Goal: Task Accomplishment & Management: Use online tool/utility

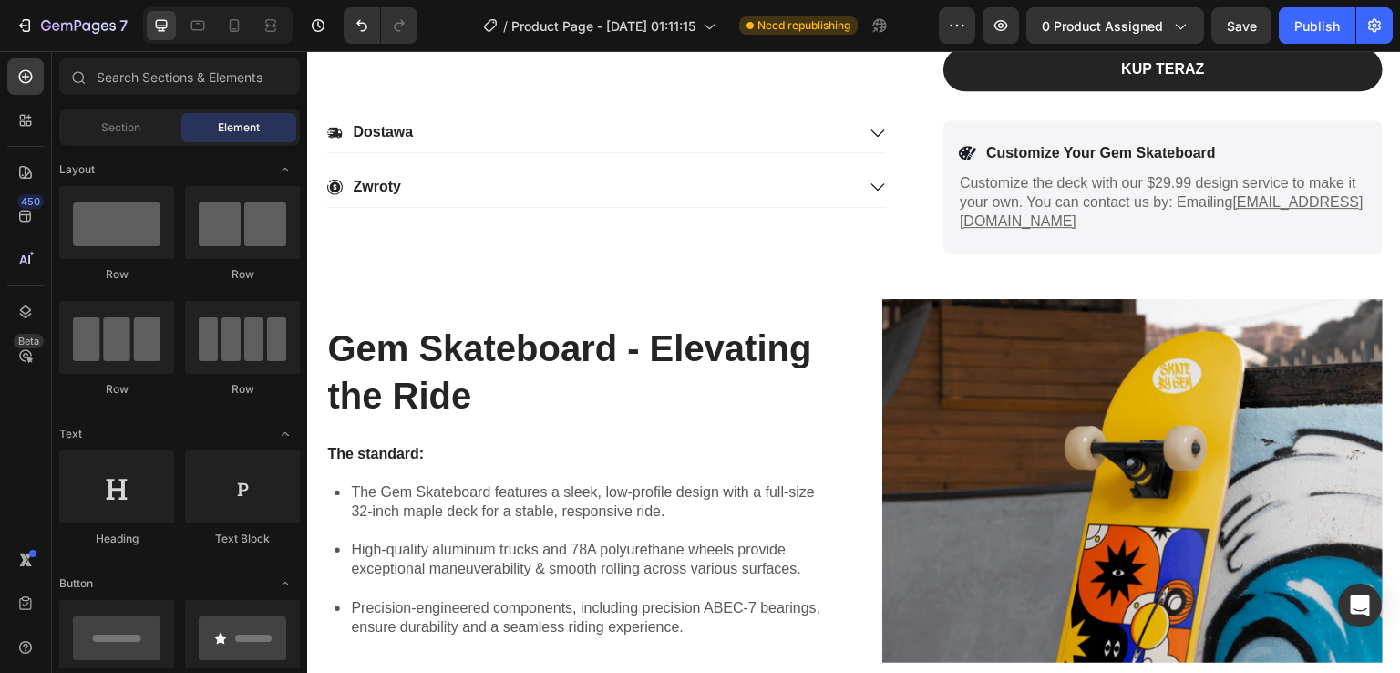
scroll to position [985, 0]
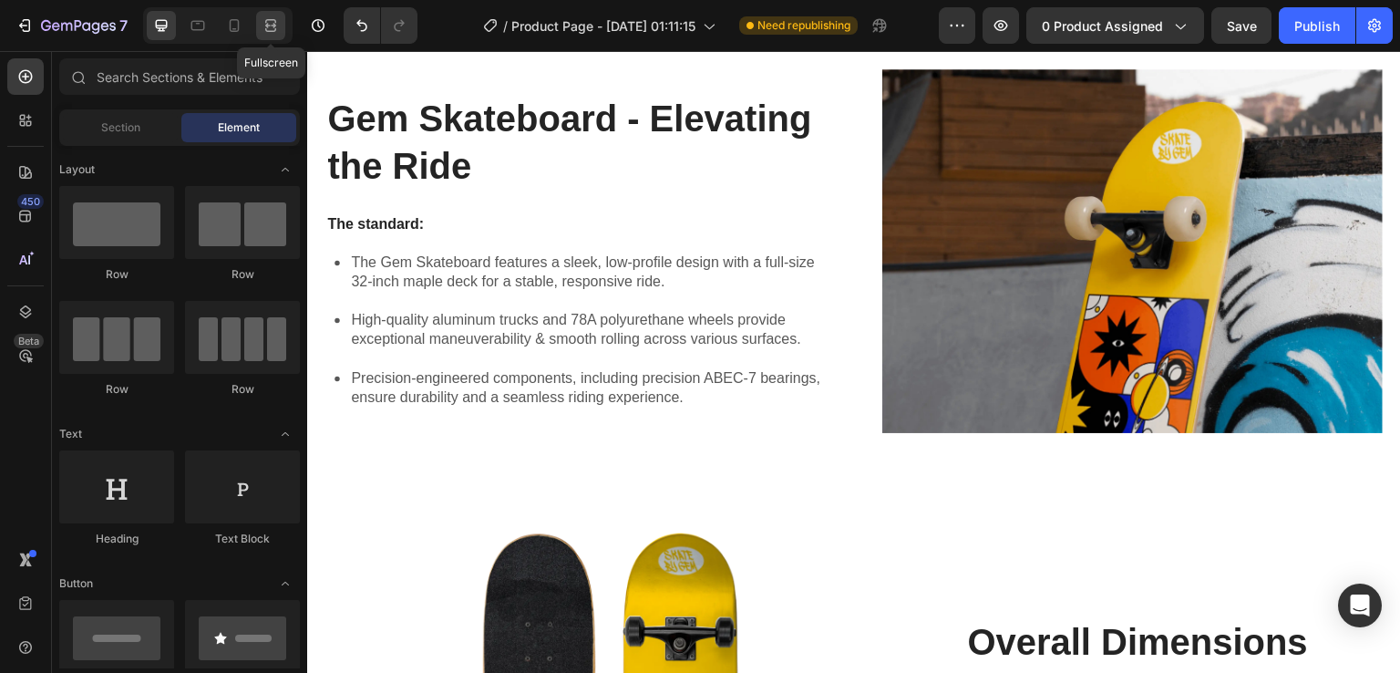
click at [273, 25] on icon at bounding box center [273, 25] width 5 height 5
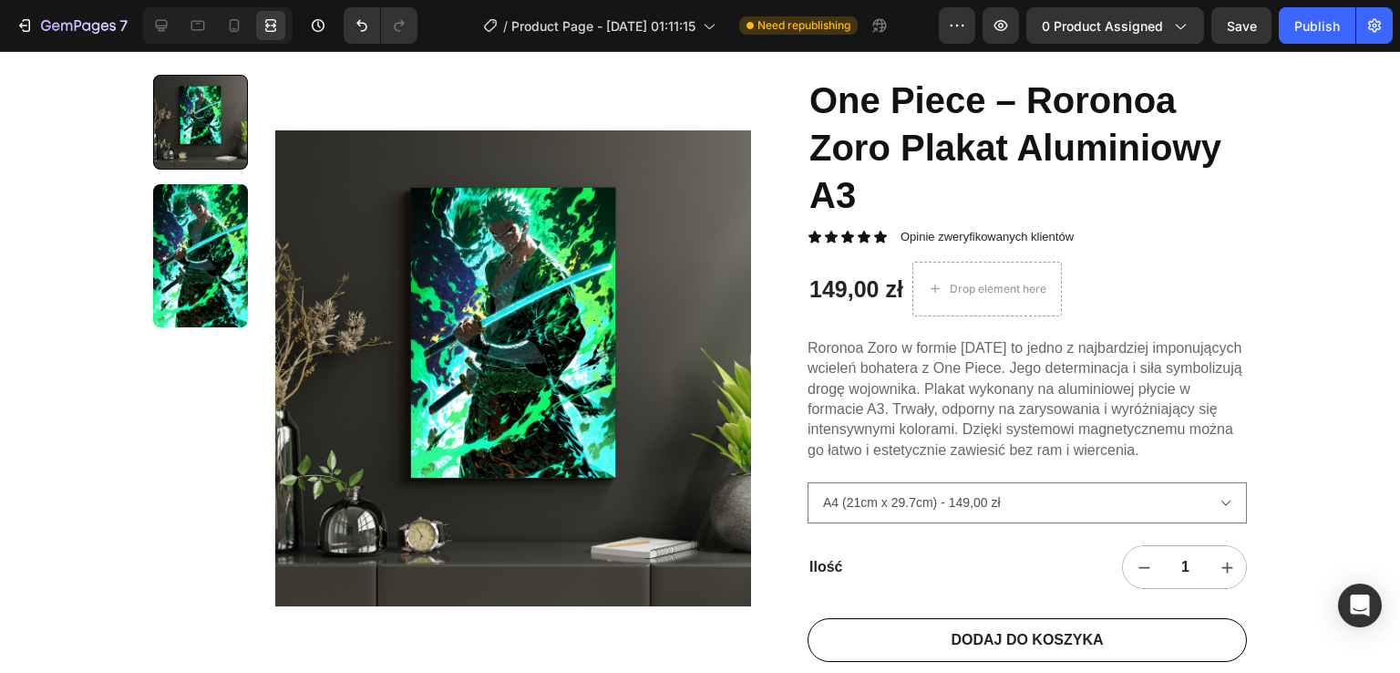
scroll to position [197, 0]
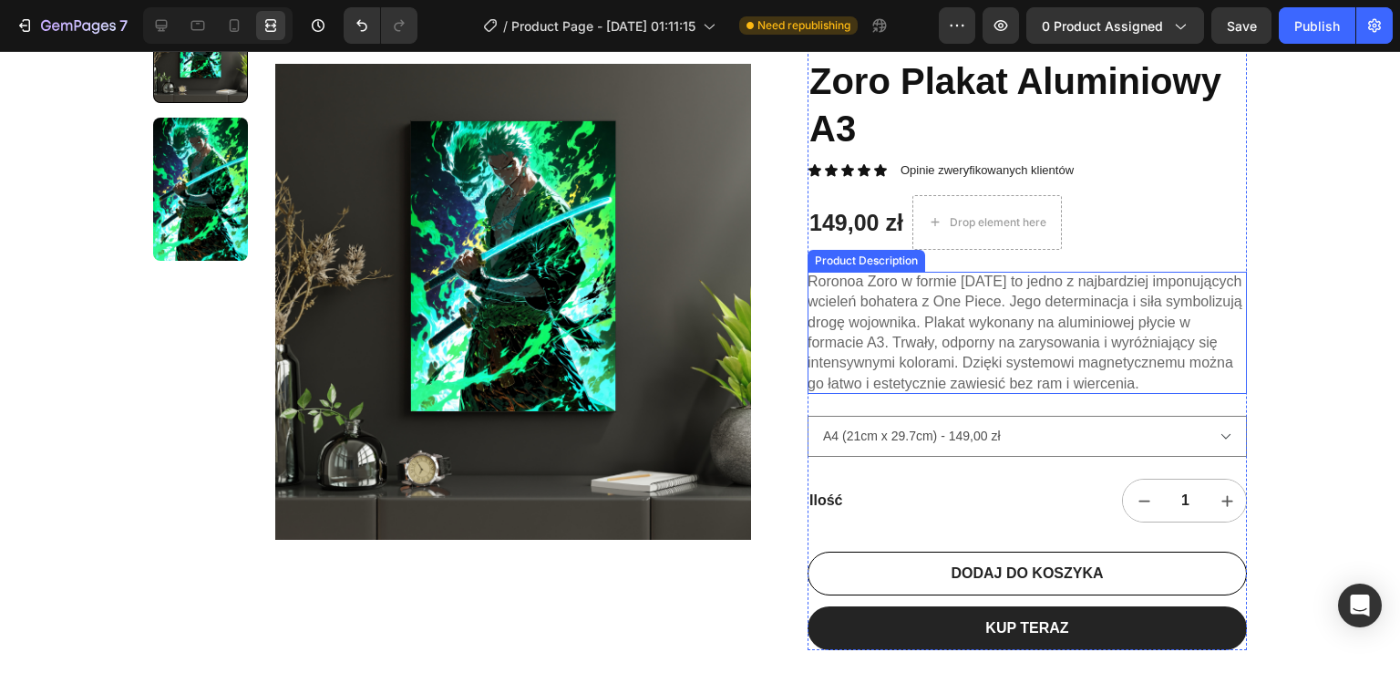
click at [1004, 365] on span "Roronoa Zoro w formie [DATE] to jedno z najbardziej imponujących wcieleń bohate…" at bounding box center [1025, 332] width 435 height 118
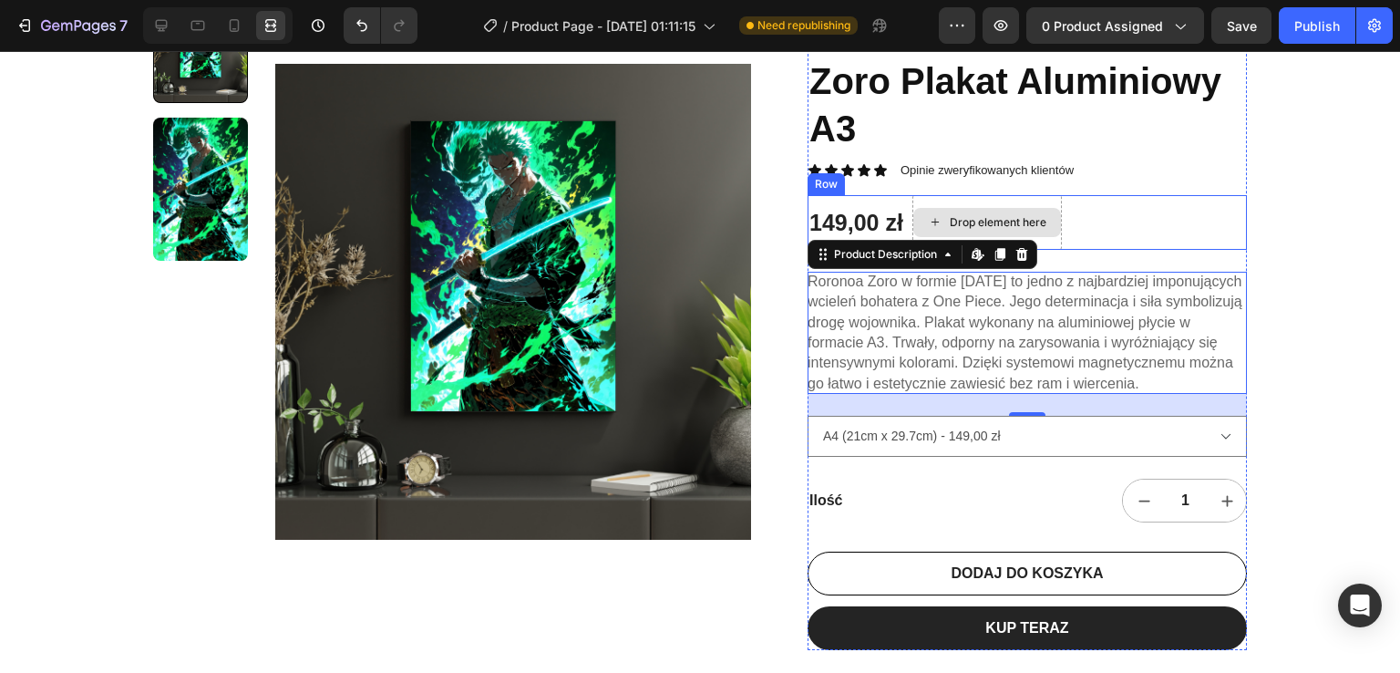
click at [985, 212] on div "Drop element here" at bounding box center [987, 222] width 148 height 29
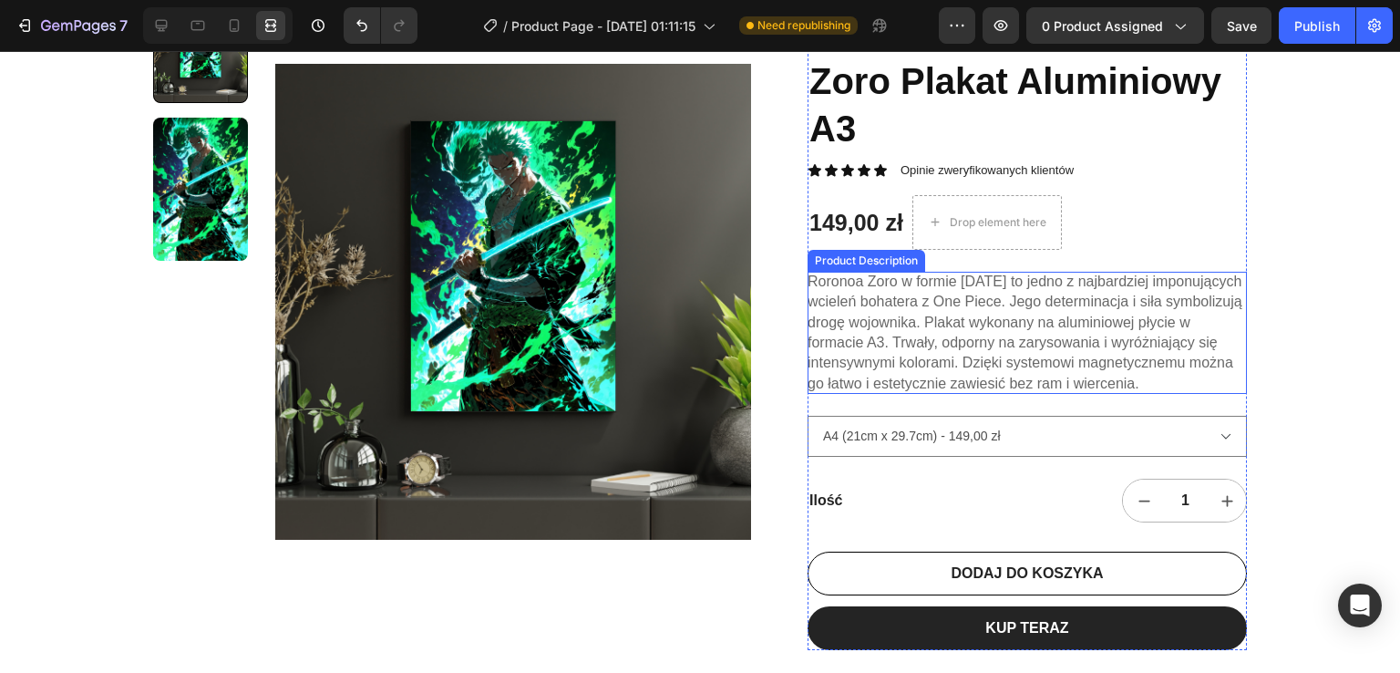
click at [890, 295] on span "Roronoa Zoro w formie [DATE] to jedno z najbardziej imponujących wcieleń bohate…" at bounding box center [1025, 332] width 435 height 118
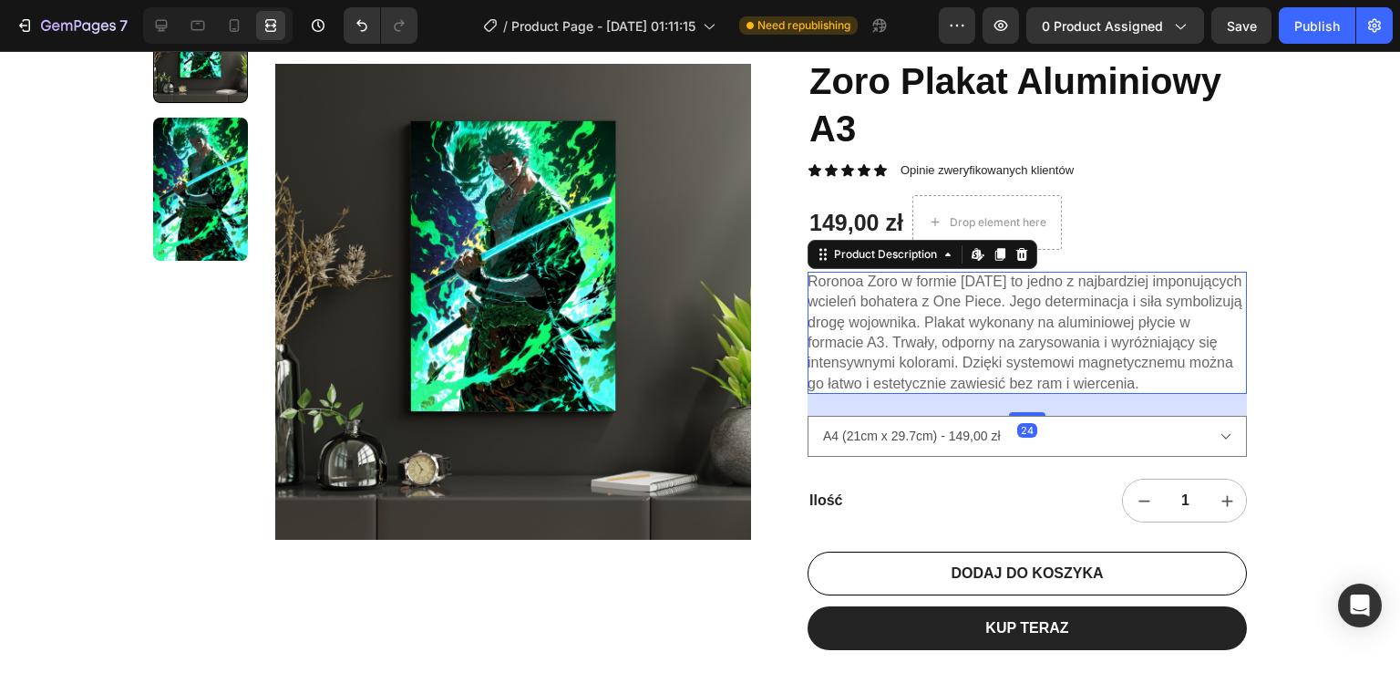
click at [948, 351] on div "Roronoa Zoro w formie [DATE] to jedno z najbardziej imponujących wcieleń bohate…" at bounding box center [1027, 333] width 439 height 122
click at [972, 258] on icon at bounding box center [975, 253] width 7 height 11
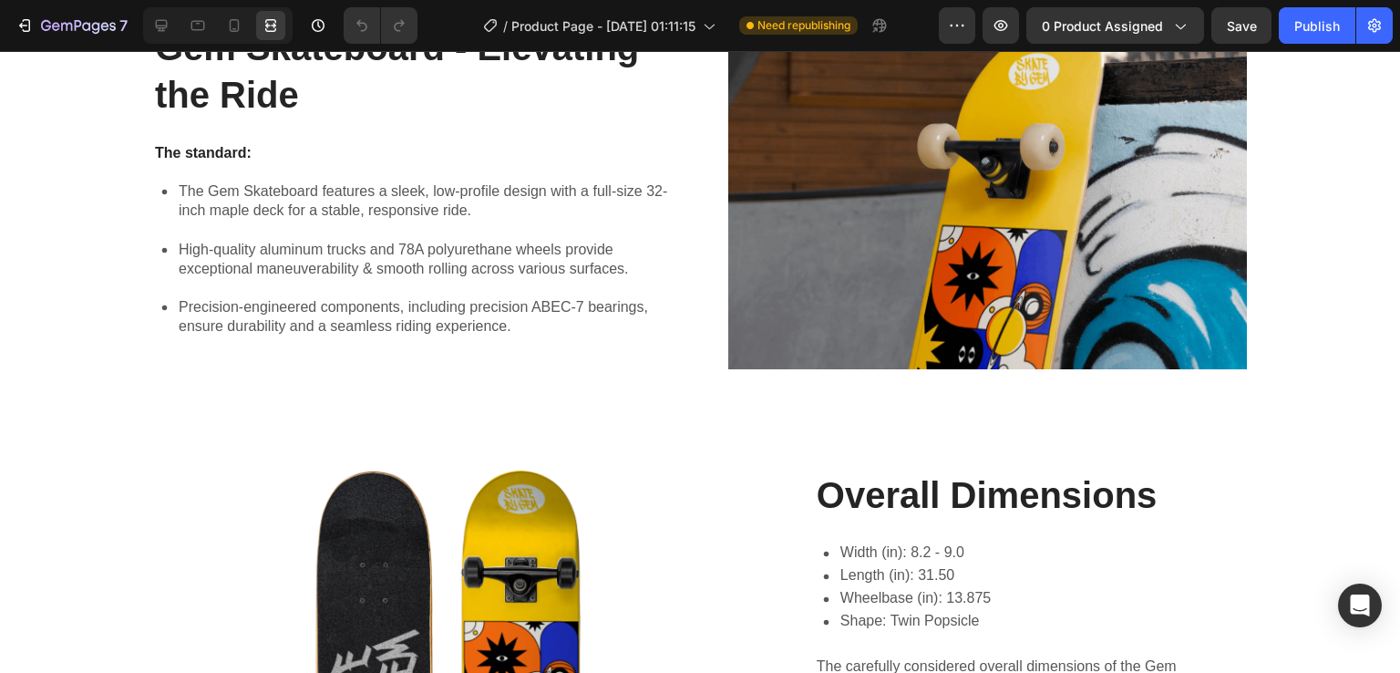
scroll to position [839, 0]
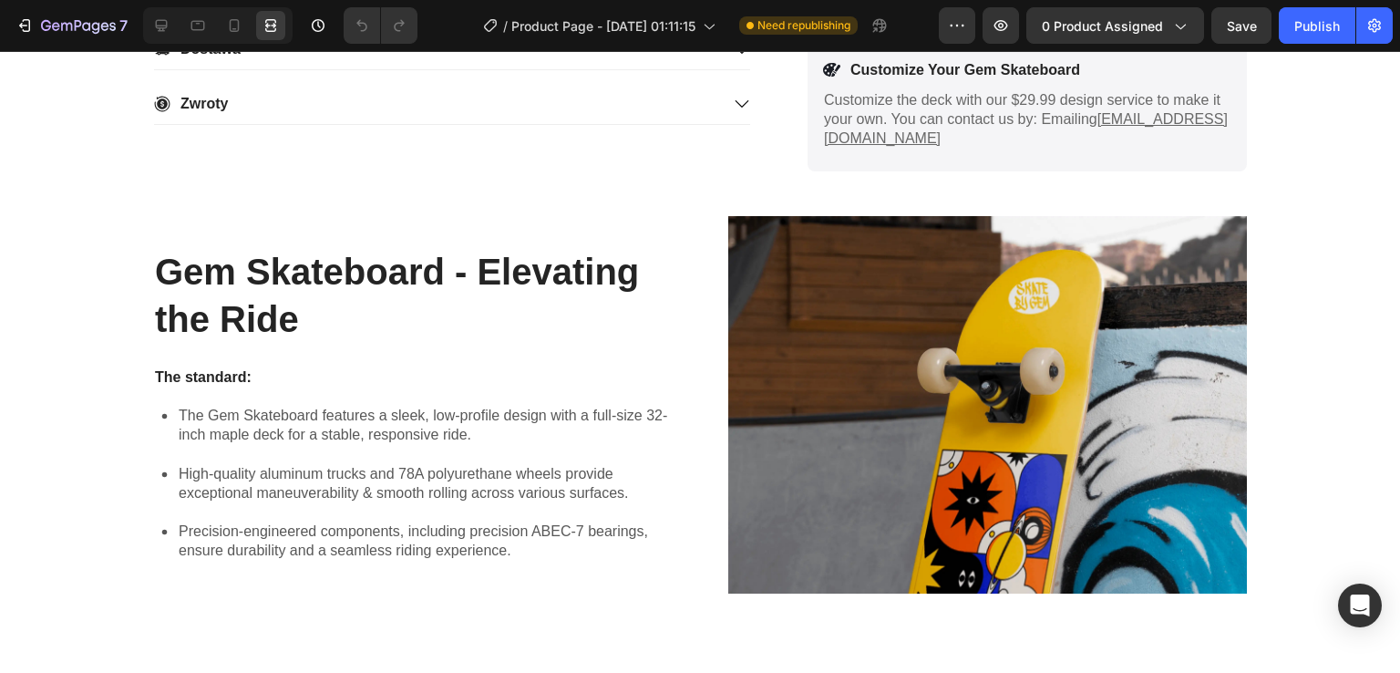
drag, startPoint x: 415, startPoint y: 170, endPoint x: 746, endPoint y: 76, distance: 344.2
click at [746, 76] on div "Dostawa Zwroty Accordion Icon Customize Your Gem Skateboard Text Block Row Cust…" at bounding box center [700, 104] width 1130 height 134
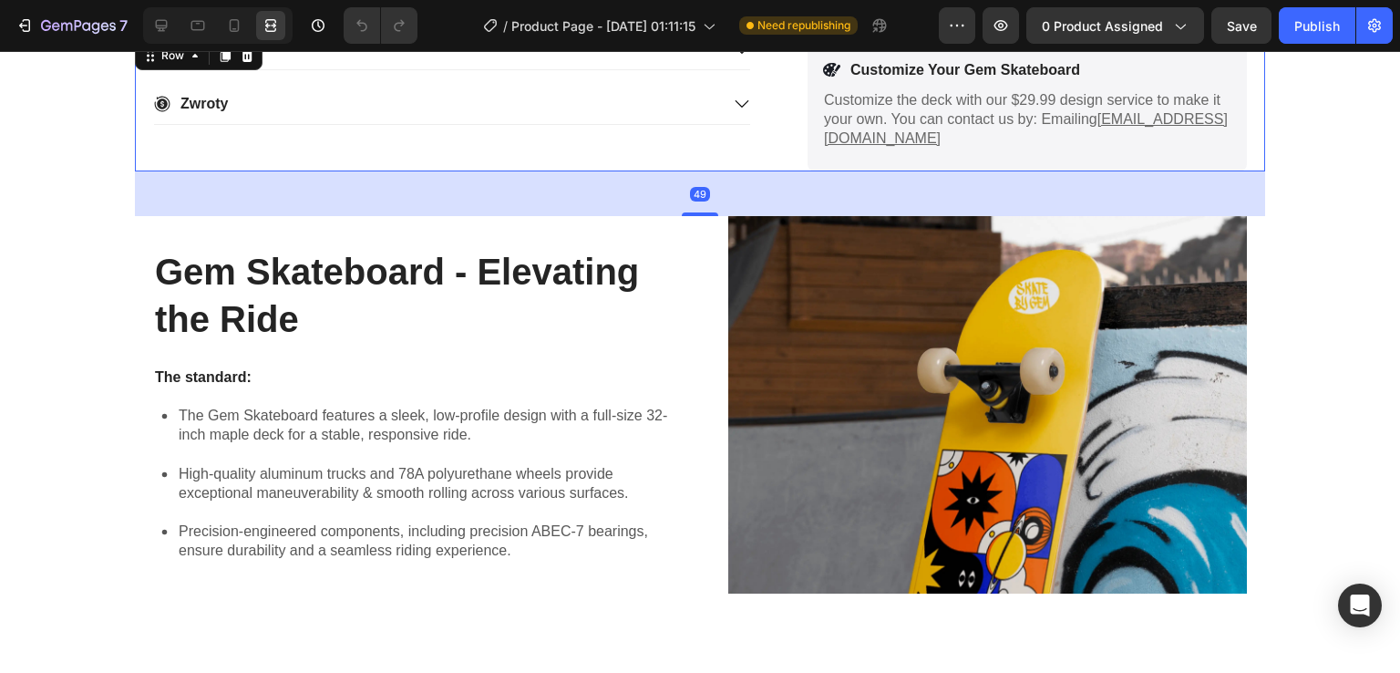
click at [758, 79] on div "Dostawa Zwroty Accordion Icon Customize Your Gem Skateboard Text Block Row Cust…" at bounding box center [700, 104] width 1130 height 134
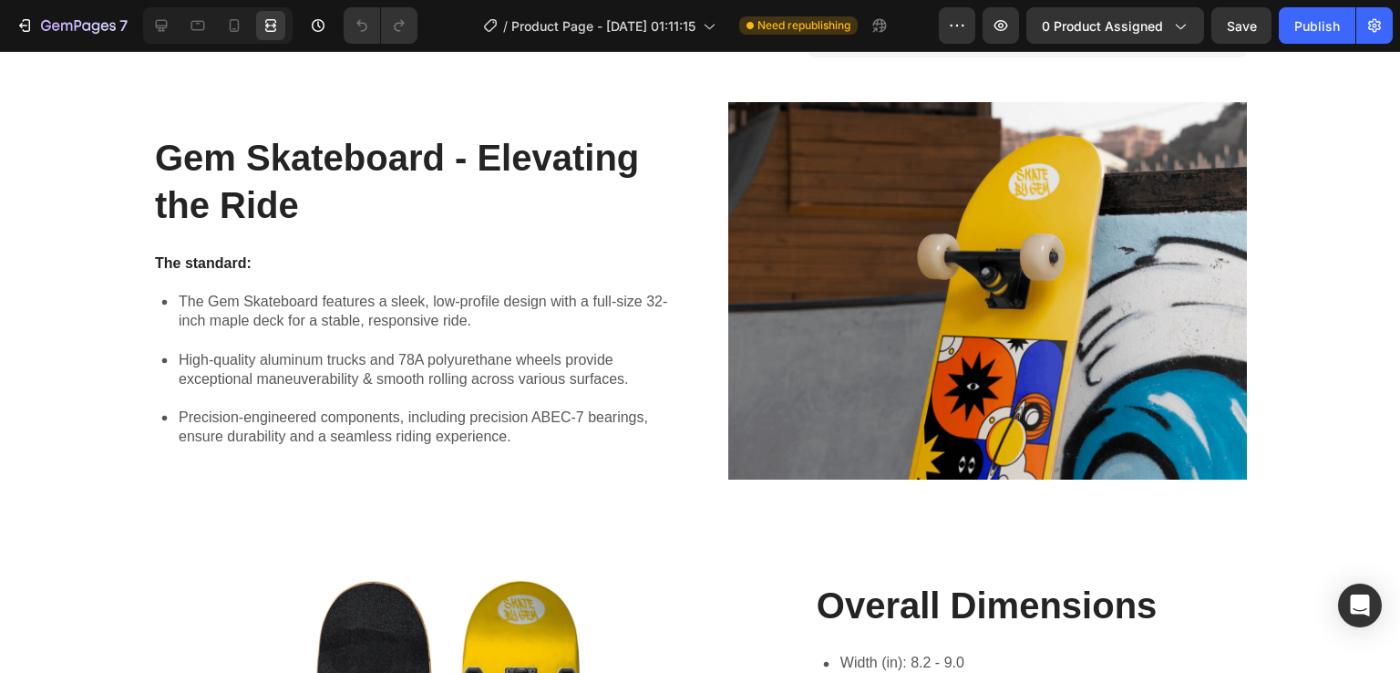
scroll to position [972, 0]
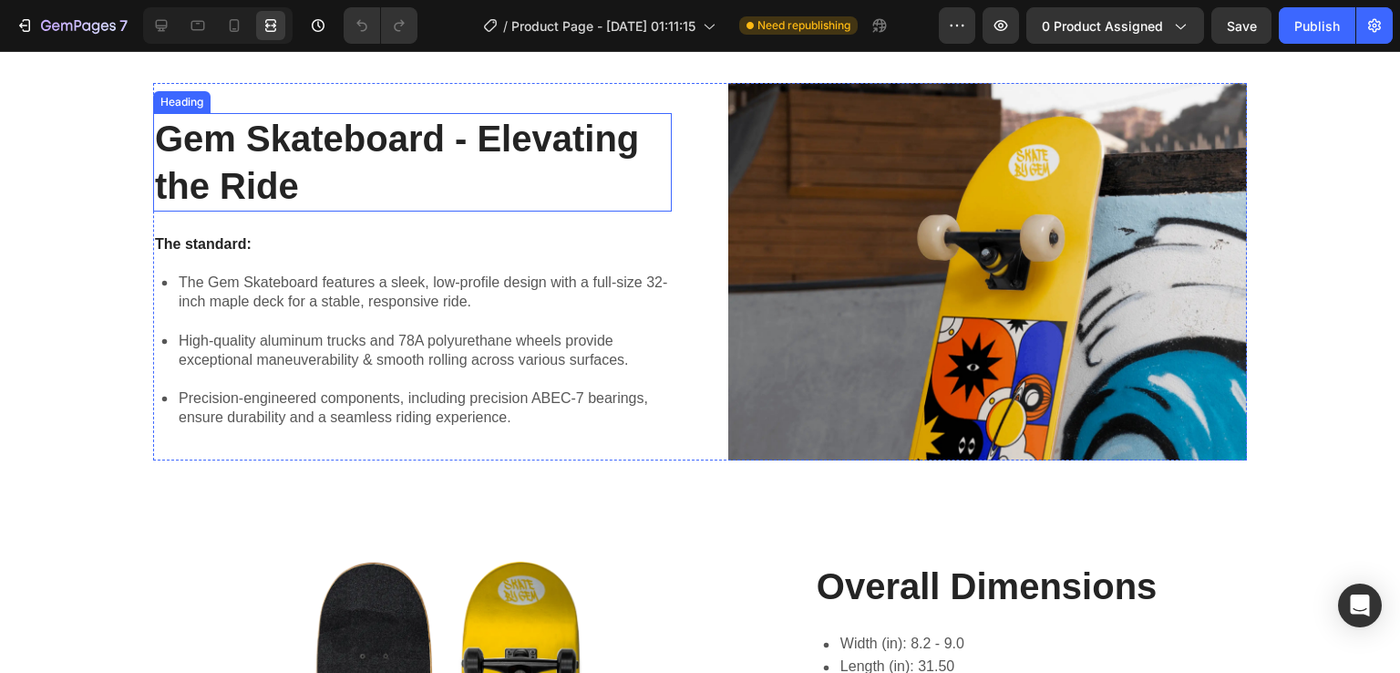
click at [460, 139] on h2 "Gem Skateboard - Elevating the Ride" at bounding box center [412, 162] width 519 height 98
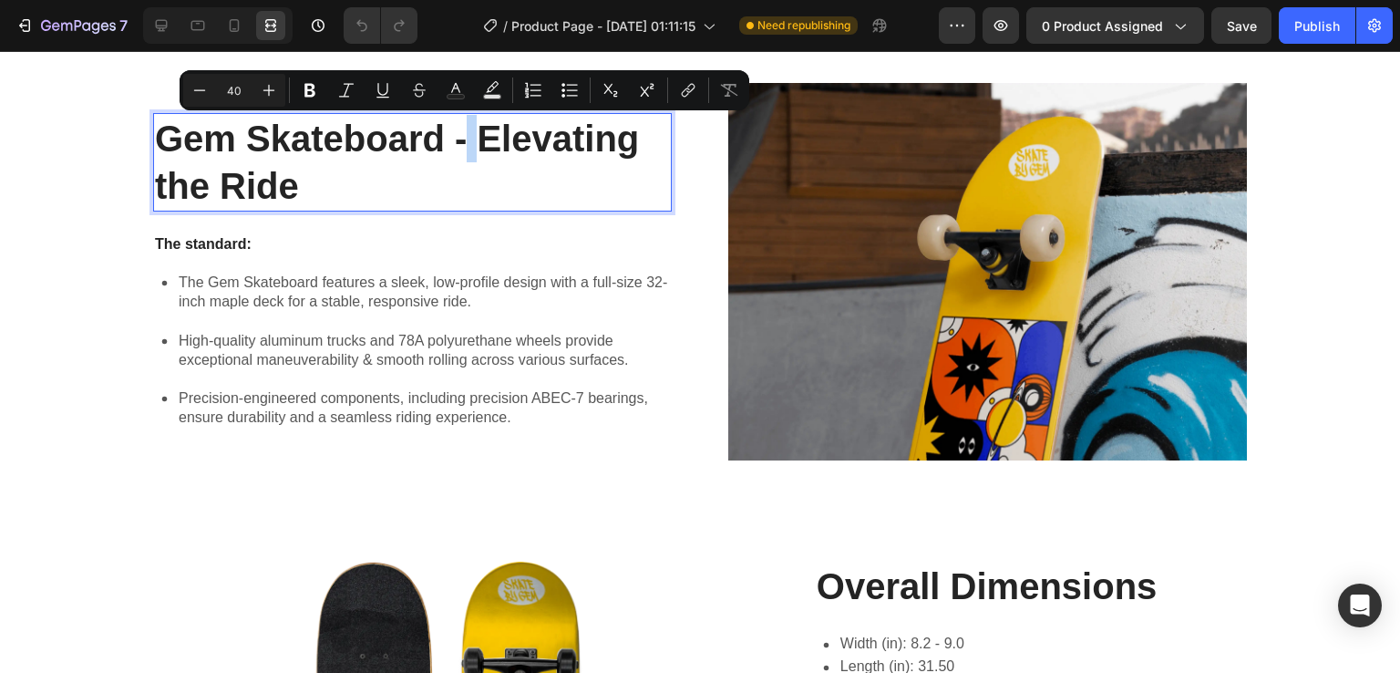
click at [460, 139] on p "Gem Skateboard - Elevating the Ride" at bounding box center [412, 162] width 515 height 95
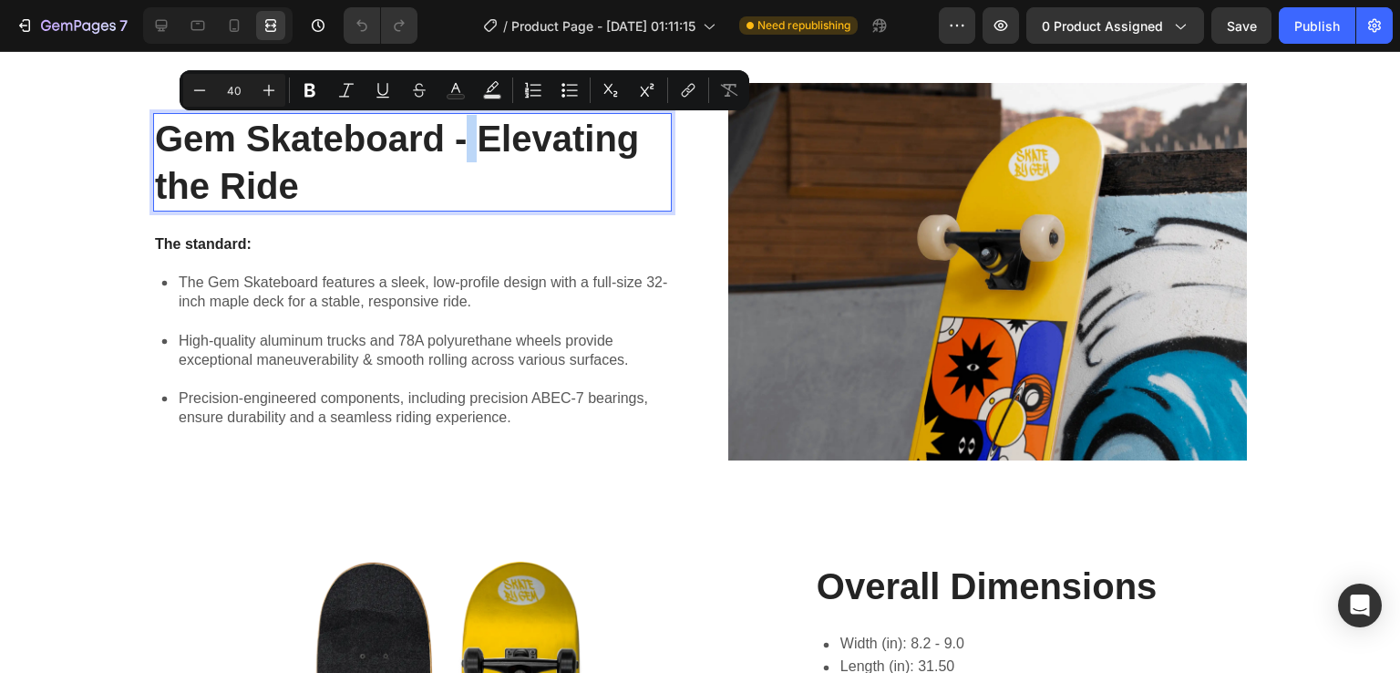
click at [460, 139] on p "Gem Skateboard - Elevating the Ride" at bounding box center [412, 162] width 515 height 95
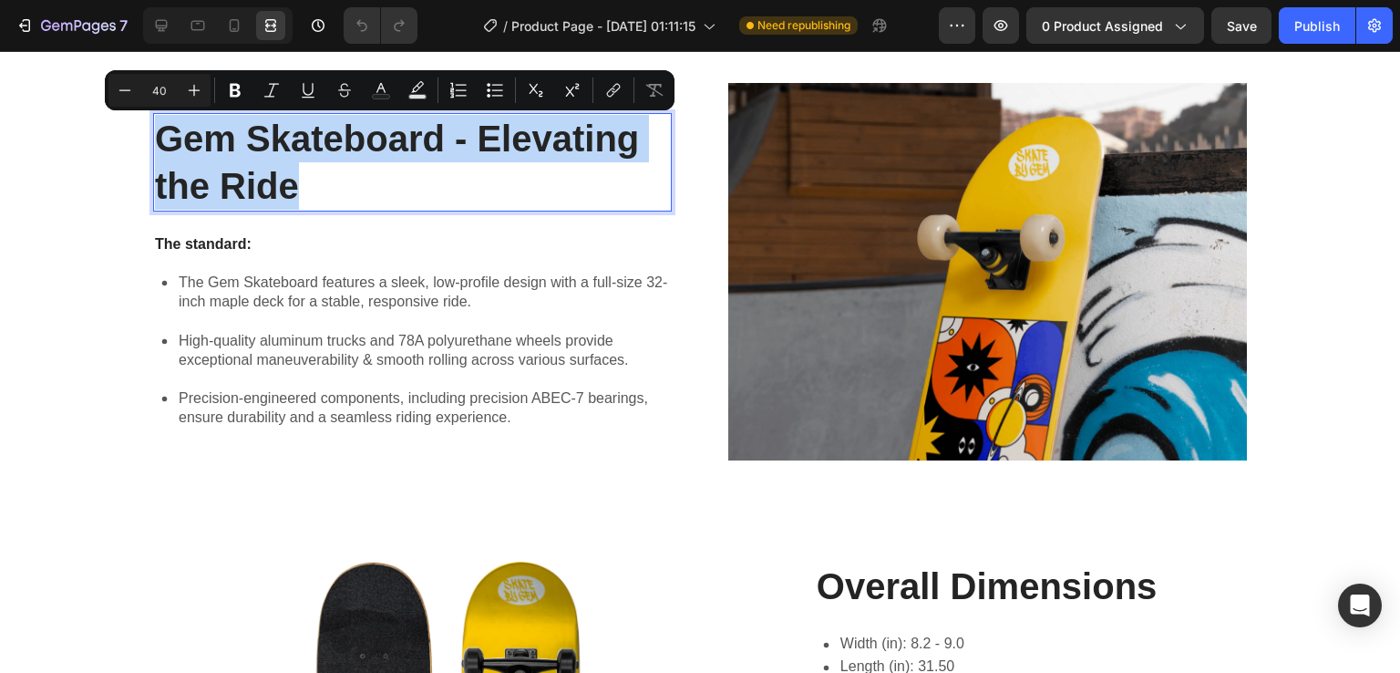
click at [460, 139] on p "Gem Skateboard - Elevating the Ride" at bounding box center [412, 162] width 515 height 95
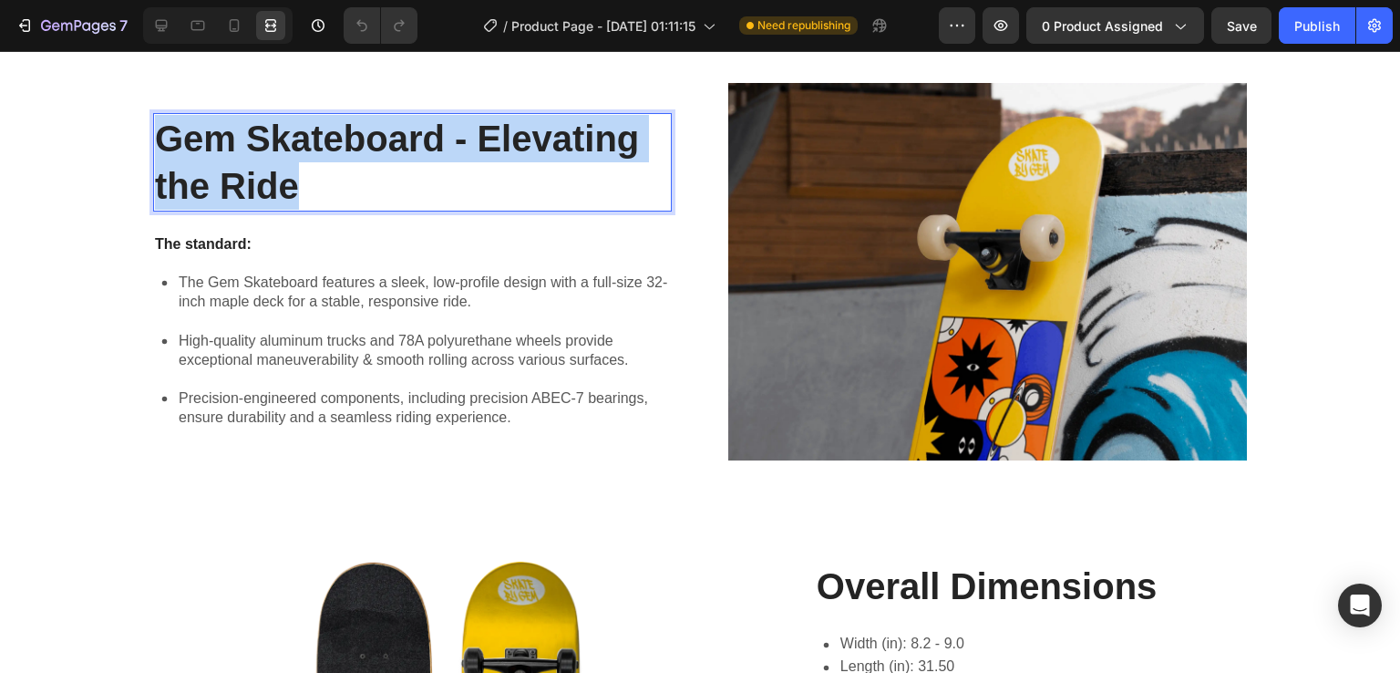
scroll to position [996, 0]
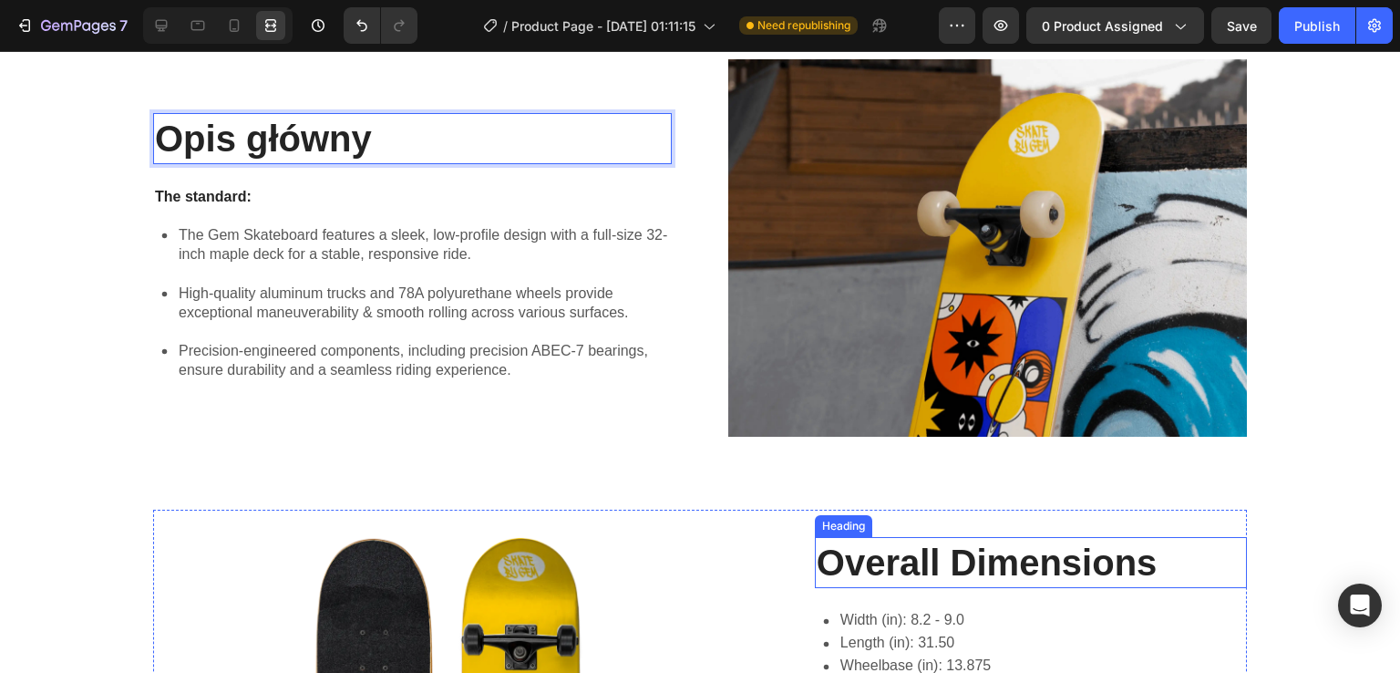
click at [963, 577] on h2 "Overall Dimensions" at bounding box center [1031, 562] width 432 height 51
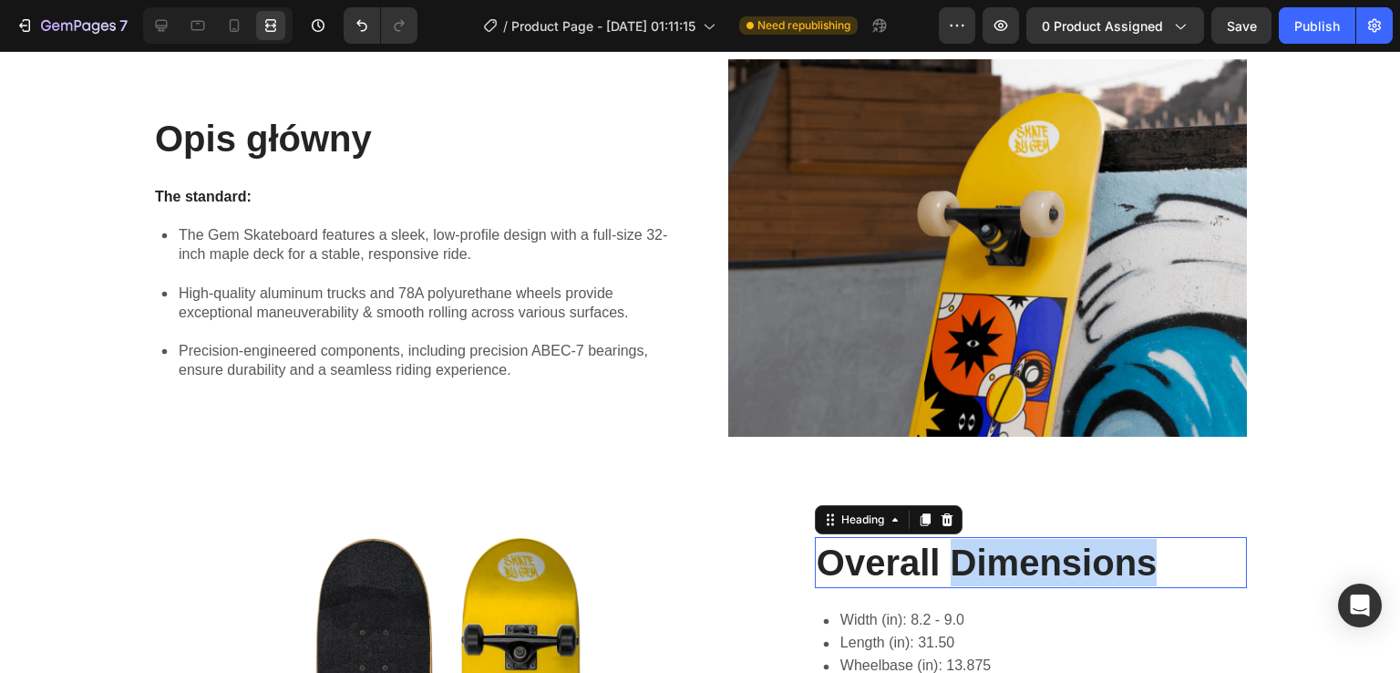
click at [963, 577] on p "Overall Dimensions" at bounding box center [1031, 562] width 428 height 47
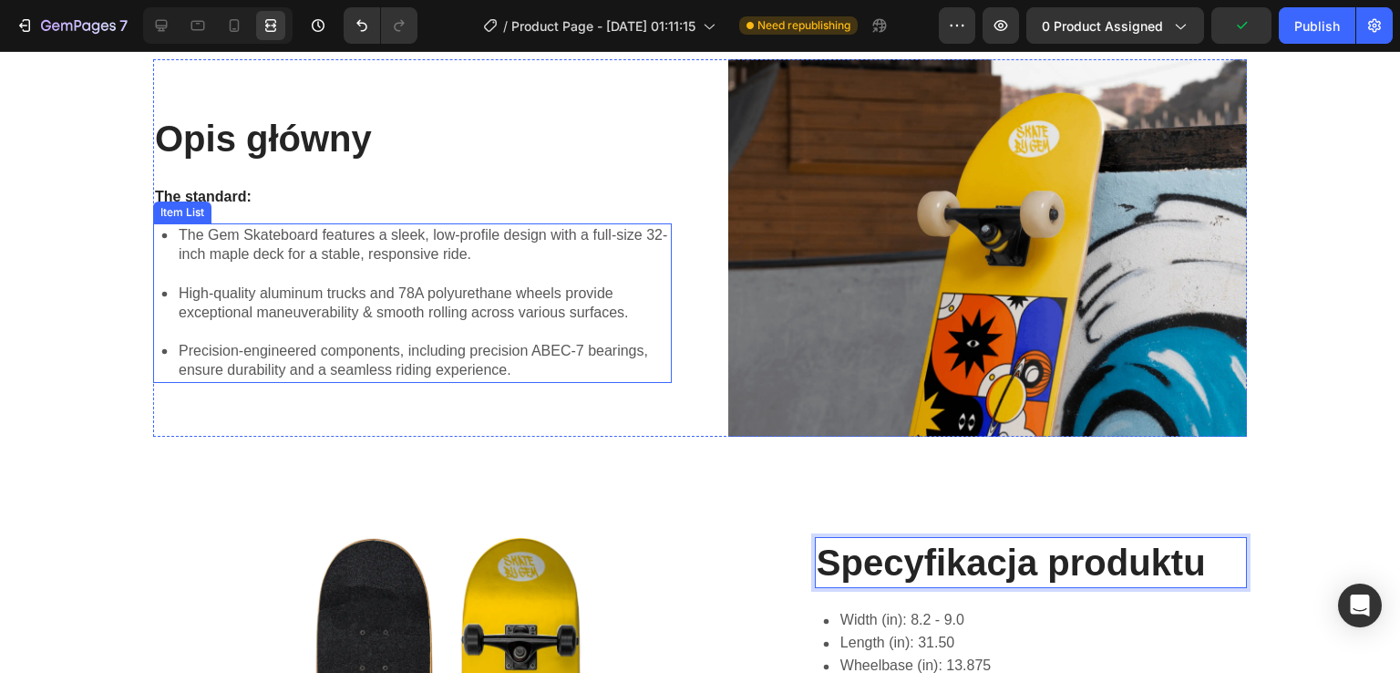
click at [231, 234] on p "The Gem Skateboard features a sleek, low-profile design with a full-size 32-inc…" at bounding box center [424, 245] width 490 height 38
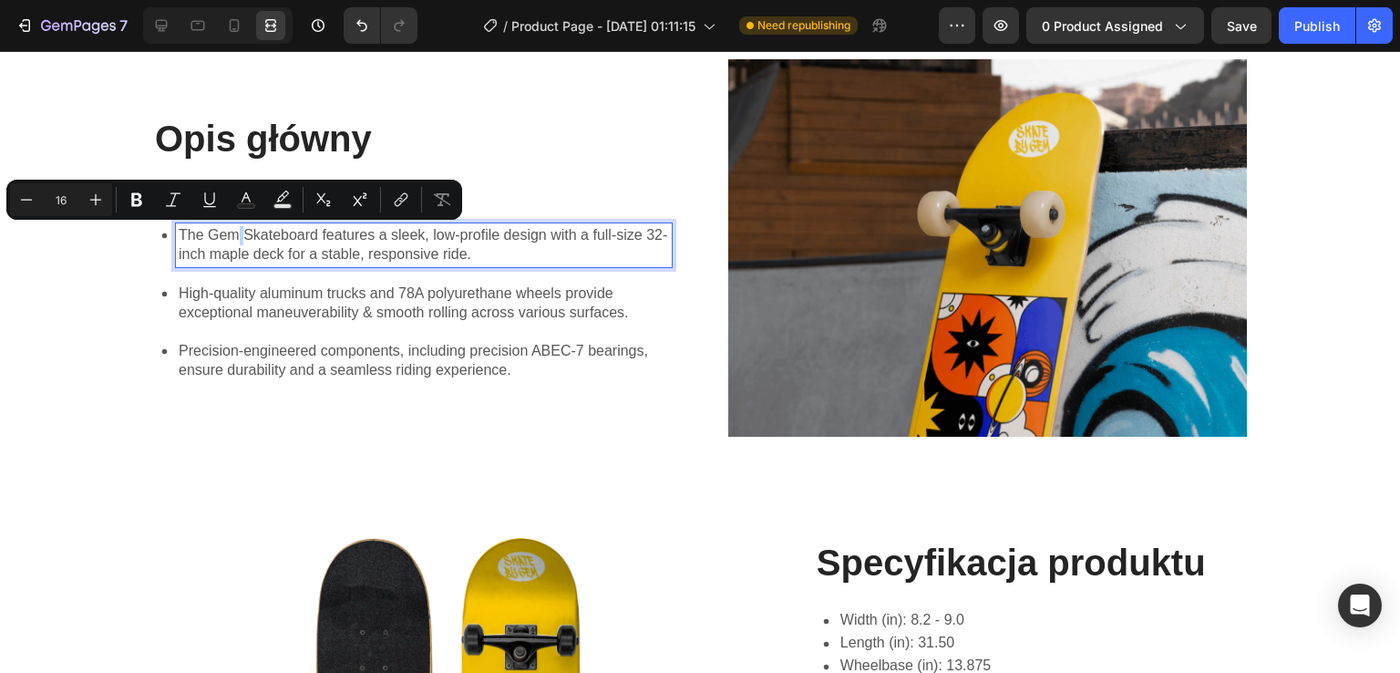
click at [401, 253] on p "The Gem Skateboard features a sleek, low-profile design with a full-size 32-inc…" at bounding box center [424, 245] width 490 height 38
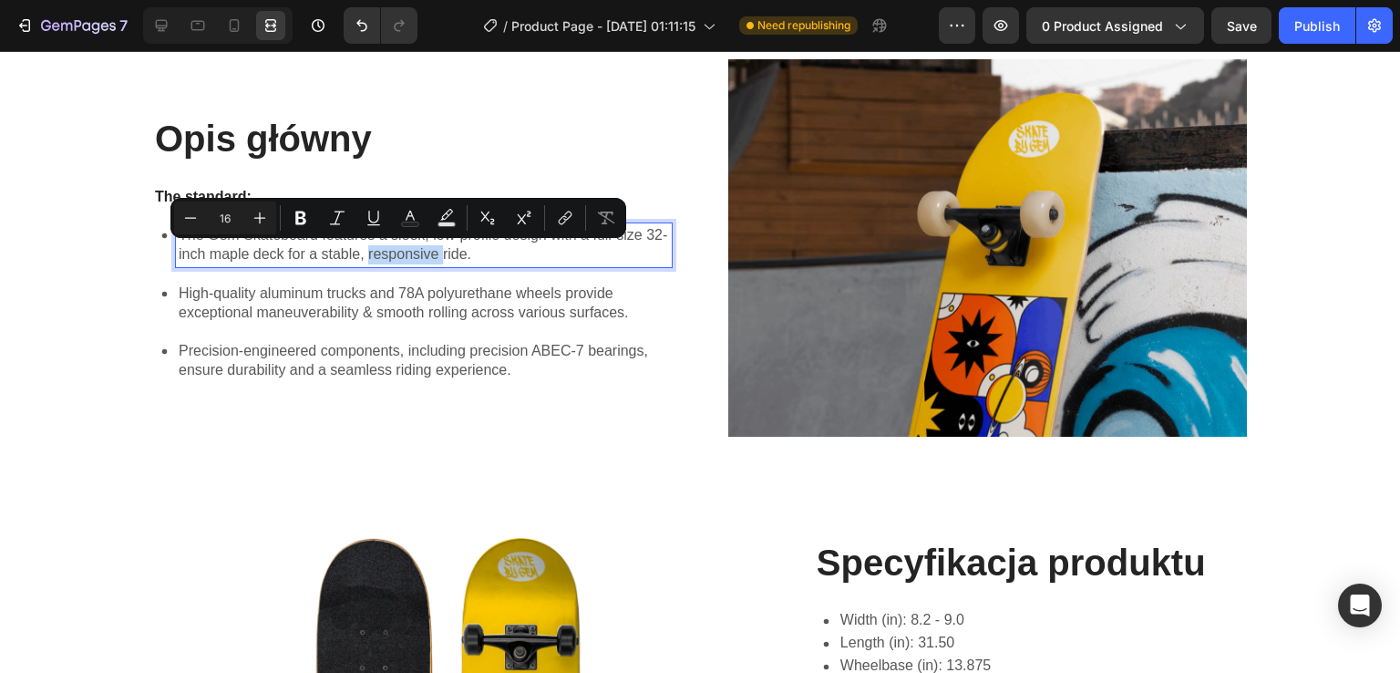
click at [401, 253] on p "The Gem Skateboard features a sleek, low-profile design with a full-size 32-inc…" at bounding box center [424, 245] width 490 height 38
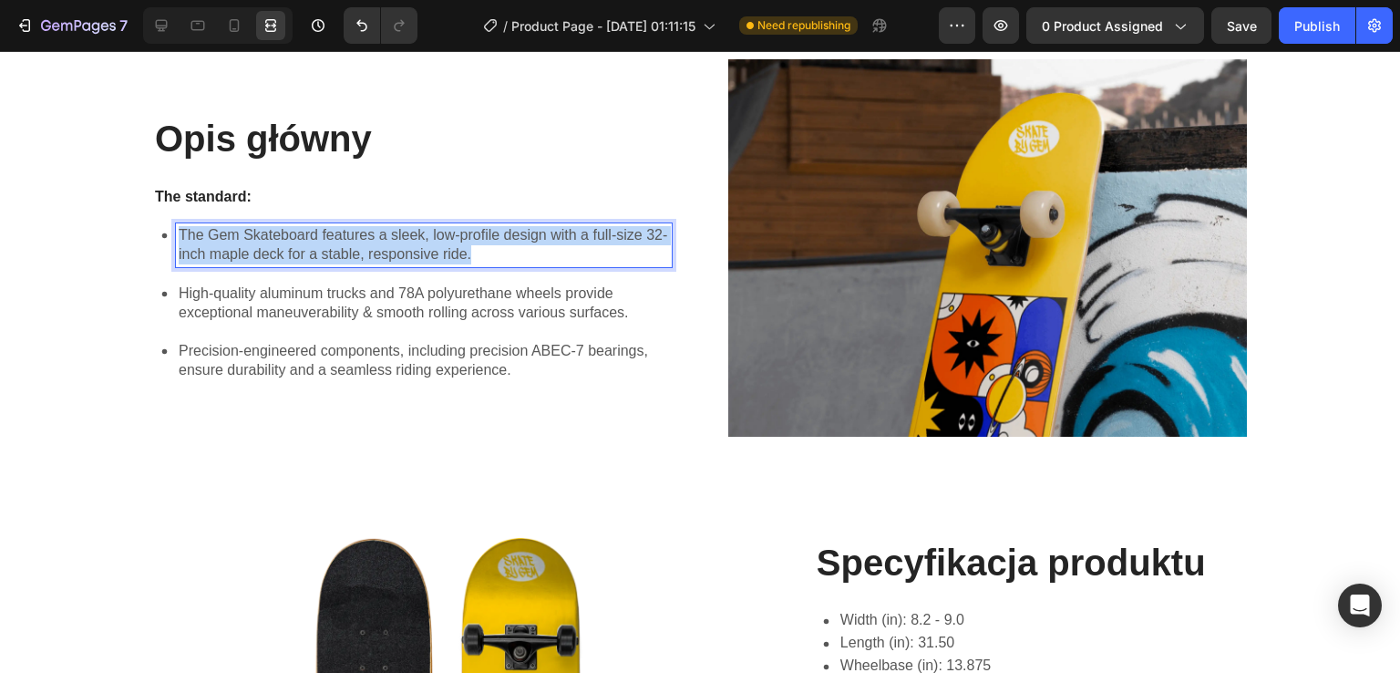
scroll to position [967, 0]
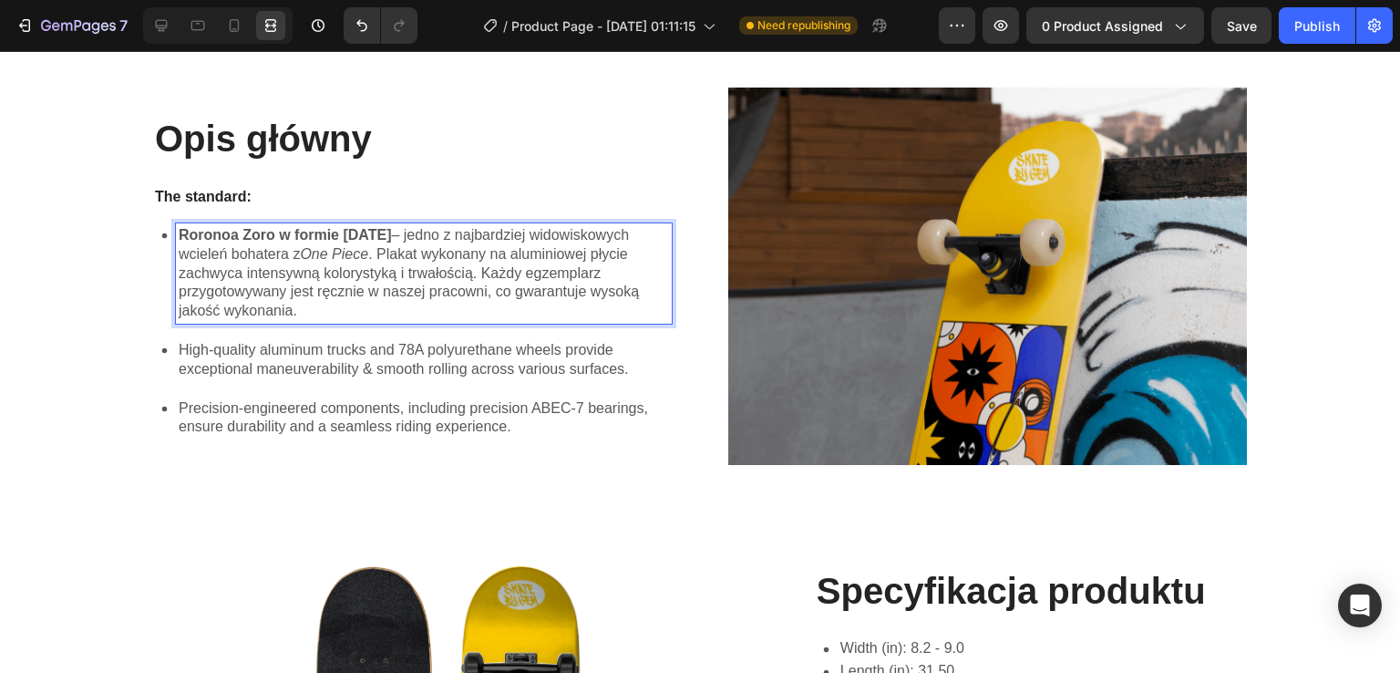
click at [162, 235] on icon at bounding box center [164, 235] width 5 height 5
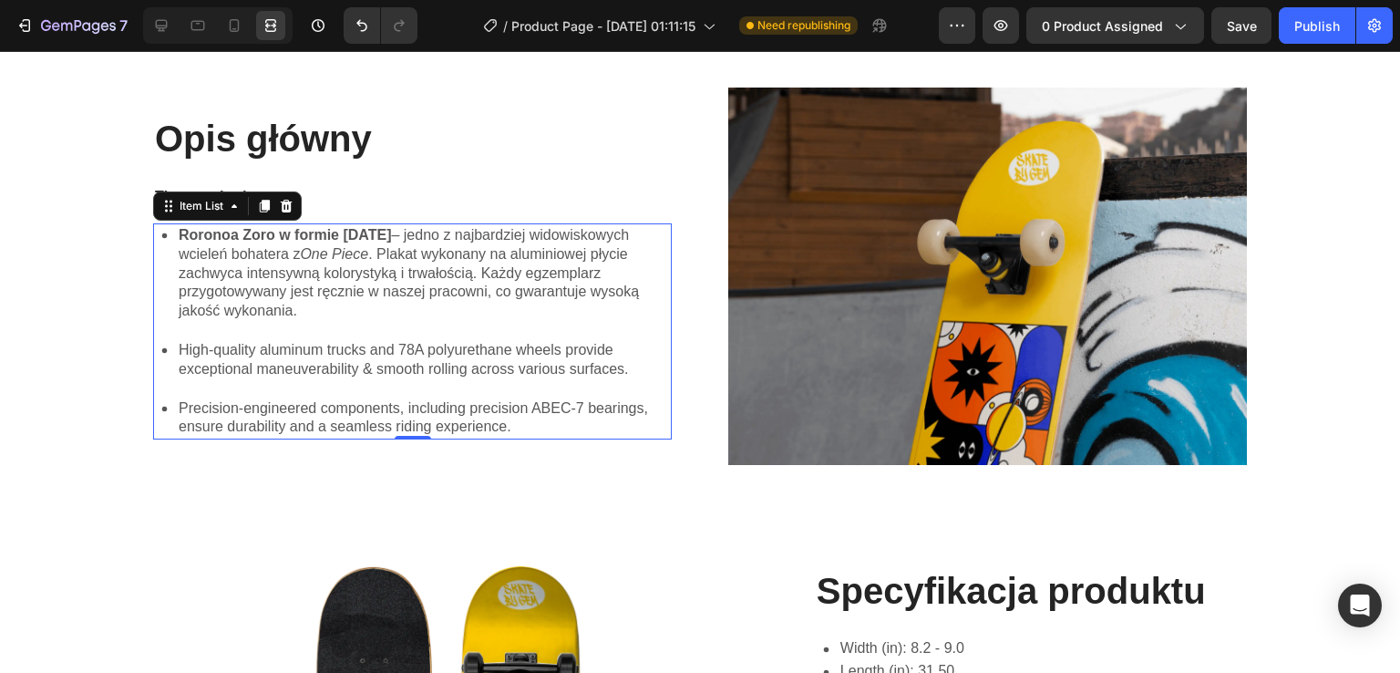
click at [161, 235] on icon at bounding box center [164, 235] width 23 height 23
click at [167, 235] on icon at bounding box center [164, 235] width 23 height 23
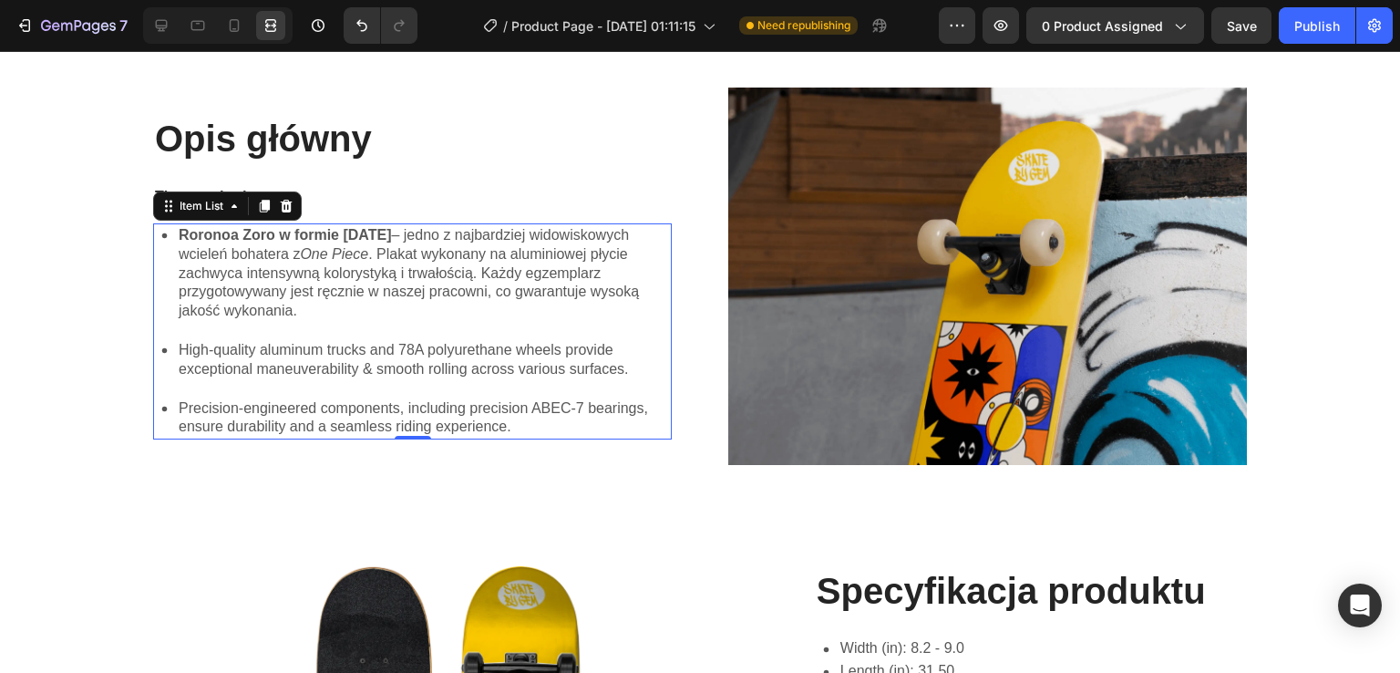
click at [167, 235] on icon at bounding box center [164, 235] width 23 height 23
click at [194, 211] on div "Item List" at bounding box center [201, 206] width 51 height 16
click at [434, 356] on p "High-quality aluminum trucks and 78A polyurethane wheels provide exceptional ma…" at bounding box center [424, 360] width 490 height 38
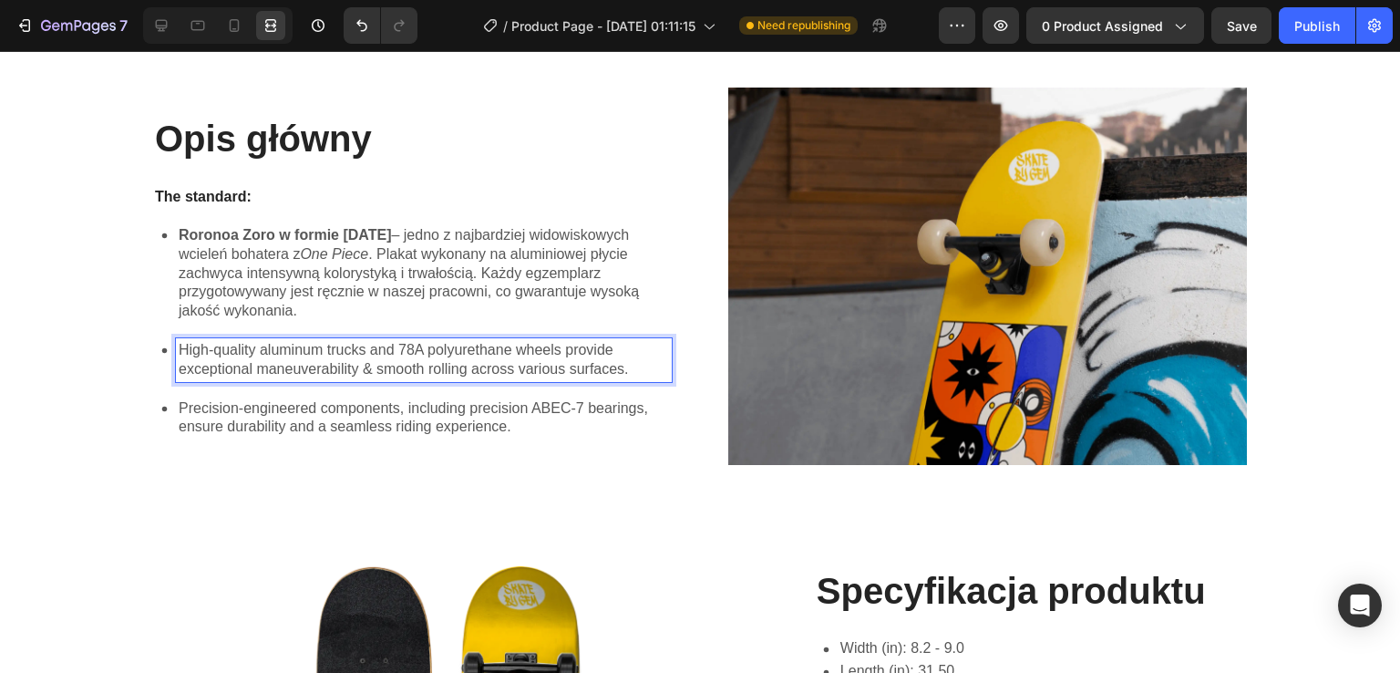
click at [155, 247] on div "Roronoa Zoro w formie [DATE] – jedno z najbardziej widowiskowych wcieleń bohate…" at bounding box center [412, 273] width 519 height 100
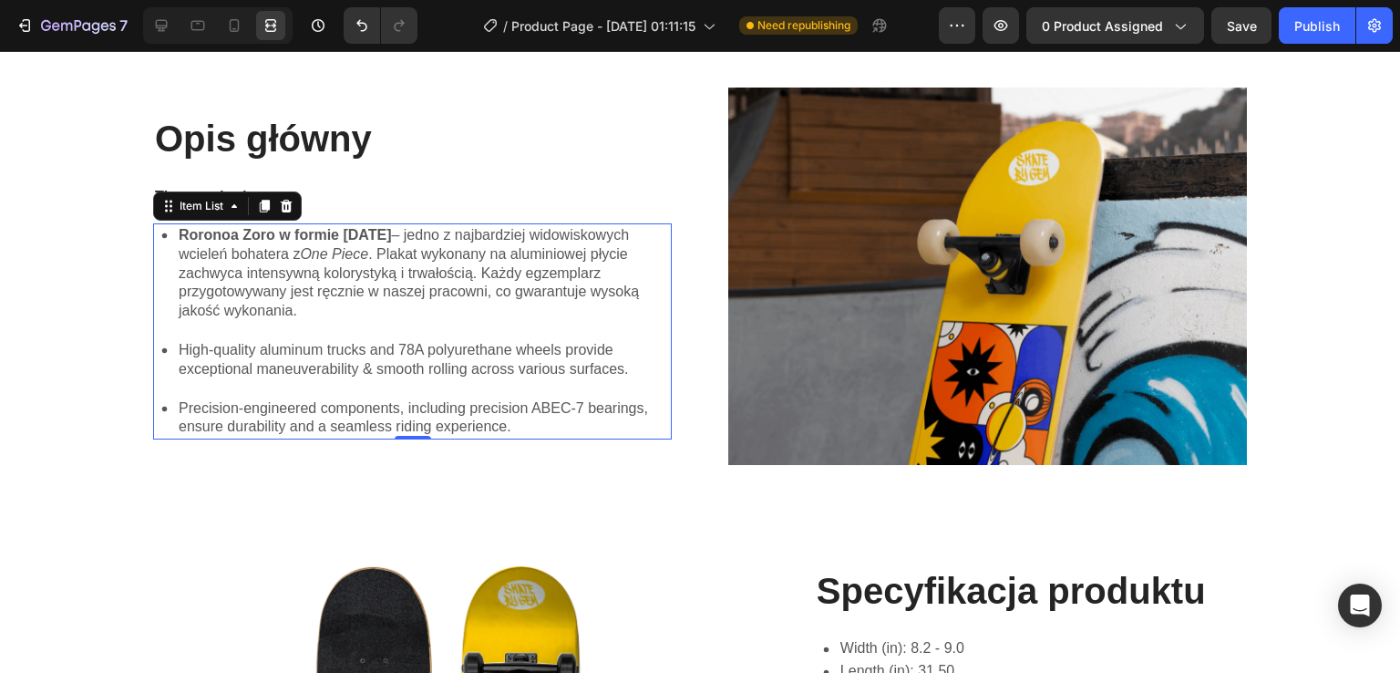
click at [157, 243] on icon at bounding box center [164, 235] width 23 height 23
click at [186, 207] on div "Item List" at bounding box center [201, 206] width 51 height 16
click at [157, 36] on div at bounding box center [161, 25] width 29 height 29
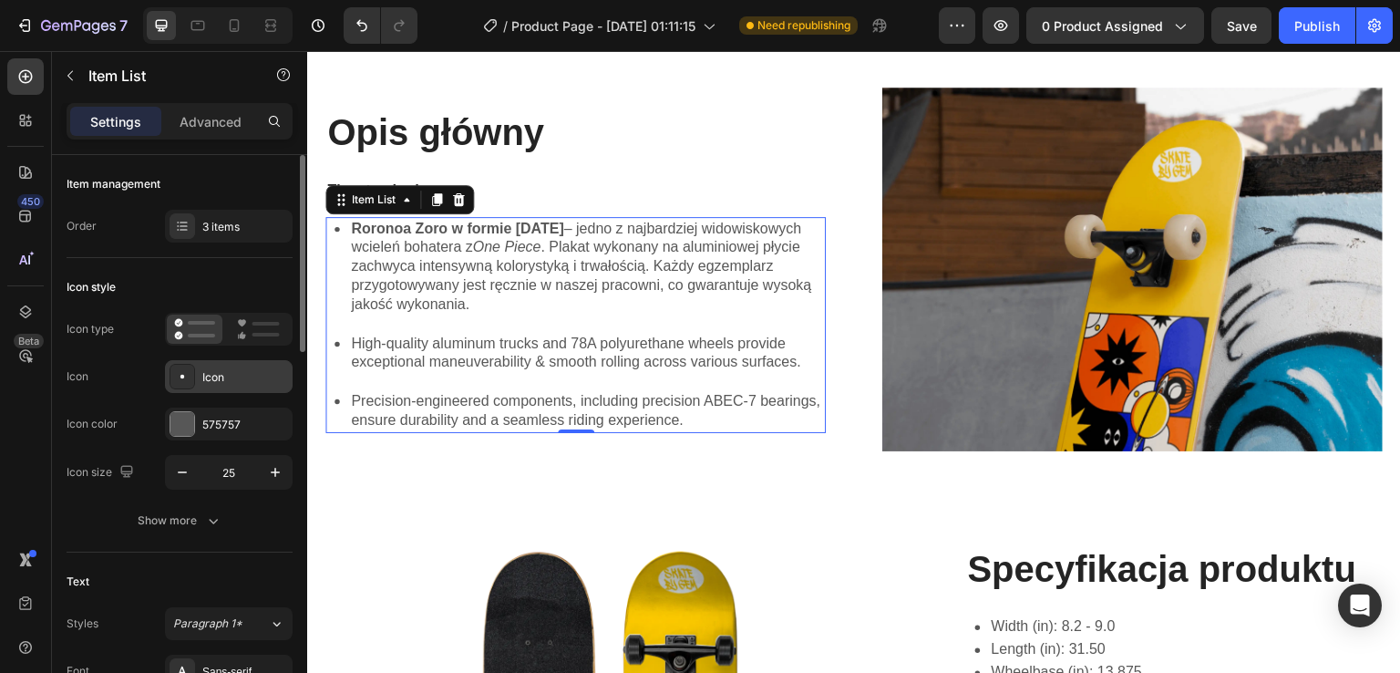
click at [192, 377] on div at bounding box center [183, 377] width 26 height 26
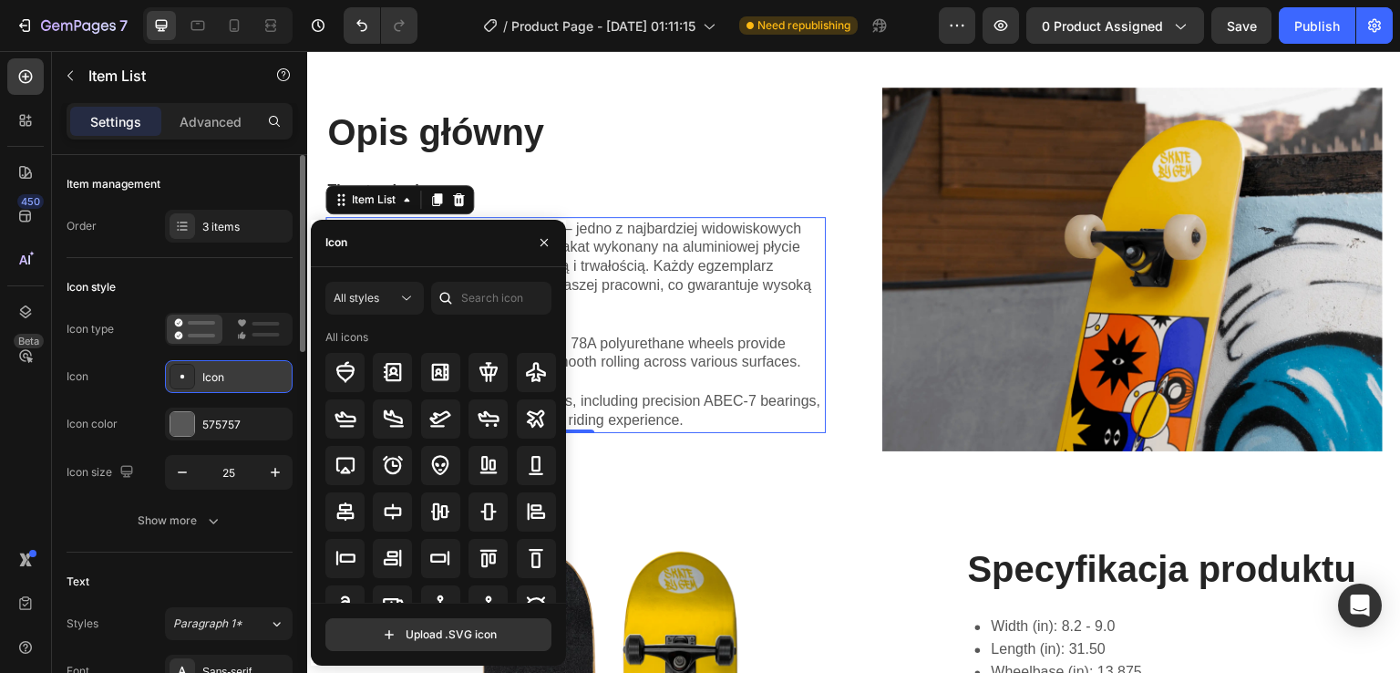
click at [226, 377] on div "Icon" at bounding box center [245, 377] width 86 height 16
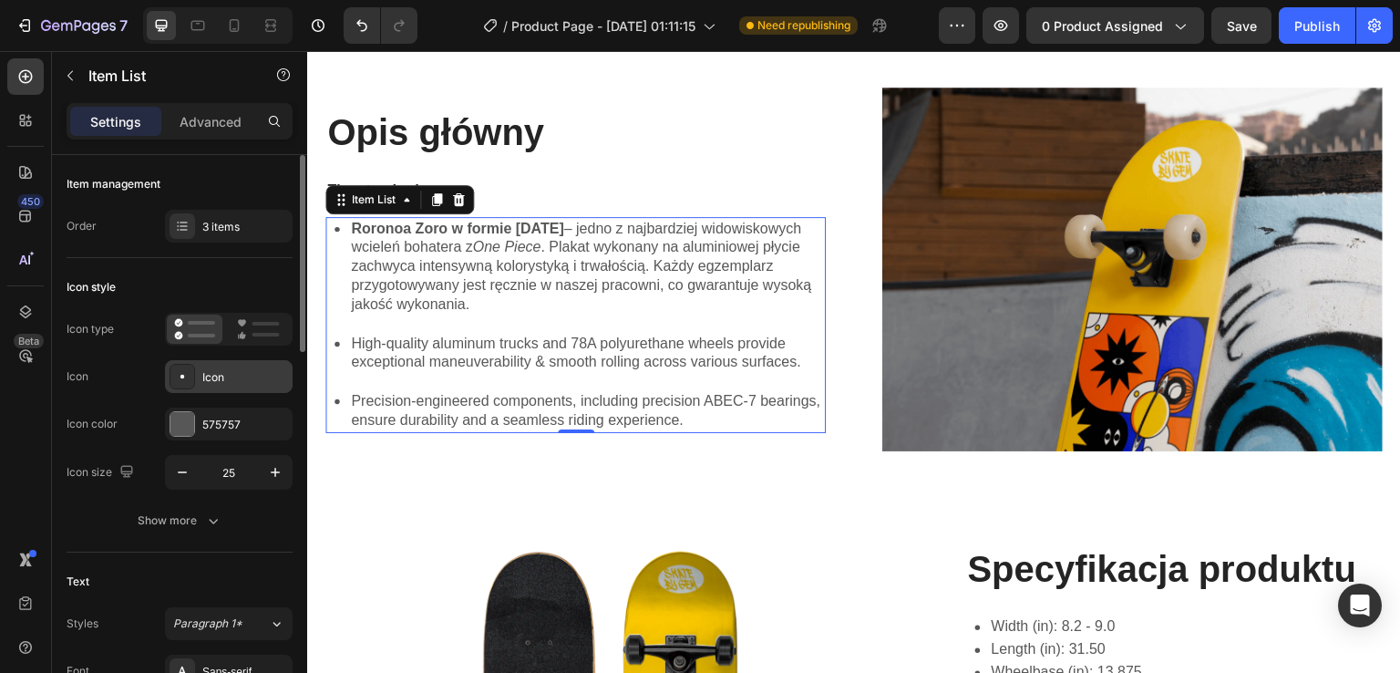
click at [226, 377] on div "Icon" at bounding box center [245, 377] width 86 height 16
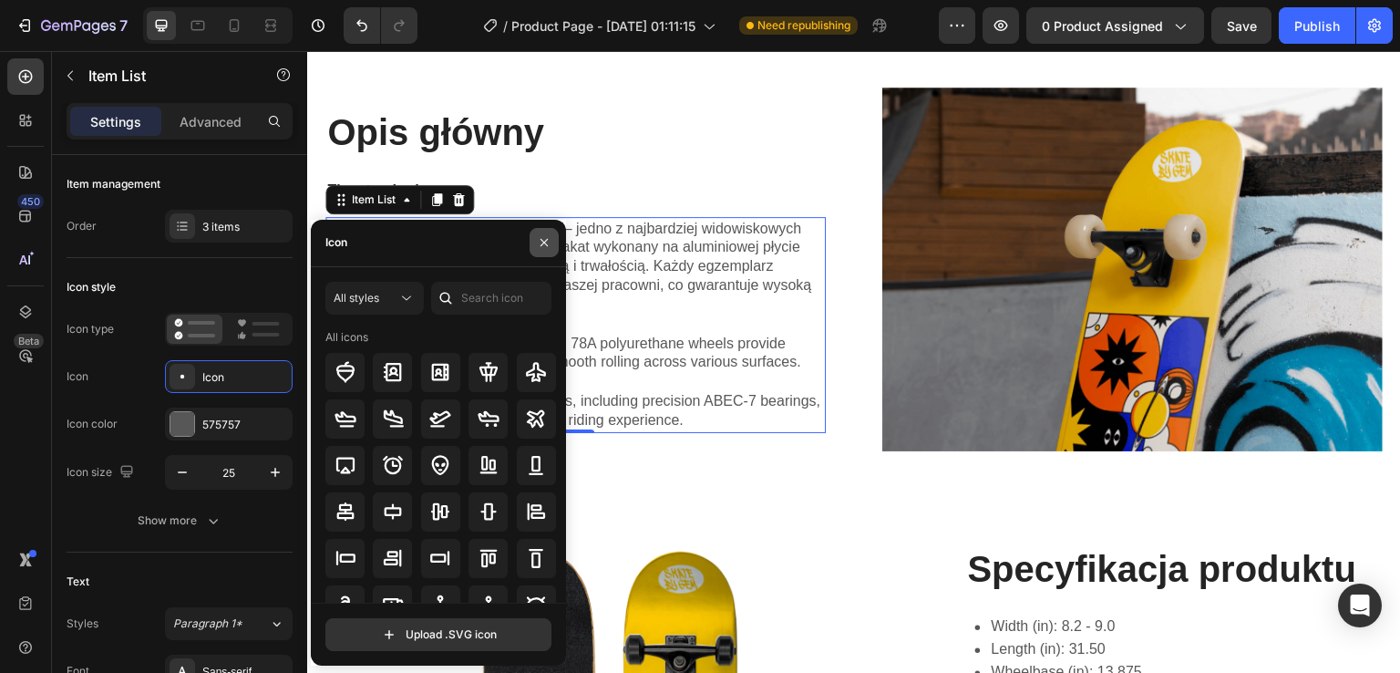
click at [537, 245] on icon "button" at bounding box center [544, 242] width 15 height 15
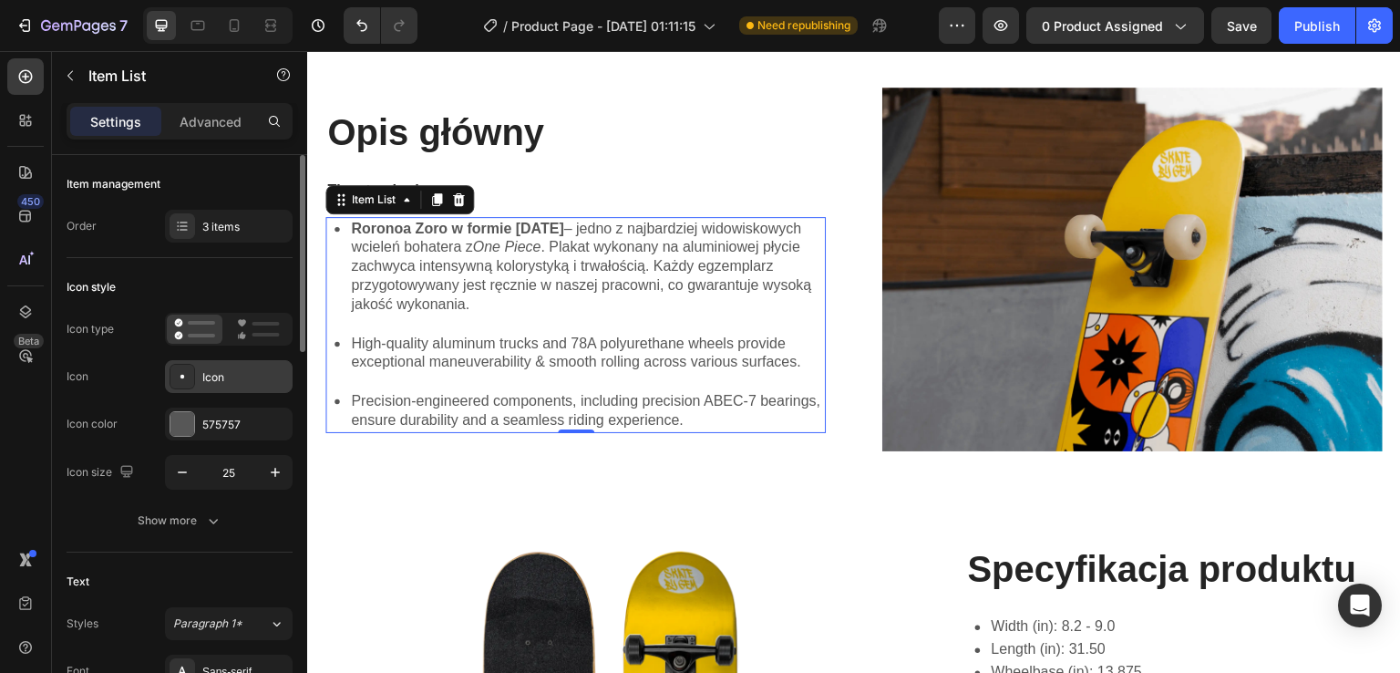
click at [191, 374] on icon at bounding box center [182, 376] width 18 height 18
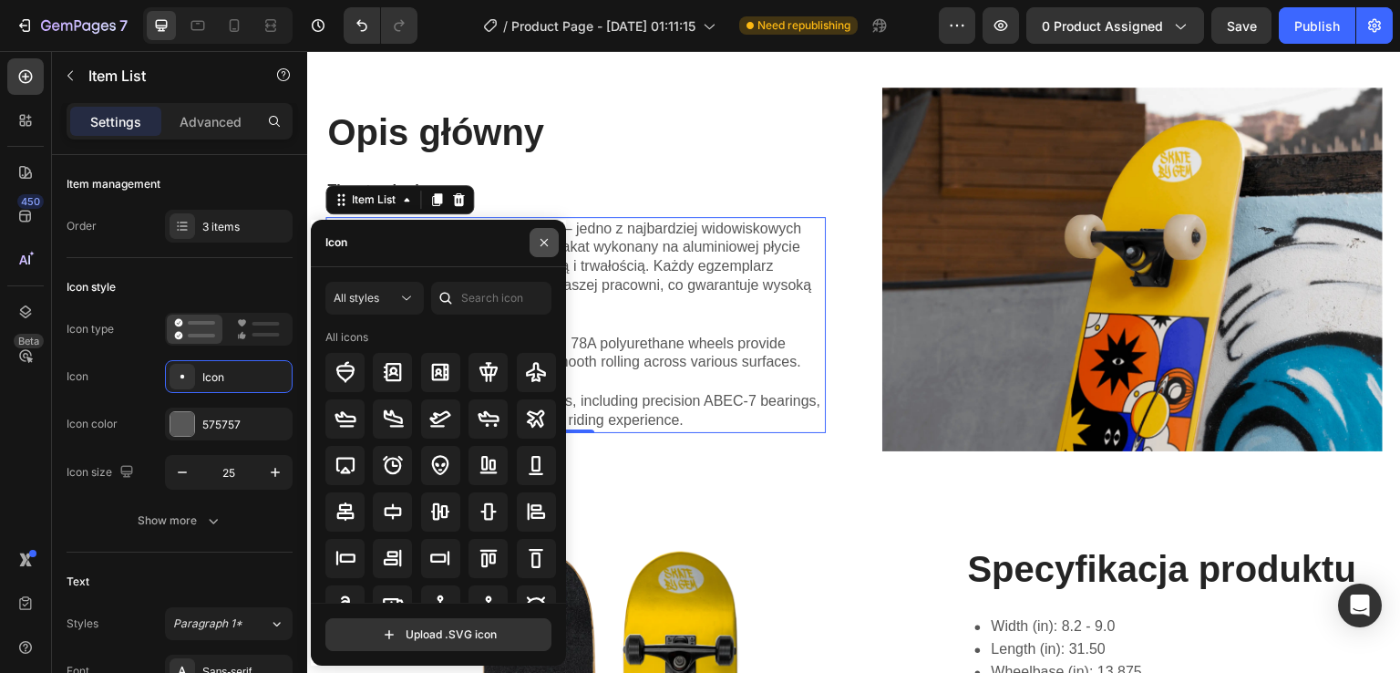
click at [544, 245] on icon "button" at bounding box center [544, 242] width 15 height 15
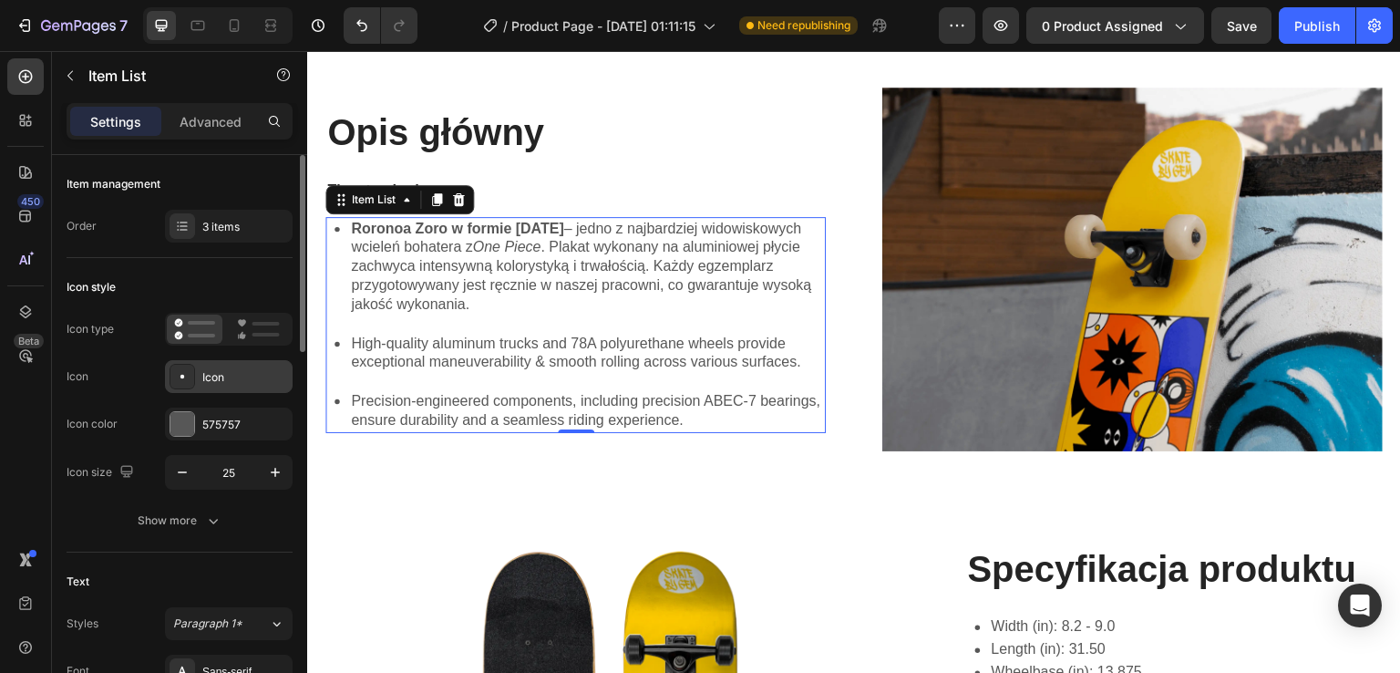
drag, startPoint x: 236, startPoint y: 369, endPoint x: 219, endPoint y: 384, distance: 22.6
click at [221, 384] on div "Icon" at bounding box center [245, 377] width 86 height 16
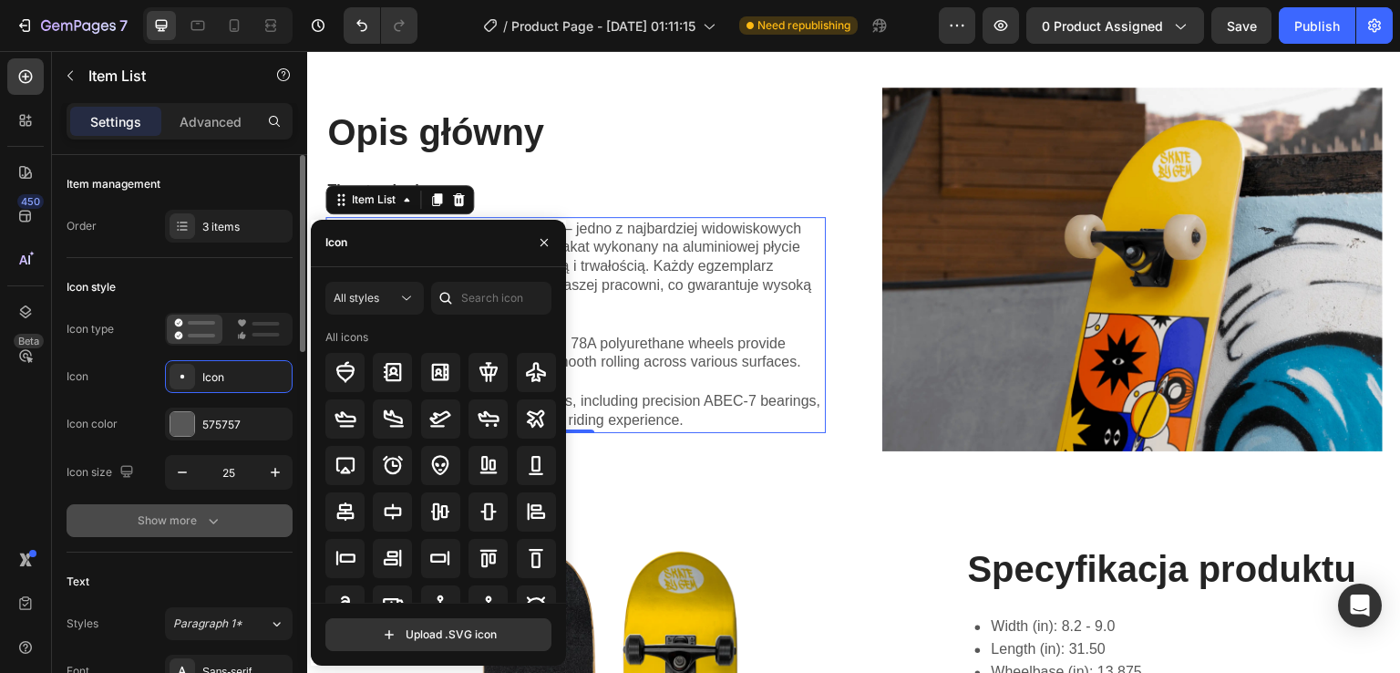
click at [193, 514] on div "Show more" at bounding box center [180, 520] width 85 height 18
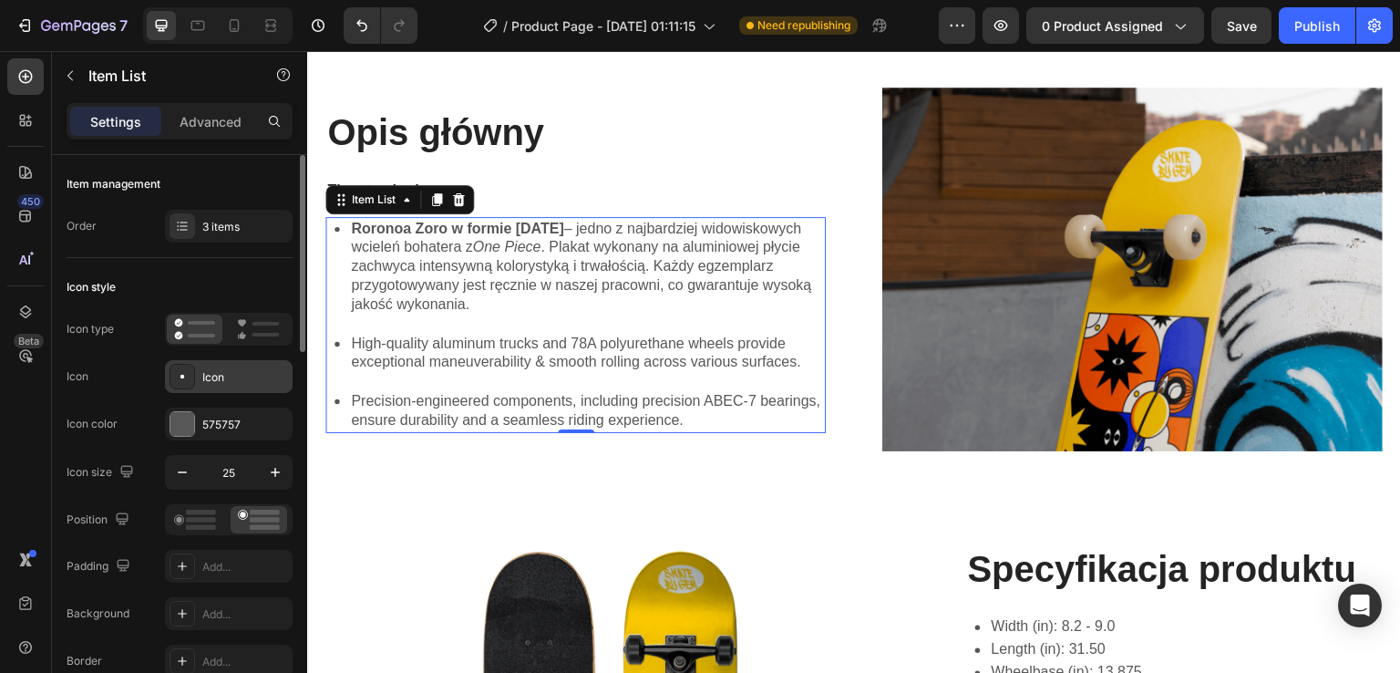
click at [241, 380] on div "Icon" at bounding box center [245, 377] width 86 height 16
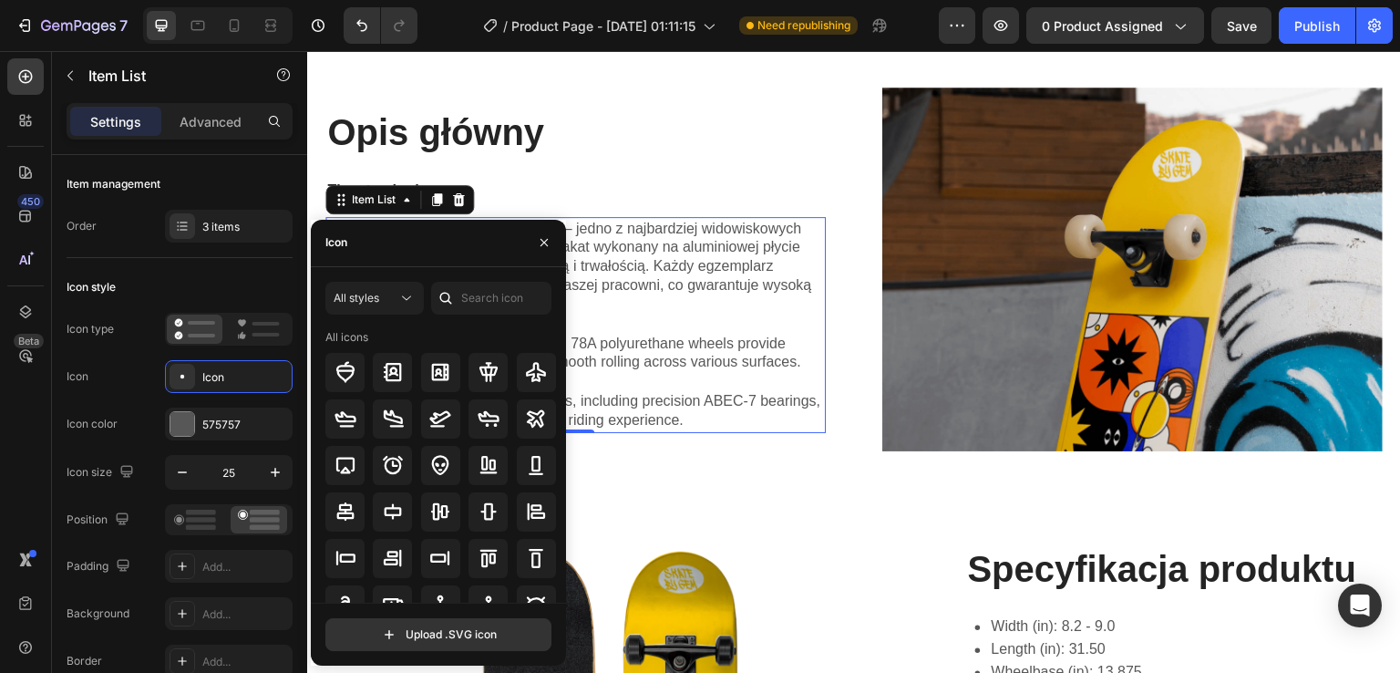
click at [560, 358] on div "All icons" at bounding box center [444, 465] width 239 height 273
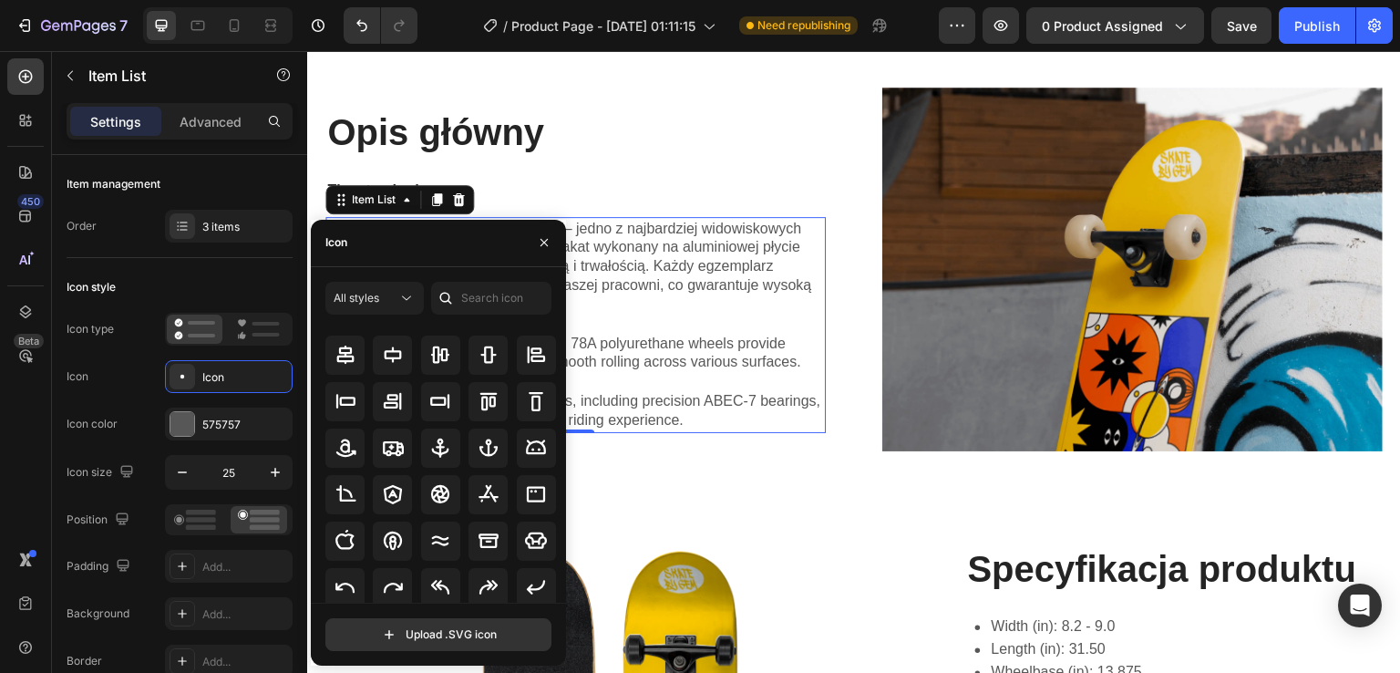
scroll to position [201, 0]
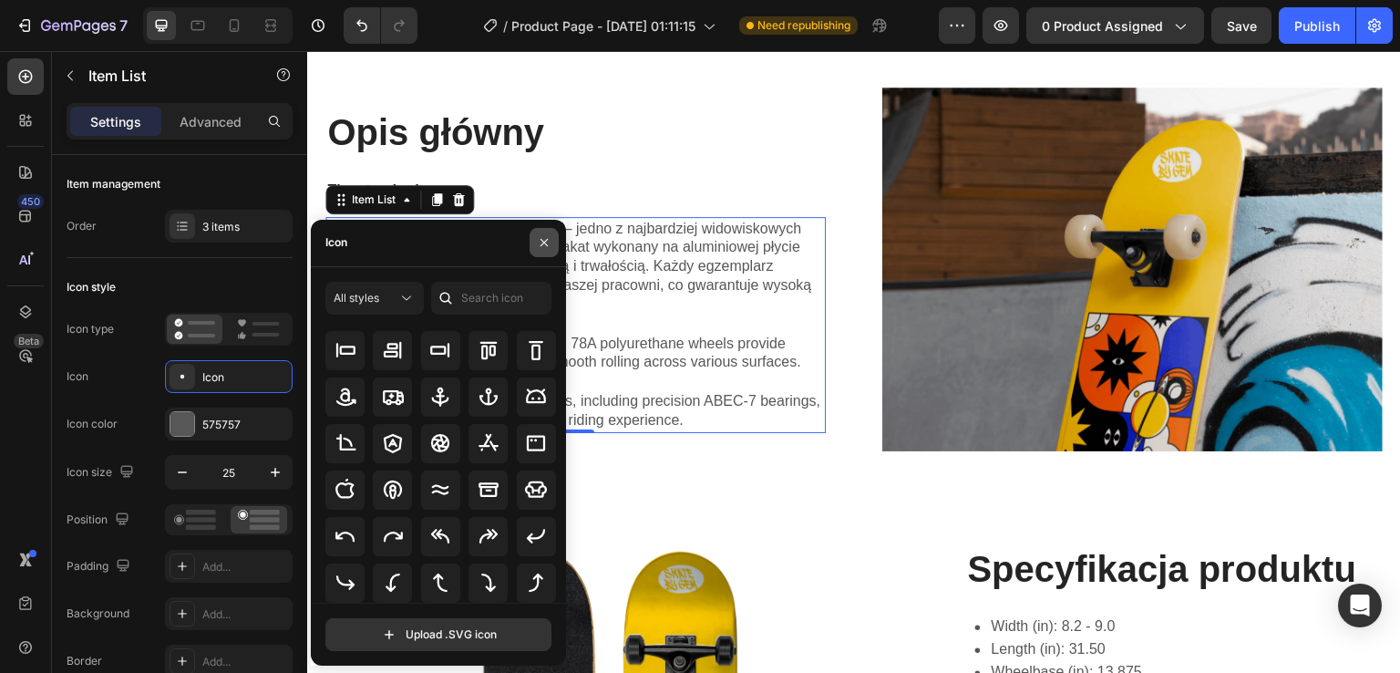
click at [543, 239] on icon "button" at bounding box center [544, 242] width 15 height 15
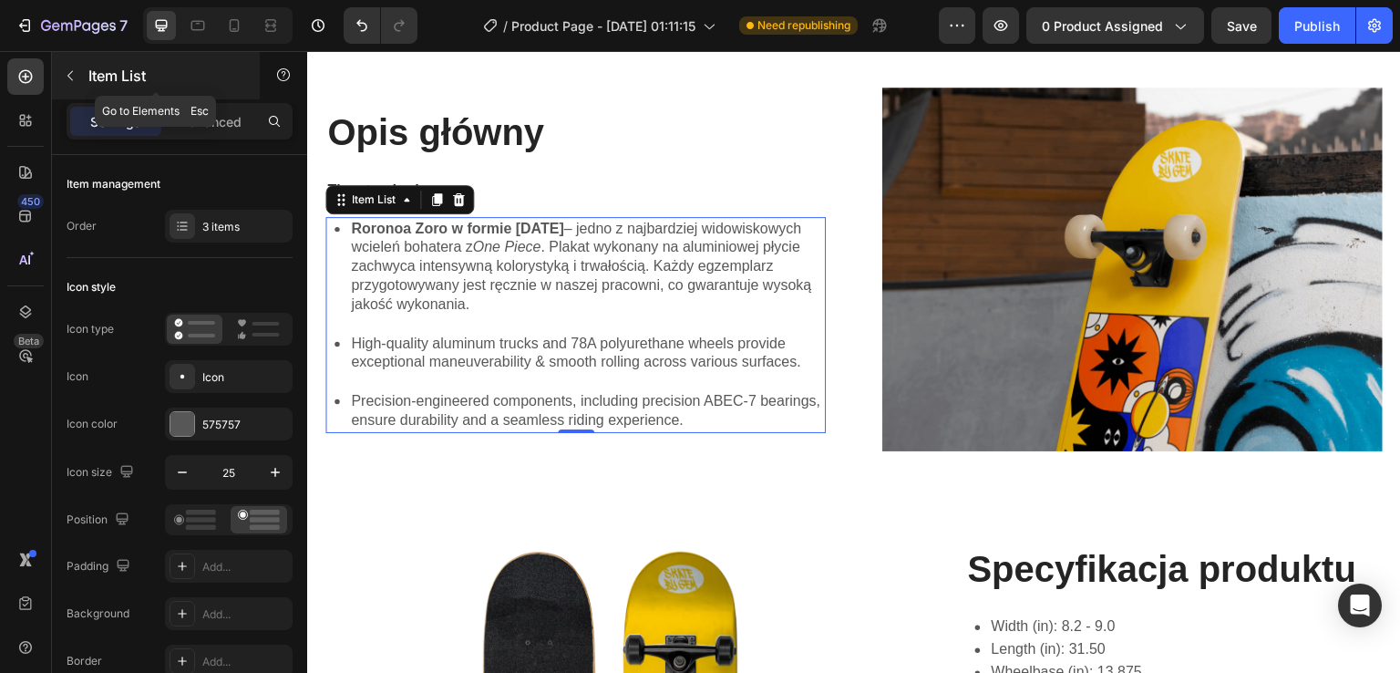
click at [77, 77] on button "button" at bounding box center [70, 75] width 29 height 29
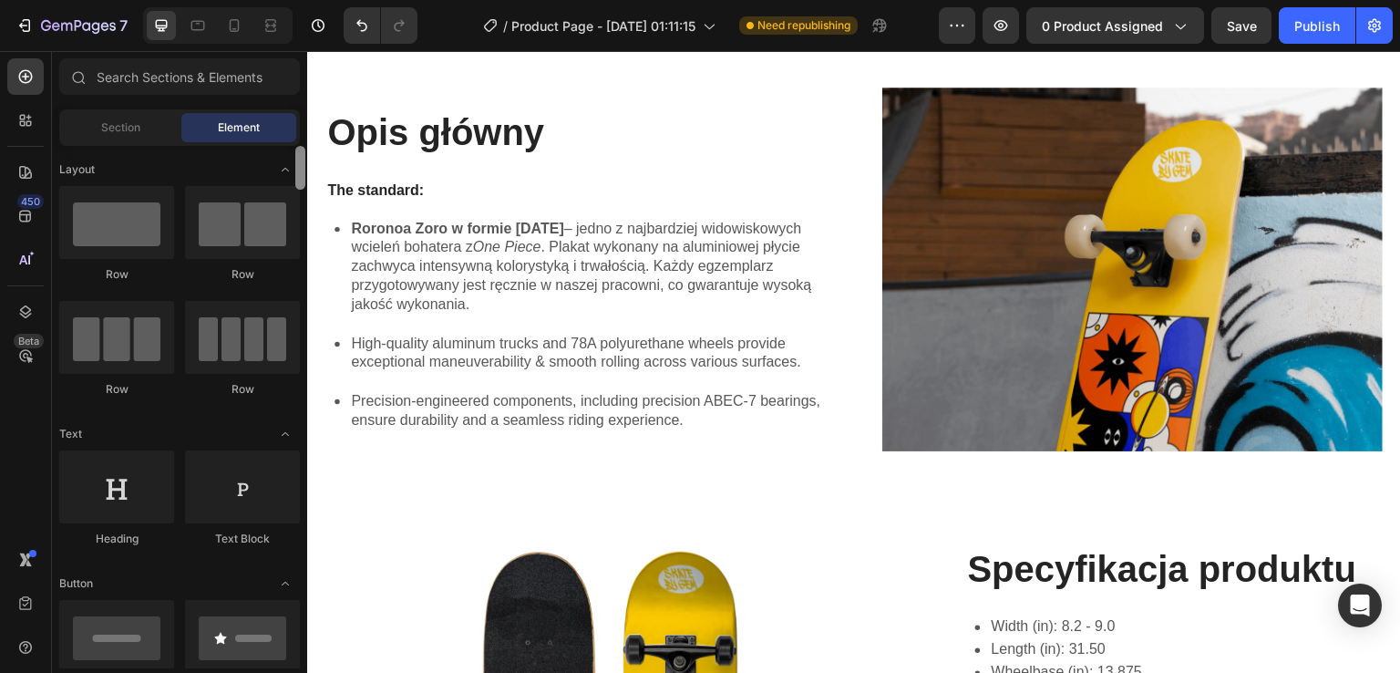
scroll to position [521, 0]
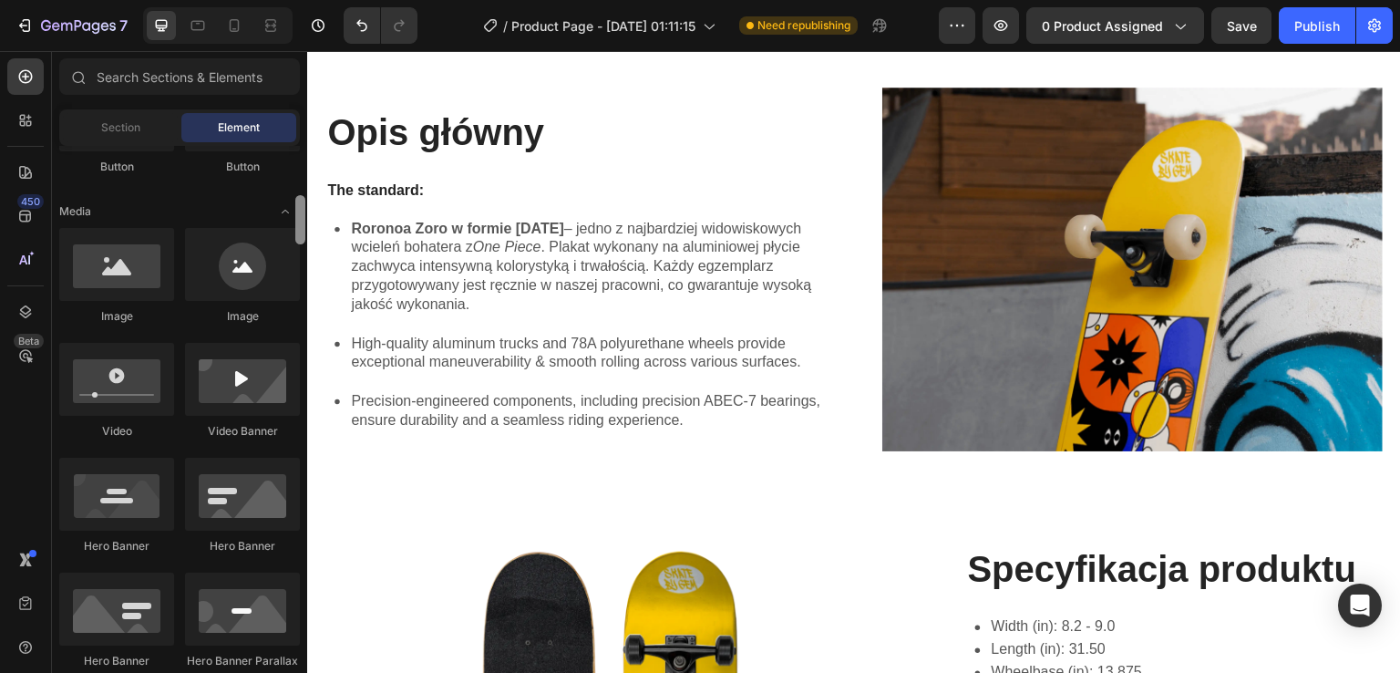
drag, startPoint x: 304, startPoint y: 163, endPoint x: 303, endPoint y: 200, distance: 36.5
click at [303, 200] on div at bounding box center [301, 407] width 14 height 522
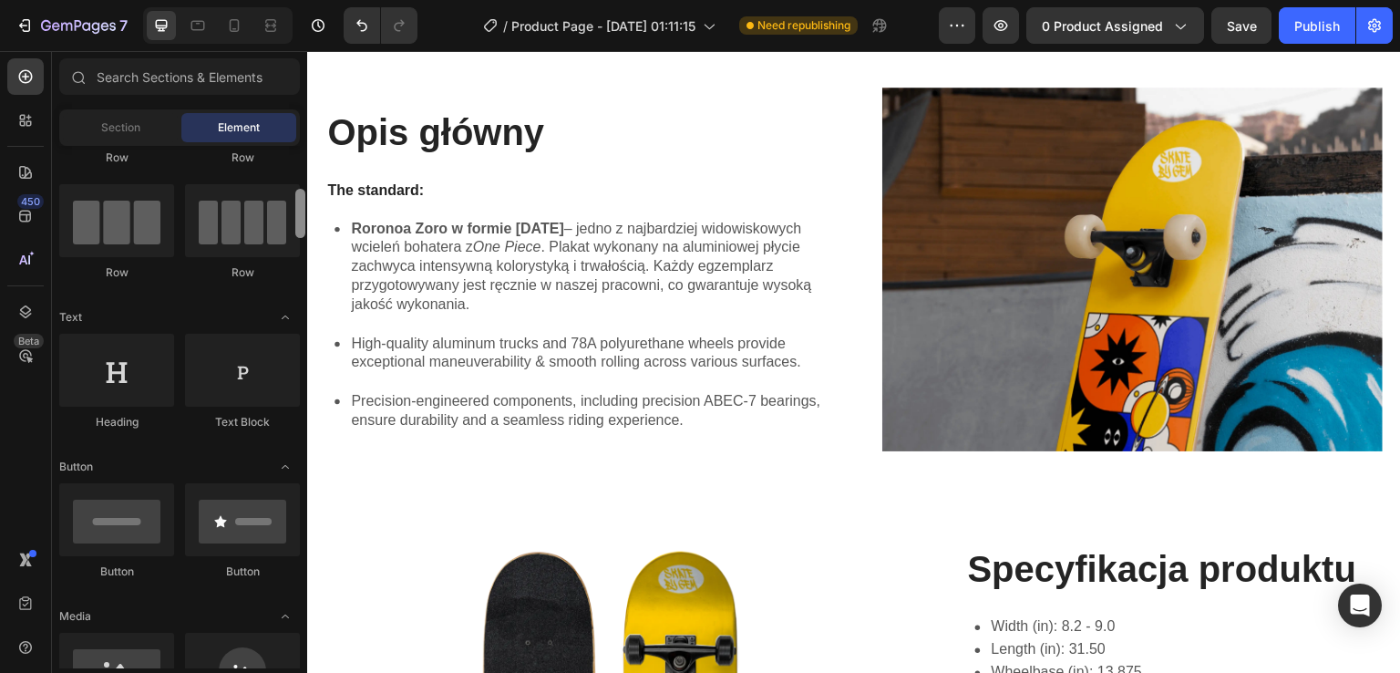
scroll to position [146, 0]
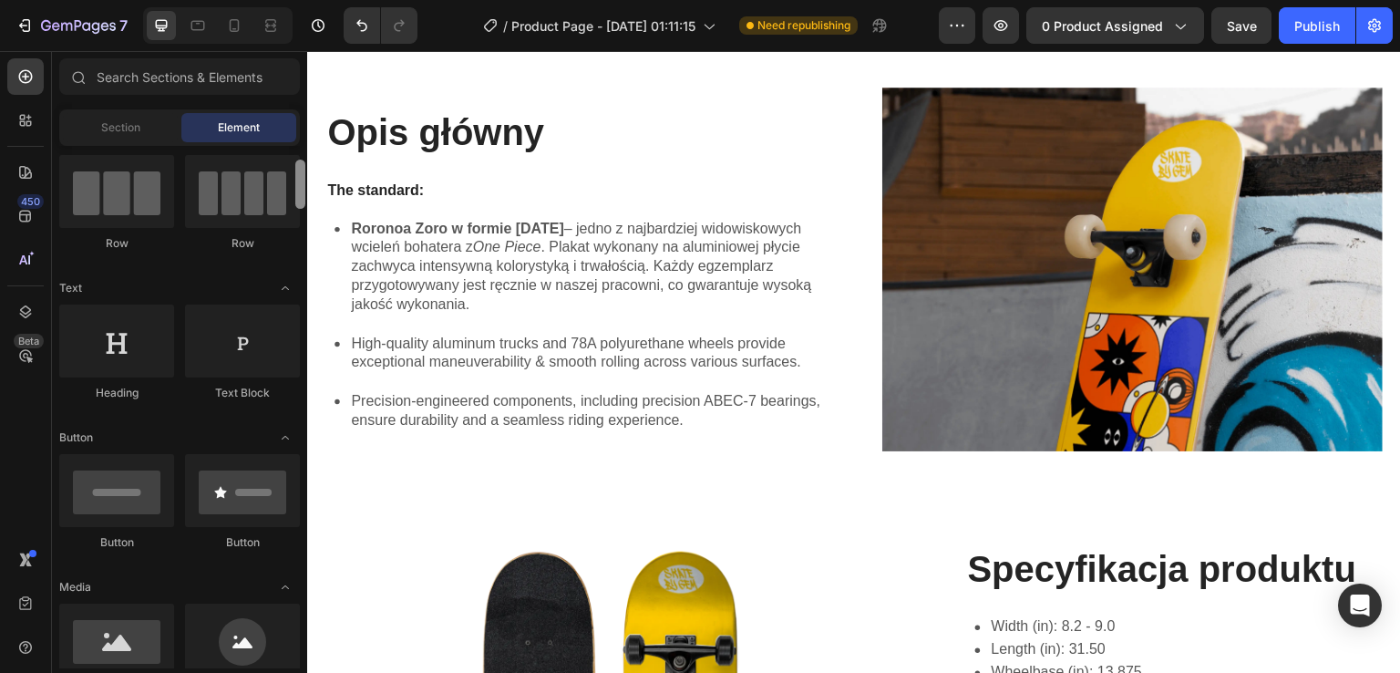
drag, startPoint x: 299, startPoint y: 205, endPoint x: 296, endPoint y: 170, distance: 35.7
click at [296, 170] on div at bounding box center [300, 184] width 10 height 49
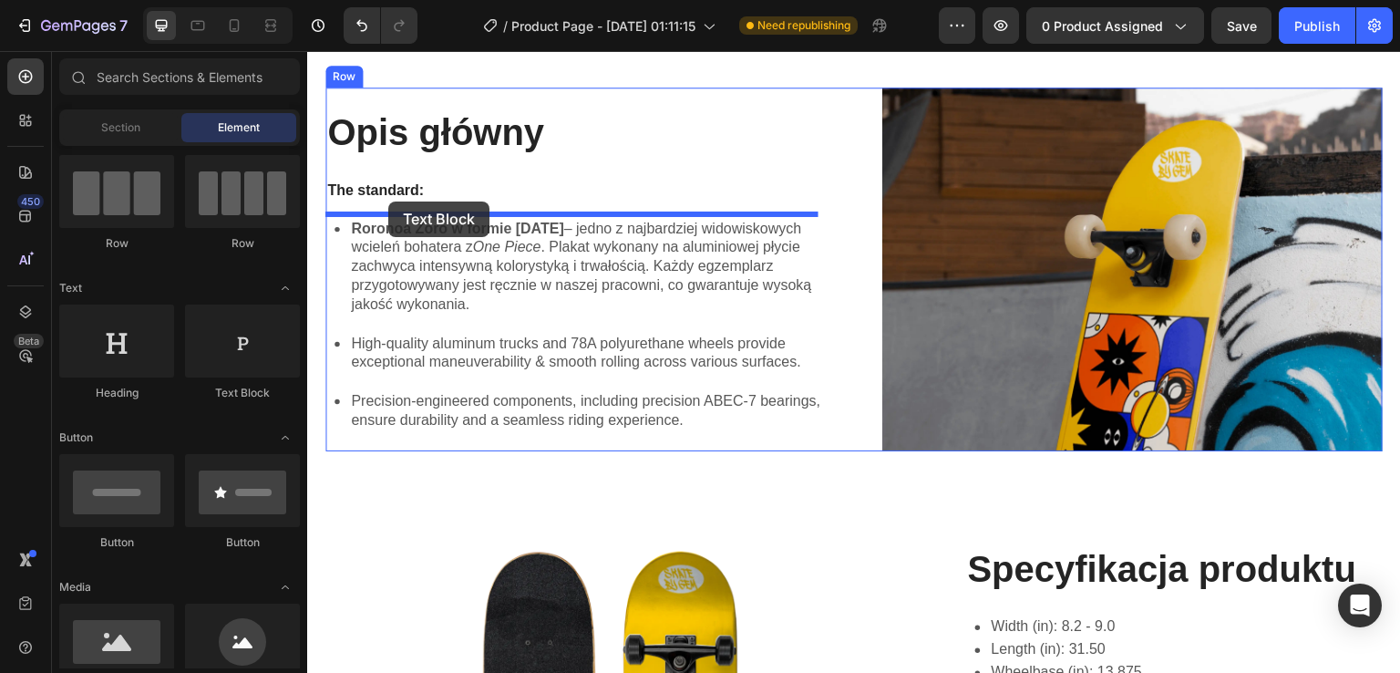
drag, startPoint x: 564, startPoint y: 387, endPoint x: 388, endPoint y: 201, distance: 256.0
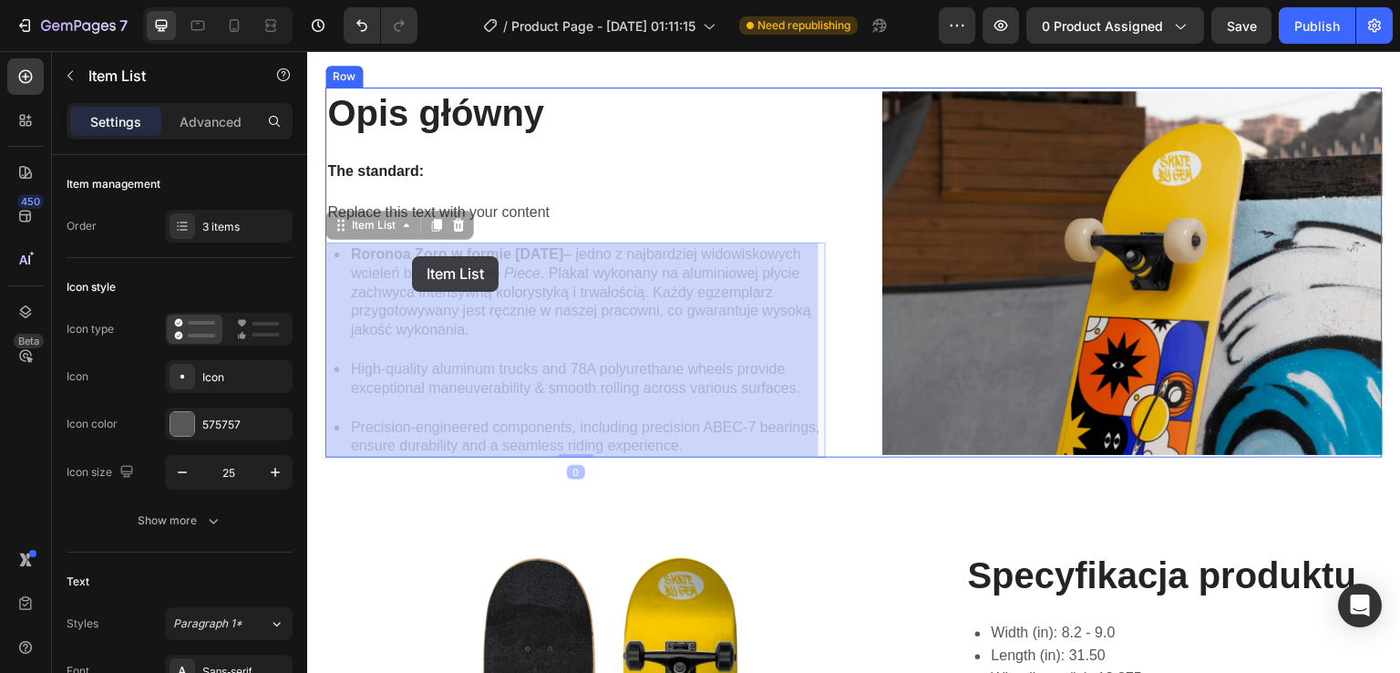
drag, startPoint x: 400, startPoint y: 283, endPoint x: 412, endPoint y: 258, distance: 27.3
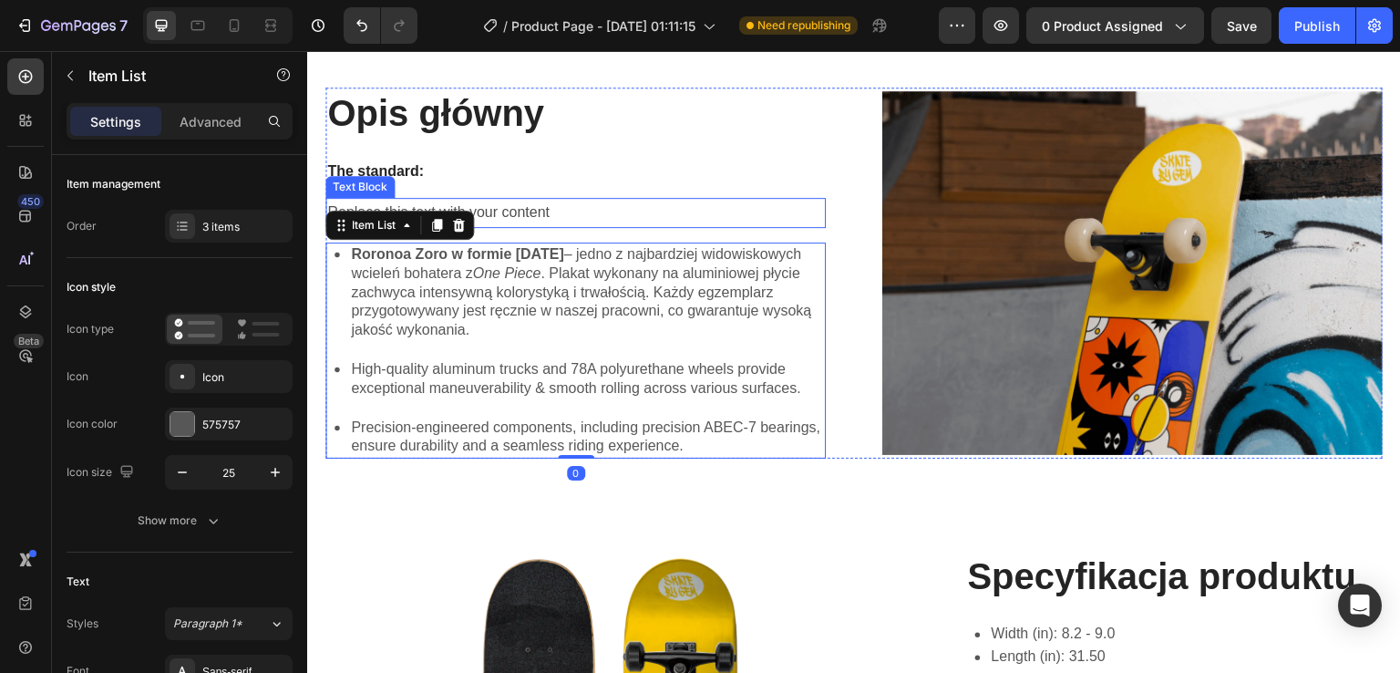
click at [496, 205] on div "Replace this text with your content" at bounding box center [575, 213] width 500 height 30
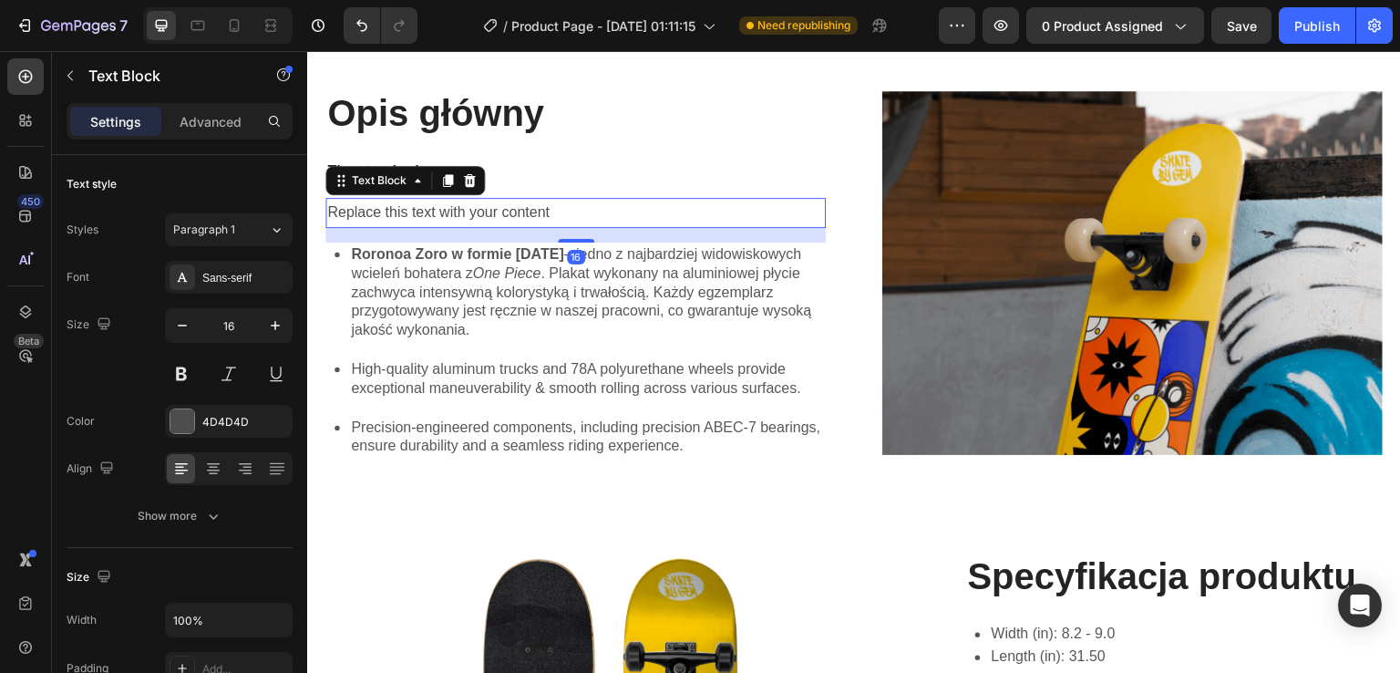
click at [496, 205] on div "Replace this text with your content" at bounding box center [575, 213] width 500 height 30
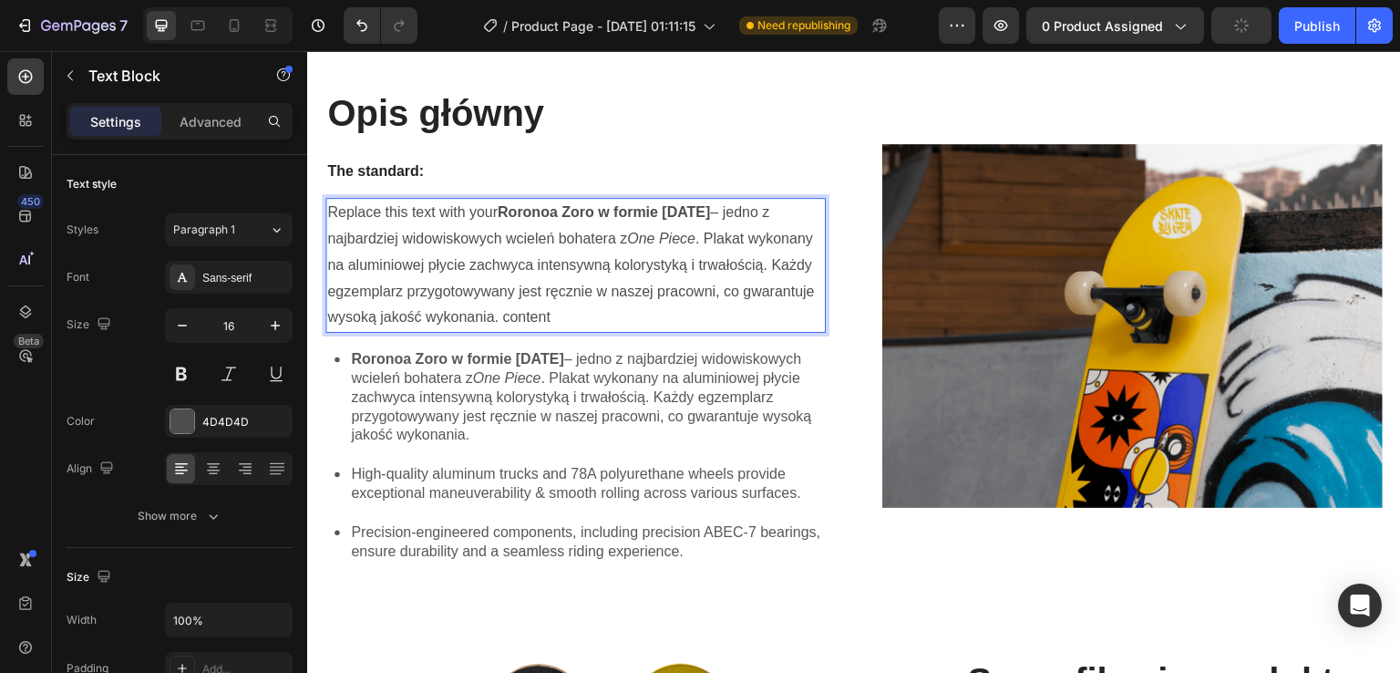
click at [552, 318] on p "Replace this text with your Roronoa Zoro w formie [DATE] – jedno z najbardziej …" at bounding box center [575, 265] width 497 height 131
click at [496, 211] on p "Replace this text with your Roronoa Zoro w formie [DATE] – jedno z najbardziej …" at bounding box center [575, 265] width 497 height 131
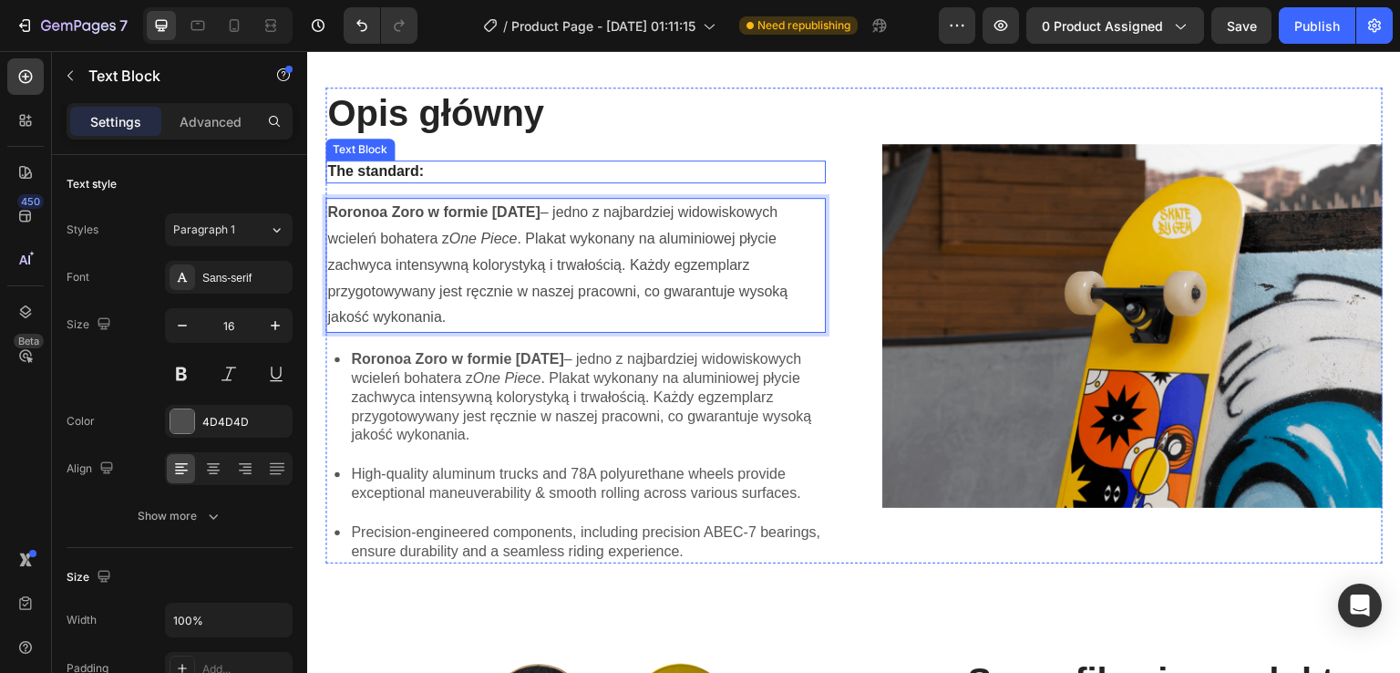
click at [422, 171] on p "The standard:" at bounding box center [575, 171] width 497 height 19
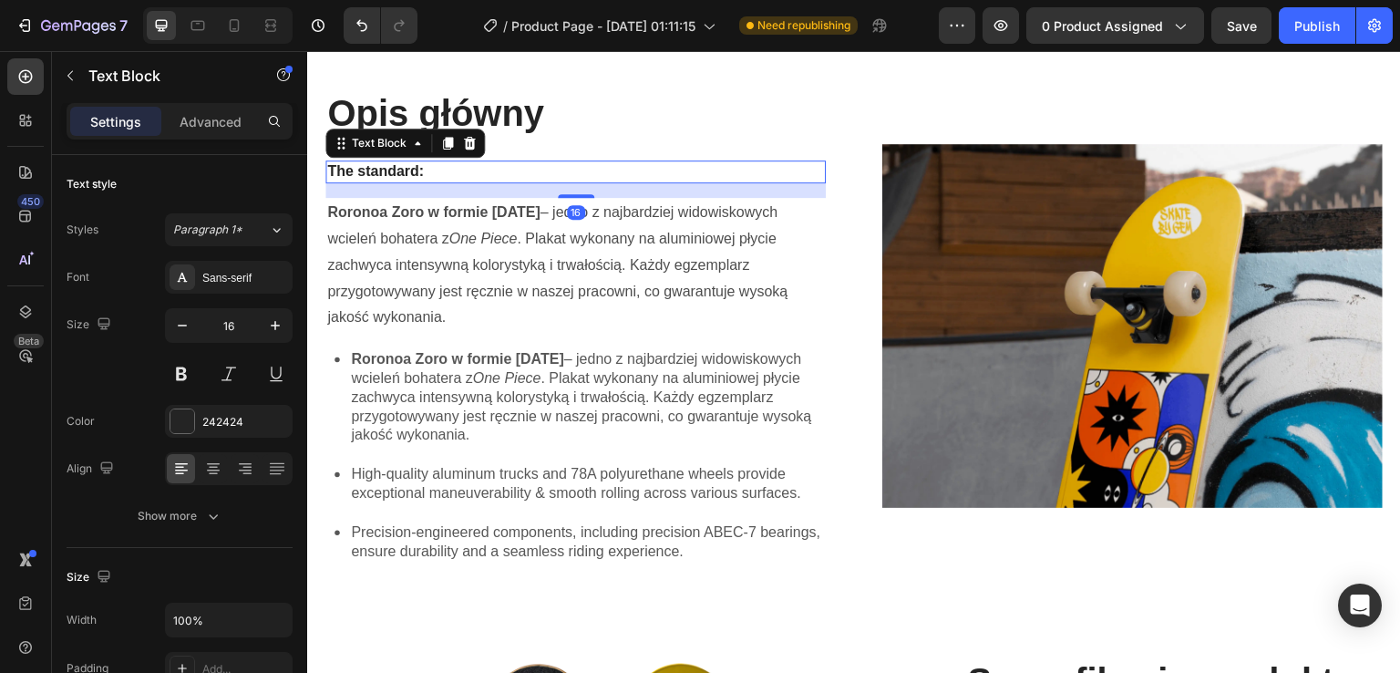
click at [422, 171] on p "The standard:" at bounding box center [575, 171] width 497 height 19
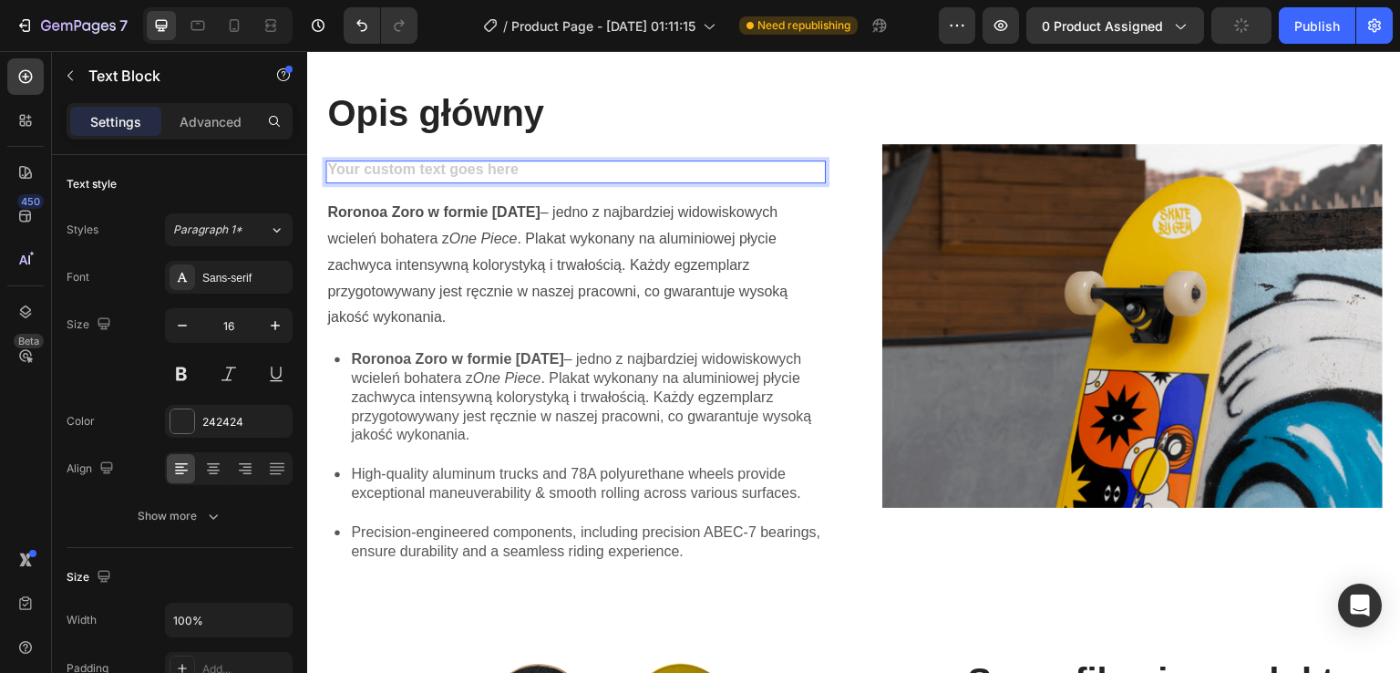
click at [437, 166] on div "Rich Text Editor. Editing area: main" at bounding box center [575, 171] width 500 height 23
drag, startPoint x: 437, startPoint y: 166, endPoint x: 382, endPoint y: 174, distance: 55.3
click at [382, 174] on div "Rich Text Editor. Editing area: main" at bounding box center [575, 171] width 500 height 23
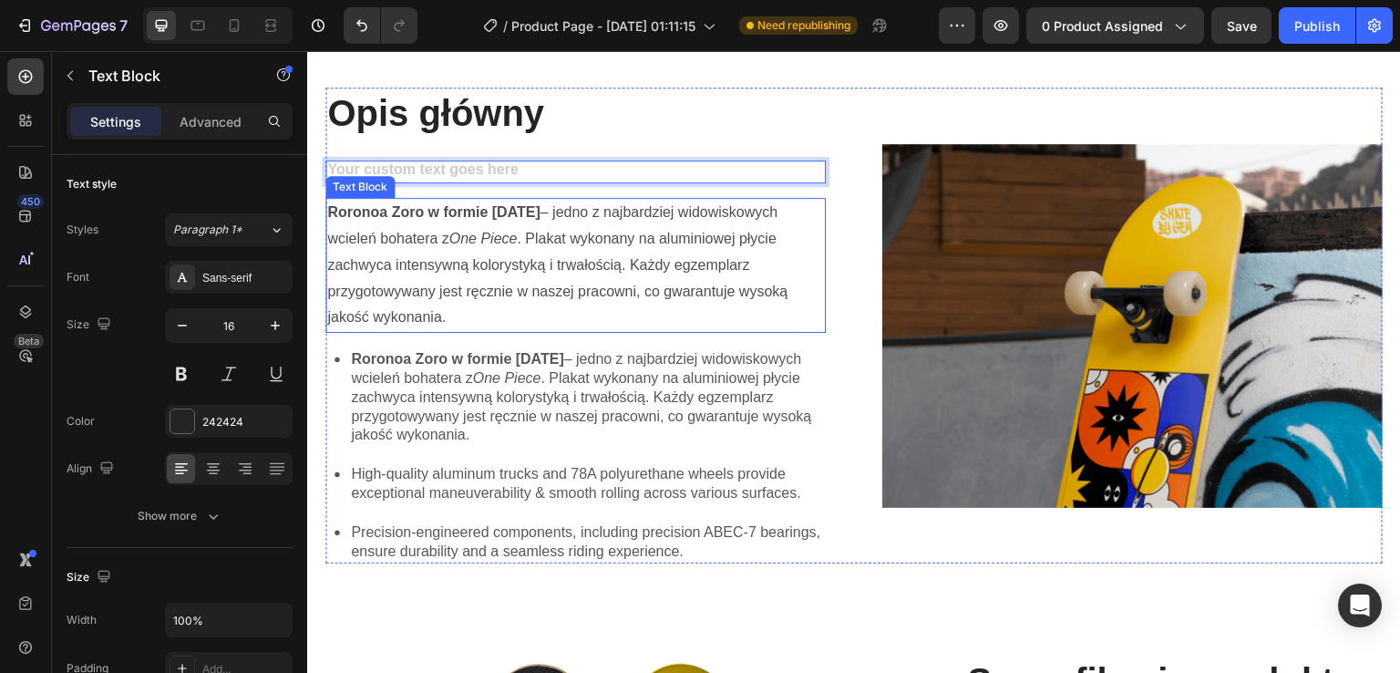
click at [402, 208] on strong "Roronoa Zoro w formie [DATE]" at bounding box center [433, 211] width 212 height 15
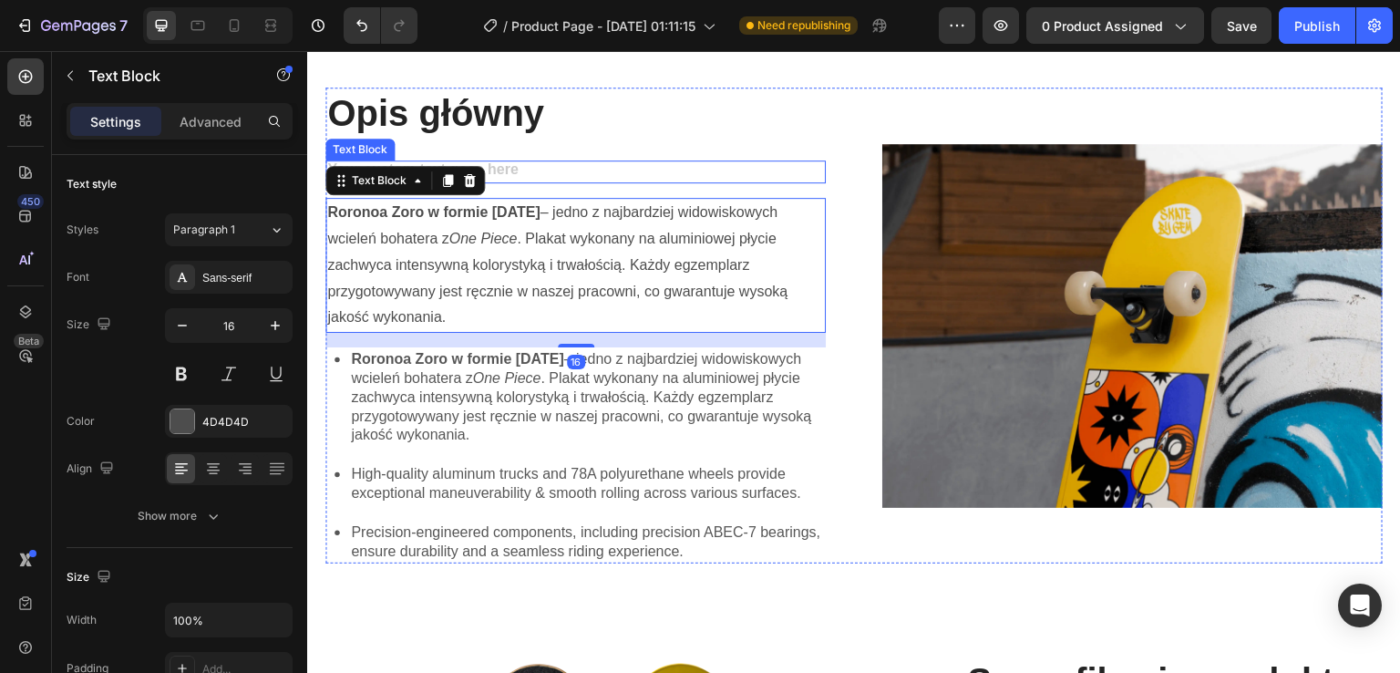
click at [519, 166] on div "Rich Text Editor. Editing area: main" at bounding box center [575, 171] width 500 height 23
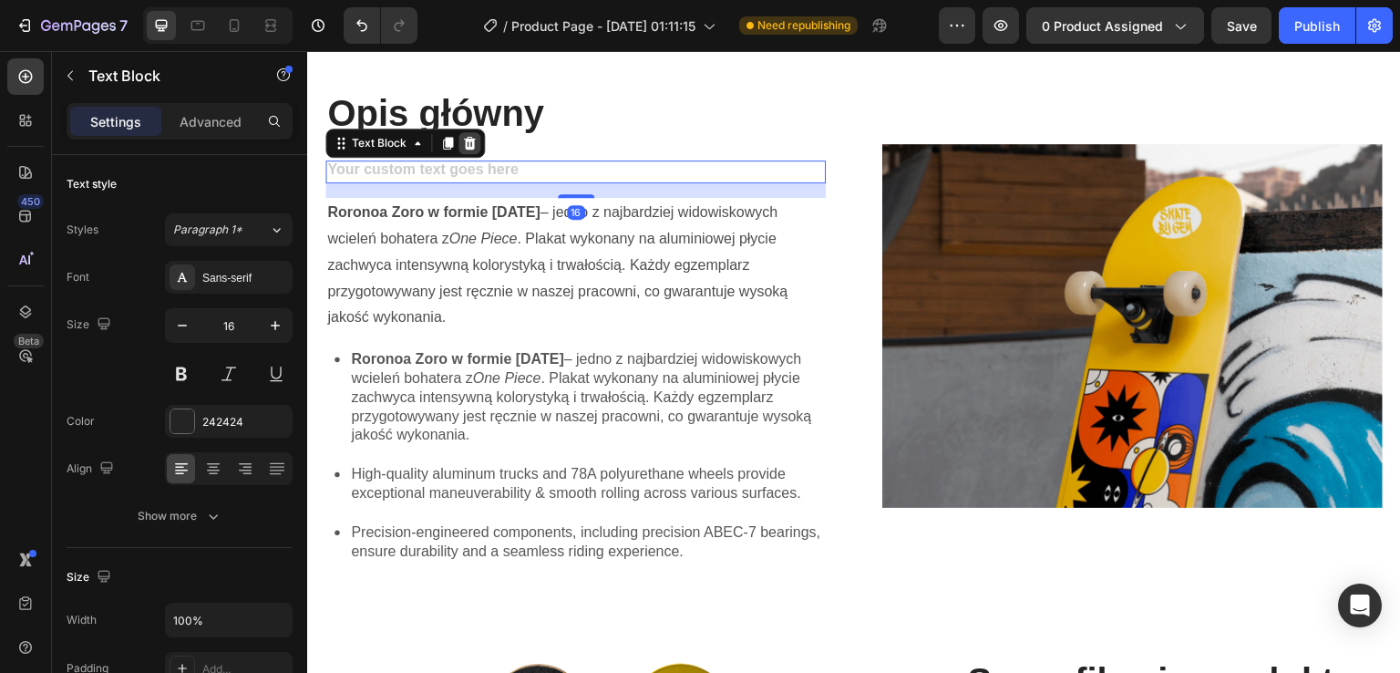
click at [462, 147] on icon at bounding box center [469, 143] width 15 height 15
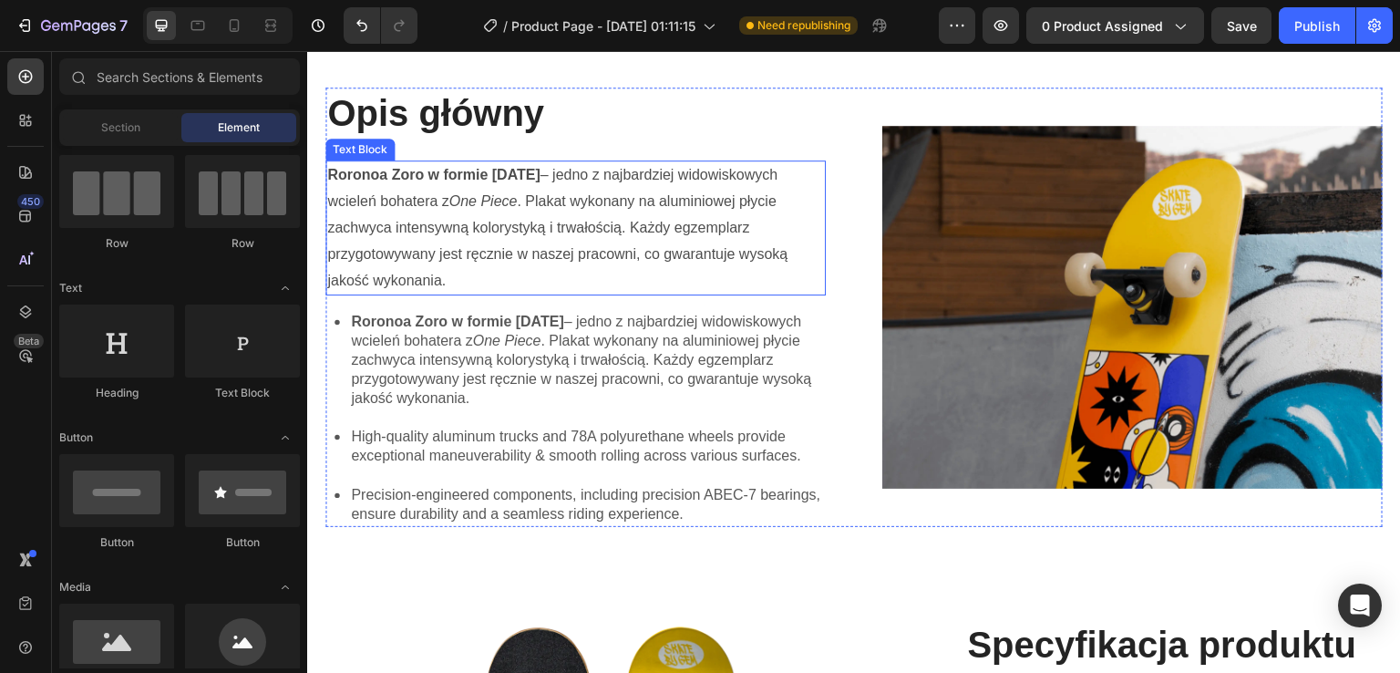
click at [401, 175] on strong "Roronoa Zoro w formie [DATE]" at bounding box center [433, 174] width 212 height 15
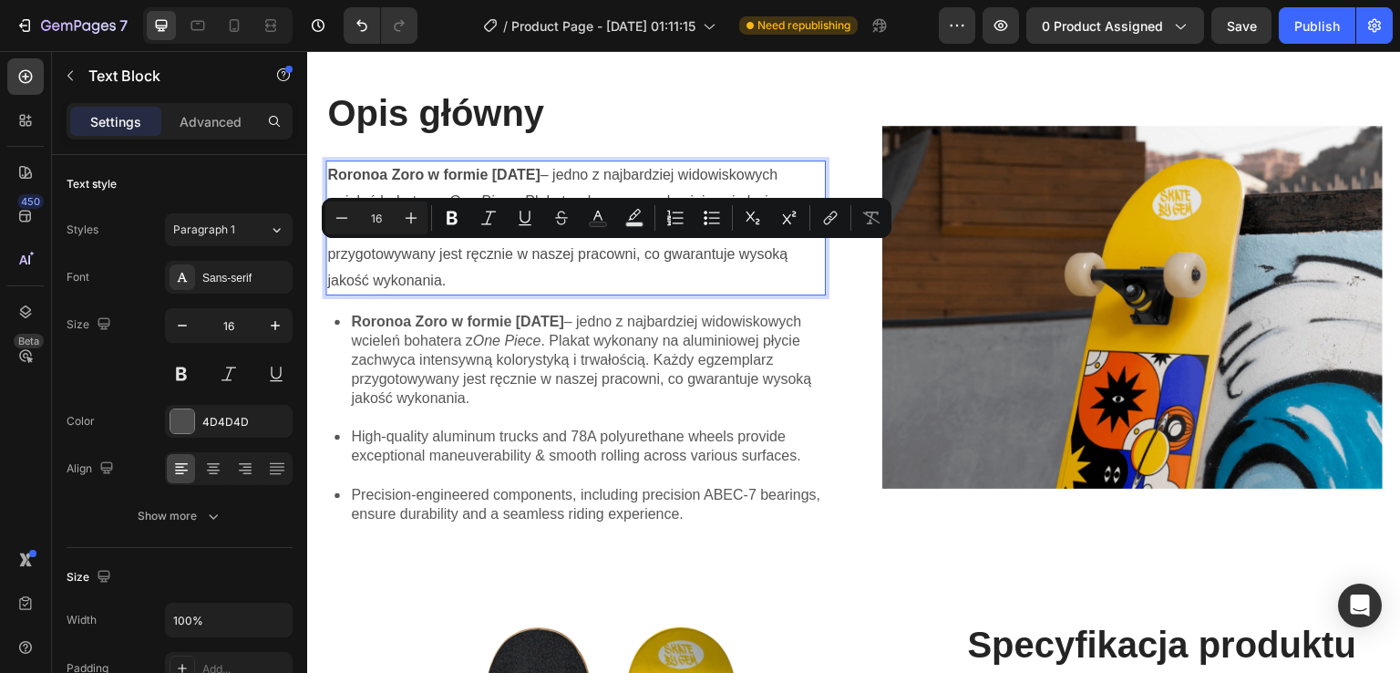
click at [559, 268] on p "Roronoa Zoro w formie [DATE] – jedno z najbardziej widowiskowych wcieleń bohate…" at bounding box center [575, 227] width 497 height 131
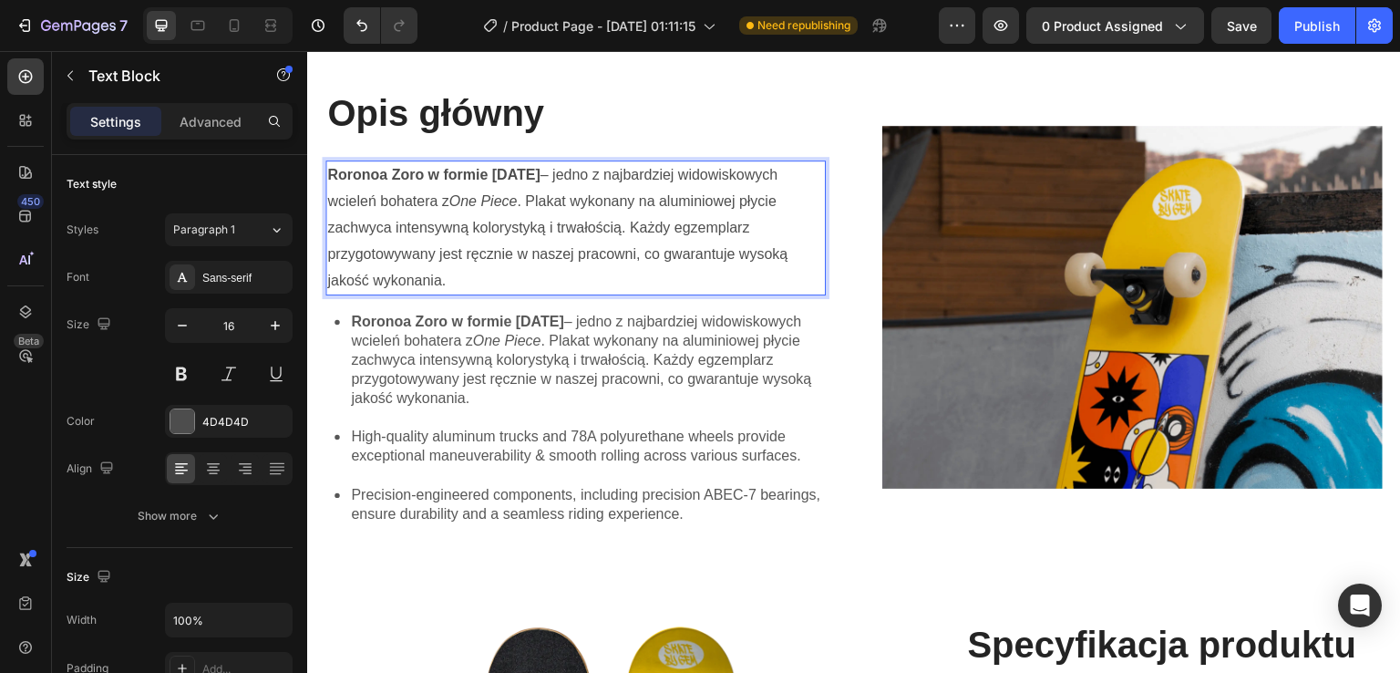
scroll to position [509, 0]
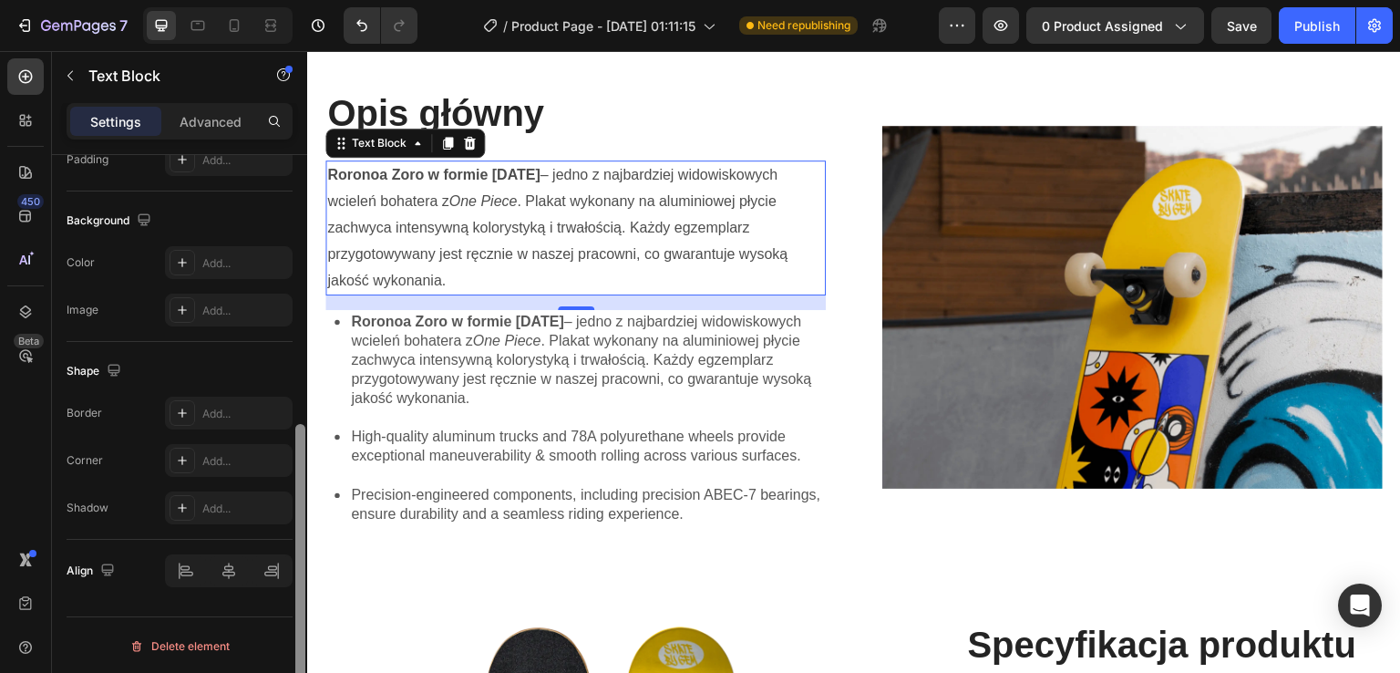
drag, startPoint x: 294, startPoint y: 457, endPoint x: 294, endPoint y: 493, distance: 36.5
click at [294, 493] on div at bounding box center [301, 440] width 14 height 570
click at [303, 408] on div at bounding box center [301, 440] width 14 height 570
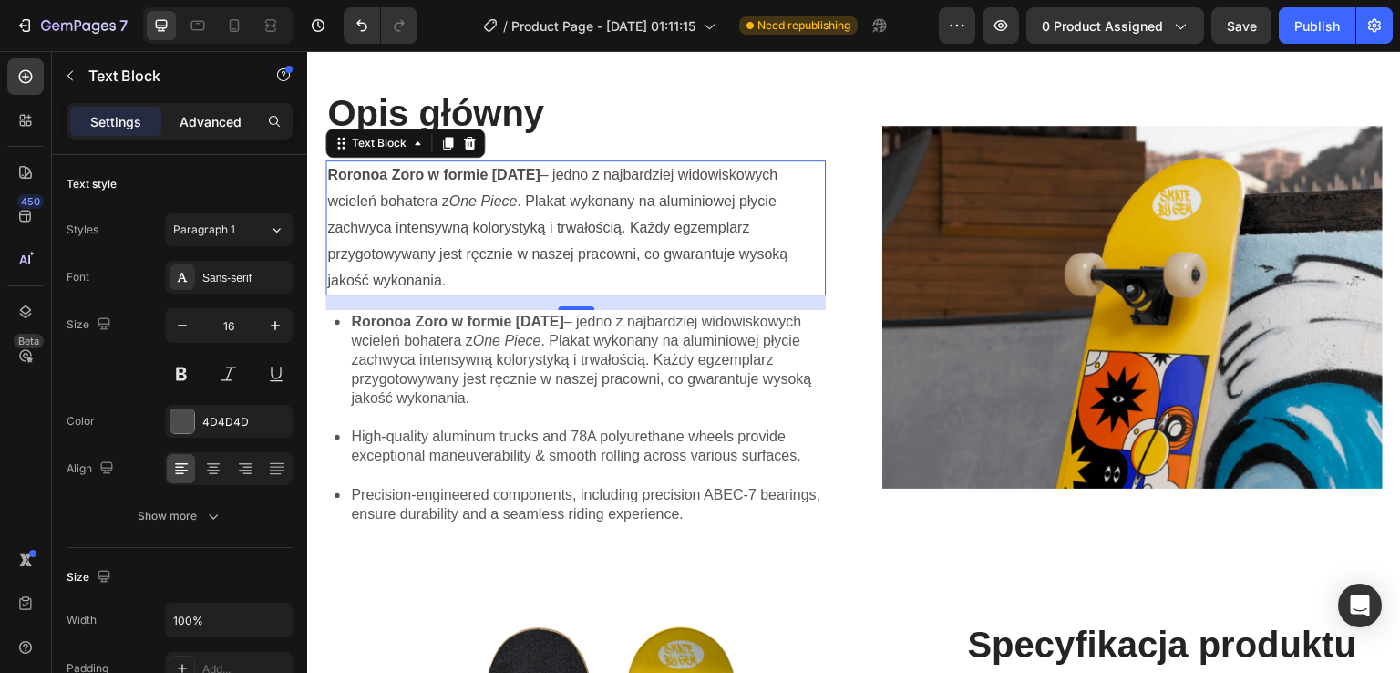
click at [222, 117] on p "Advanced" at bounding box center [211, 121] width 62 height 19
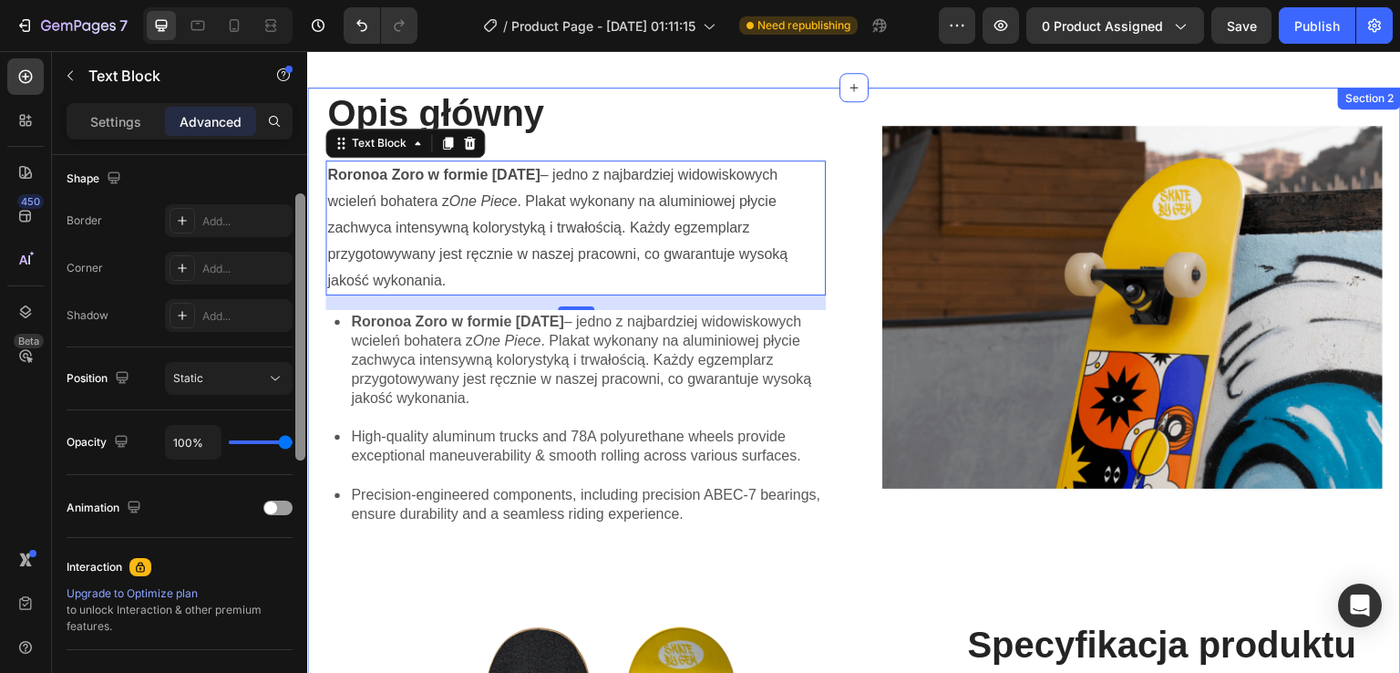
scroll to position [349, 0]
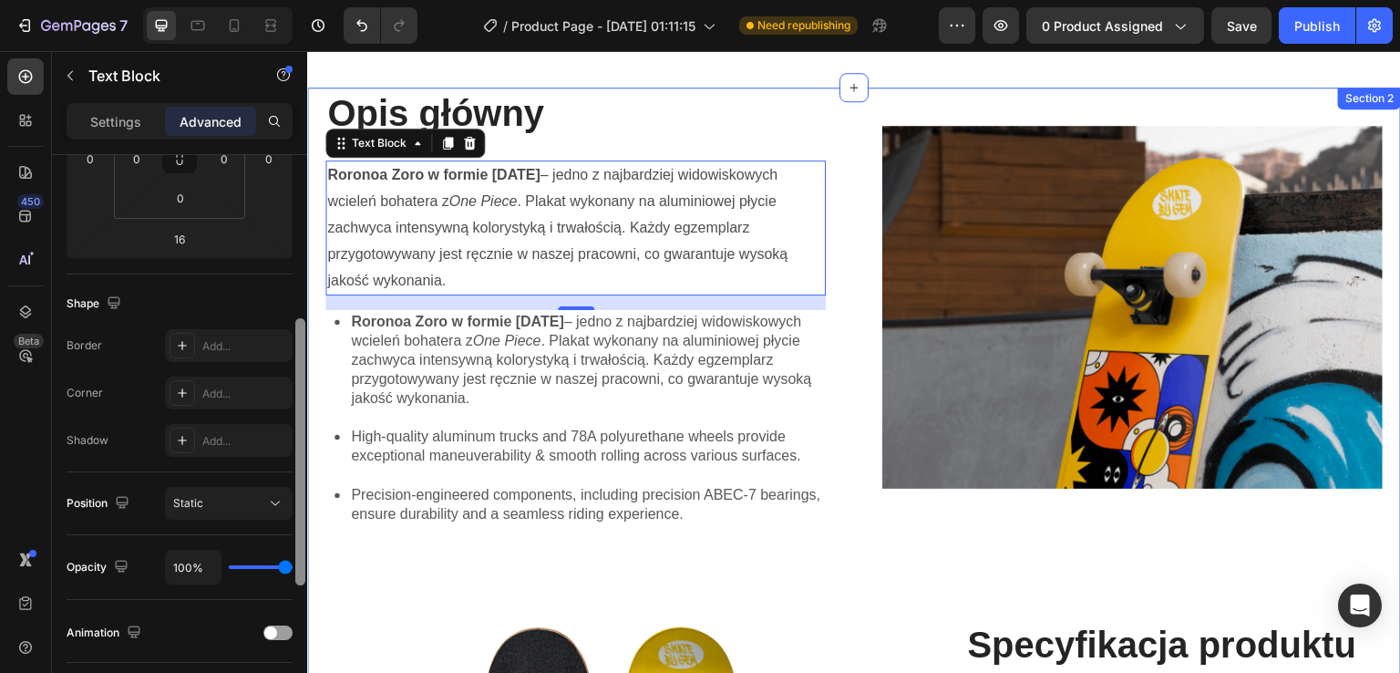
drag, startPoint x: 605, startPoint y: 294, endPoint x: 313, endPoint y: 322, distance: 293.9
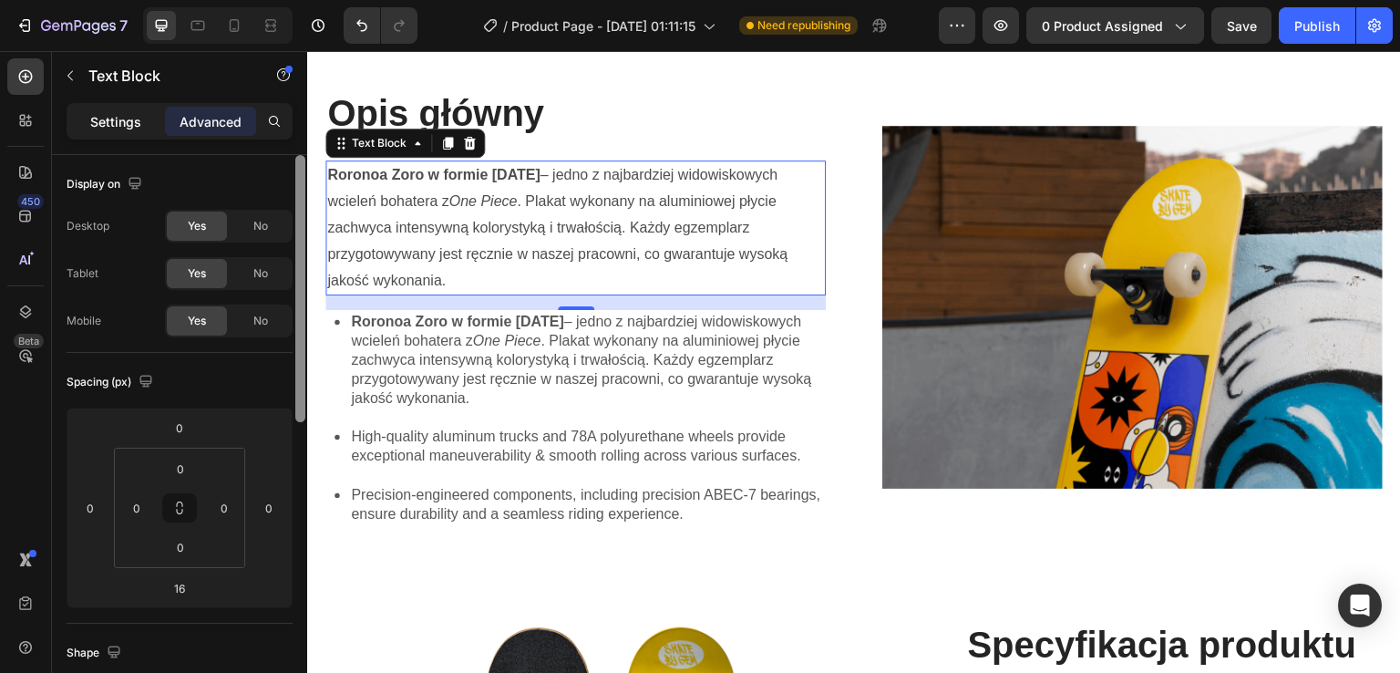
click at [144, 126] on div "Settings" at bounding box center [115, 121] width 91 height 29
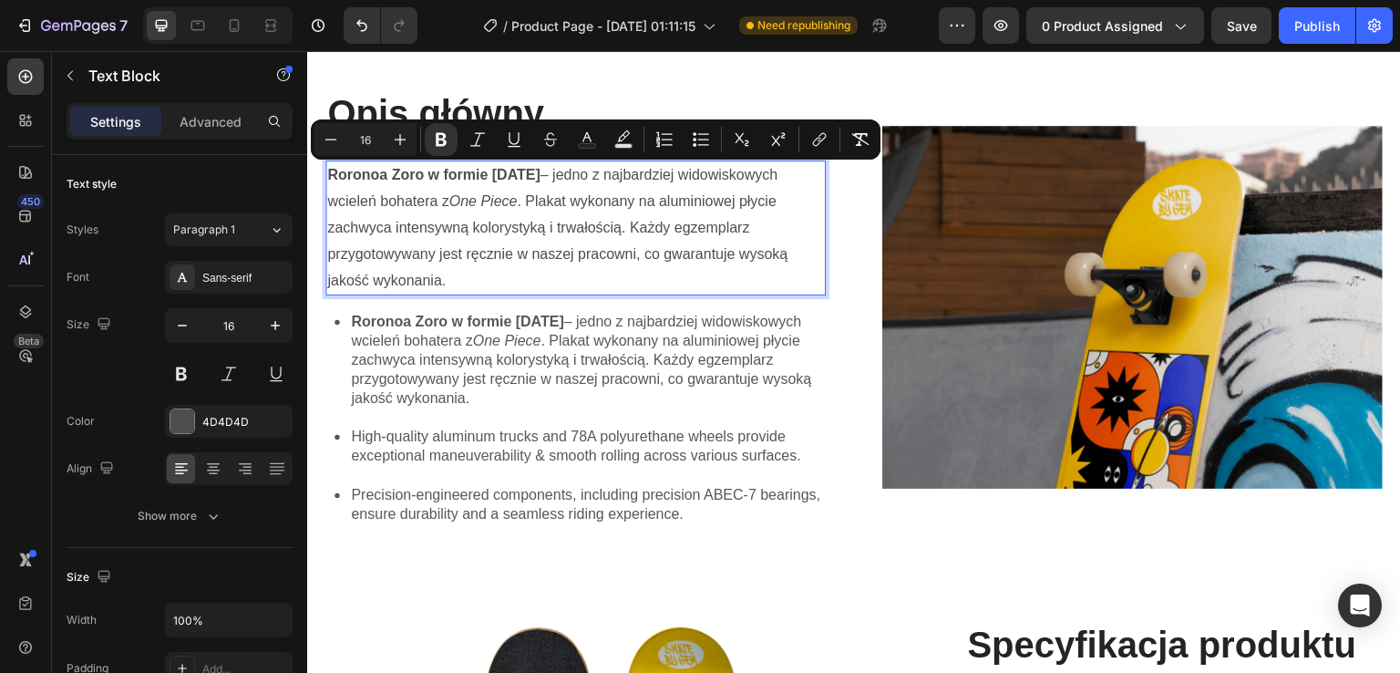
click at [428, 182] on strong "Roronoa Zoro w formie [DATE]" at bounding box center [433, 174] width 212 height 15
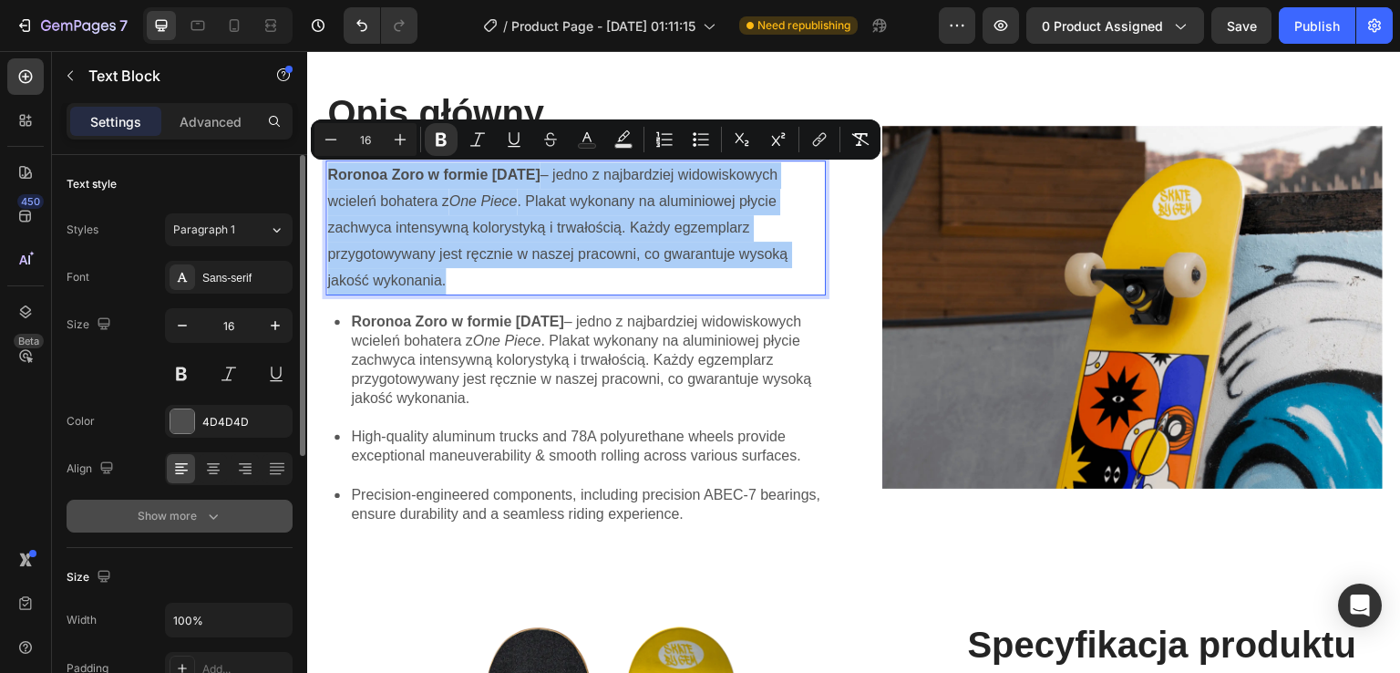
click at [201, 525] on button "Show more" at bounding box center [180, 516] width 226 height 33
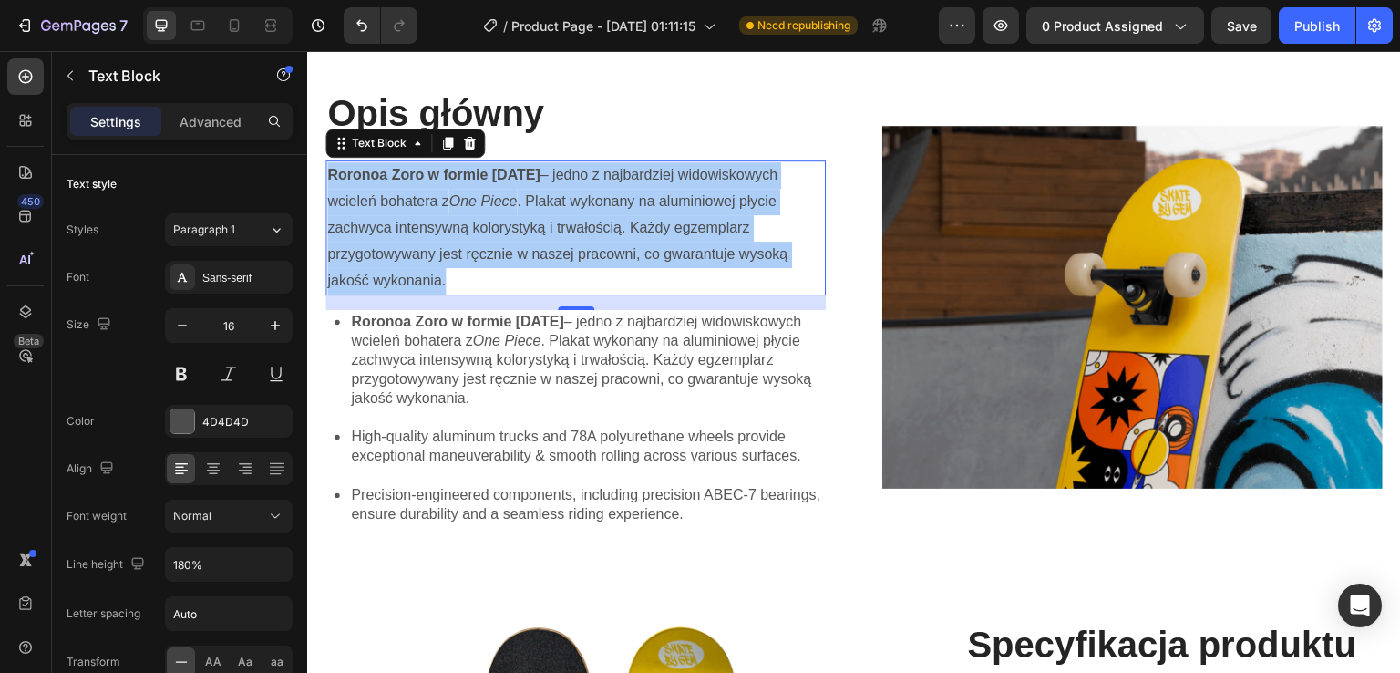
scroll to position [569, 0]
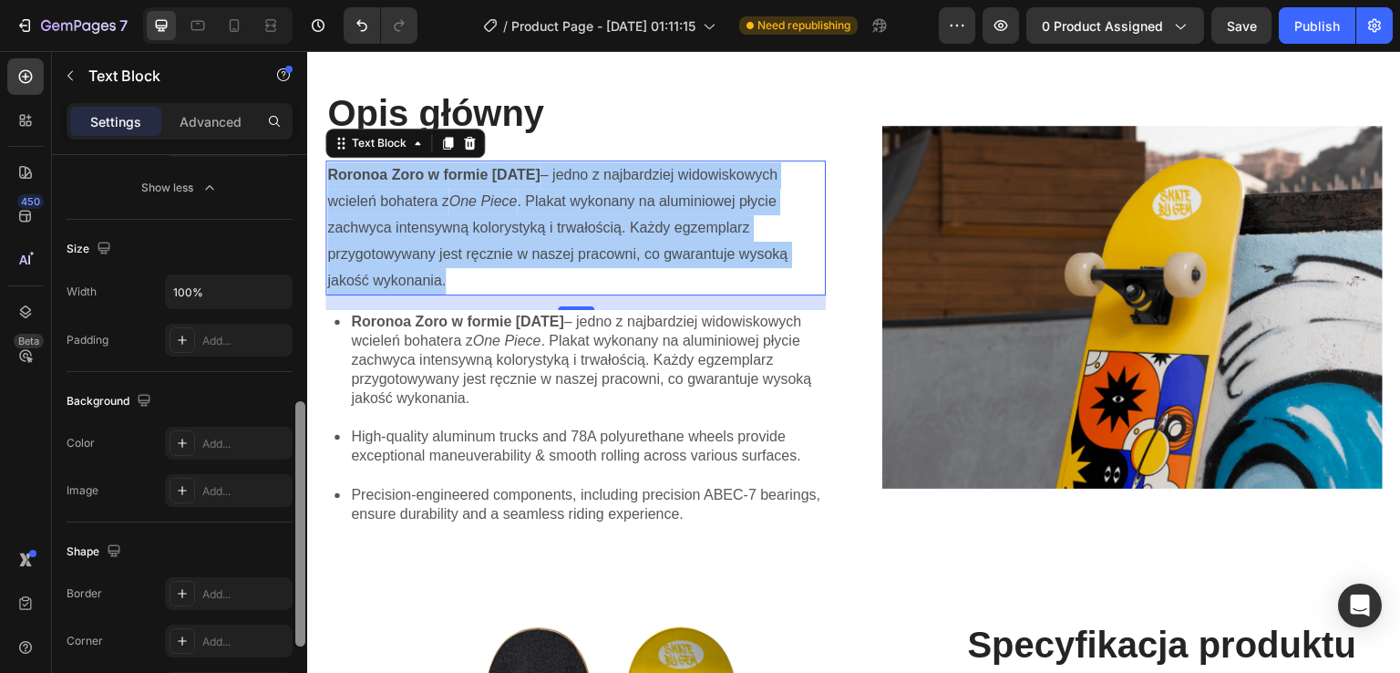
drag, startPoint x: 294, startPoint y: 406, endPoint x: 295, endPoint y: 448, distance: 42.0
click at [295, 448] on div at bounding box center [301, 440] width 14 height 570
click at [295, 448] on div at bounding box center [300, 523] width 10 height 245
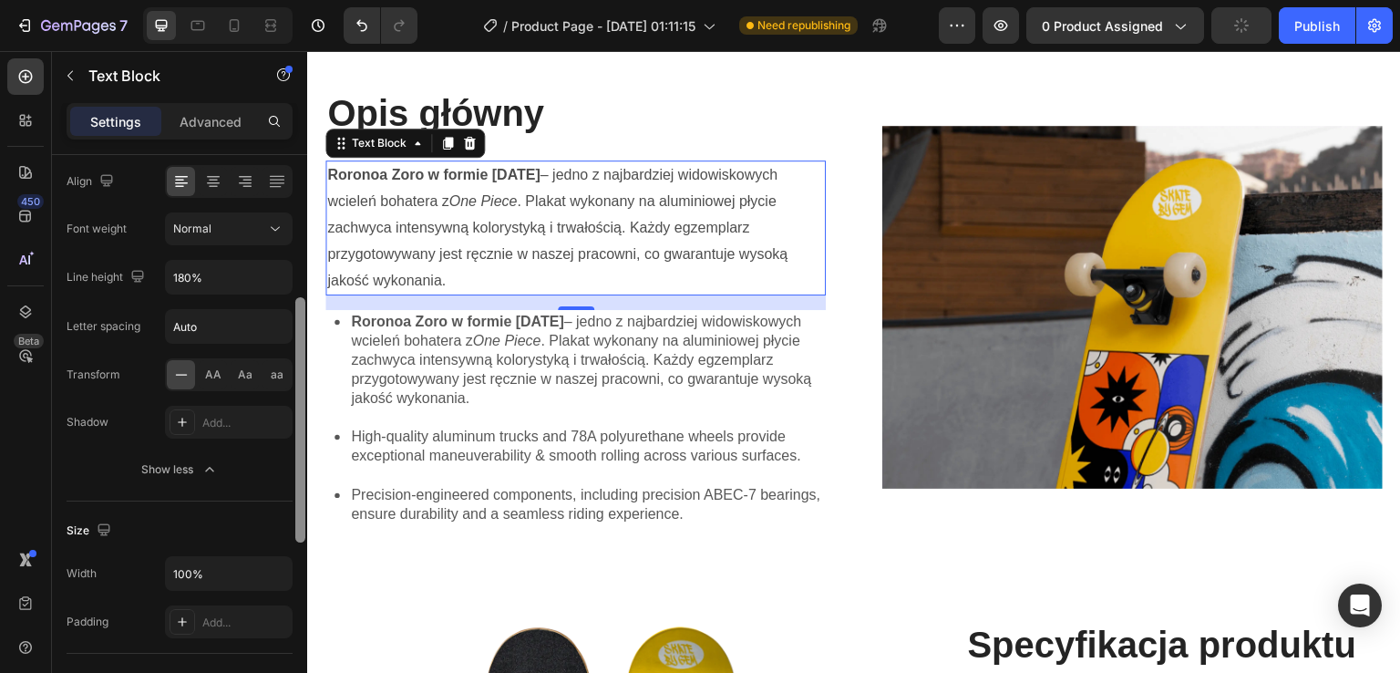
scroll to position [266, 0]
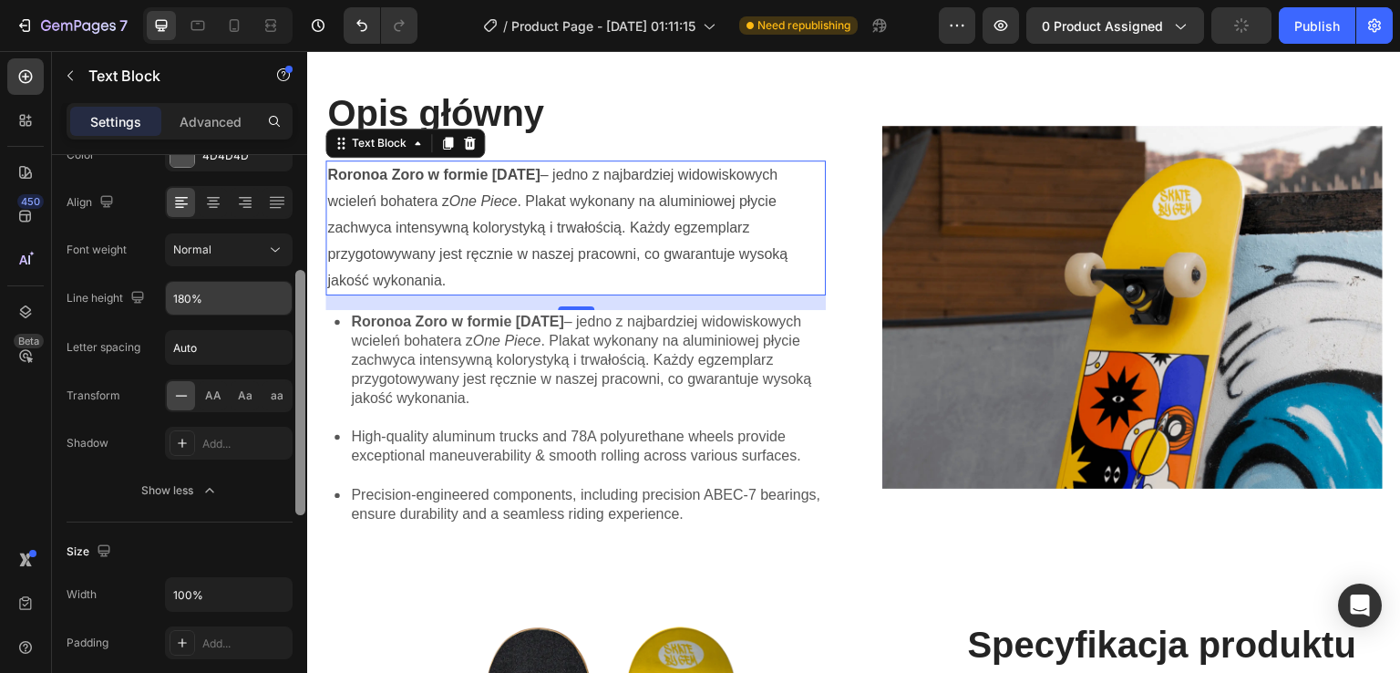
drag, startPoint x: 299, startPoint y: 355, endPoint x: 241, endPoint y: 311, distance: 72.9
click at [304, 297] on div at bounding box center [300, 392] width 10 height 245
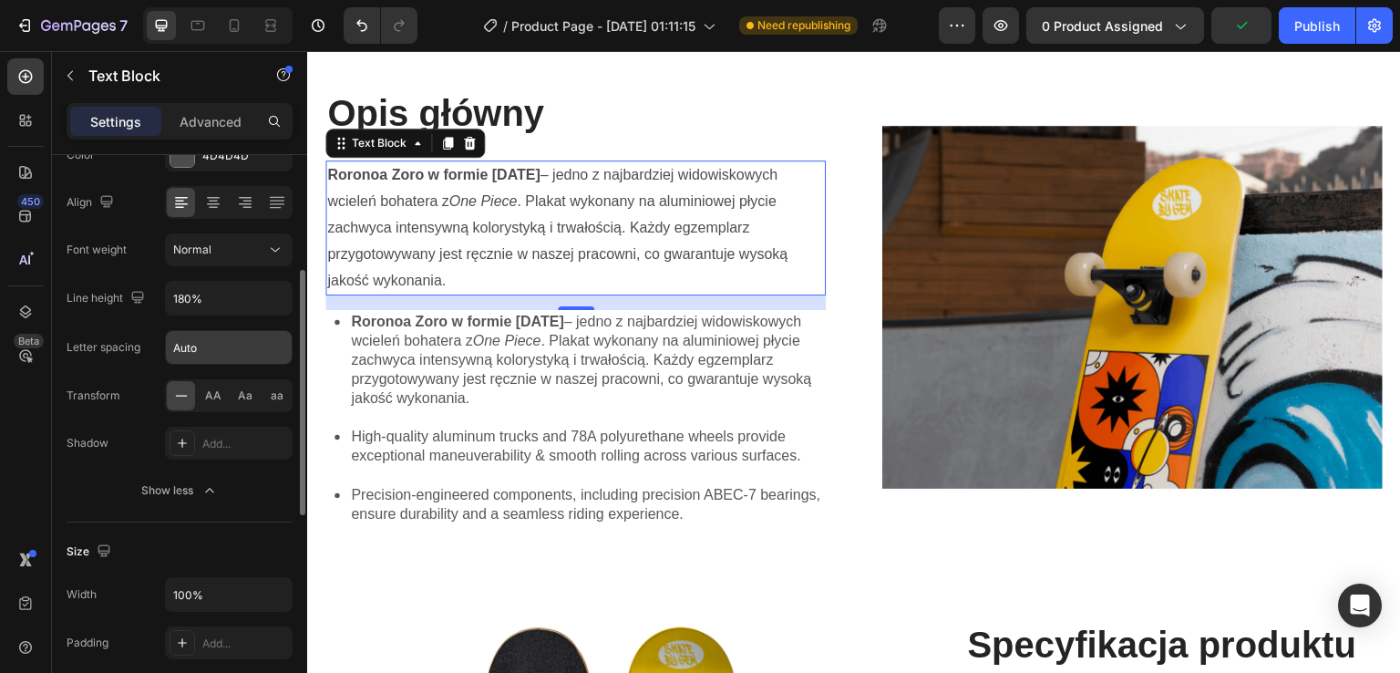
click at [218, 346] on input "Auto" at bounding box center [229, 347] width 126 height 33
click at [135, 326] on div "Font Sans-serif Size 16 Color 4D4D4D Align Font weight Normal Line height 180% …" at bounding box center [180, 251] width 226 height 512
click at [248, 253] on div "Normal" at bounding box center [219, 250] width 93 height 16
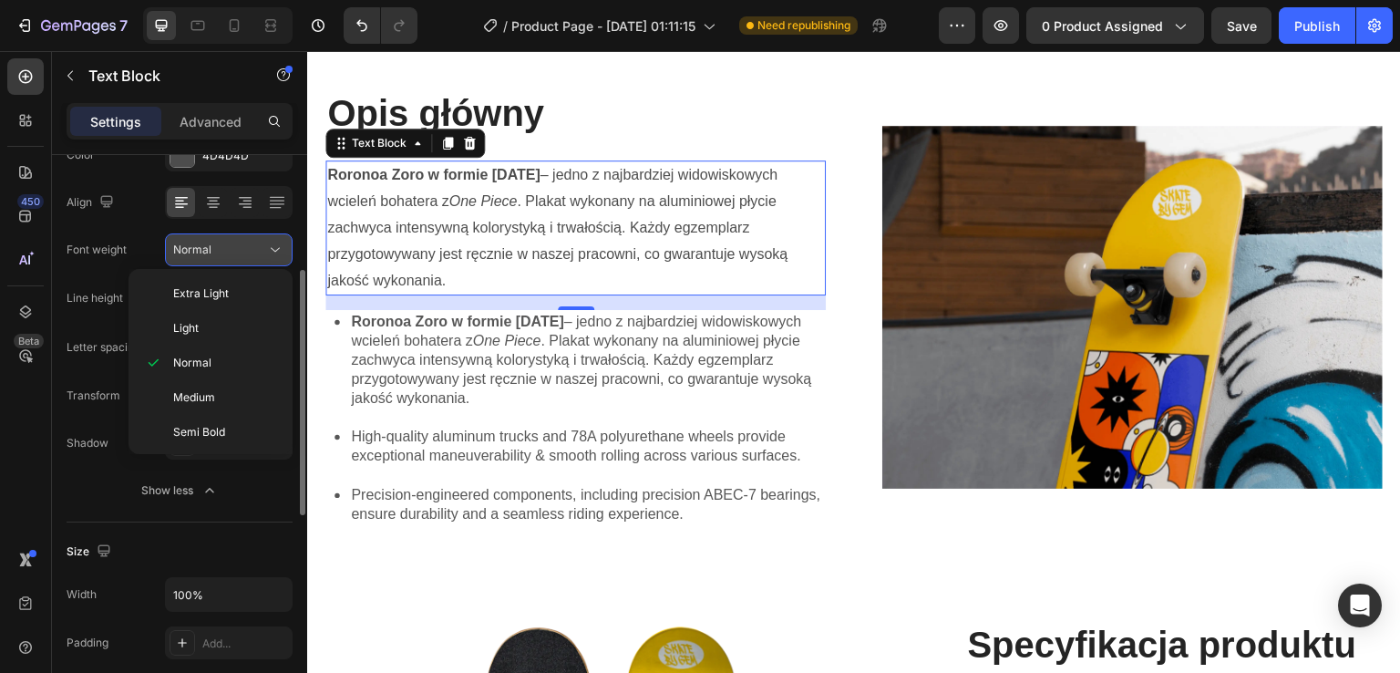
click at [248, 253] on div "Normal" at bounding box center [219, 250] width 93 height 16
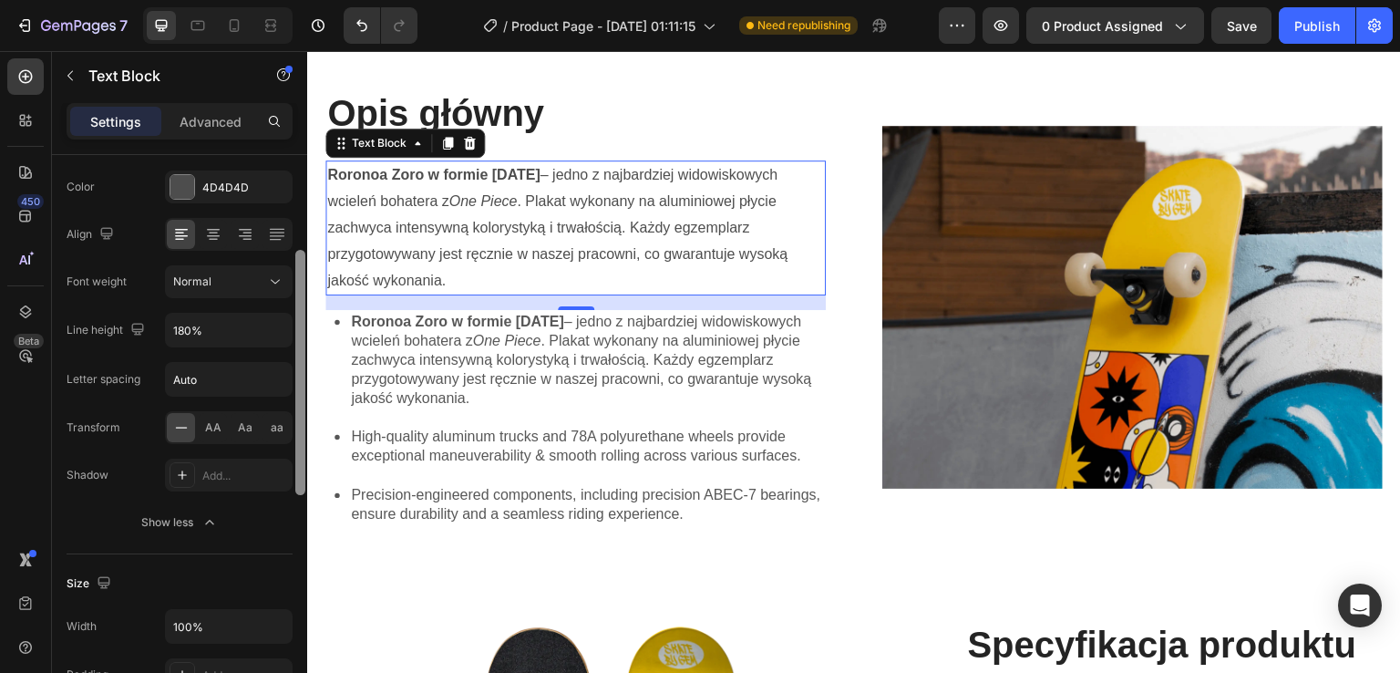
scroll to position [209, 0]
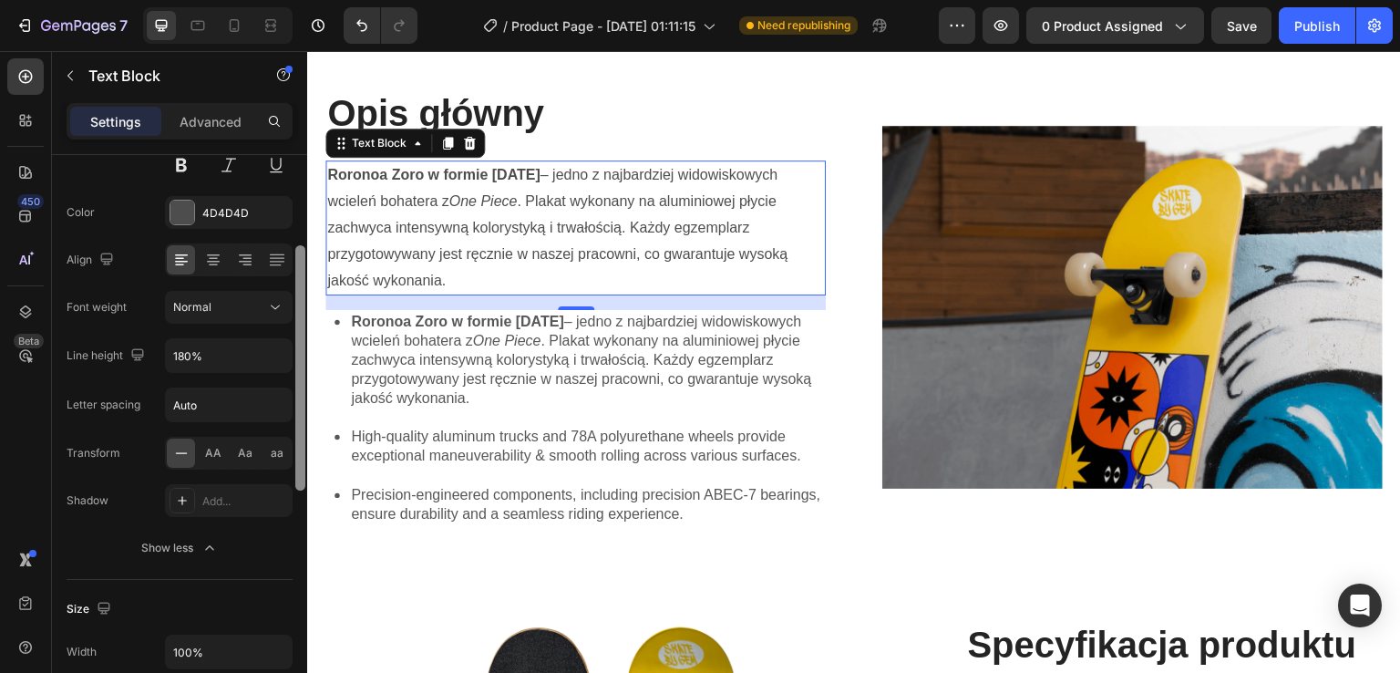
drag, startPoint x: 612, startPoint y: 333, endPoint x: 308, endPoint y: 263, distance: 311.4
click at [423, 301] on div "16" at bounding box center [575, 302] width 500 height 15
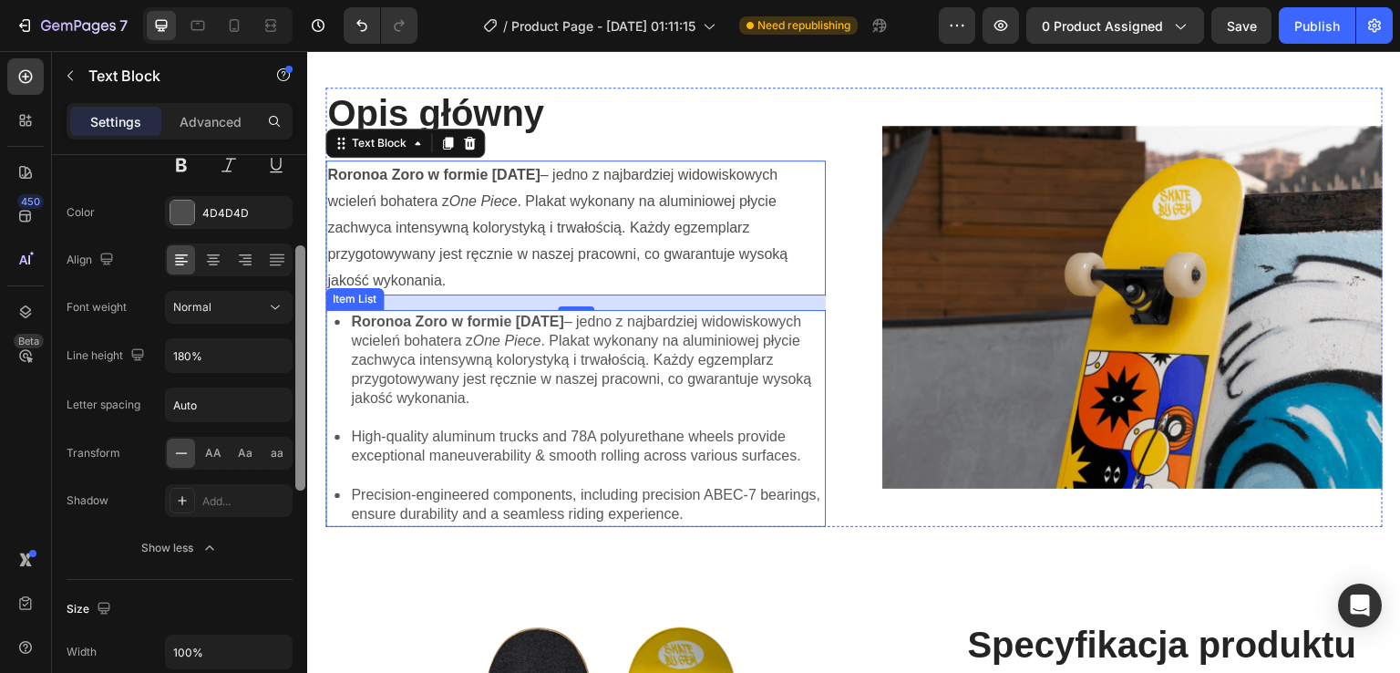
click at [425, 343] on p "Roronoa Zoro w formie [DATE] – jedno z najbardziej widowiskowych wcieleń bohate…" at bounding box center [587, 360] width 472 height 95
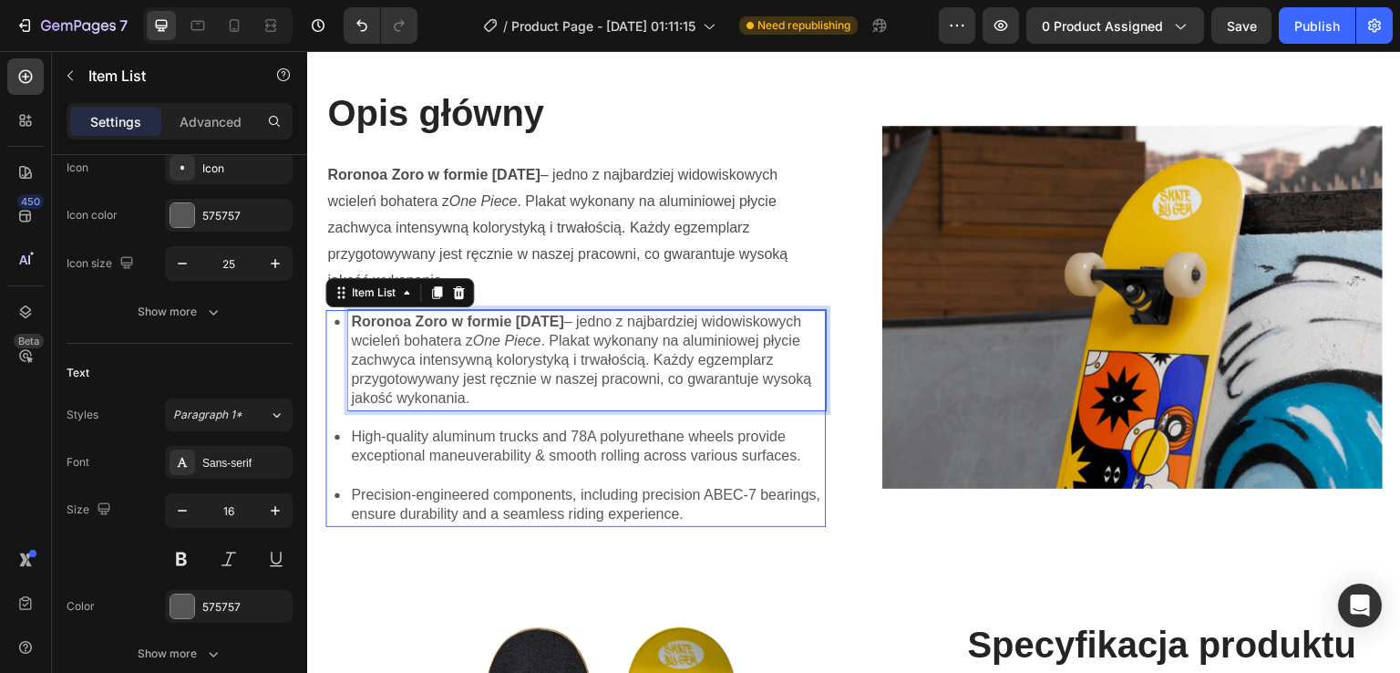
scroll to position [0, 0]
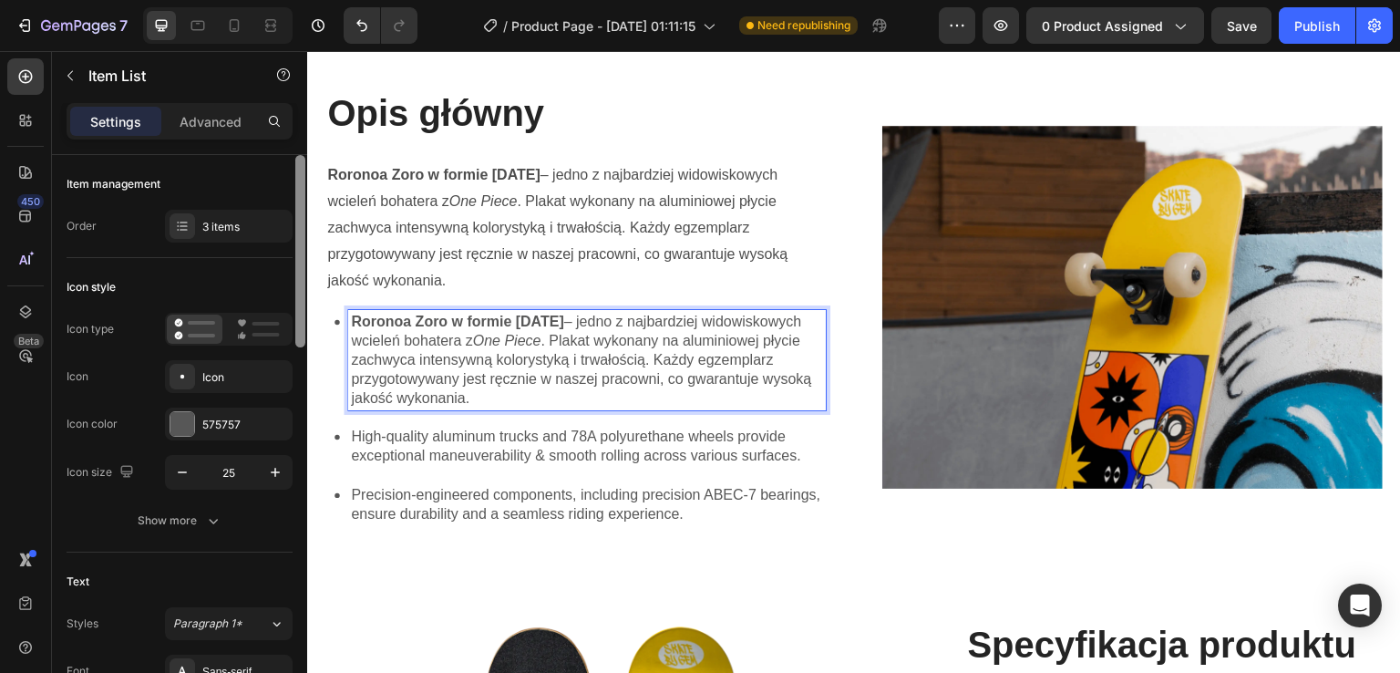
click at [425, 343] on p "Roronoa Zoro w formie [DATE] – jedno z najbardziej widowiskowych wcieleń bohate…" at bounding box center [587, 360] width 472 height 95
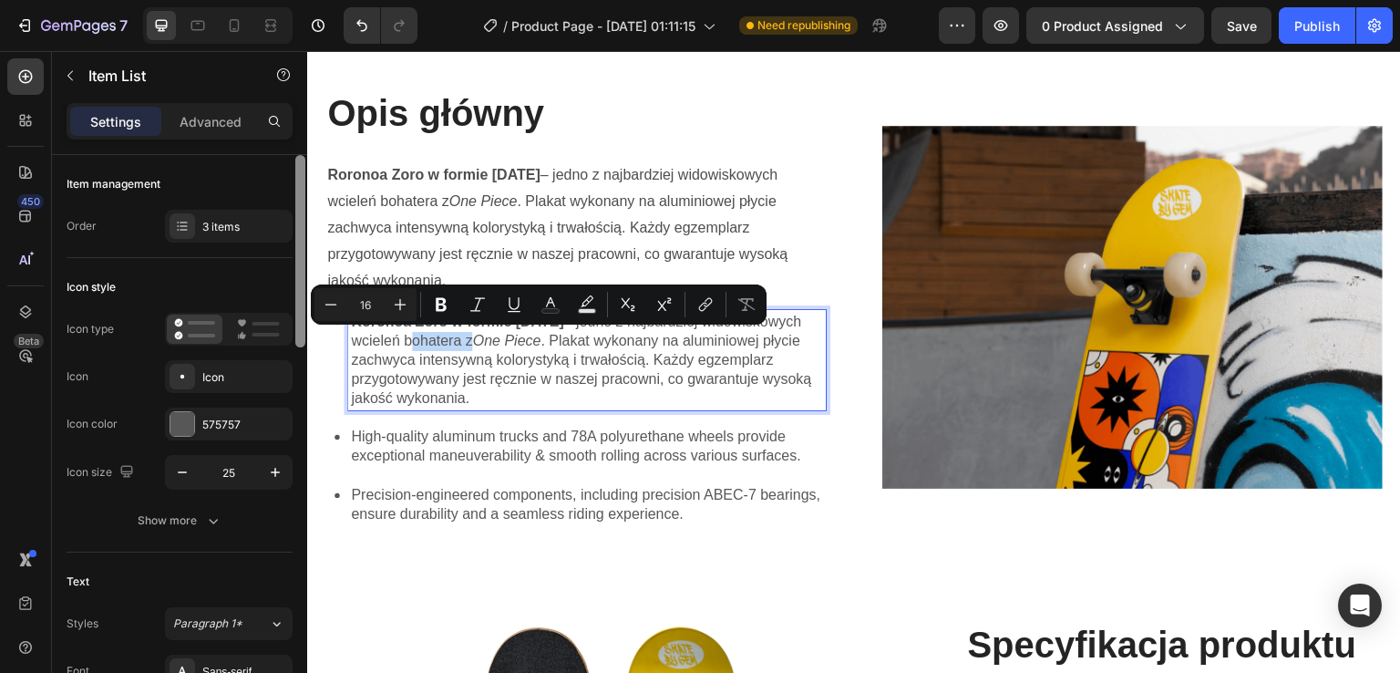
click at [571, 342] on p "Roronoa Zoro w formie [DATE] – jedno z najbardziej widowiskowych wcieleń bohate…" at bounding box center [587, 360] width 472 height 95
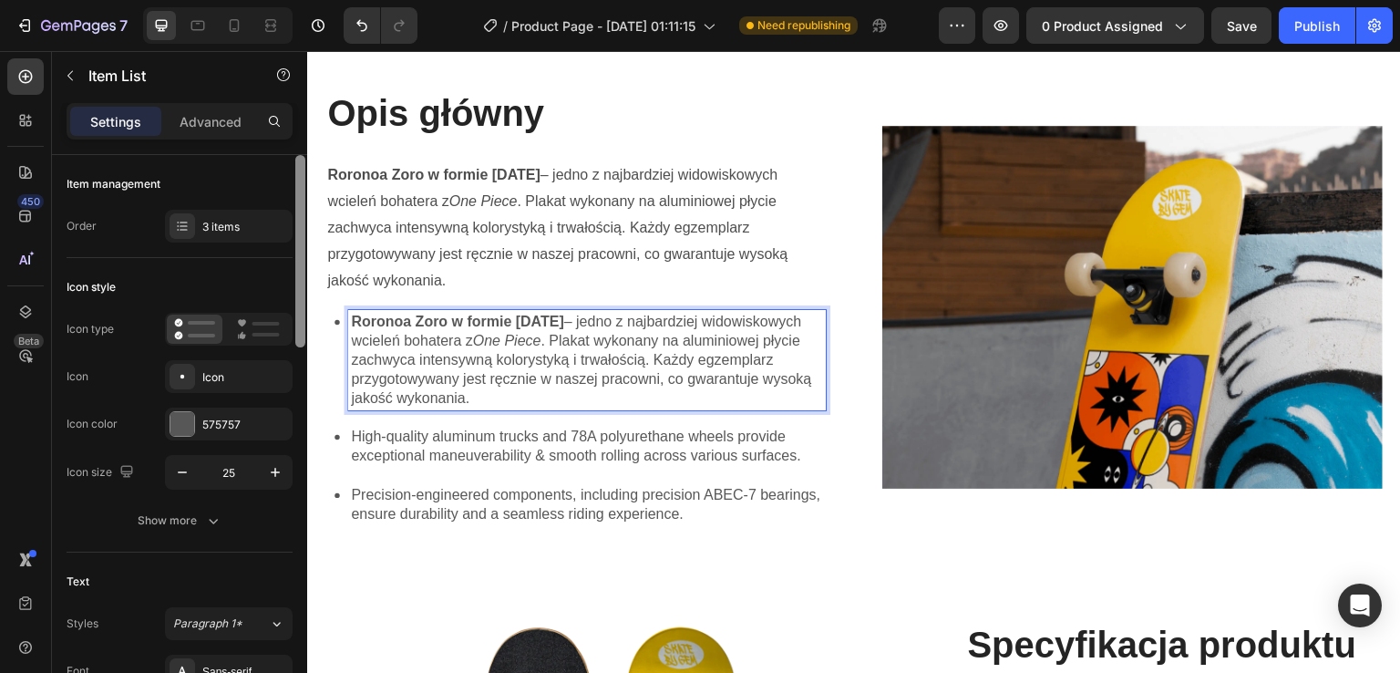
click at [362, 335] on p "Roronoa Zoro w formie [DATE] – jedno z najbardziej widowiskowych wcieleń bohate…" at bounding box center [587, 360] width 472 height 95
click at [343, 334] on div "Roronoa Zoro w formie [DATE] – jedno z najbardziej widowiskowych wcieleń bohate…" at bounding box center [575, 360] width 500 height 100
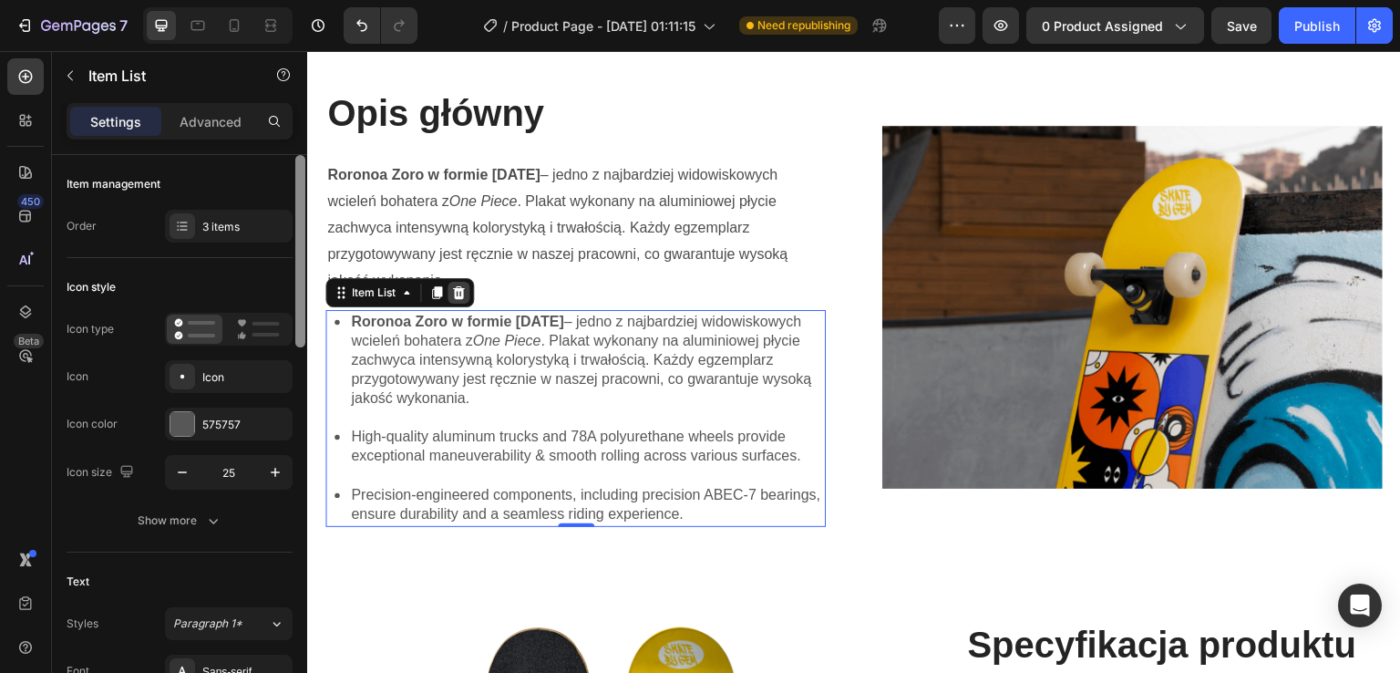
click at [456, 289] on icon at bounding box center [459, 292] width 12 height 13
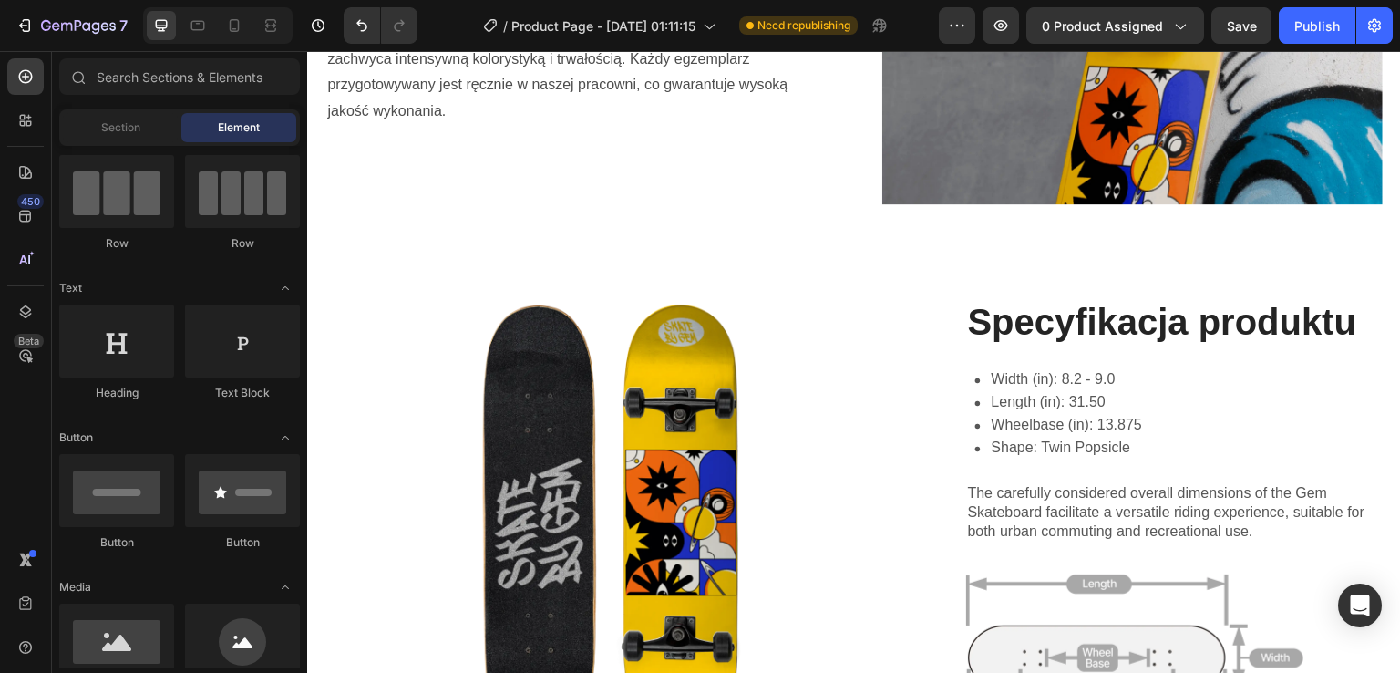
scroll to position [1240, 0]
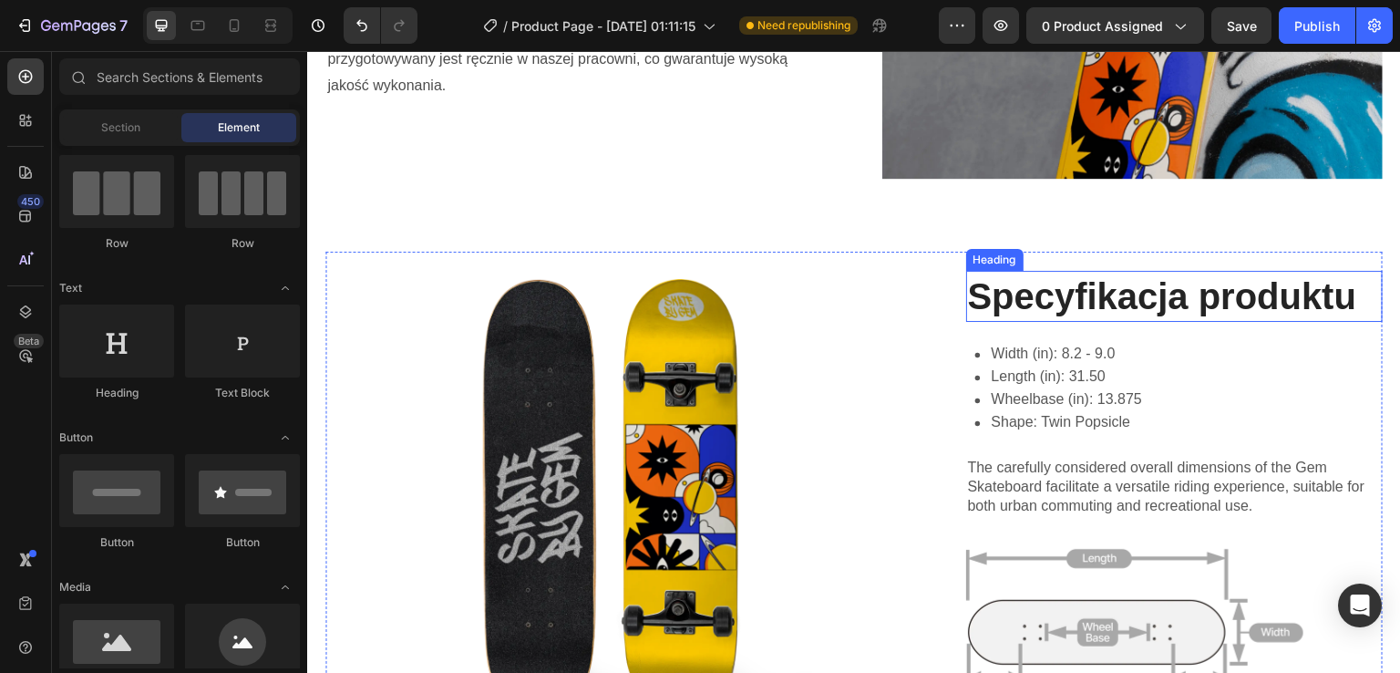
click at [1211, 295] on p "Specyfikacja produktu" at bounding box center [1175, 296] width 414 height 47
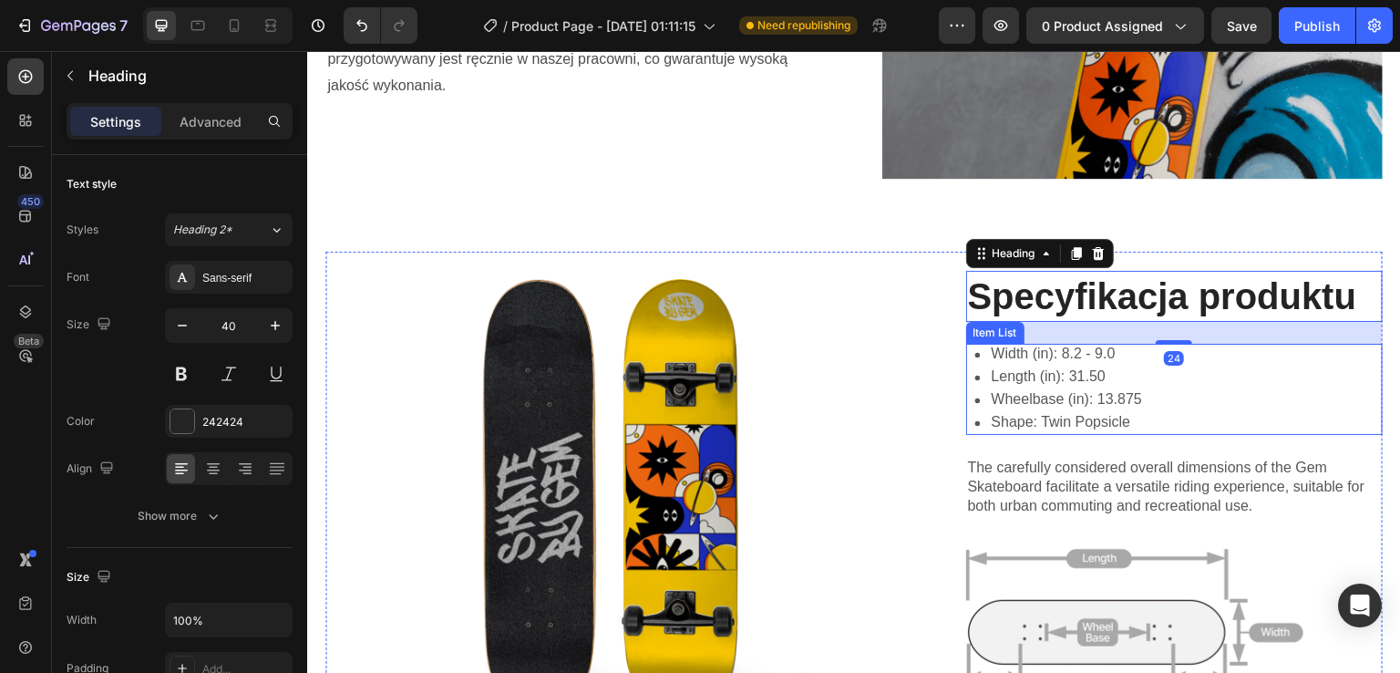
click at [1091, 353] on div "Width (in): 8.2 - 9.0" at bounding box center [1067, 354] width 156 height 20
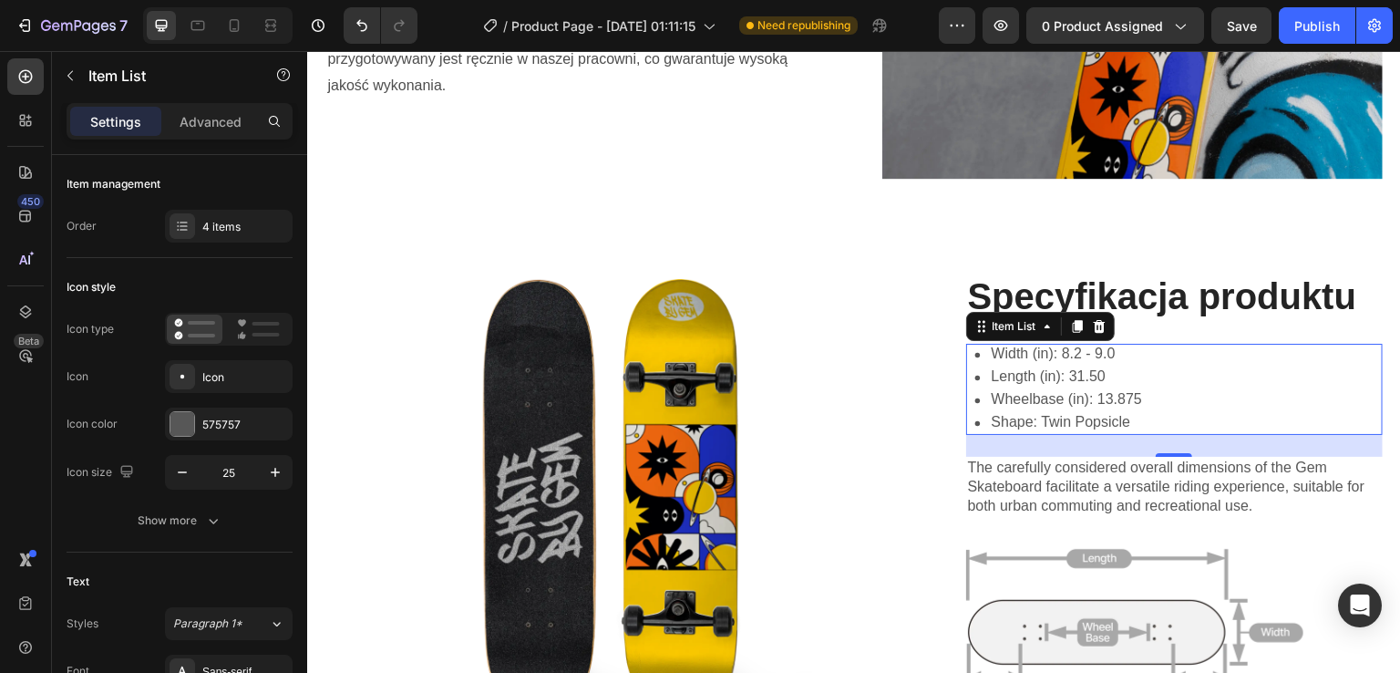
click at [1018, 347] on p "Width (in): 8.2 - 9.0" at bounding box center [1067, 353] width 150 height 15
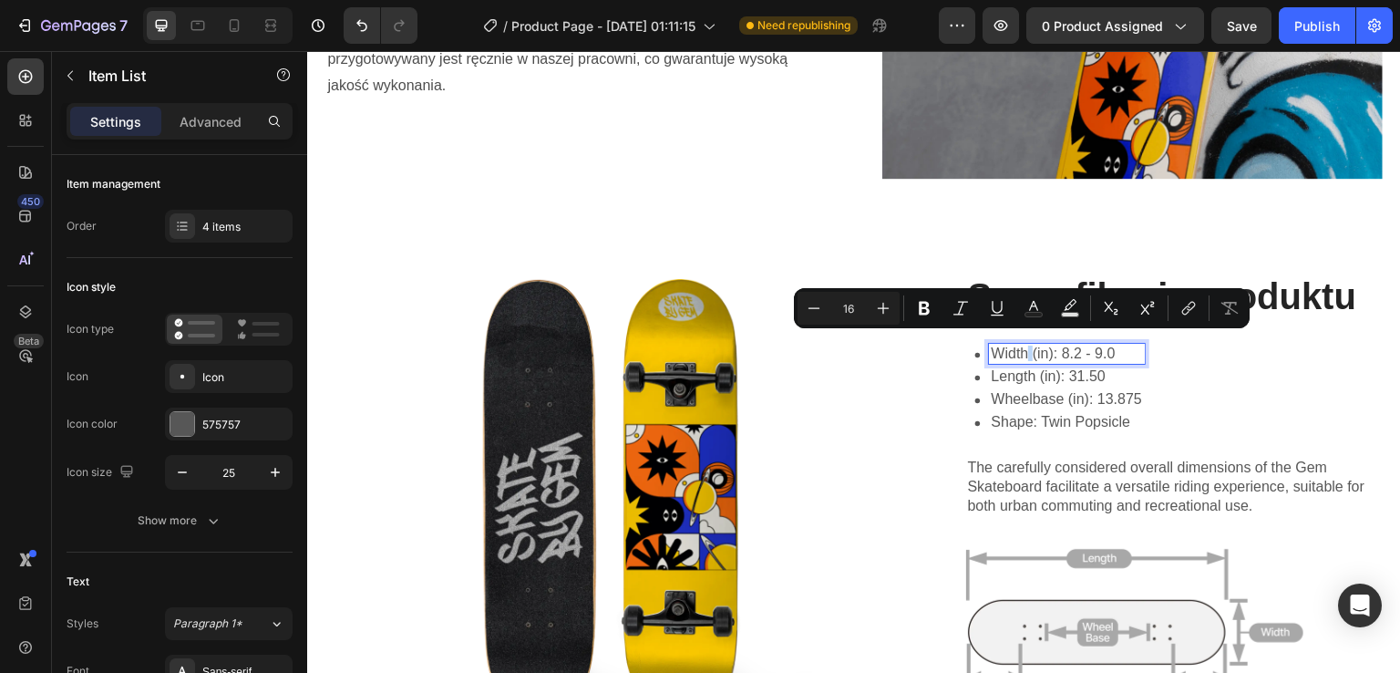
click at [1018, 347] on p "Width (in): 8.2 - 9.0" at bounding box center [1067, 353] width 150 height 15
click at [1004, 355] on div "Width (in): 8.2 - 9.0" at bounding box center [1055, 355] width 179 height 23
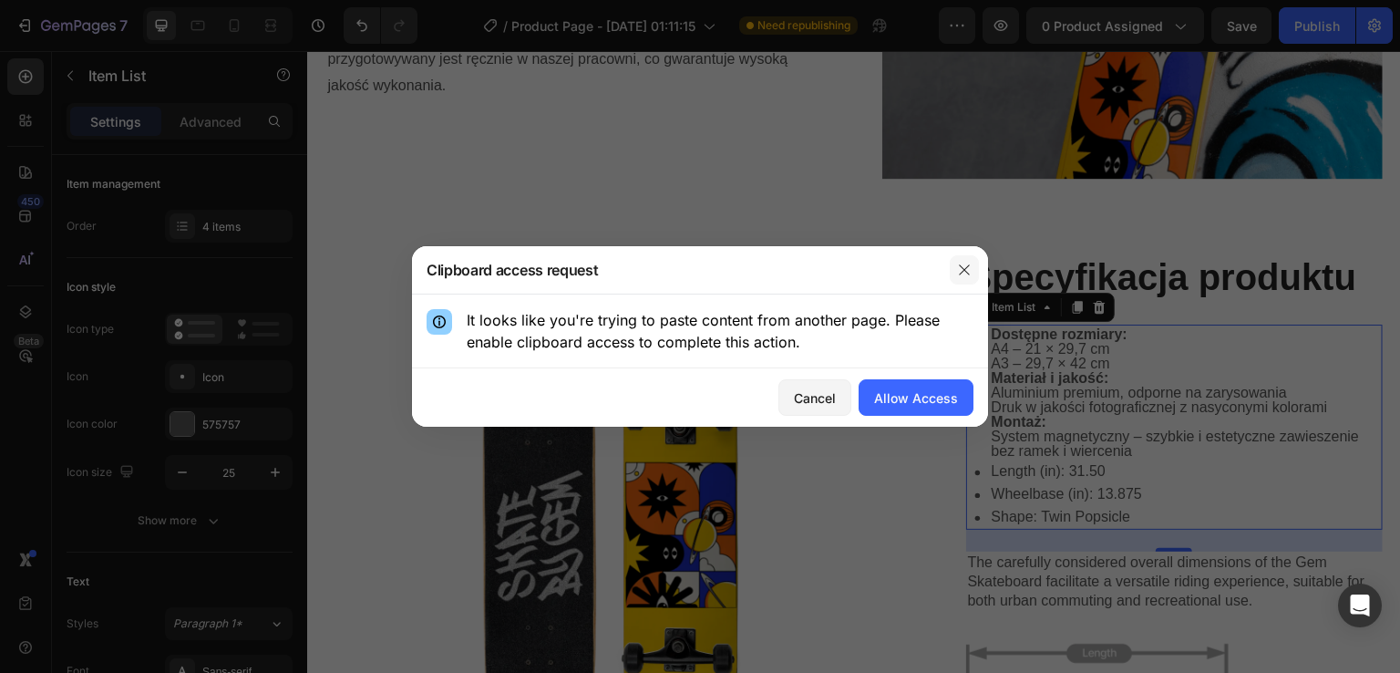
click at [957, 273] on icon "button" at bounding box center [964, 270] width 15 height 15
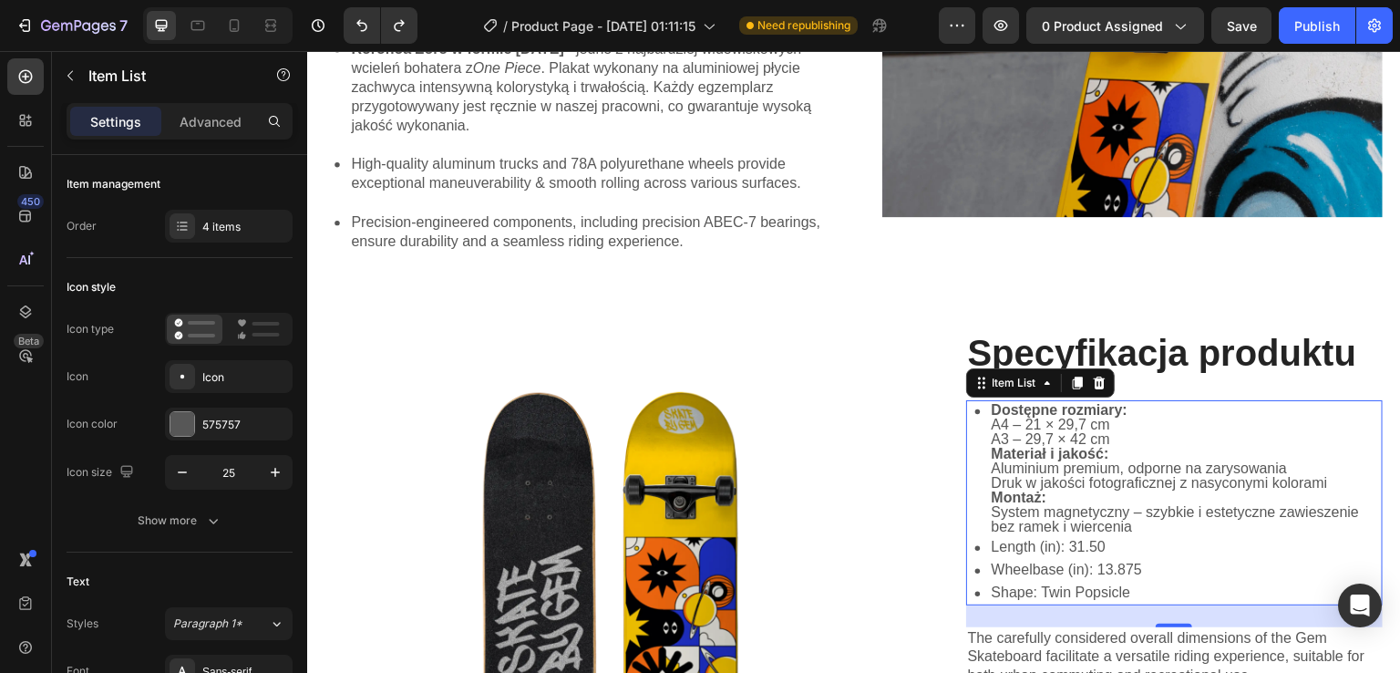
click at [1060, 568] on p "Wheelbase (in): 13.875" at bounding box center [1186, 569] width 389 height 15
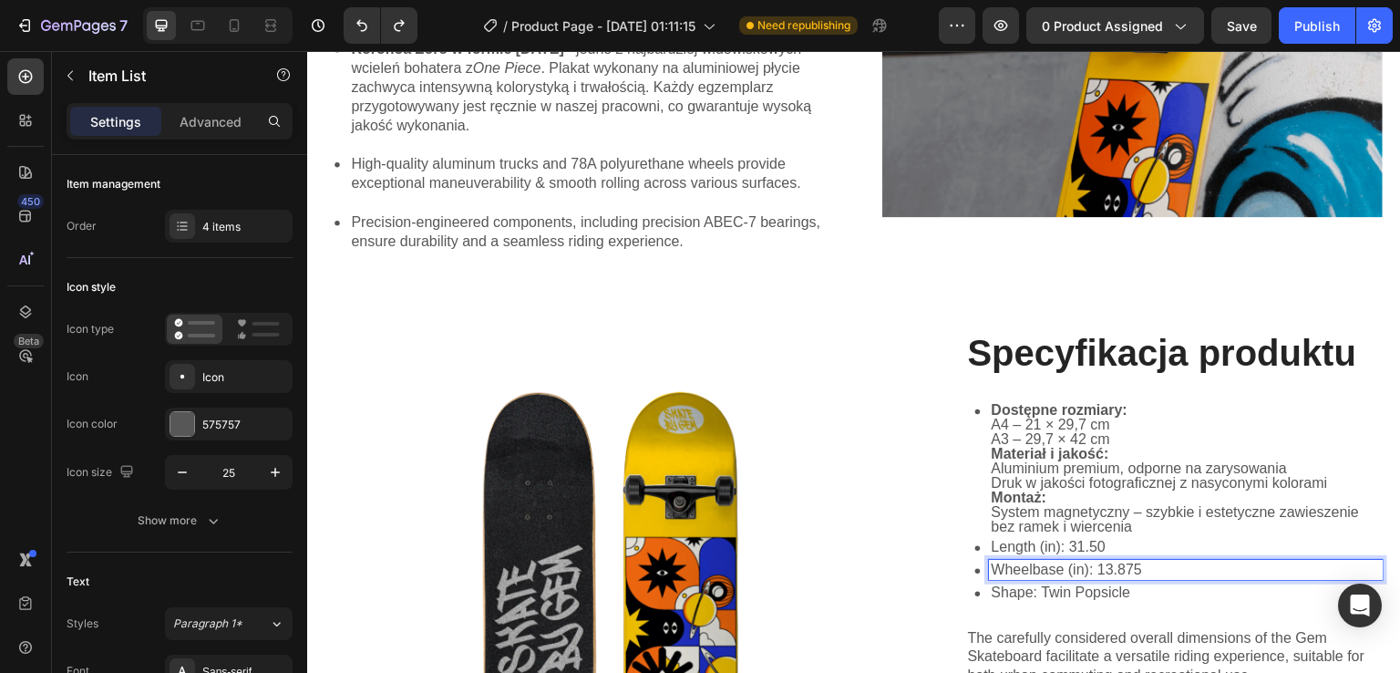
click at [1036, 461] on p "Aluminium premium, odporne na zarysowania" at bounding box center [1186, 468] width 389 height 15
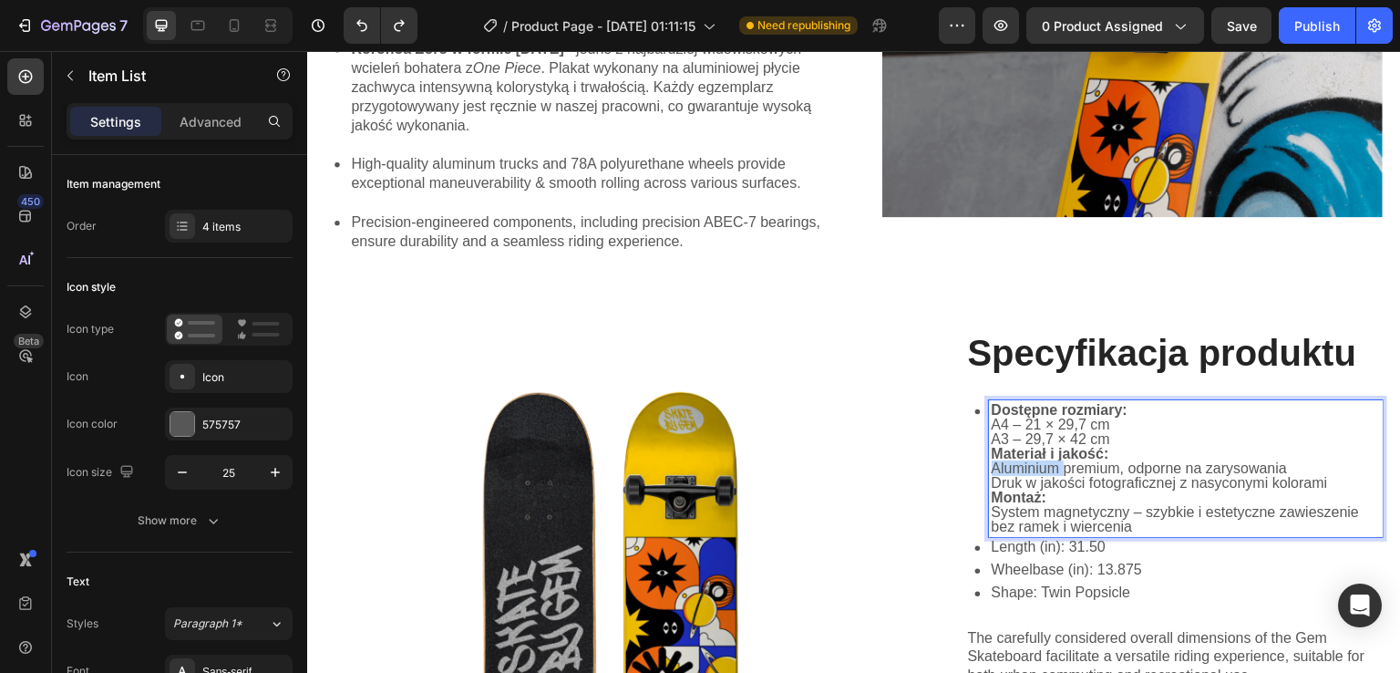
click at [1036, 461] on p "Aluminium premium, odporne na zarysowania" at bounding box center [1186, 468] width 389 height 15
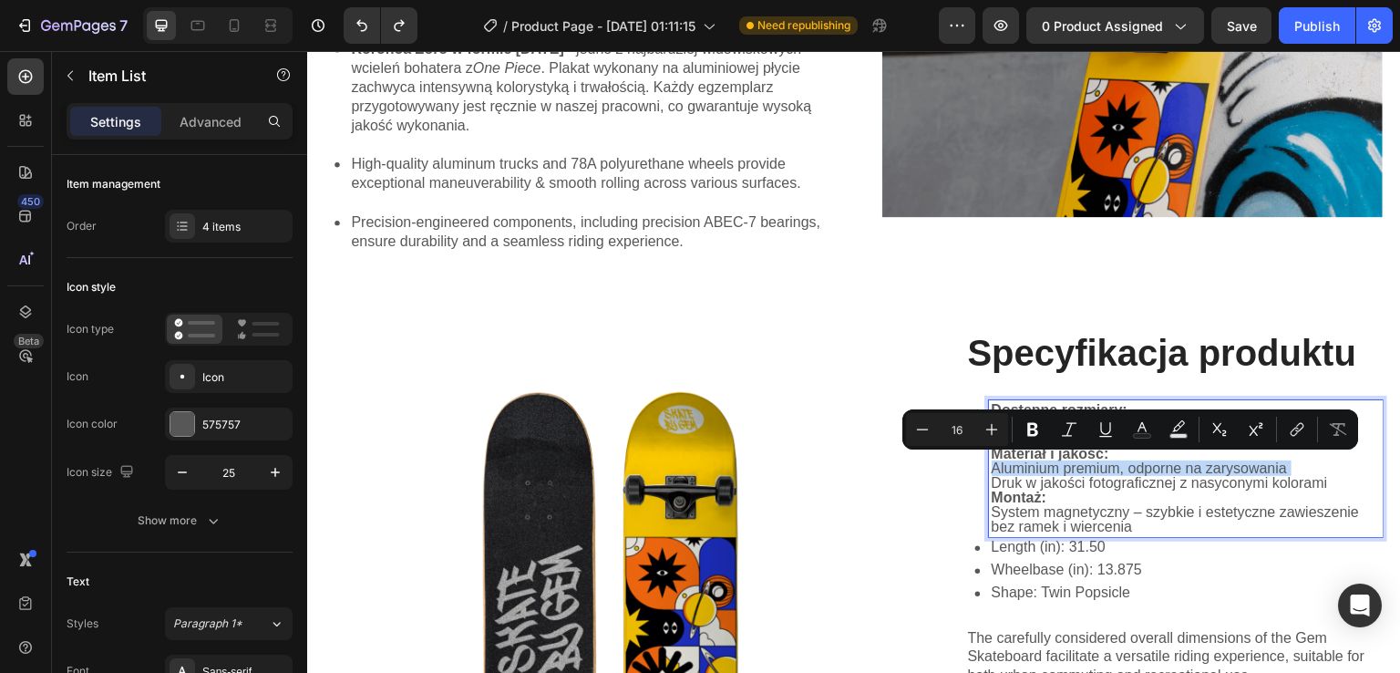
click at [1036, 461] on p "Aluminium premium, odporne na zarysowania" at bounding box center [1186, 468] width 389 height 15
click at [1014, 444] on div "Minus 16 Plus Bold Italic Underline Text Color Text Background Color Subscript …" at bounding box center [1130, 429] width 449 height 33
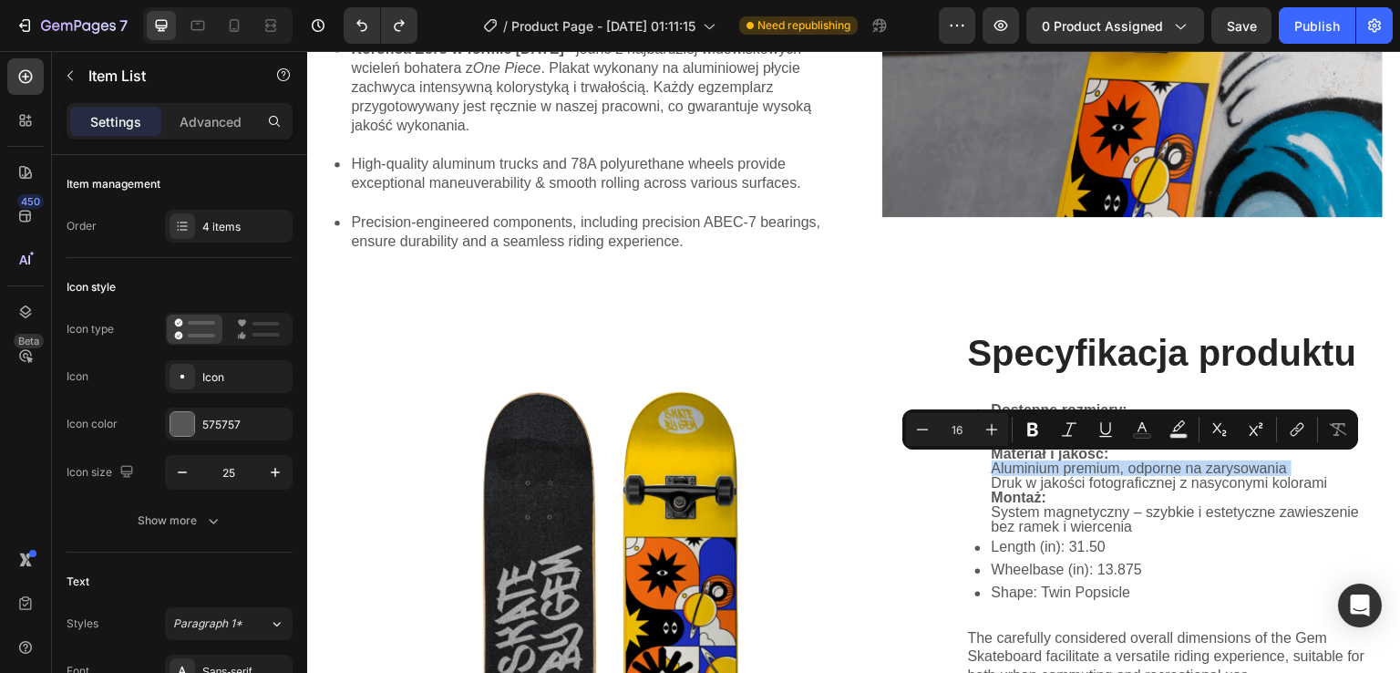
click at [1013, 402] on strong "Dostępne rozmiary:" at bounding box center [1060, 409] width 136 height 15
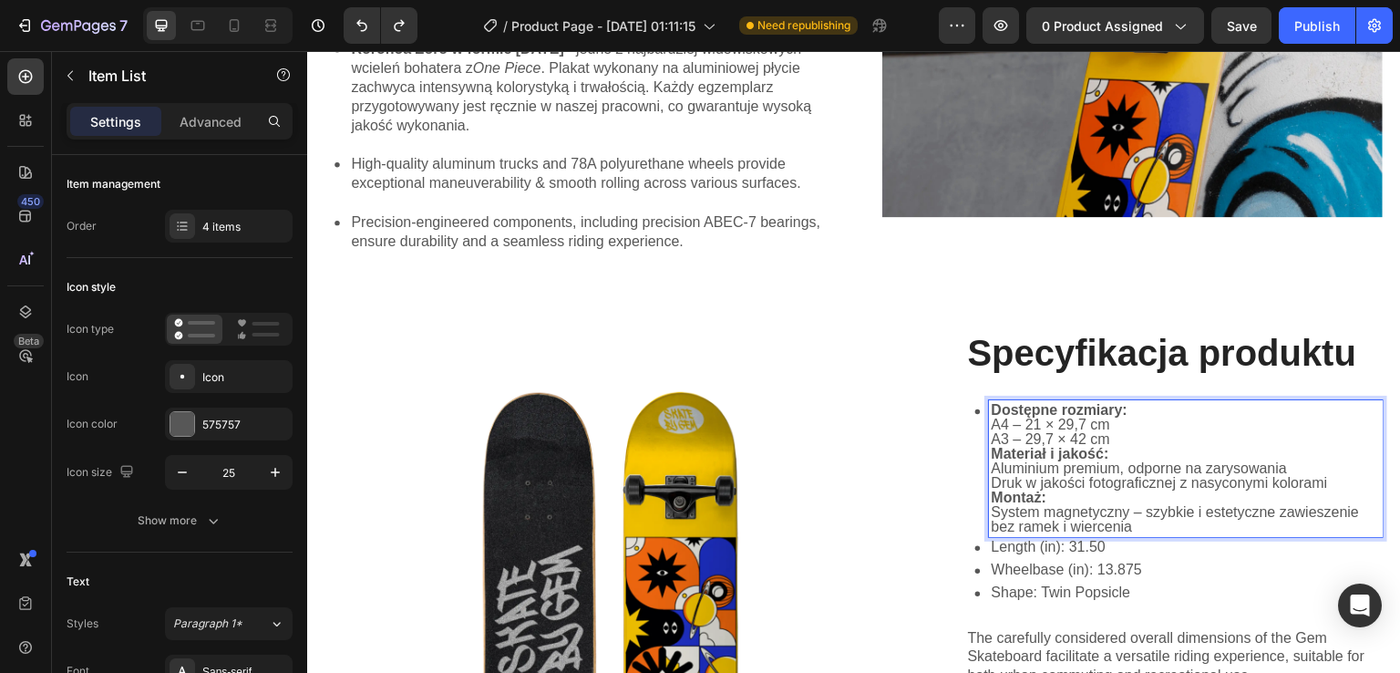
click at [992, 408] on strong "Dostępne rozmiary:" at bounding box center [1060, 409] width 136 height 15
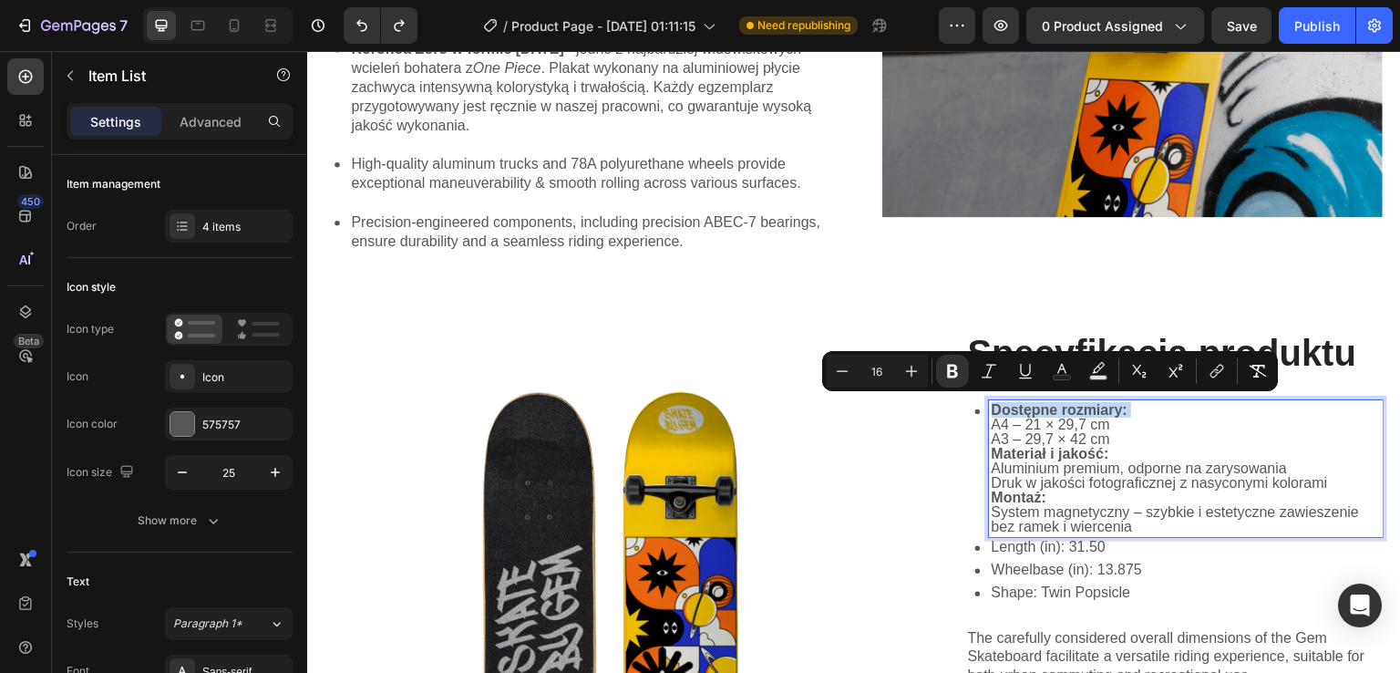
click at [1001, 407] on strong "Dostępne rozmiary:" at bounding box center [1060, 409] width 136 height 15
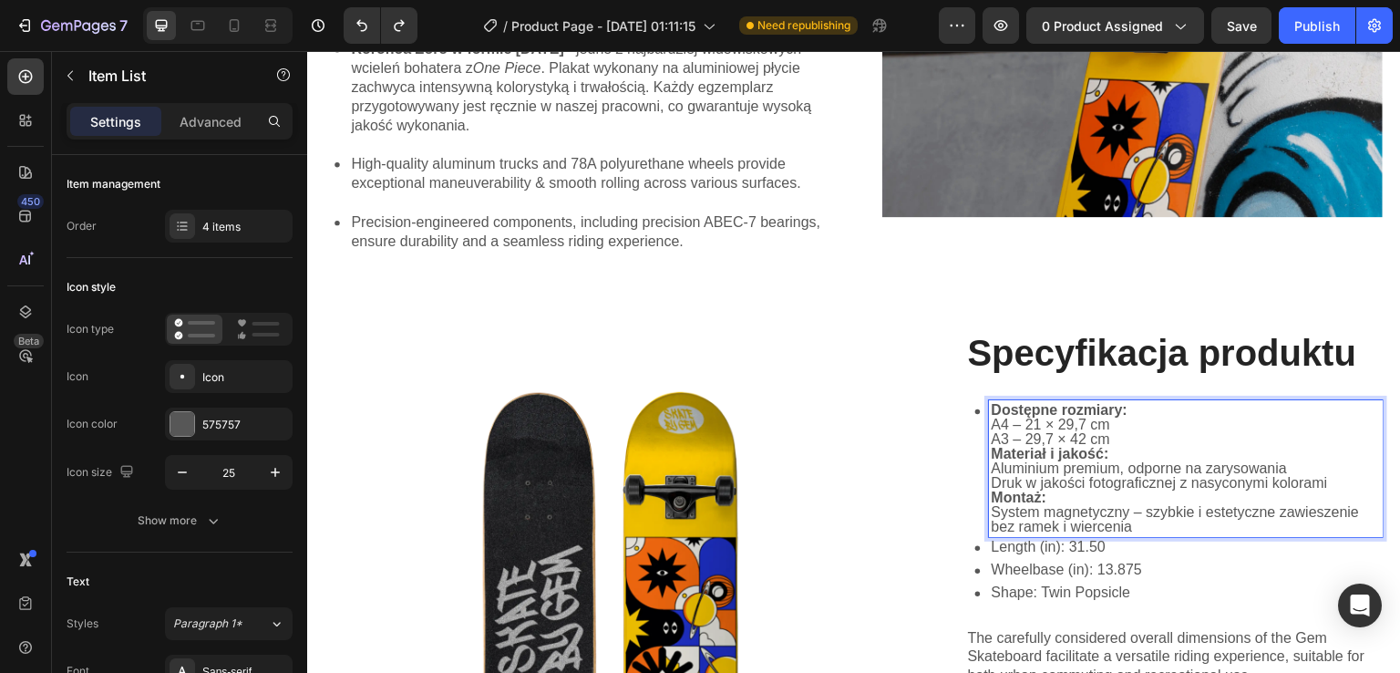
click at [1001, 407] on strong "Dostępne rozmiary:" at bounding box center [1060, 409] width 136 height 15
drag, startPoint x: 1094, startPoint y: 421, endPoint x: 1115, endPoint y: 453, distance: 38.2
click at [1115, 453] on div "Dostępne rozmiary: A4 – 21 × 29,7 cm A3 – 29,7 × 42 cm Materiał i jakość: Alumi…" at bounding box center [1186, 468] width 395 height 137
drag, startPoint x: 1168, startPoint y: 518, endPoint x: 1181, endPoint y: 529, distance: 16.8
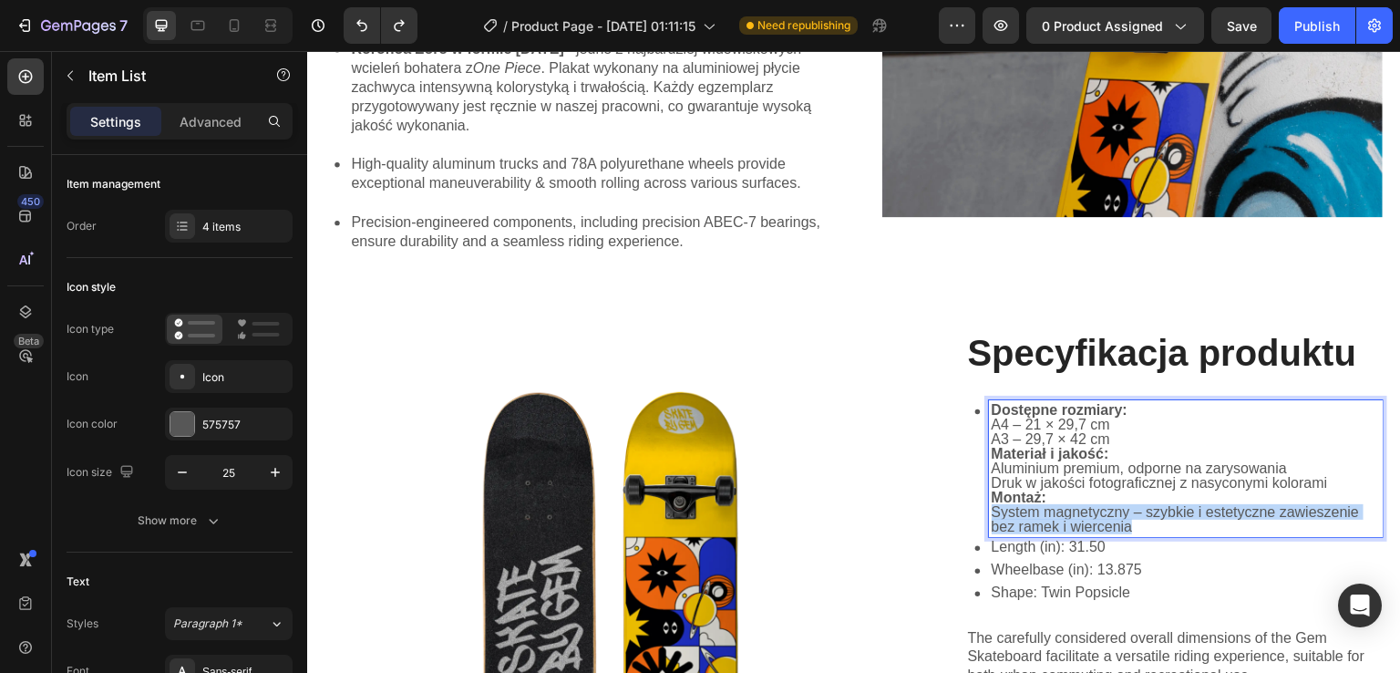
click at [1181, 529] on div "Dostępne rozmiary: A4 – 21 × 29,7 cm A3 – 29,7 × 42 cm Materiał i jakość: Alumi…" at bounding box center [1186, 468] width 395 height 137
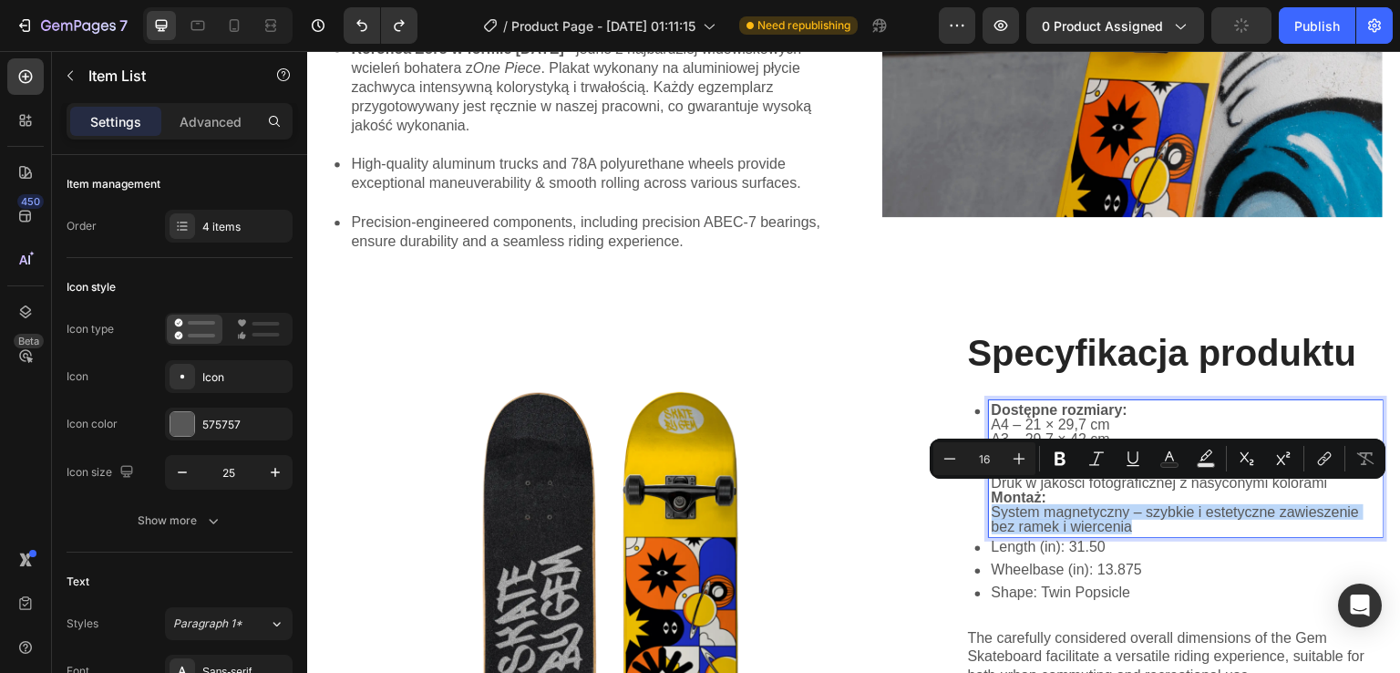
click at [1151, 522] on p "System magnetyczny – szybkie i estetyczne zawieszenie bez ramek i wiercenia" at bounding box center [1186, 519] width 389 height 29
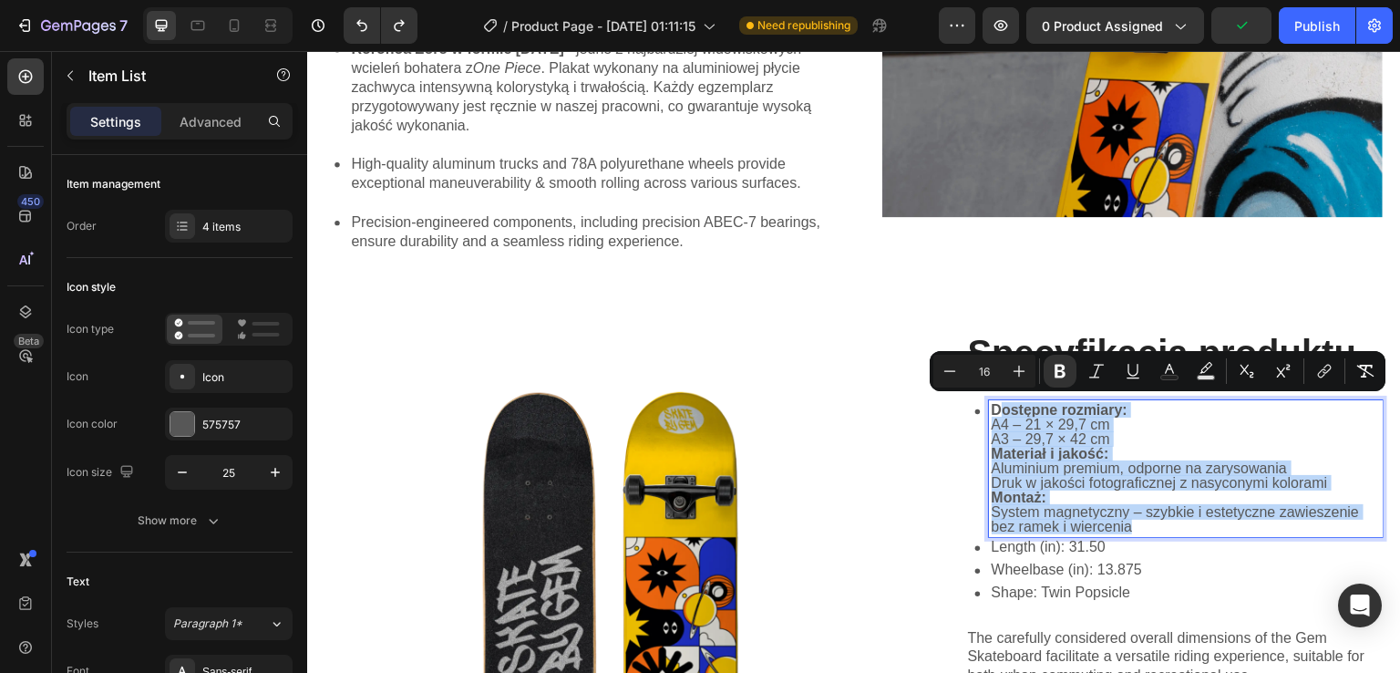
drag, startPoint x: 1051, startPoint y: 494, endPoint x: 989, endPoint y: 400, distance: 112.5
click at [989, 400] on div "Dostępne rozmiary: A4 – 21 × 29,7 cm A3 – 29,7 × 42 cm Materiał i jakość: Alumi…" at bounding box center [1186, 468] width 395 height 137
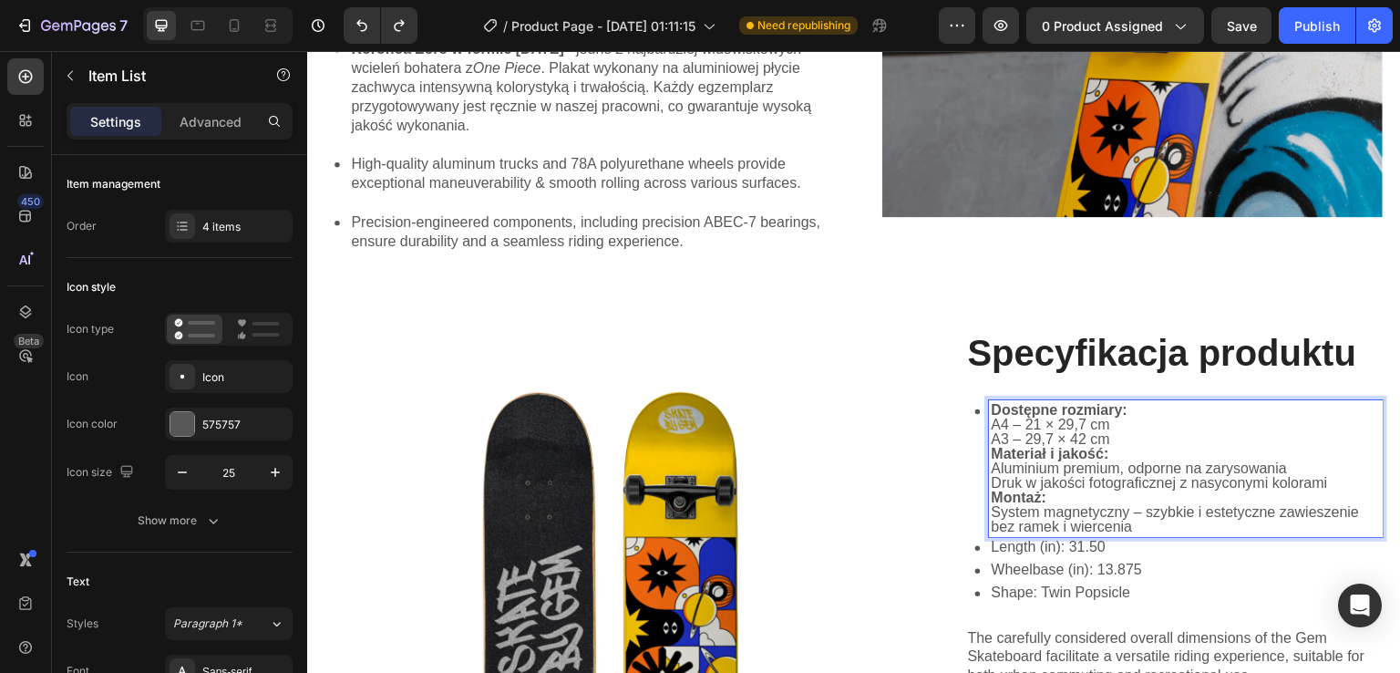
drag, startPoint x: 989, startPoint y: 400, endPoint x: 980, endPoint y: 403, distance: 9.5
click at [989, 403] on div "Dostępne rozmiary: A4 – 21 × 29,7 cm A3 – 29,7 × 42 cm Materiał i jakość: Alumi…" at bounding box center [1186, 468] width 395 height 137
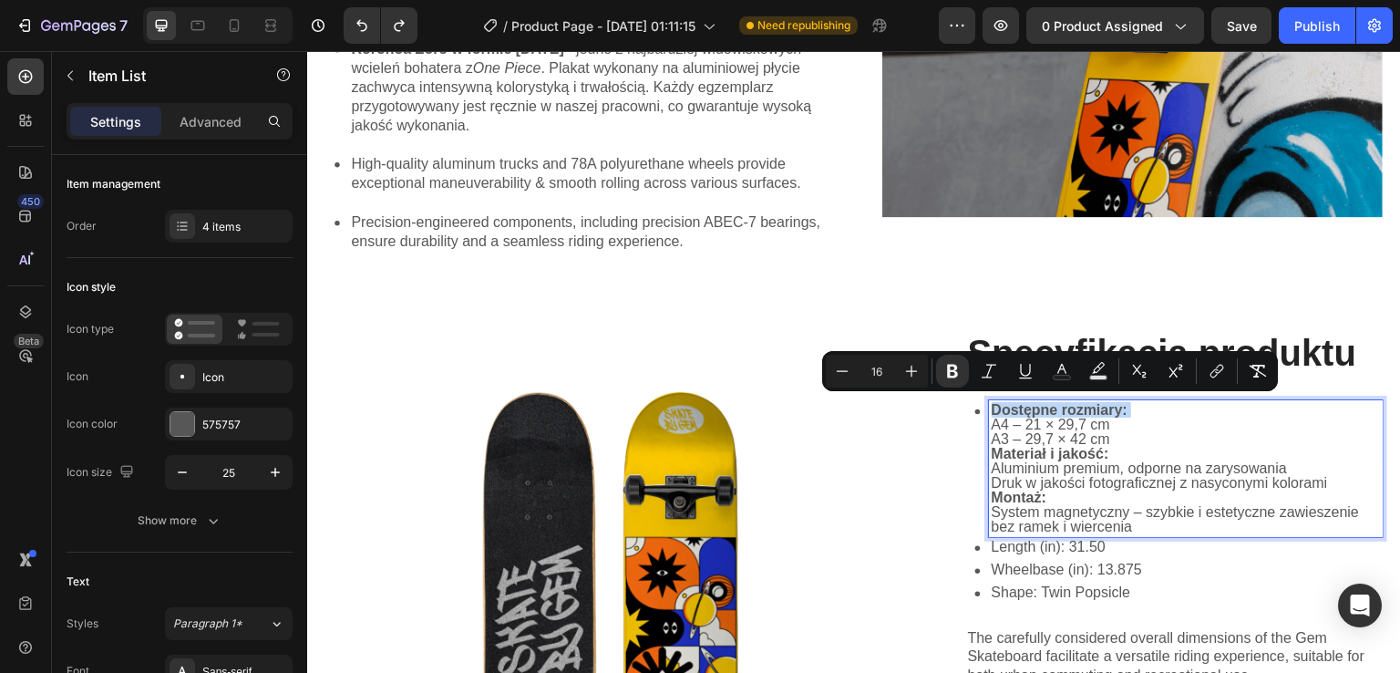
click at [989, 403] on div "Dostępne rozmiary: A4 – 21 × 29,7 cm A3 – 29,7 × 42 cm Materiał i jakość: Alumi…" at bounding box center [1186, 468] width 395 height 137
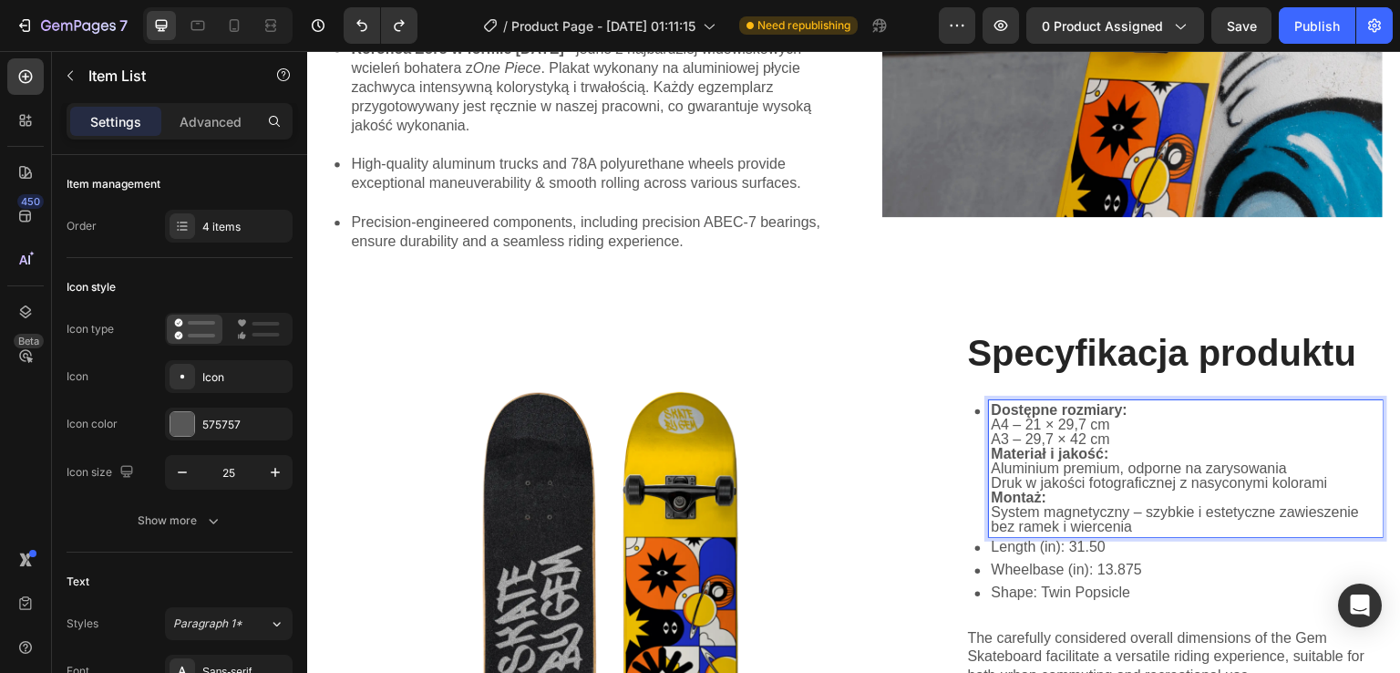
drag, startPoint x: 981, startPoint y: 407, endPoint x: 1011, endPoint y: 468, distance: 68.1
click at [1013, 469] on div "Dostępne rozmiary: A4 – 21 × 29,7 cm A3 – 29,7 × 42 cm Materiał i jakość: Alumi…" at bounding box center [1186, 468] width 395 height 137
click at [39, 77] on div at bounding box center [25, 76] width 36 height 36
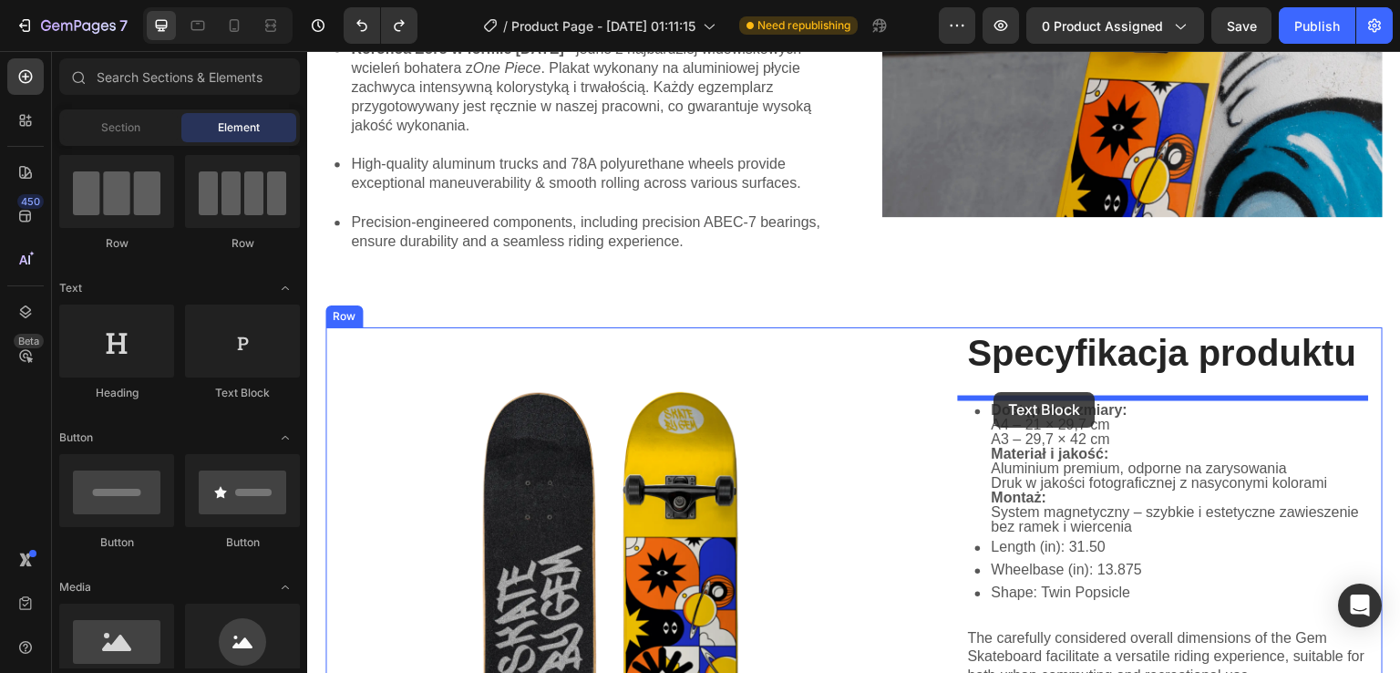
drag, startPoint x: 570, startPoint y: 357, endPoint x: 995, endPoint y: 392, distance: 426.2
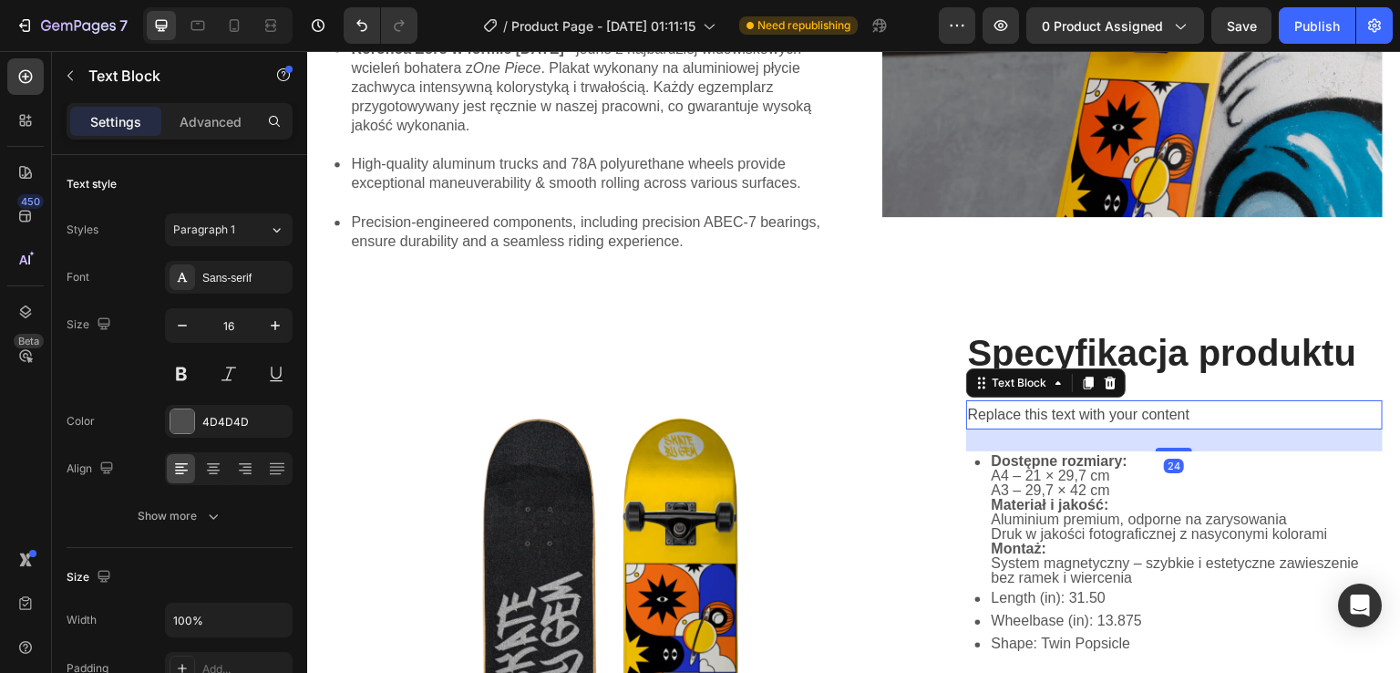
click at [1064, 415] on div "Replace this text with your content" at bounding box center [1175, 415] width 418 height 30
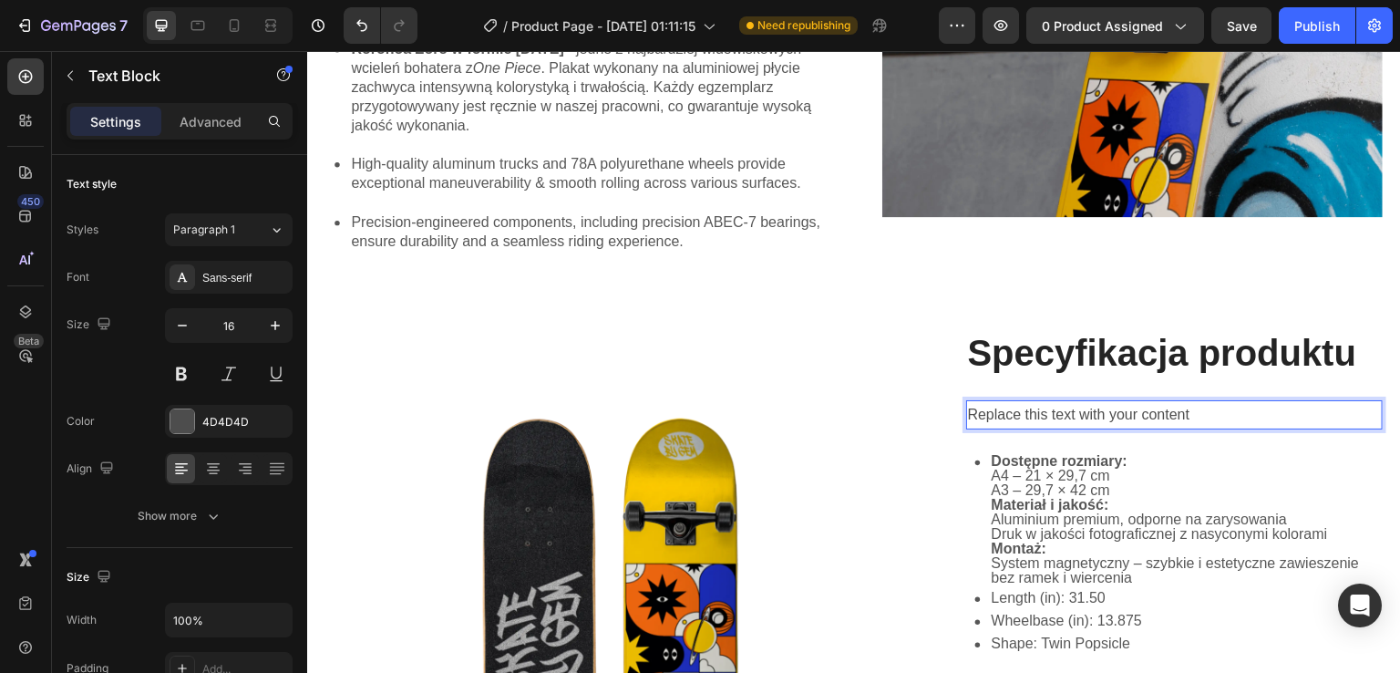
click at [1131, 421] on p "Replace this text with your content" at bounding box center [1175, 415] width 414 height 26
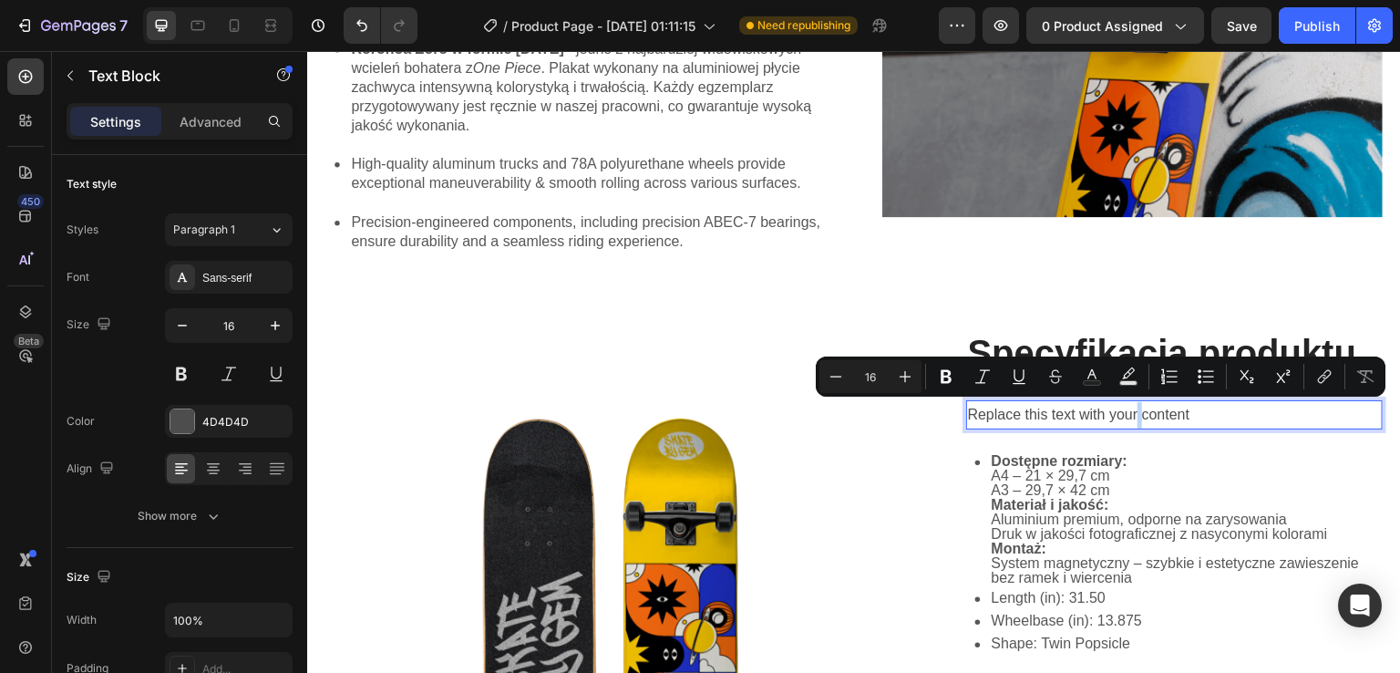
click at [1131, 421] on p "Replace this text with your content" at bounding box center [1175, 415] width 414 height 26
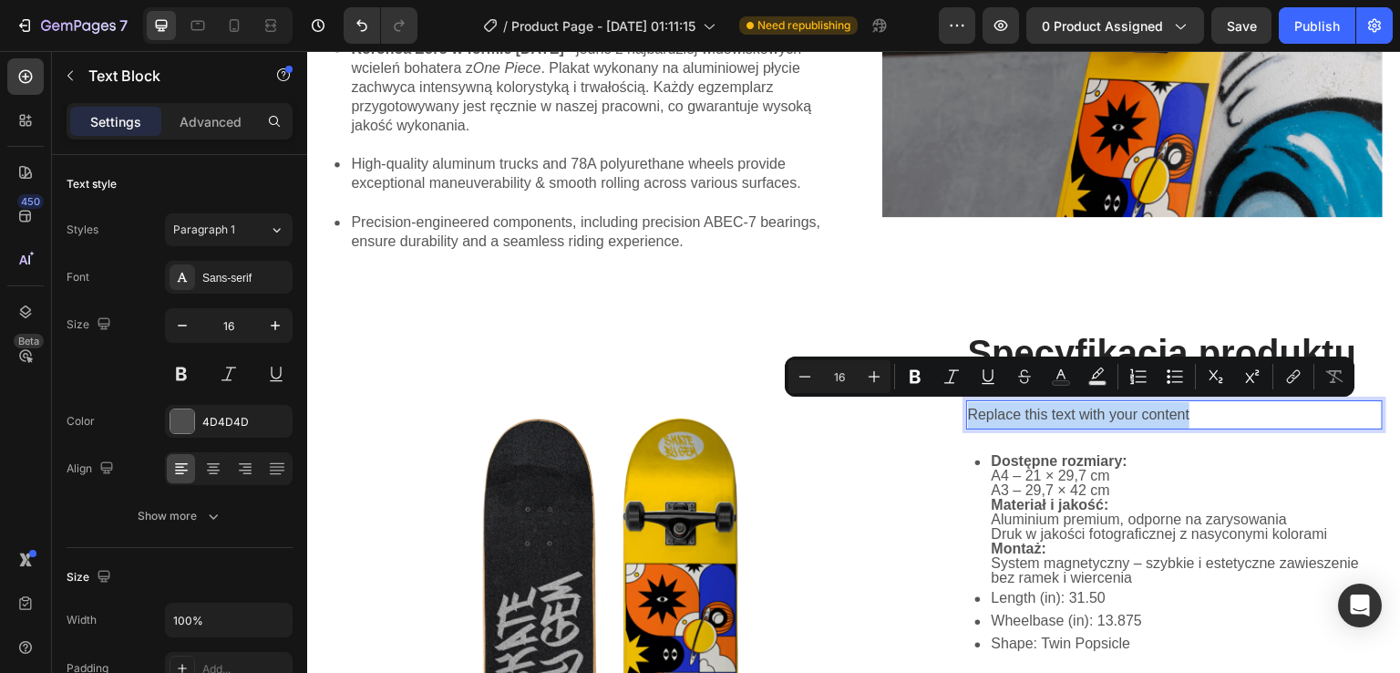
click at [1131, 421] on p "Replace this text with your content" at bounding box center [1175, 415] width 414 height 26
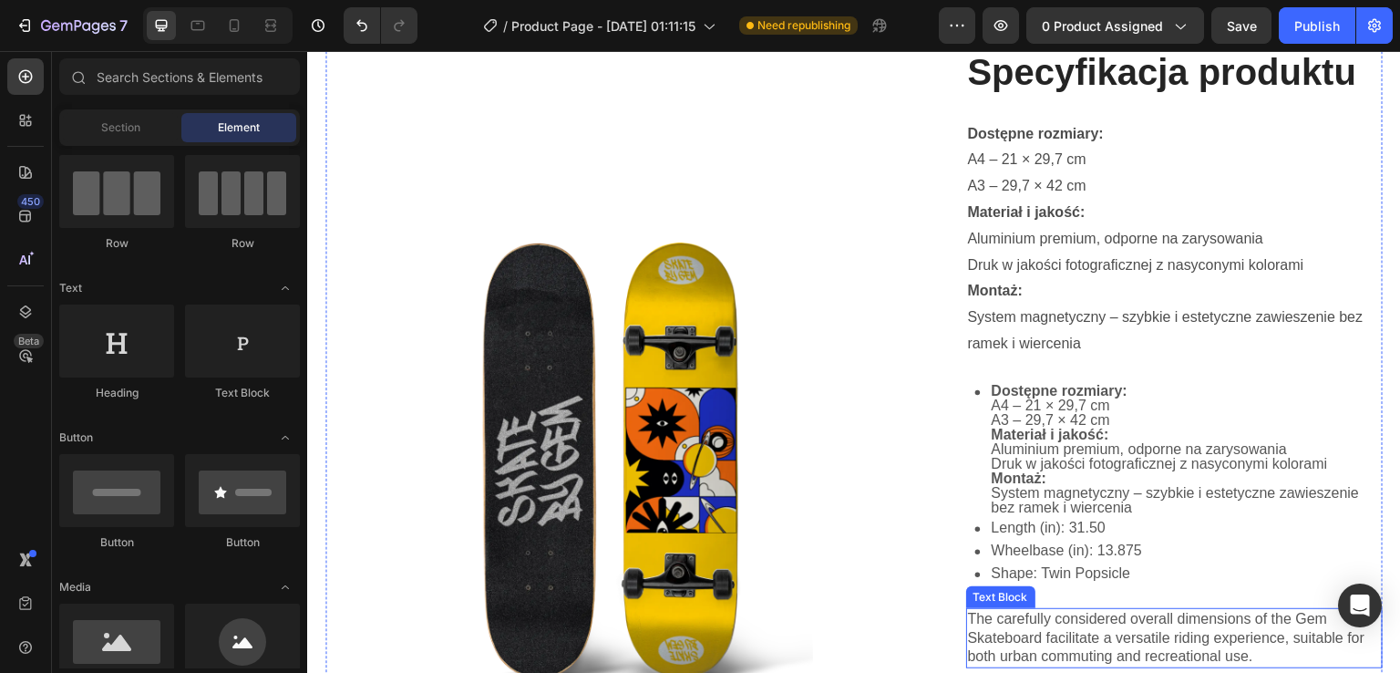
scroll to position [1831, 0]
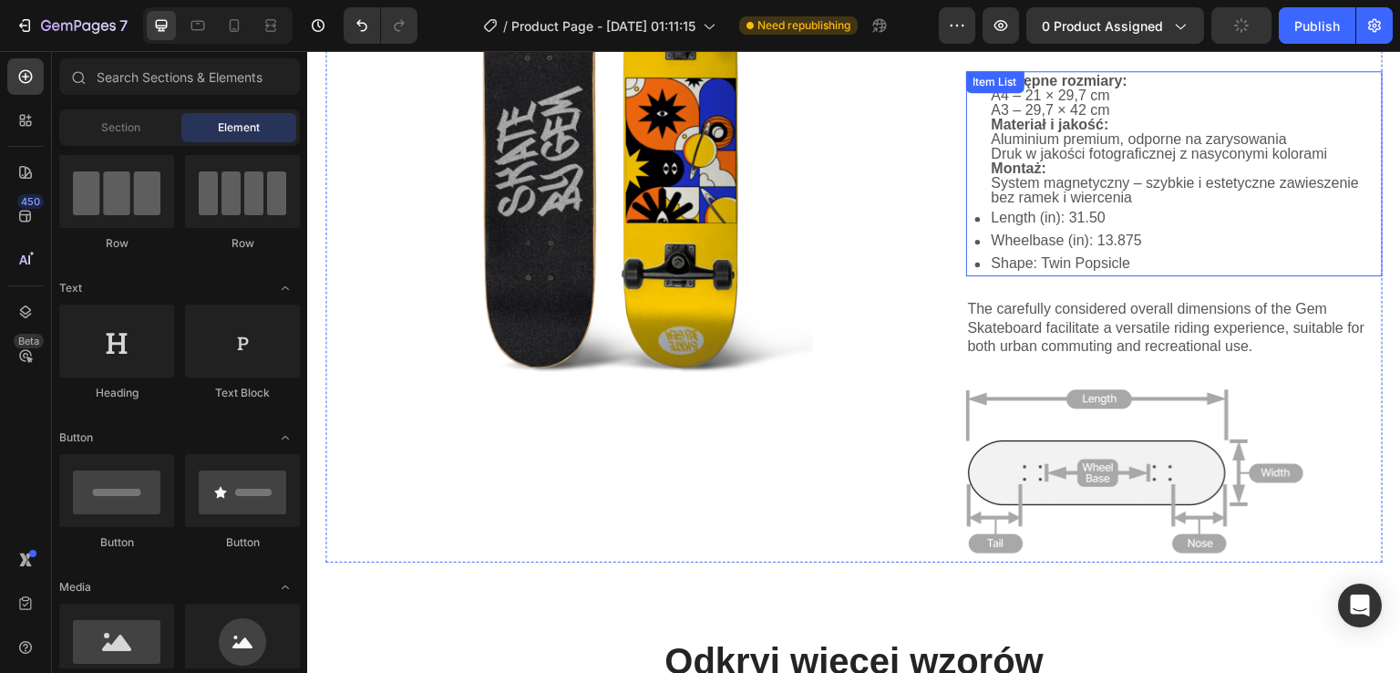
click at [991, 79] on div "Item List" at bounding box center [995, 82] width 51 height 16
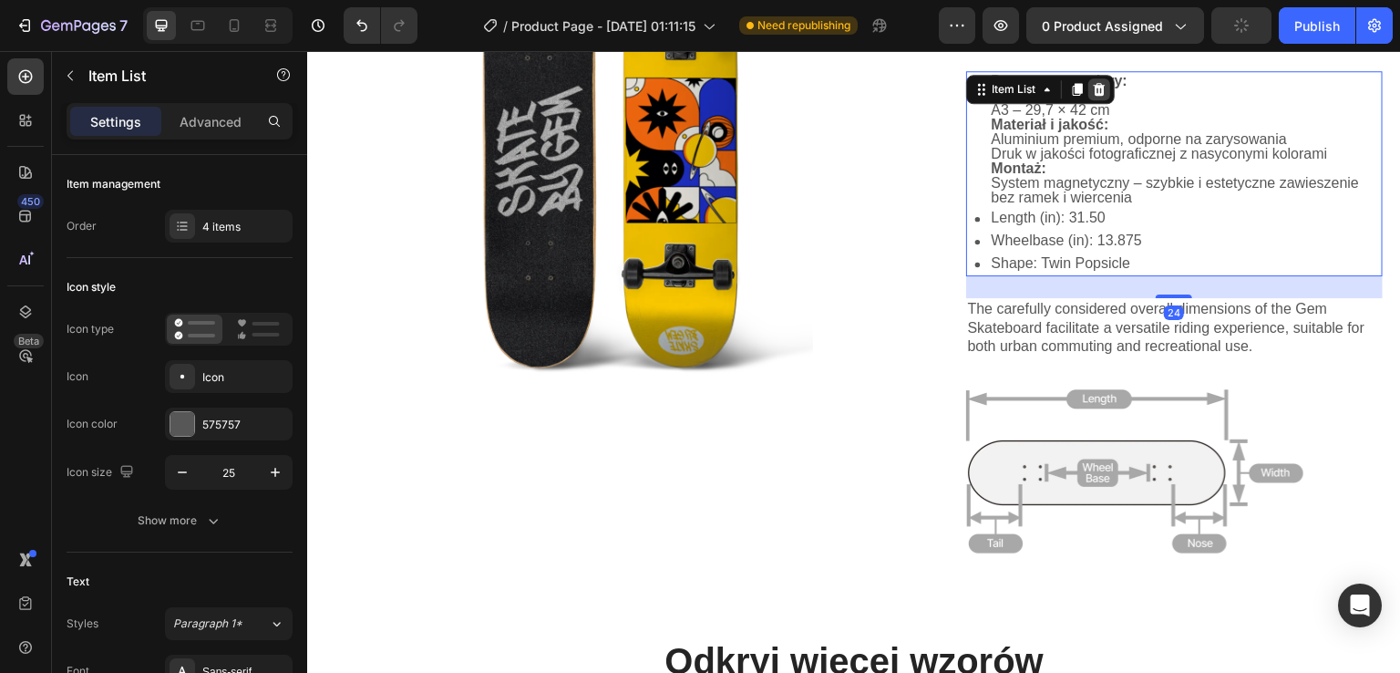
click at [1093, 88] on icon at bounding box center [1099, 89] width 12 height 13
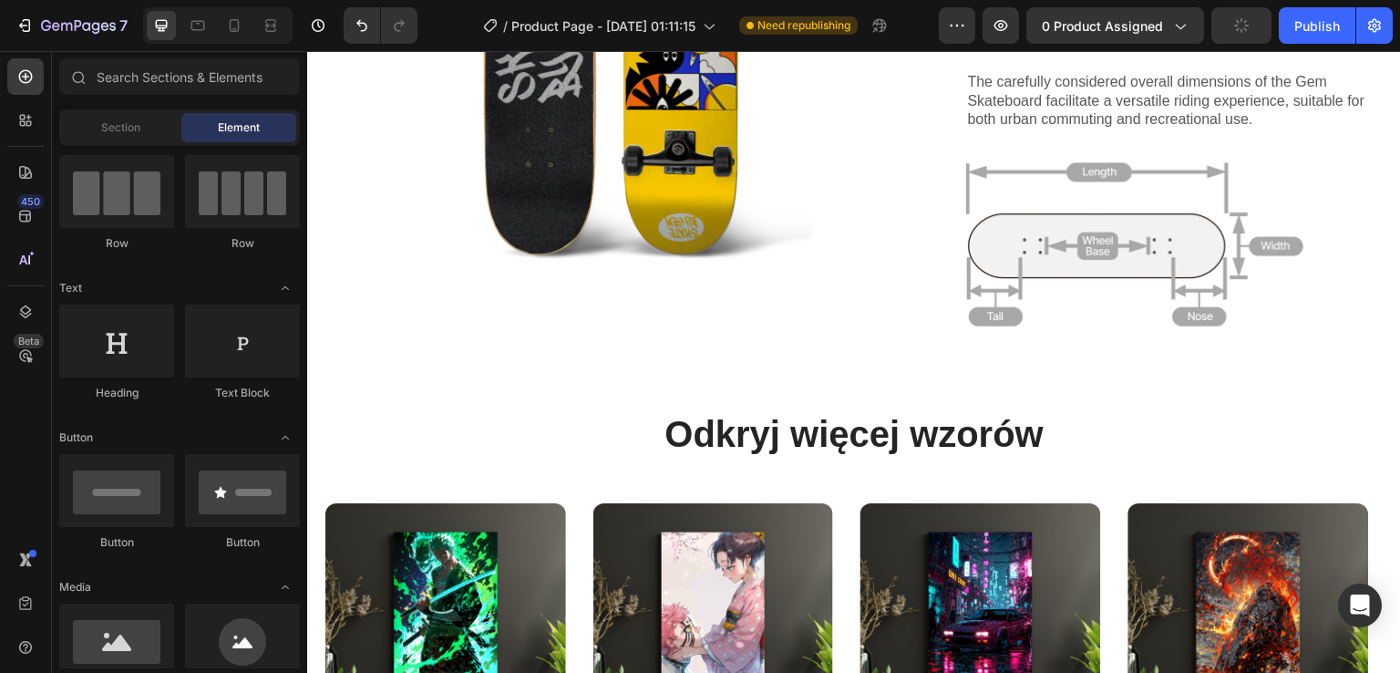
scroll to position [1718, 0]
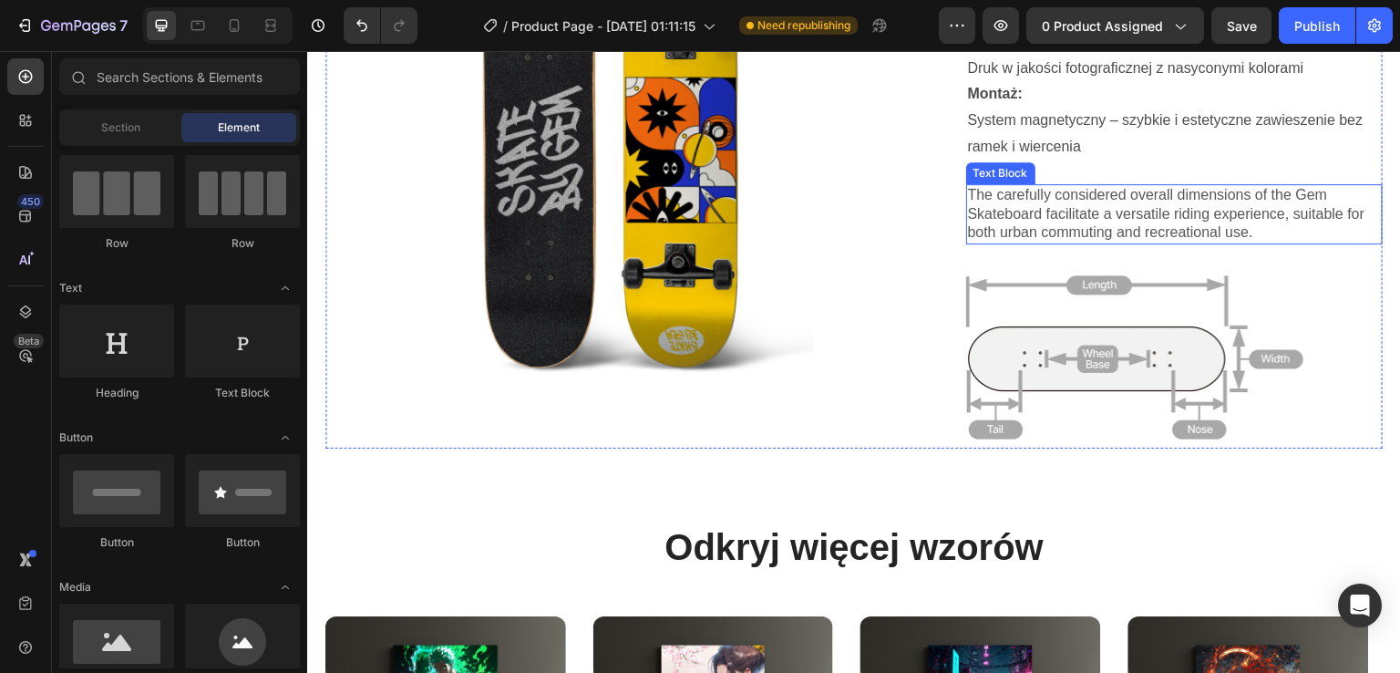
click at [1139, 201] on p "The carefully considered overall dimensions of the Gem Skateboard facilitate a …" at bounding box center [1175, 214] width 414 height 57
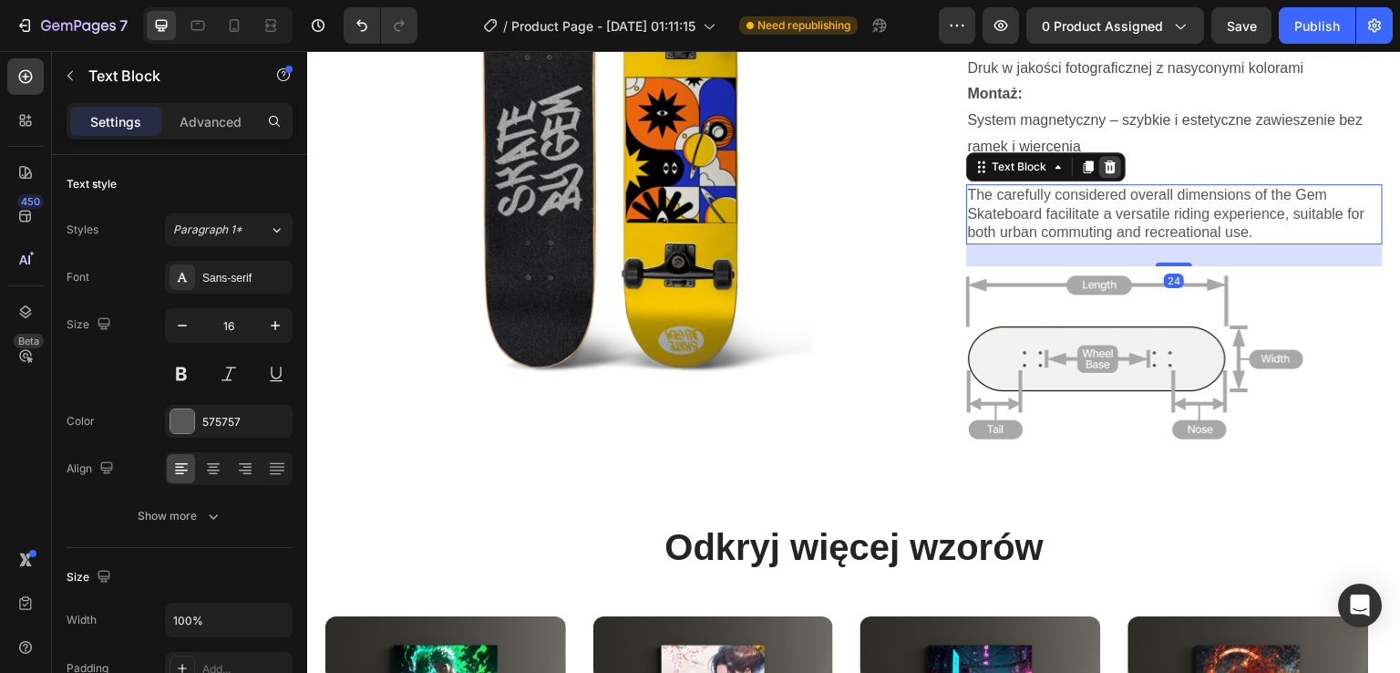
click at [1103, 164] on icon at bounding box center [1110, 167] width 15 height 15
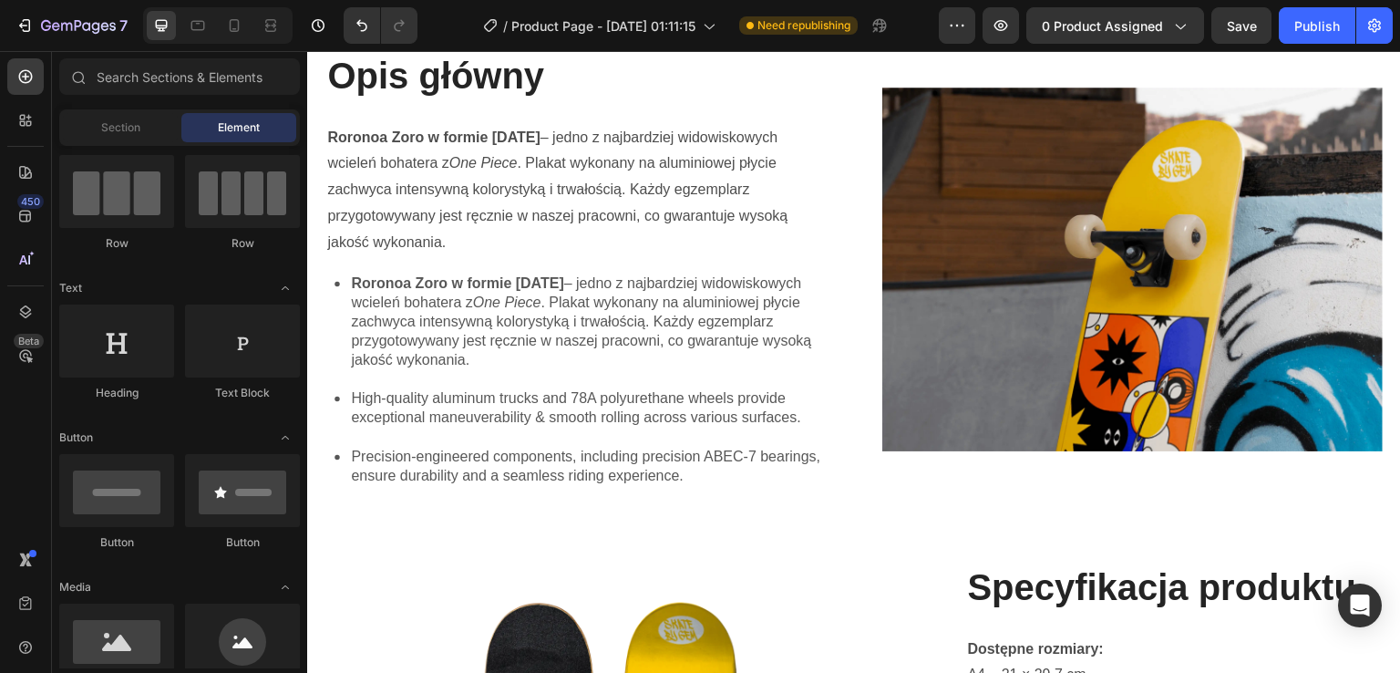
scroll to position [966, 0]
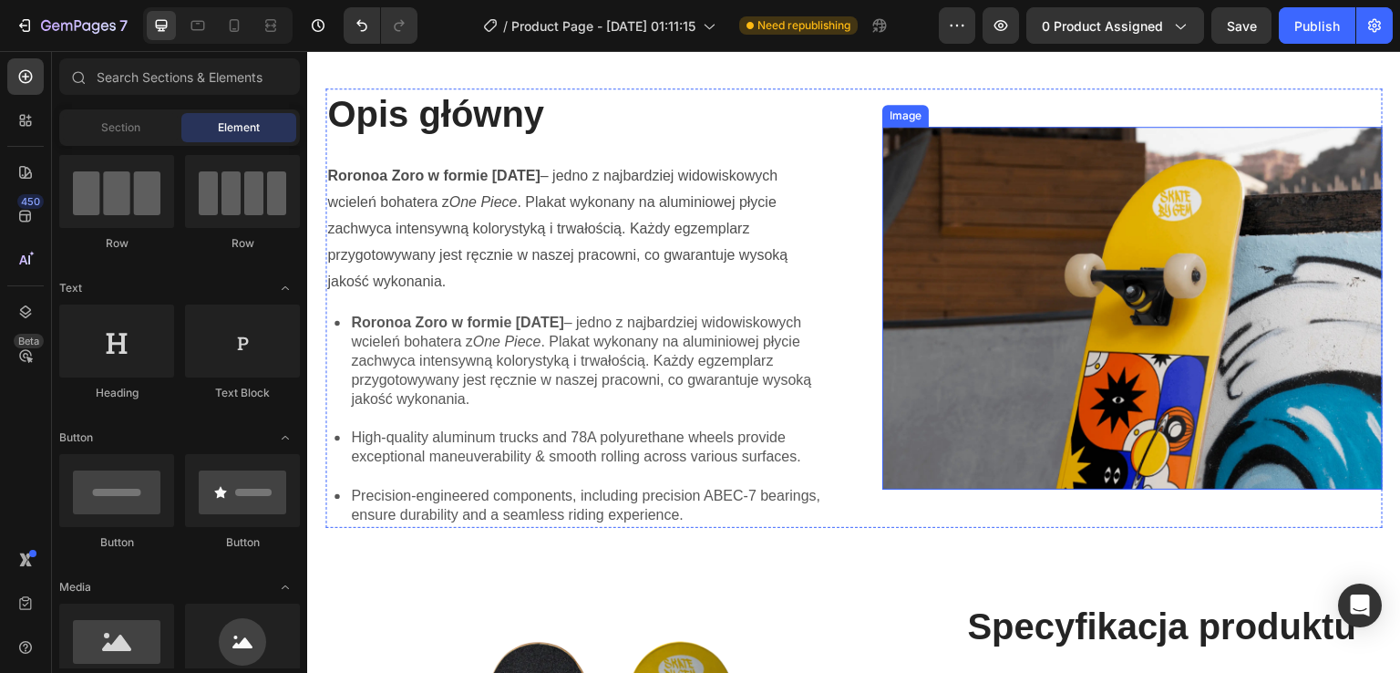
click at [1187, 308] on img at bounding box center [1132, 309] width 500 height 364
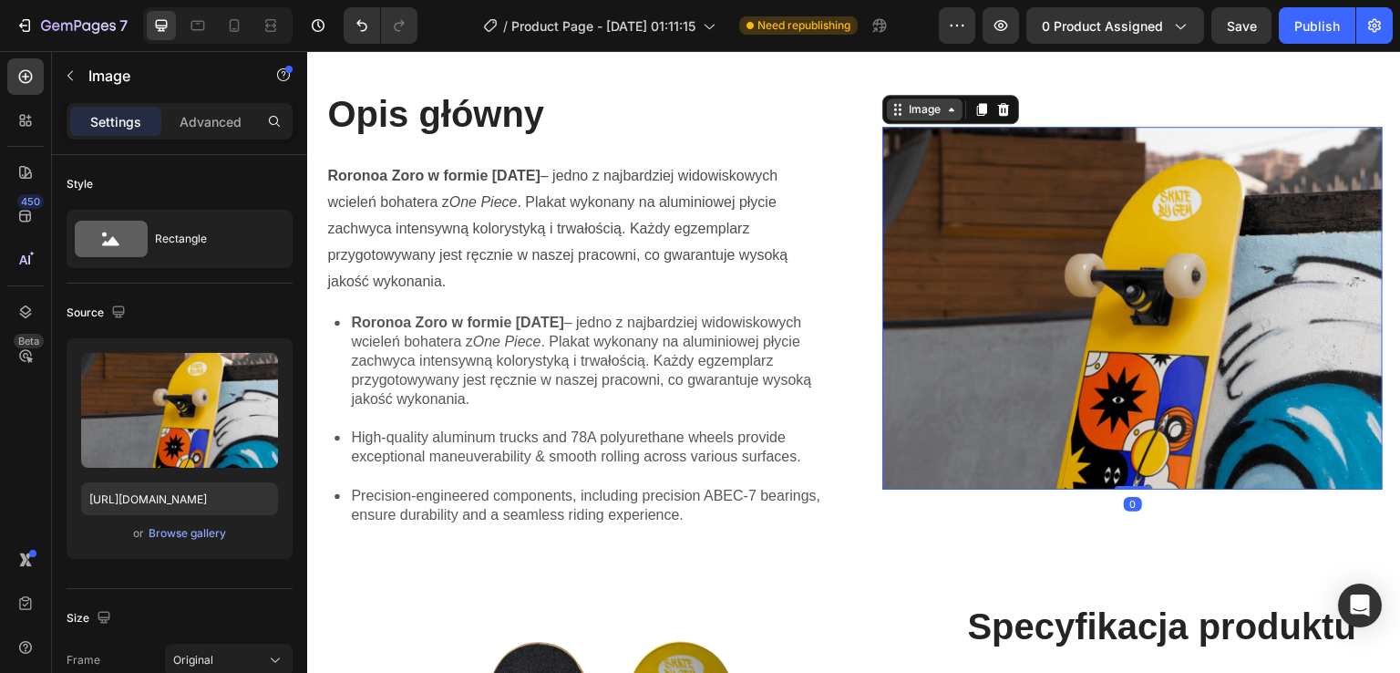
click at [932, 108] on div "Image" at bounding box center [924, 109] width 39 height 16
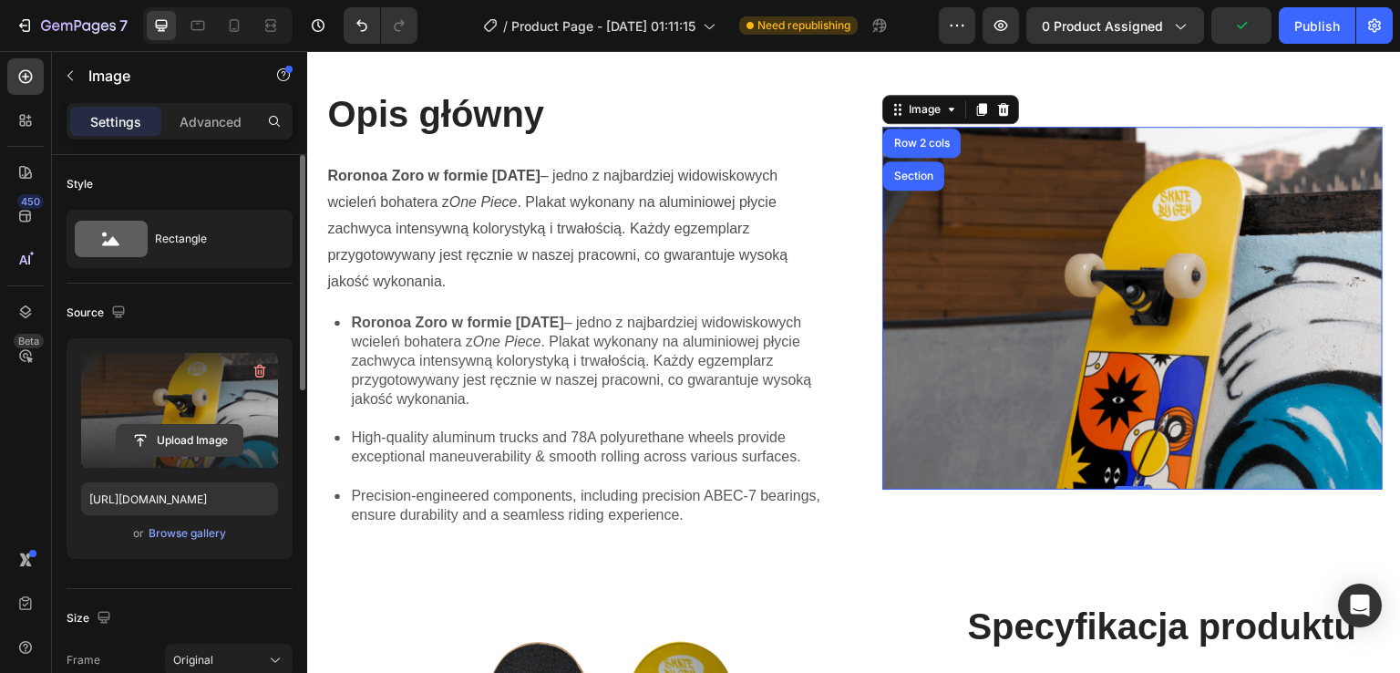
click at [212, 436] on input "file" at bounding box center [180, 440] width 126 height 31
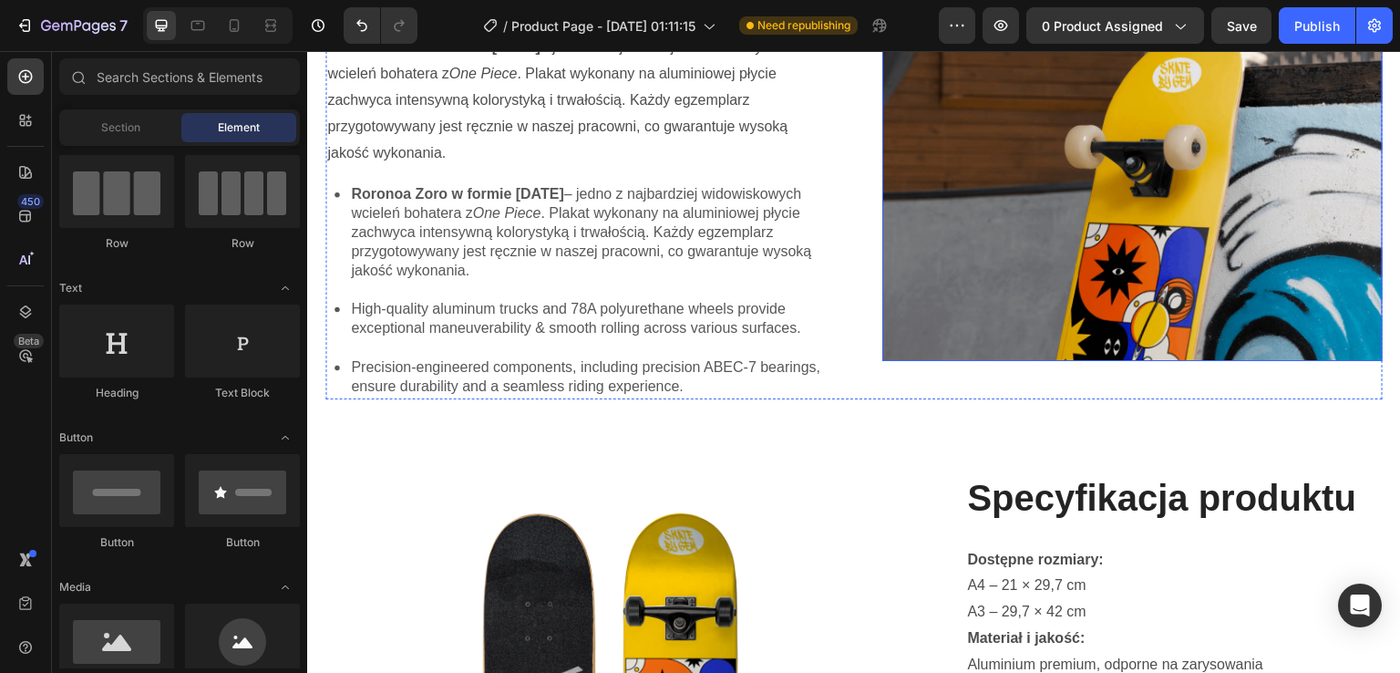
scroll to position [810, 0]
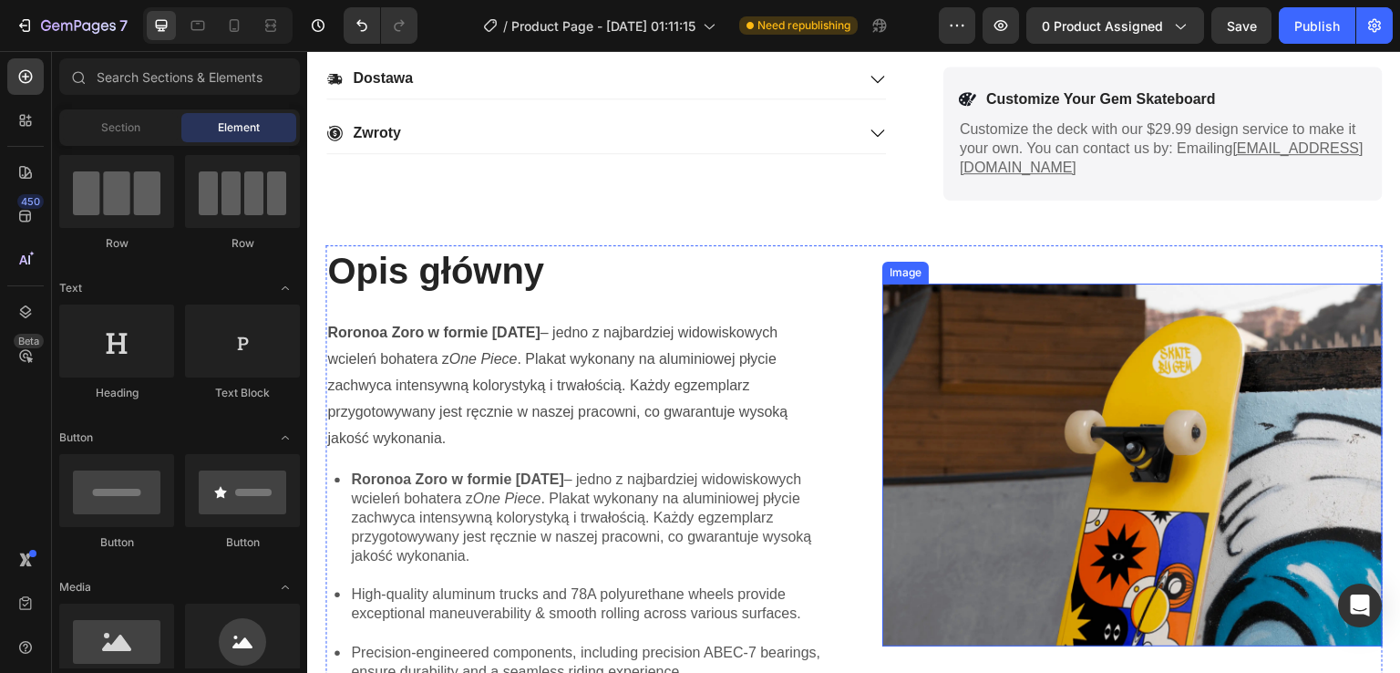
click at [1179, 359] on img at bounding box center [1132, 466] width 500 height 364
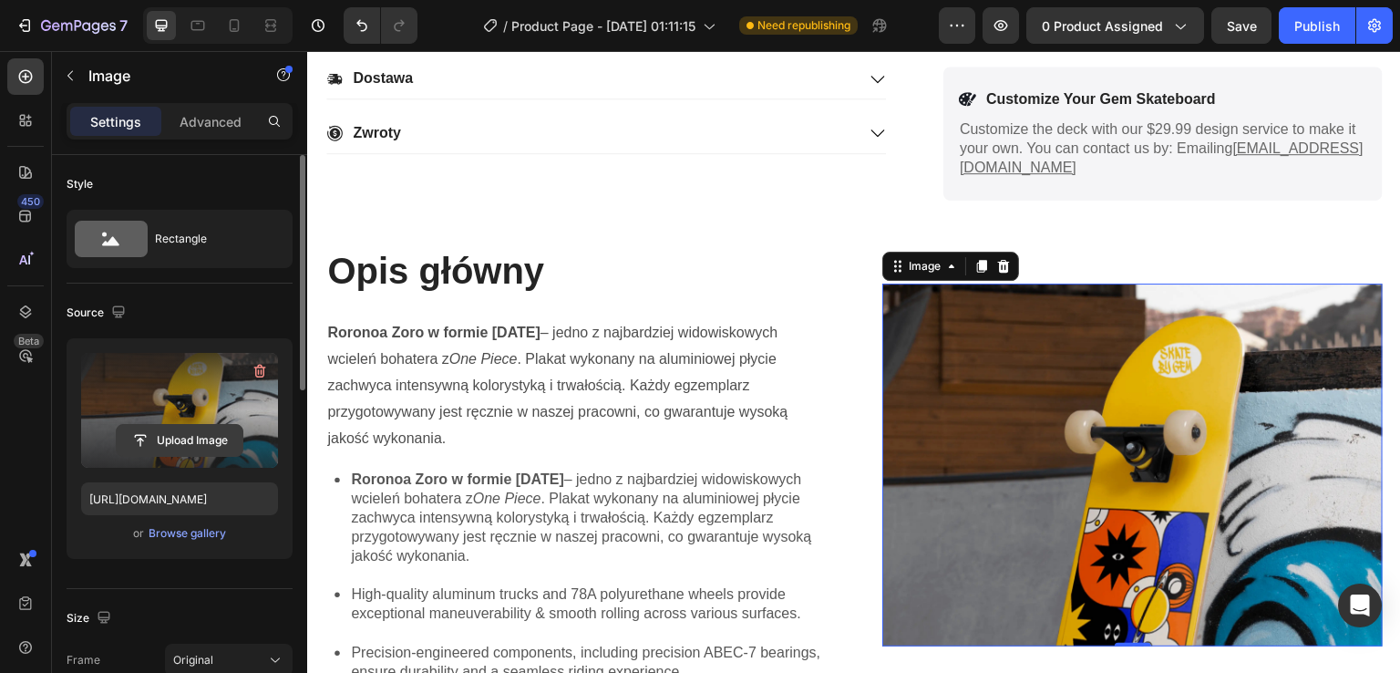
click at [165, 444] on input "file" at bounding box center [180, 440] width 126 height 31
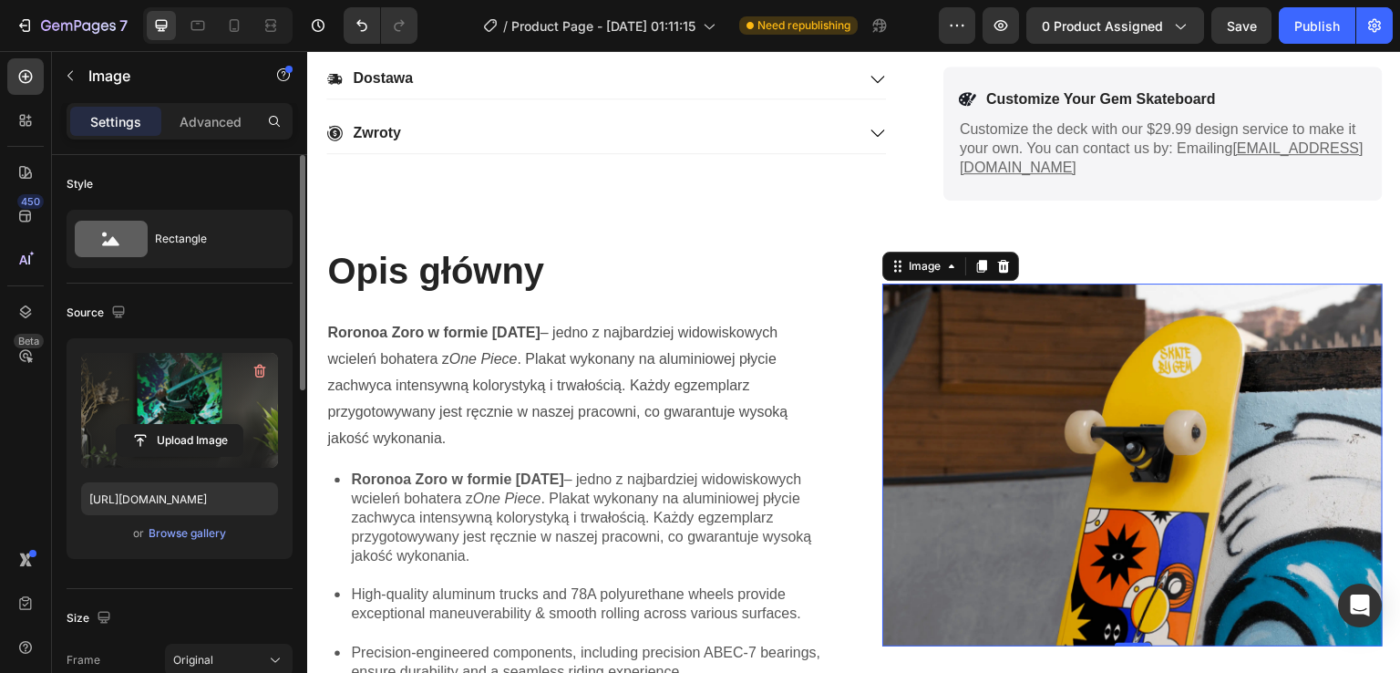
type input "[URL][DOMAIN_NAME]"
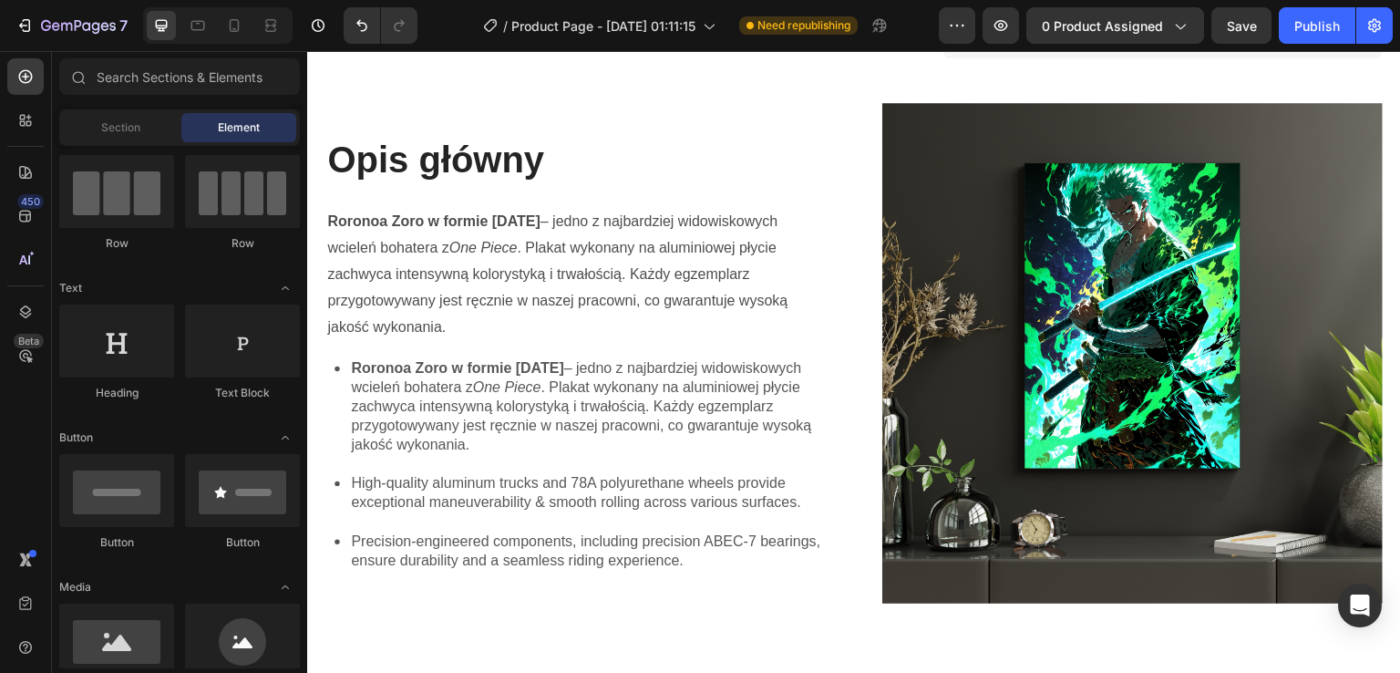
scroll to position [959, 0]
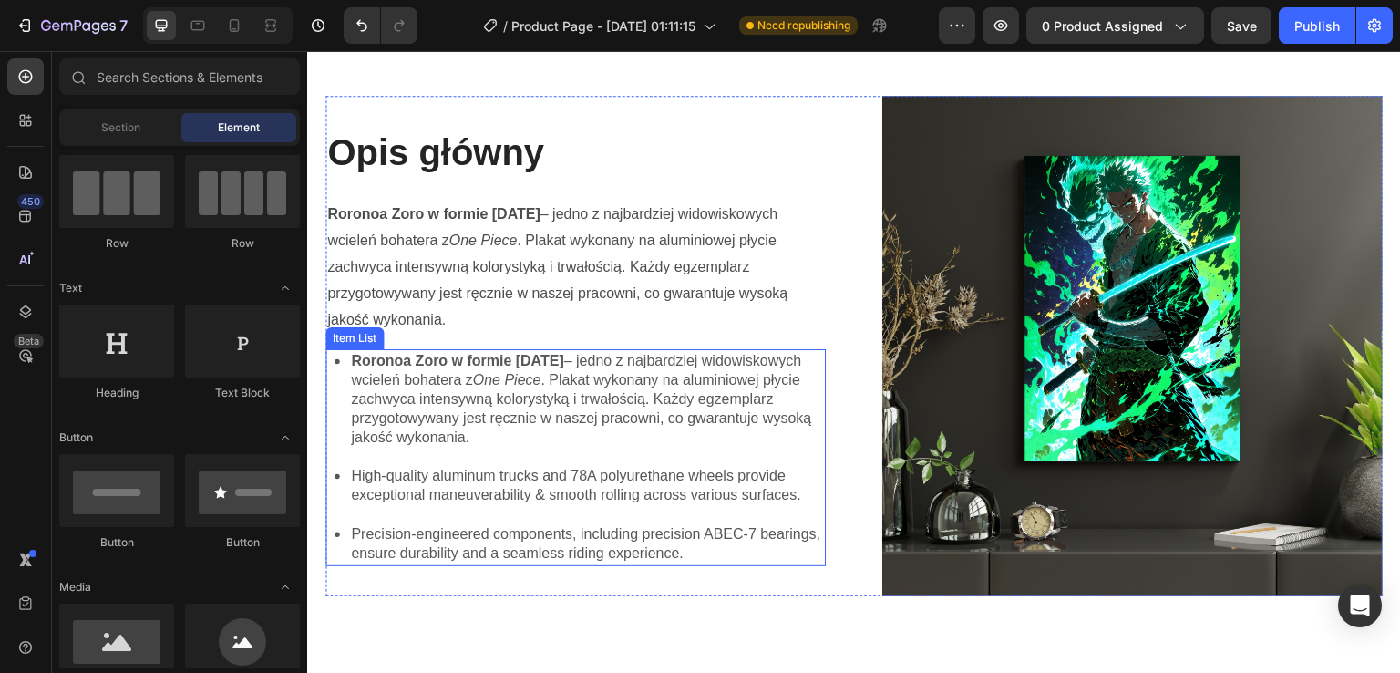
click at [491, 432] on p "Roronoa Zoro w formie [DATE] – jedno z najbardziej widowiskowych wcieleń bohate…" at bounding box center [587, 399] width 472 height 95
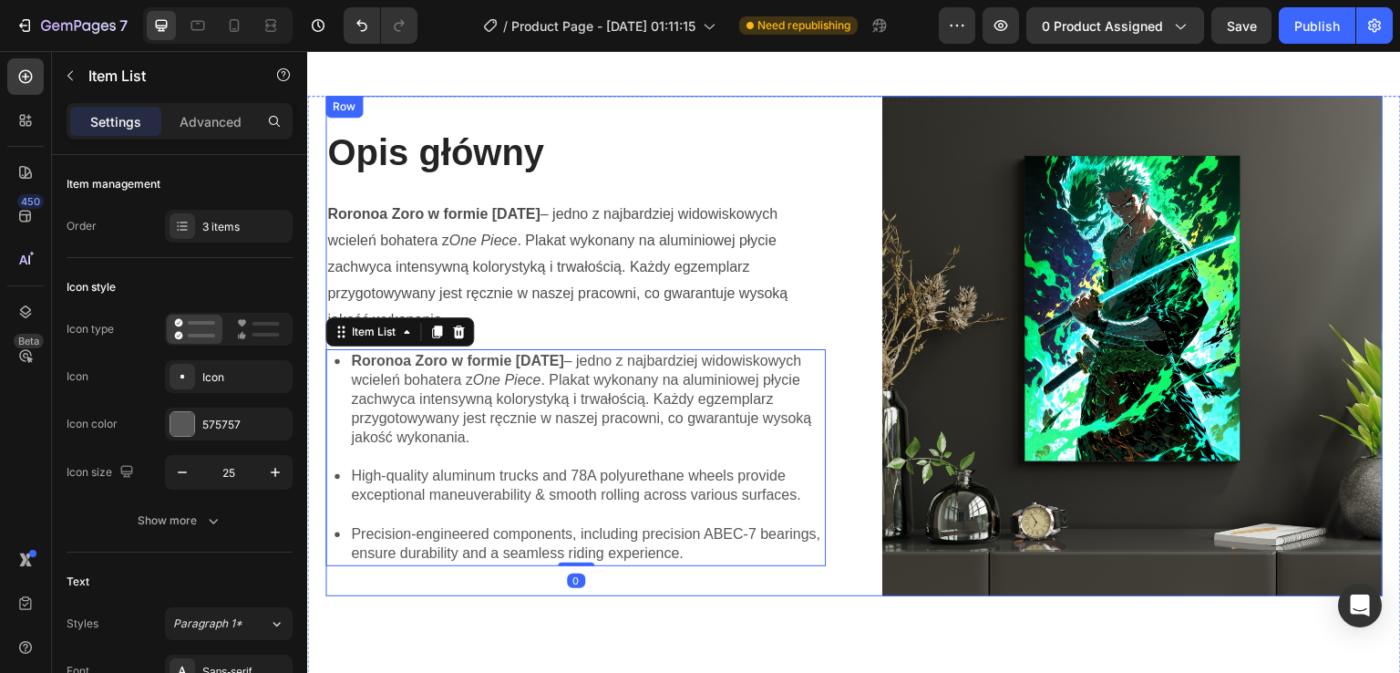
click at [384, 345] on div "Opis główny Heading Roronoa Zoro w formie [DATE] – jedno z najbardziej widowisk…" at bounding box center [575, 346] width 500 height 500
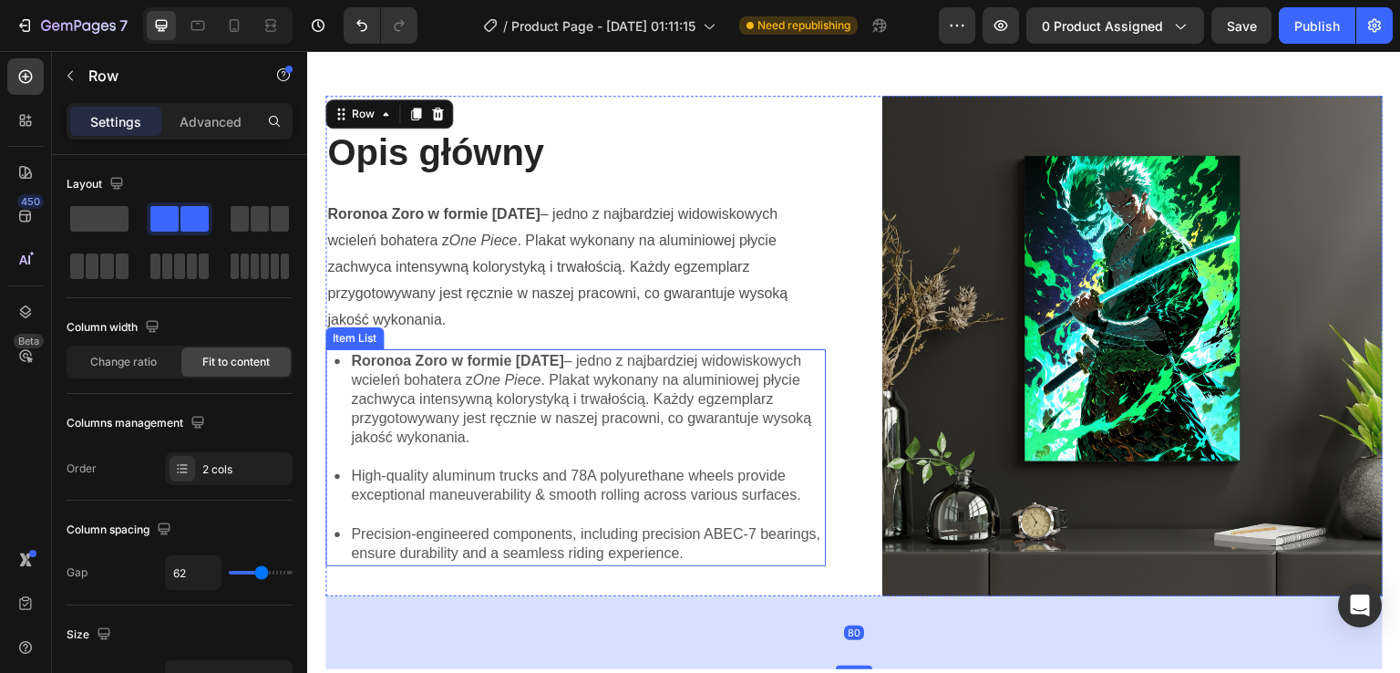
click at [387, 359] on strong "Roronoa Zoro w formie [DATE]" at bounding box center [457, 360] width 212 height 15
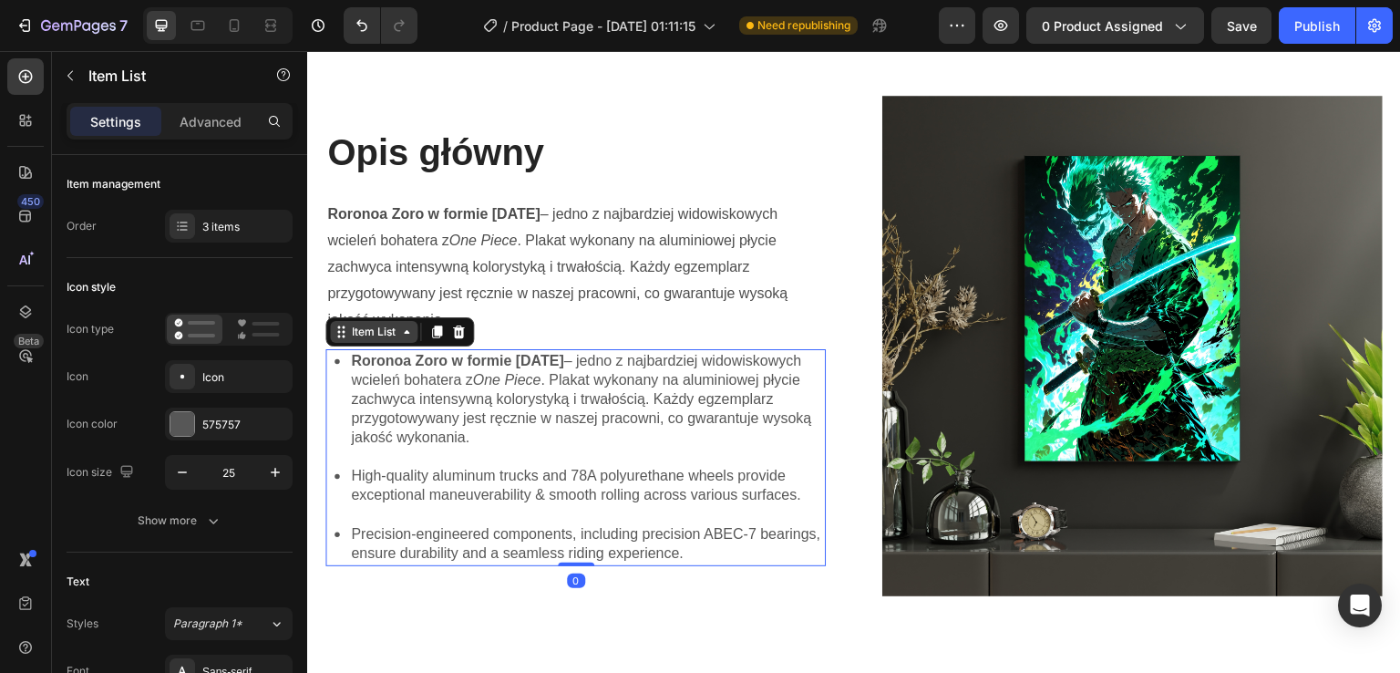
click at [379, 330] on div "Item List" at bounding box center [373, 332] width 51 height 16
click at [464, 326] on icon at bounding box center [458, 332] width 15 height 15
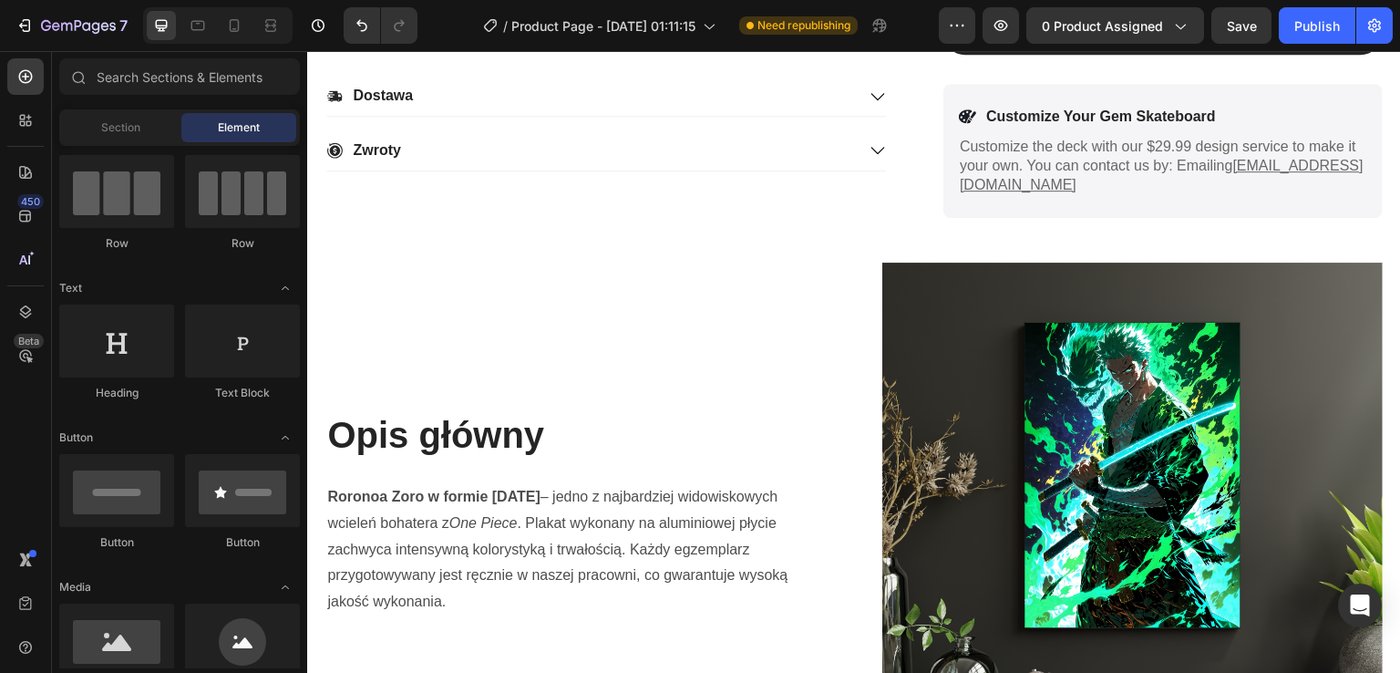
scroll to position [786, 0]
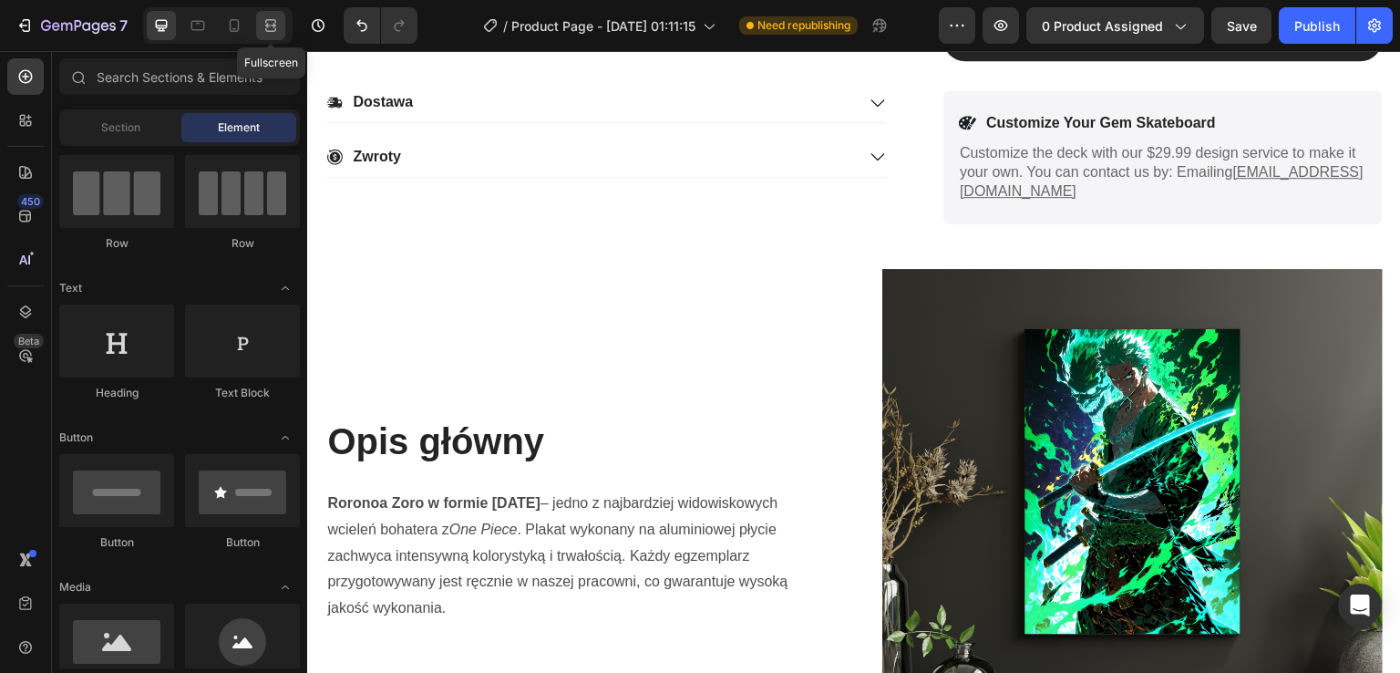
click at [281, 32] on div at bounding box center [270, 25] width 29 height 29
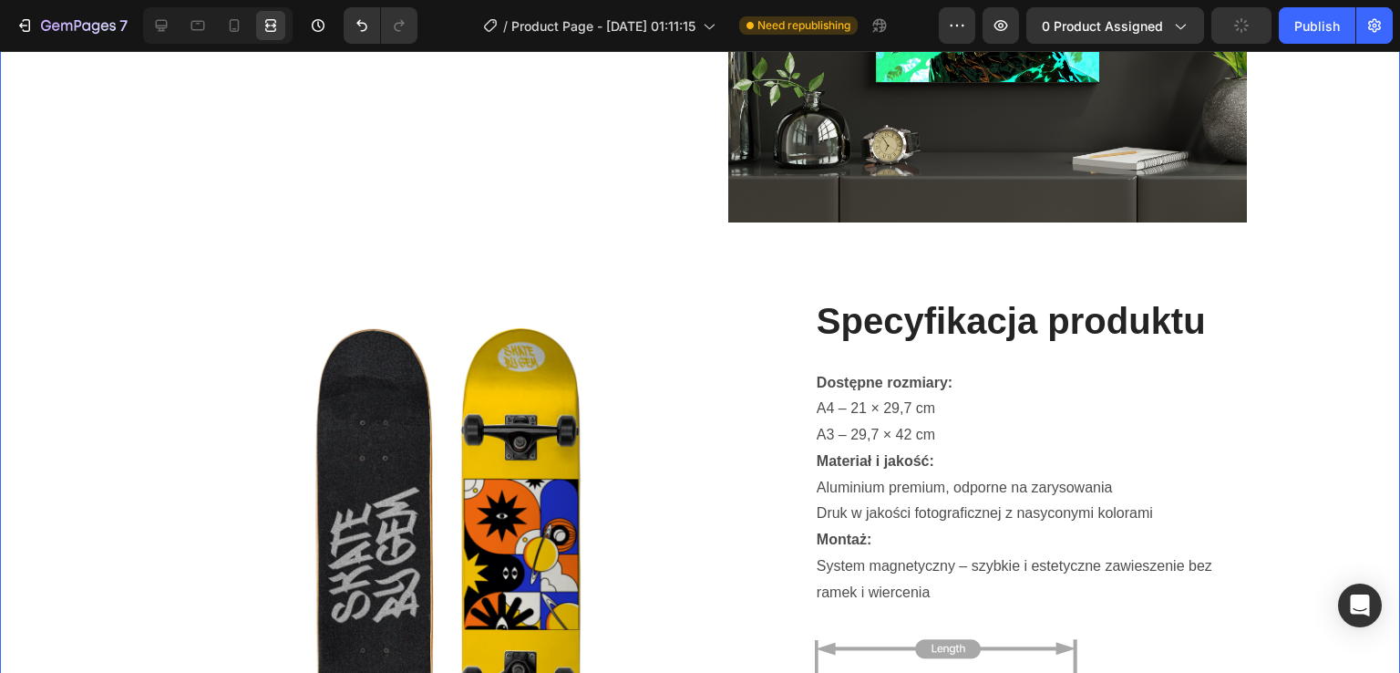
scroll to position [1623, 0]
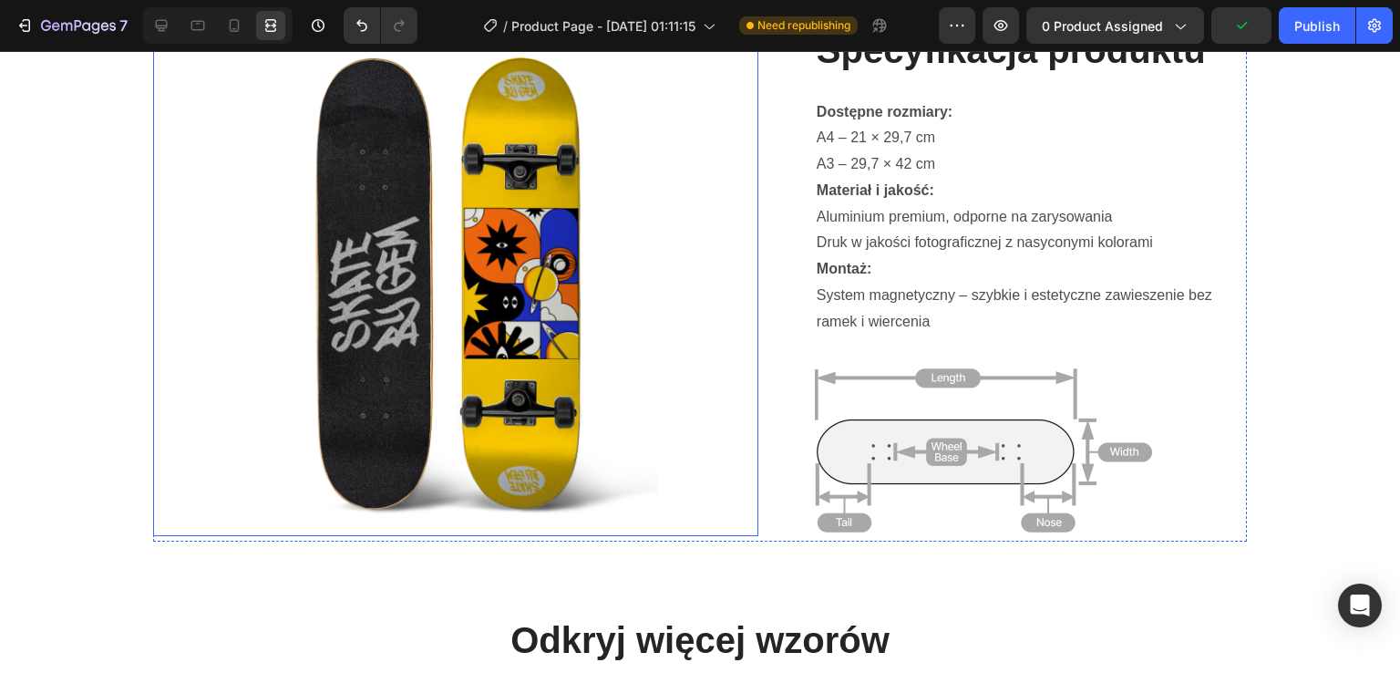
click at [501, 322] on img at bounding box center [455, 282] width 605 height 507
drag, startPoint x: 501, startPoint y: 322, endPoint x: 706, endPoint y: 264, distance: 212.1
click at [706, 264] on img at bounding box center [455, 282] width 605 height 507
click at [168, 37] on div at bounding box center [161, 25] width 29 height 29
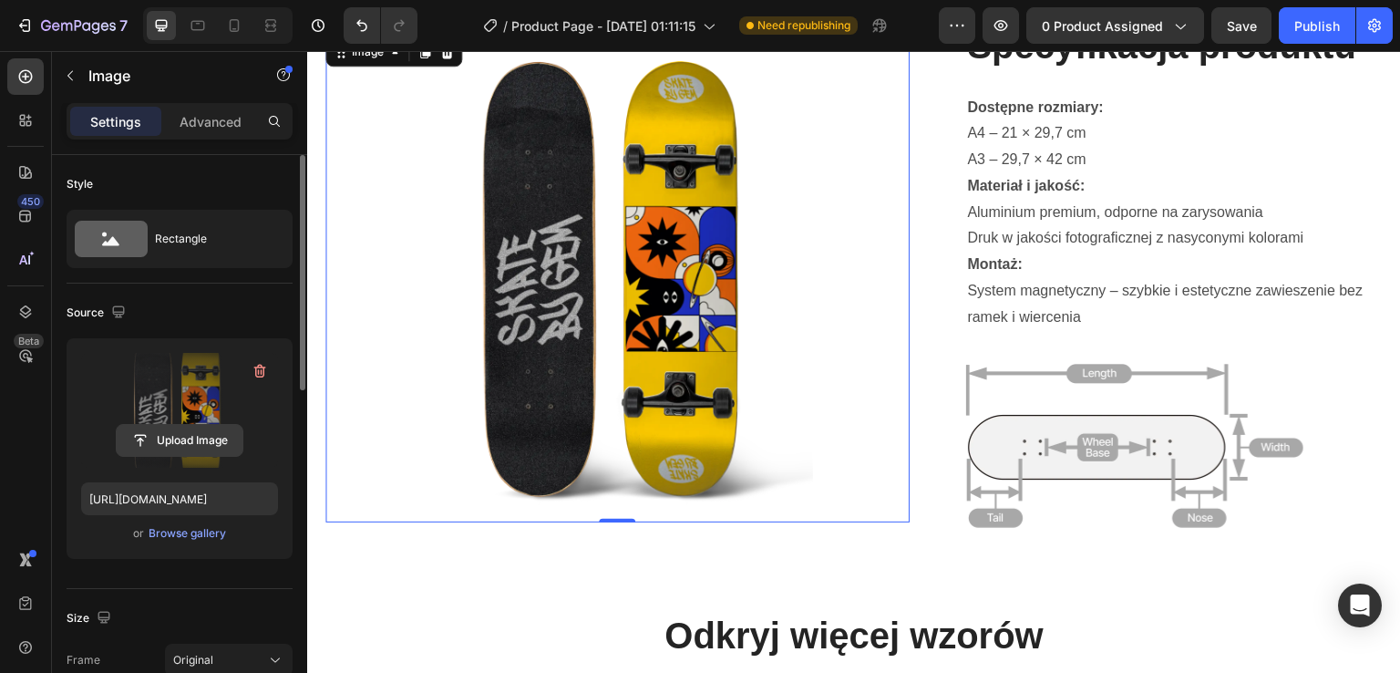
click at [182, 432] on input "file" at bounding box center [180, 440] width 126 height 31
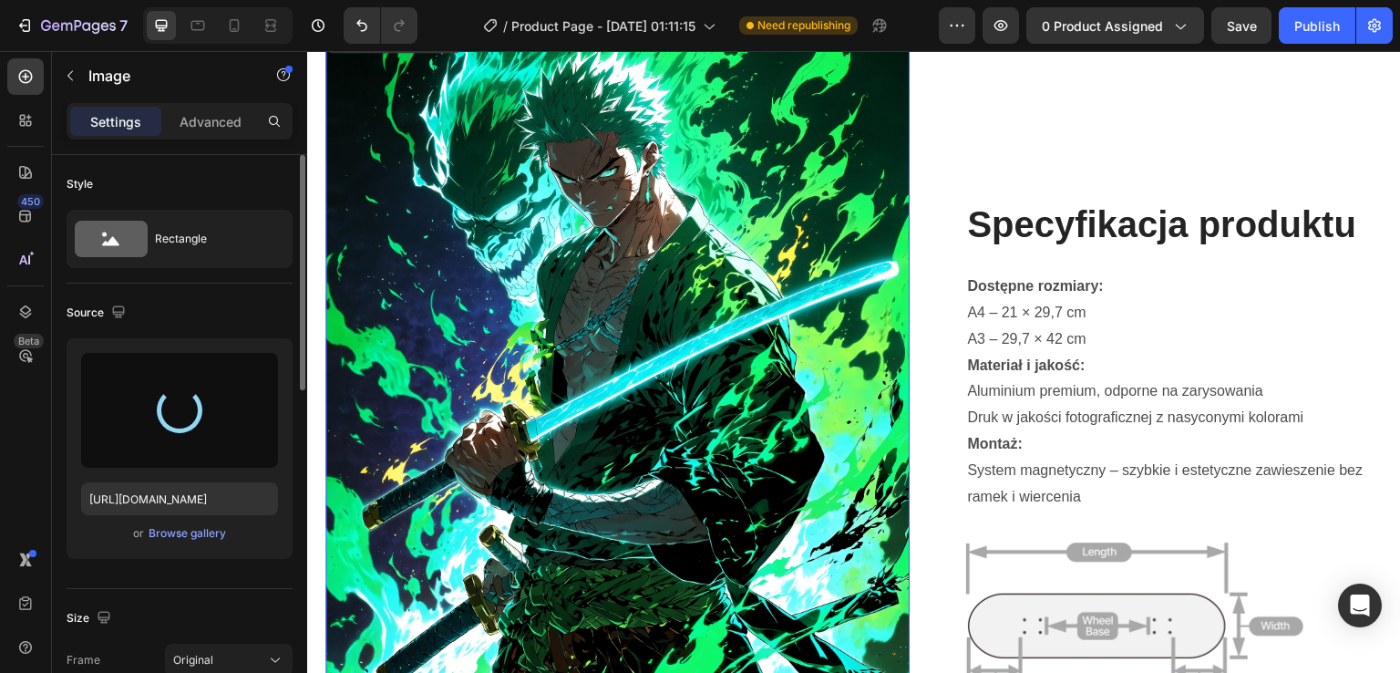
type input "[URL][DOMAIN_NAME]"
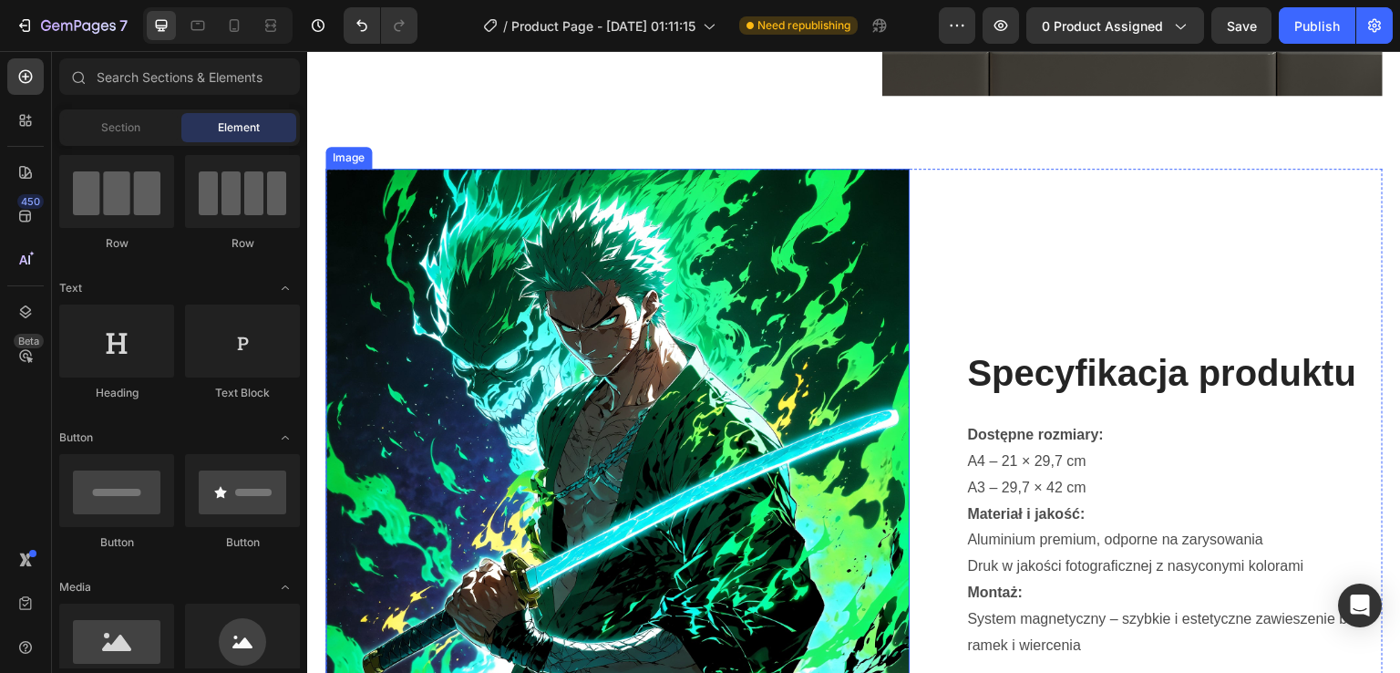
scroll to position [1754, 0]
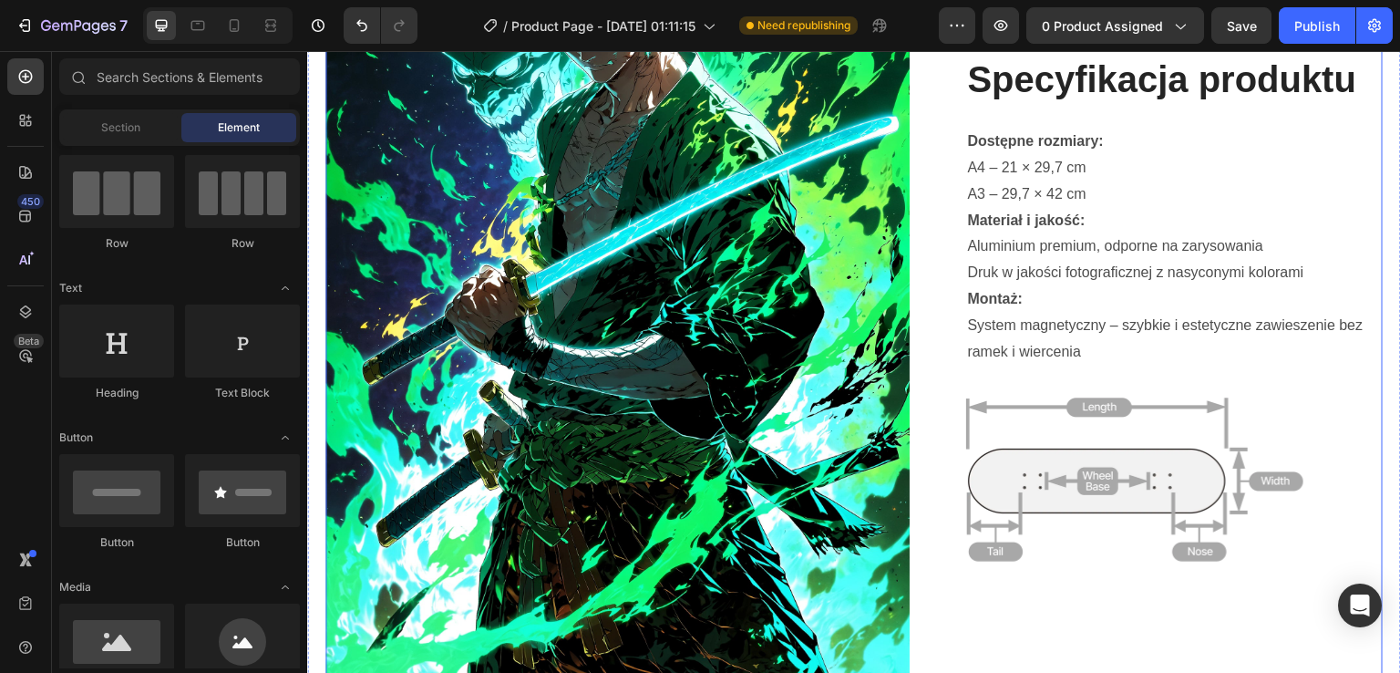
click at [537, 189] on div "Image" at bounding box center [617, 313] width 584 height 876
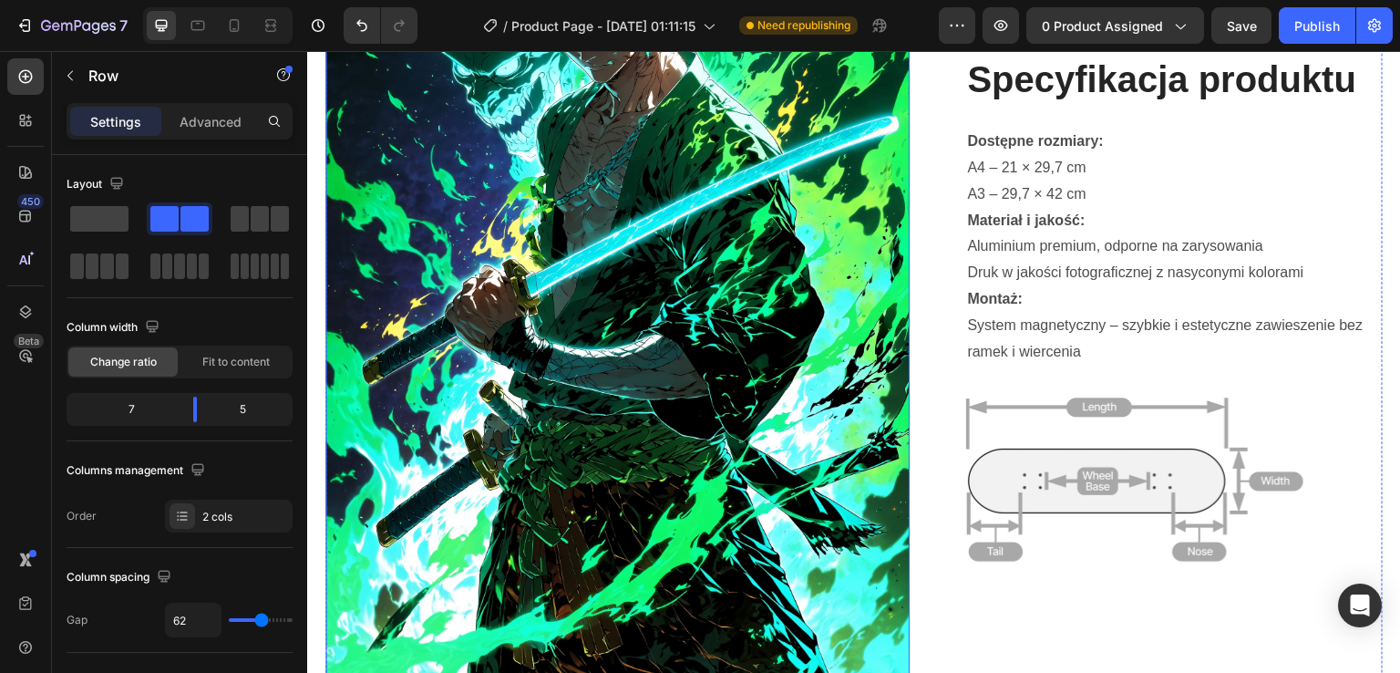
click at [339, 129] on img at bounding box center [617, 313] width 584 height 876
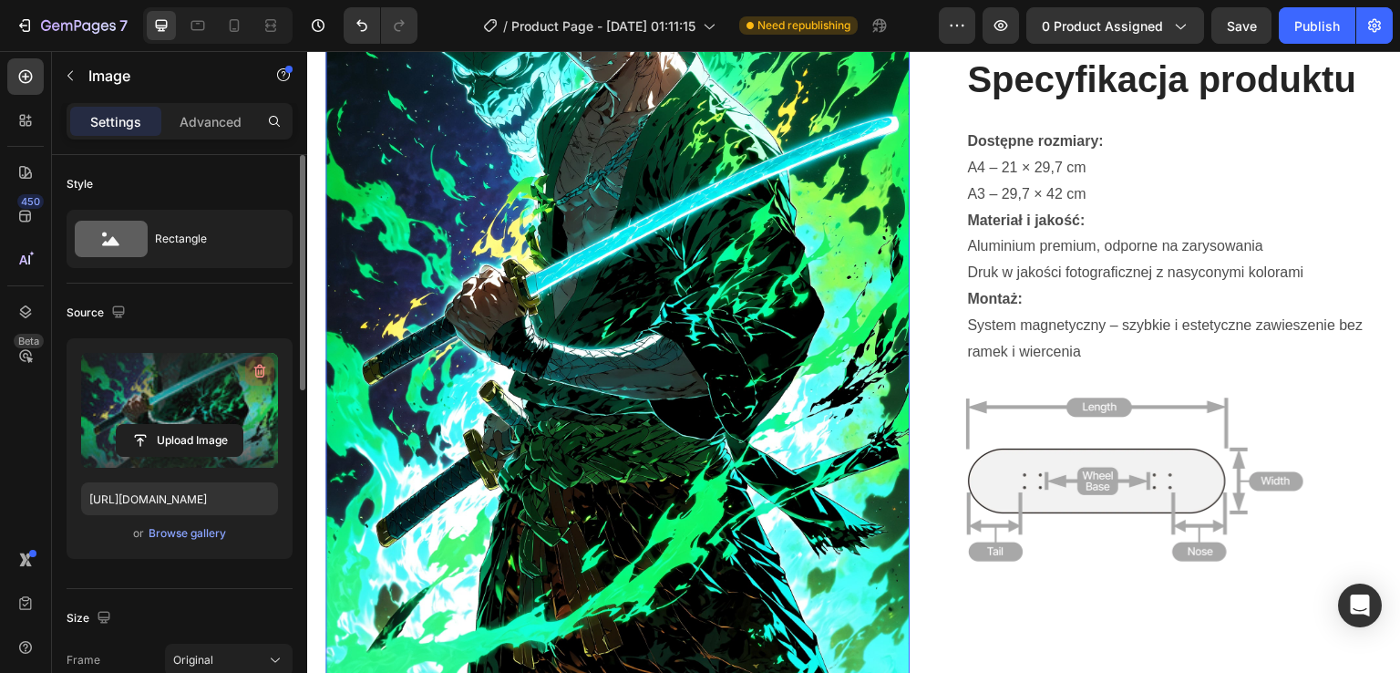
click at [257, 365] on icon "button" at bounding box center [260, 371] width 18 height 18
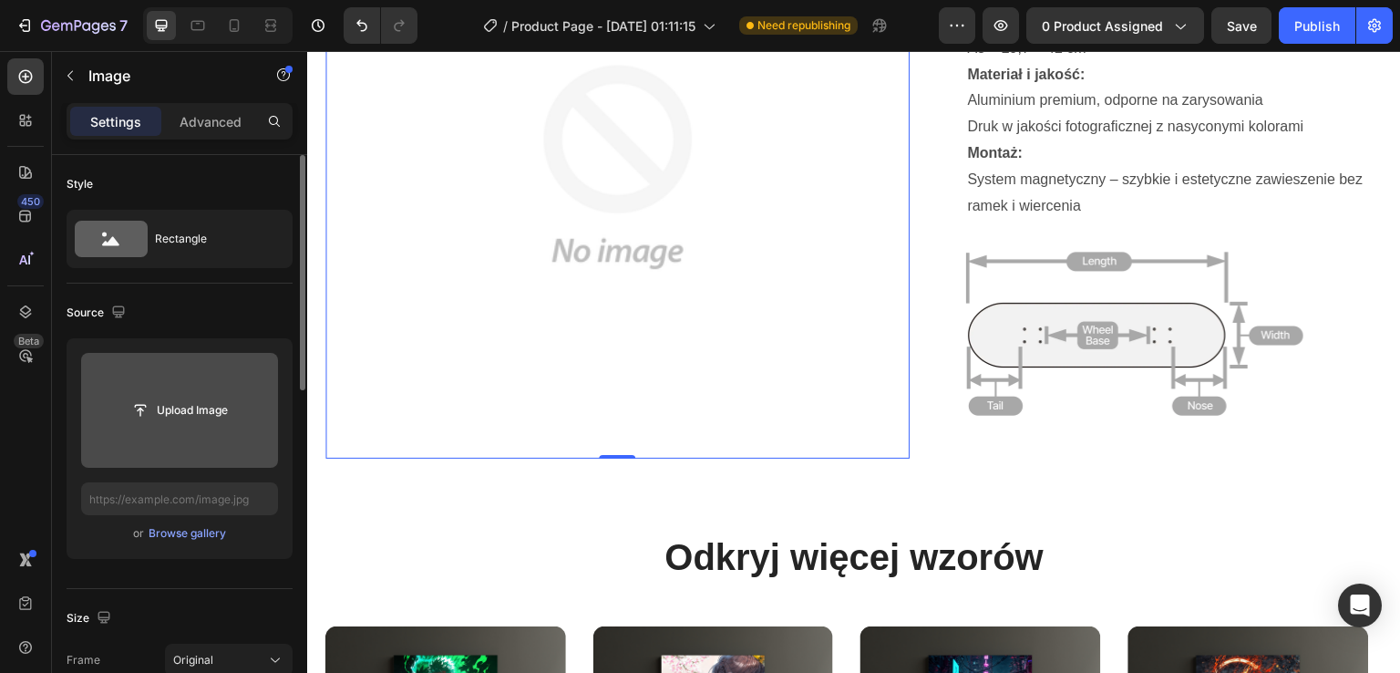
scroll to position [1502, 0]
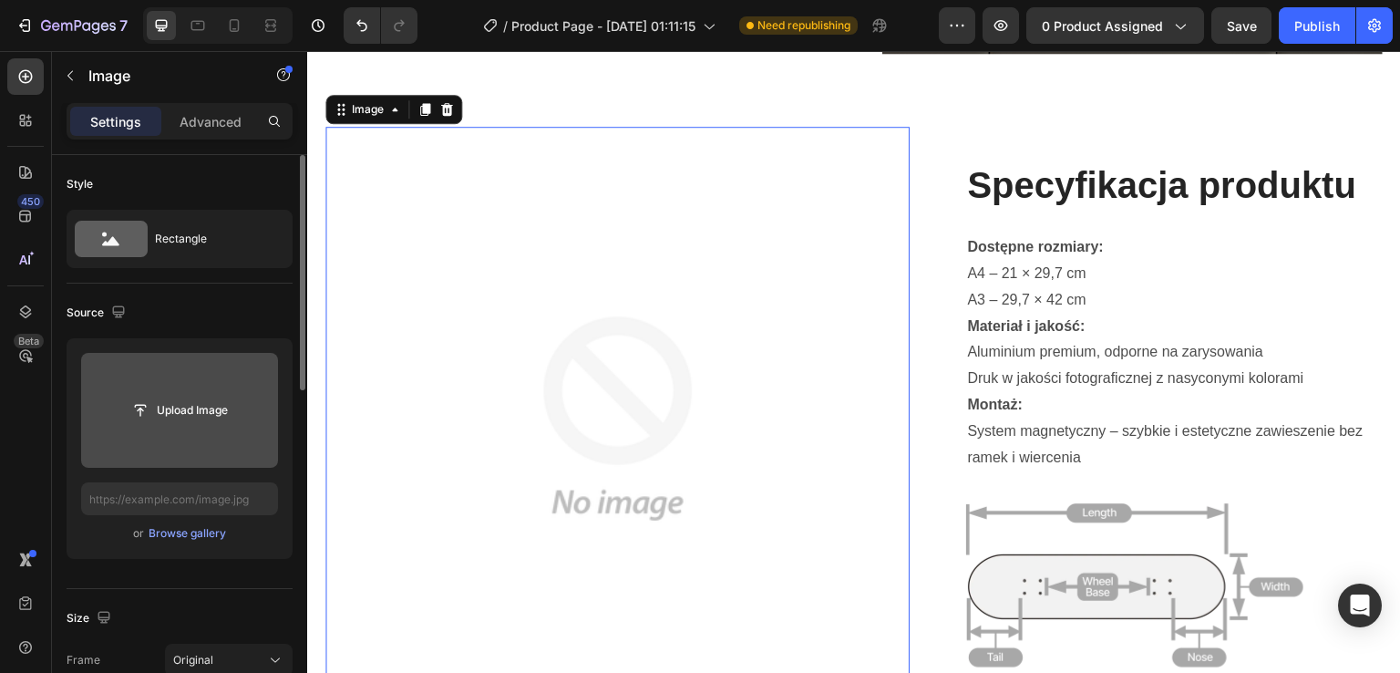
click at [610, 384] on img at bounding box center [617, 419] width 584 height 584
type input "[URL][DOMAIN_NAME]"
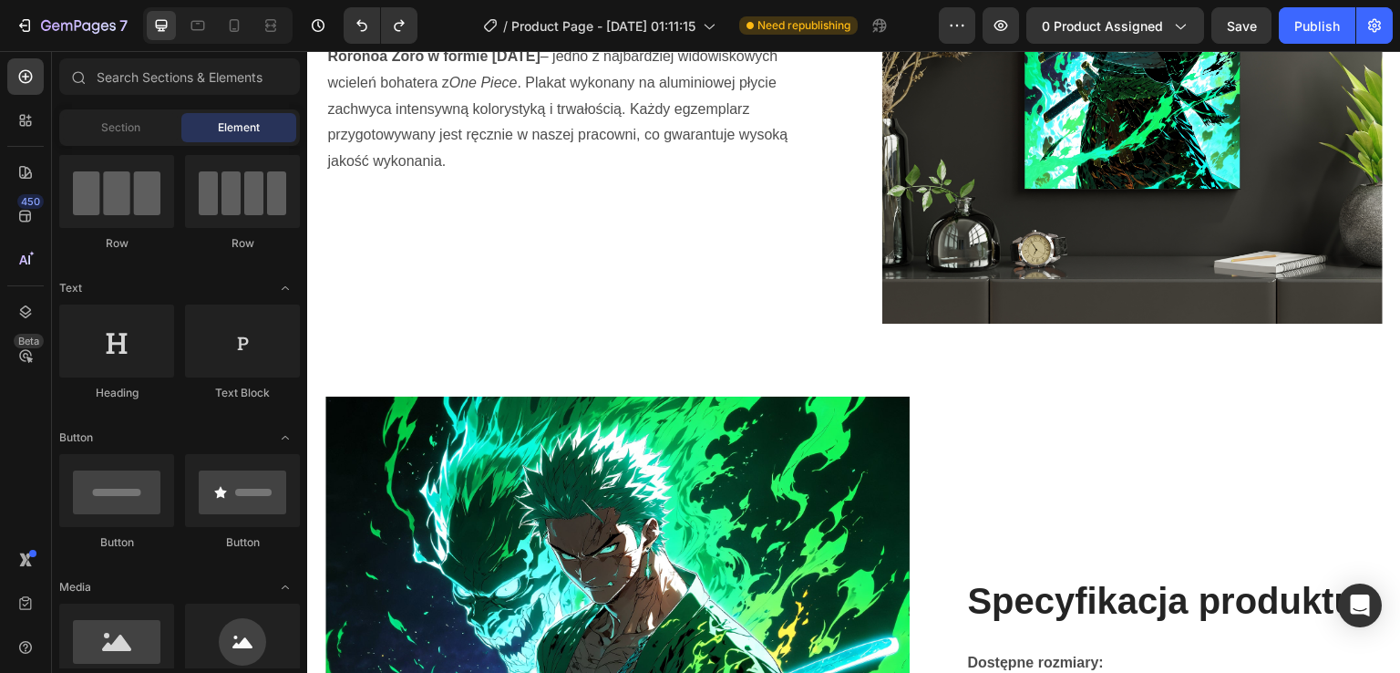
scroll to position [1459, 0]
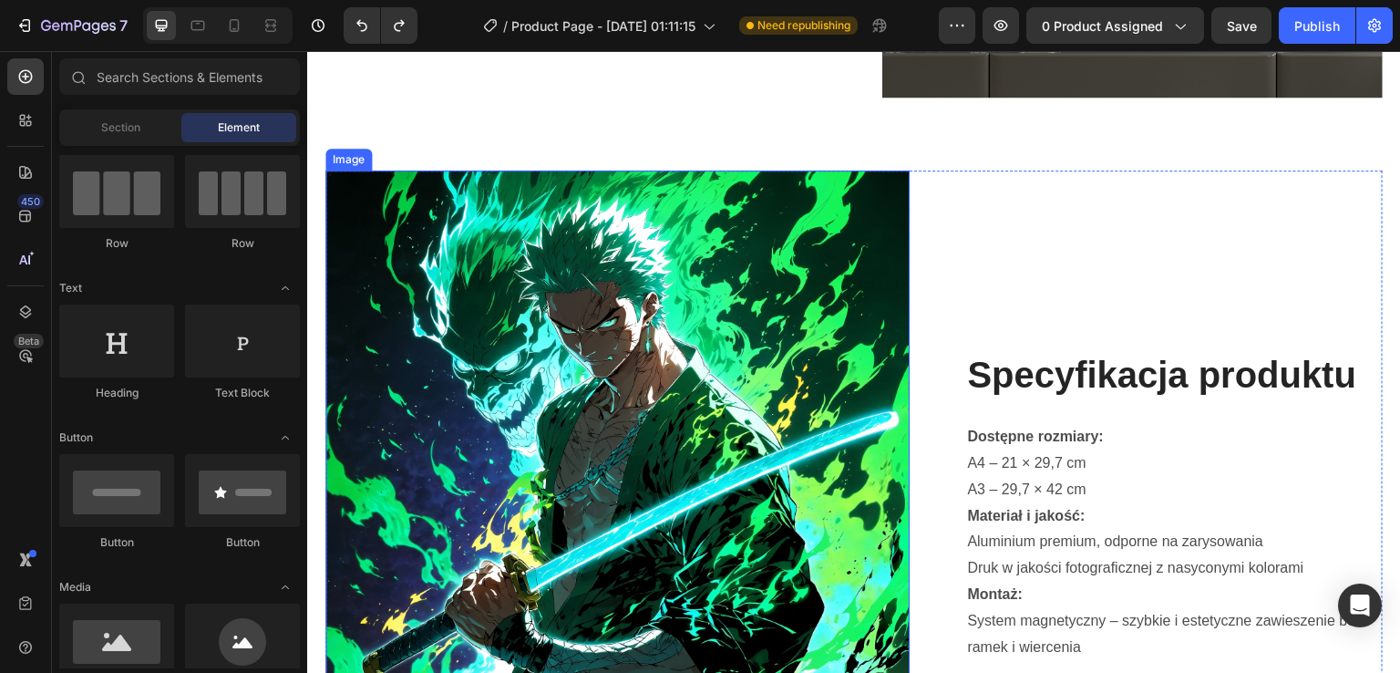
click at [682, 397] on img at bounding box center [617, 608] width 584 height 876
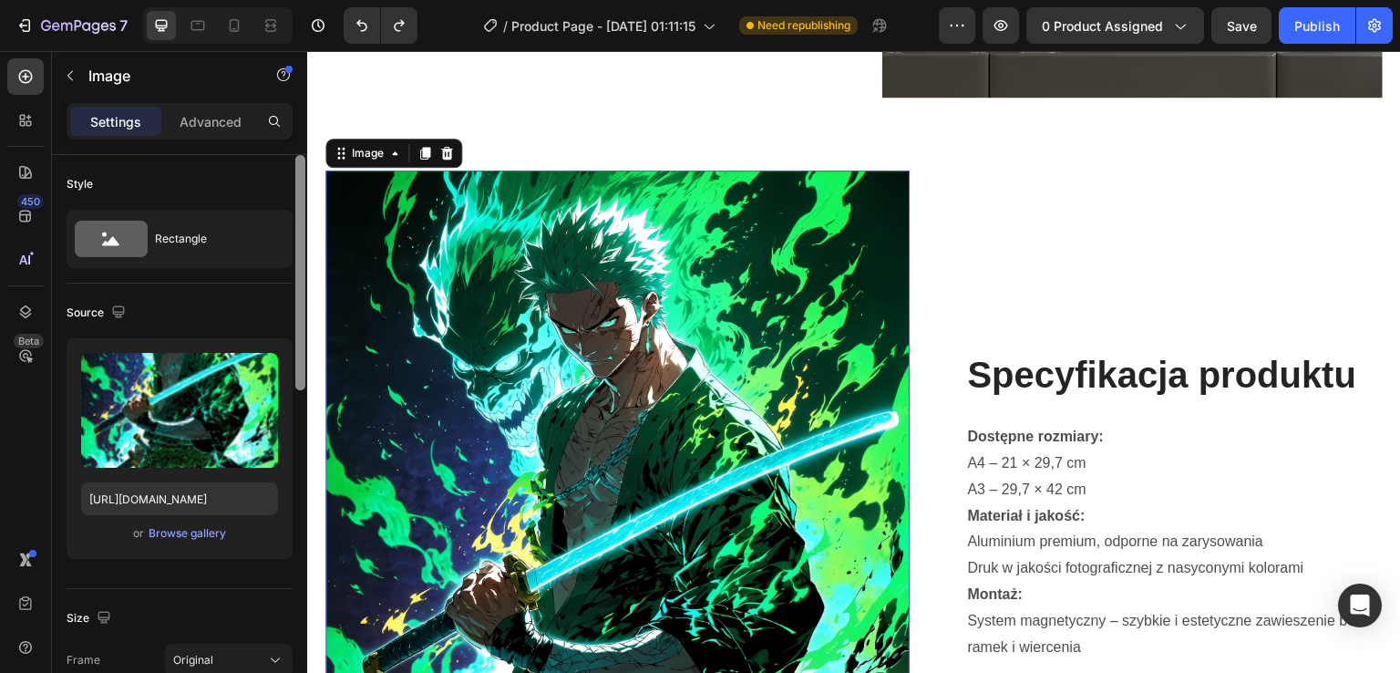
scroll to position [47, 0]
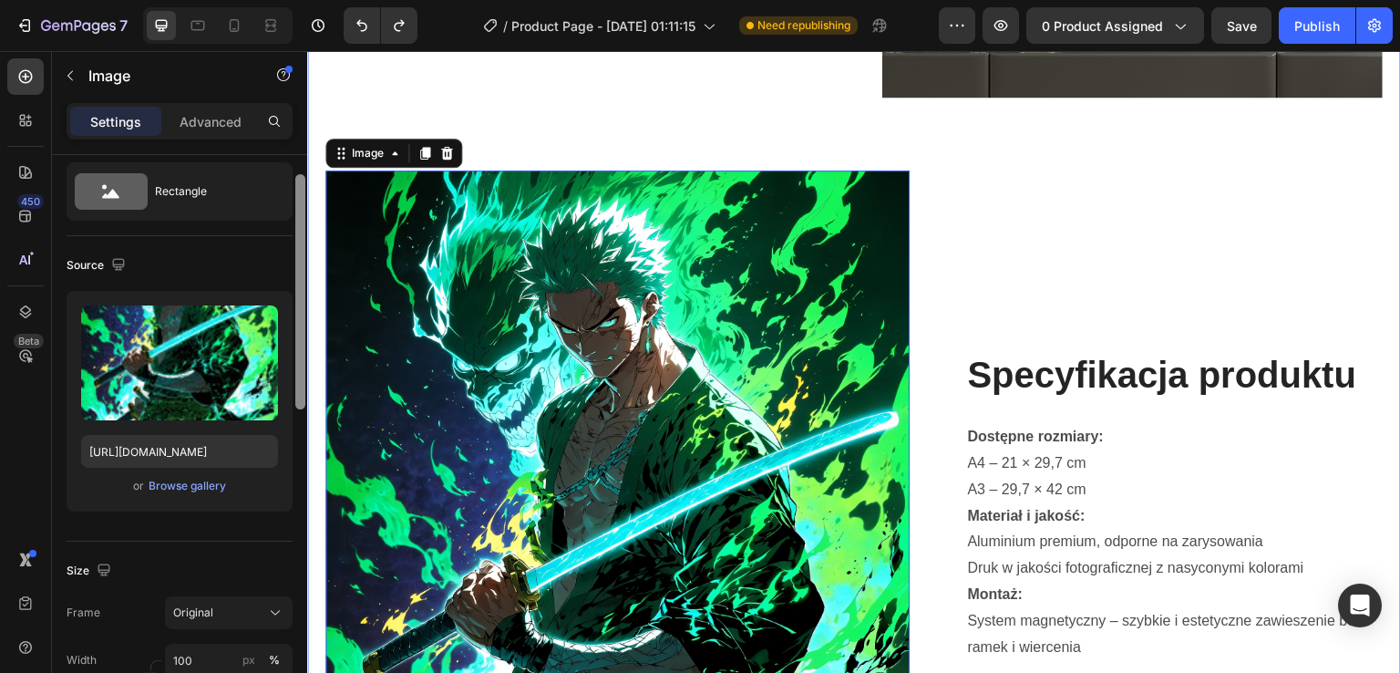
drag, startPoint x: 606, startPoint y: 418, endPoint x: 316, endPoint y: 474, distance: 295.2
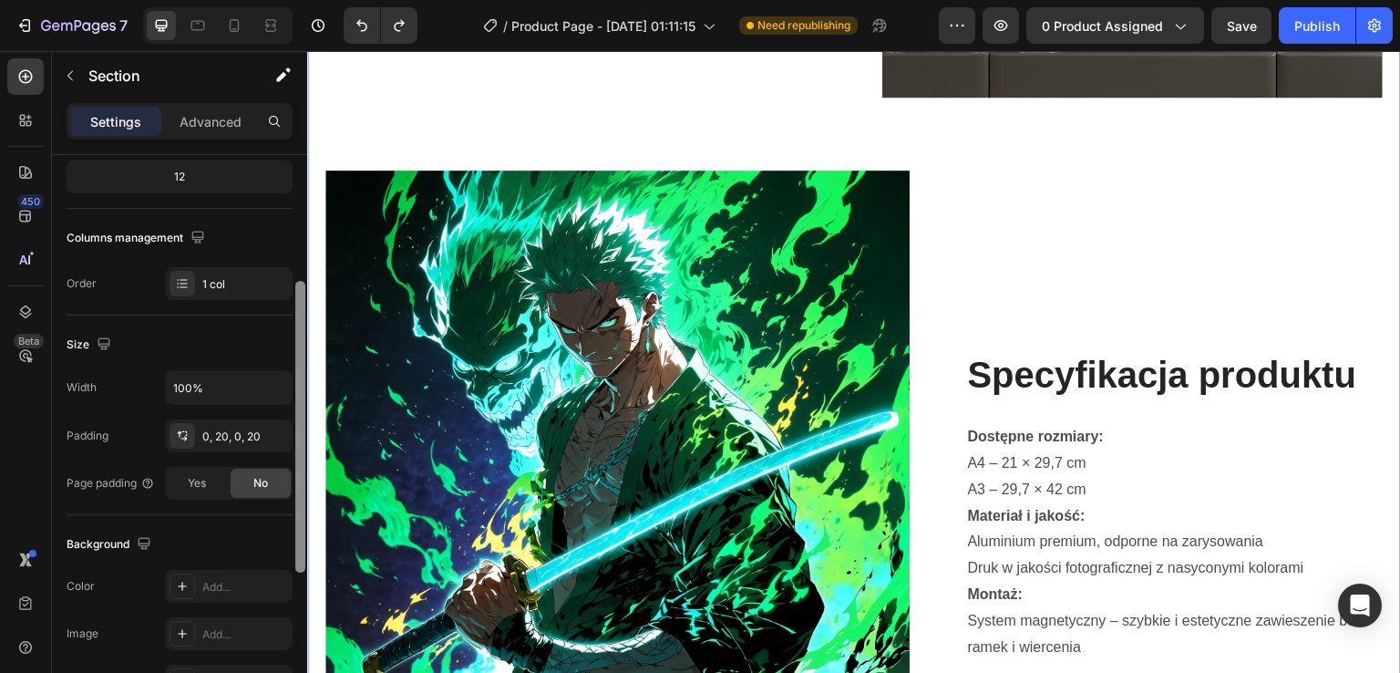
scroll to position [237, 0]
click at [292, 466] on div "Yes No" at bounding box center [229, 478] width 128 height 33
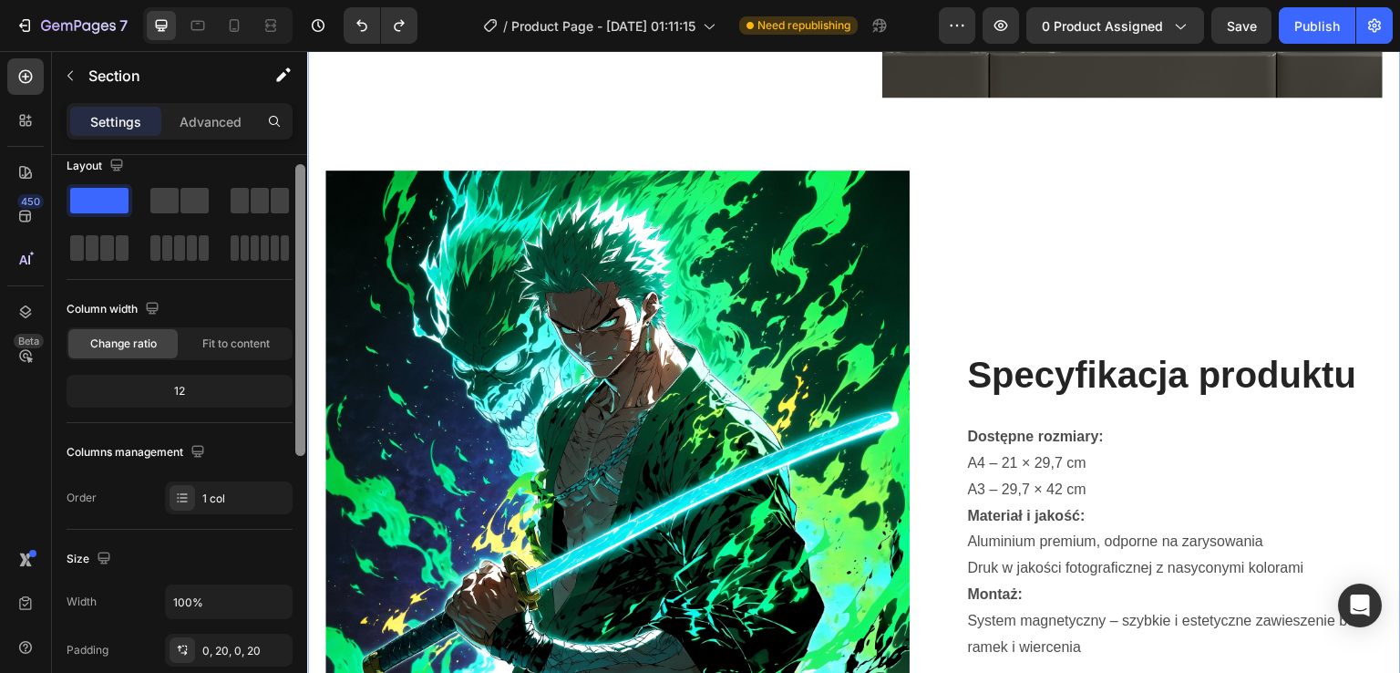
scroll to position [9, 0]
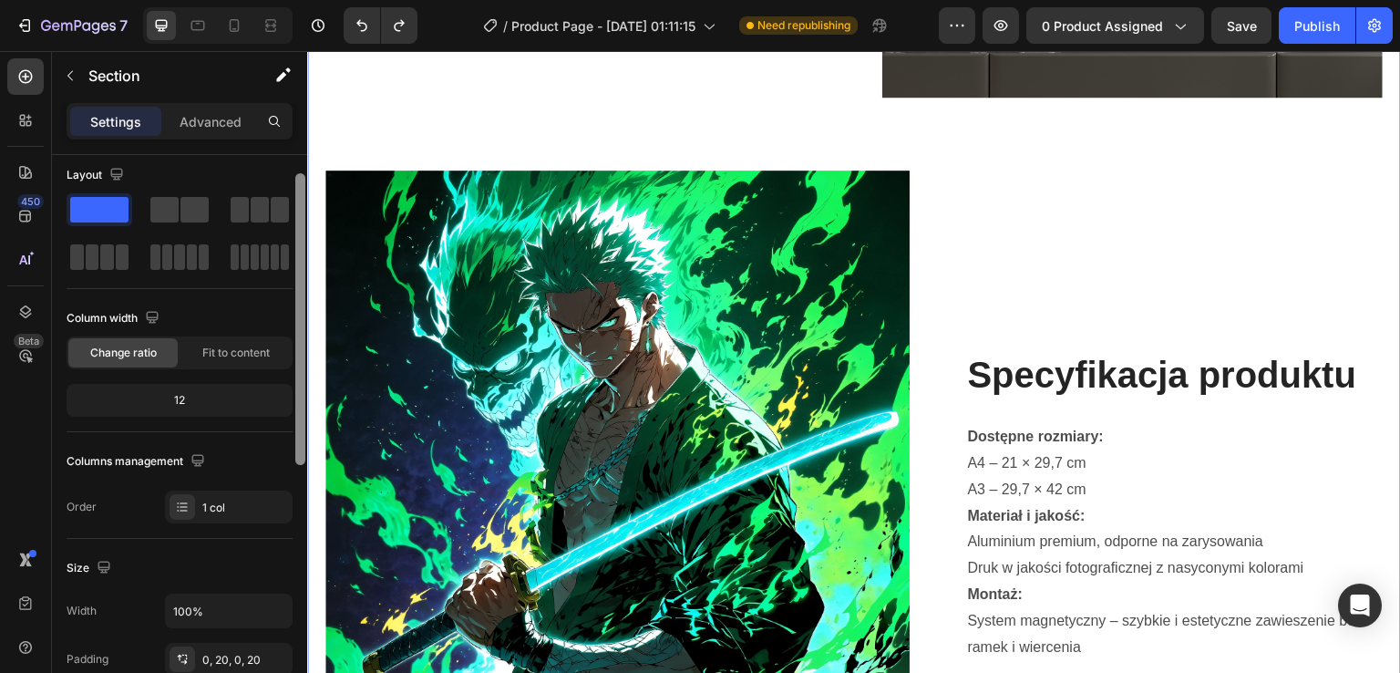
drag, startPoint x: 299, startPoint y: 388, endPoint x: 306, endPoint y: 272, distance: 116.9
click at [306, 272] on div at bounding box center [301, 449] width 14 height 570
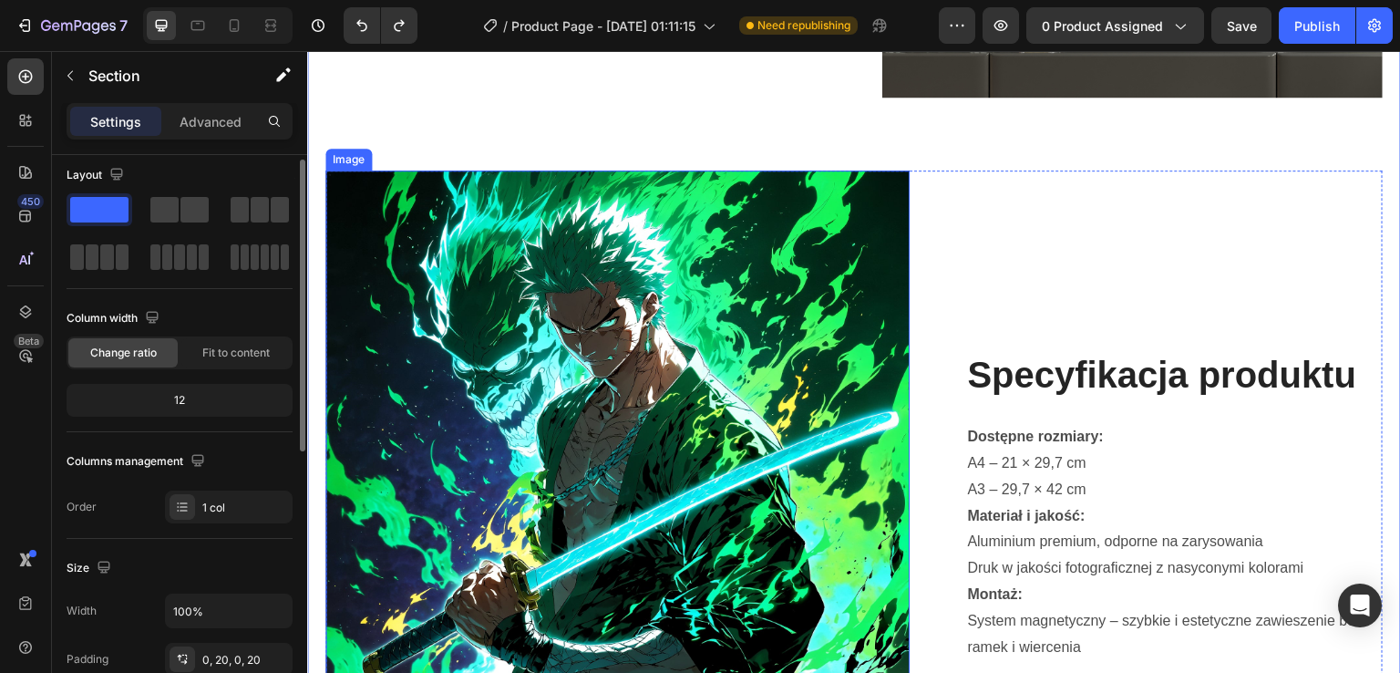
click at [487, 297] on img at bounding box center [617, 608] width 584 height 876
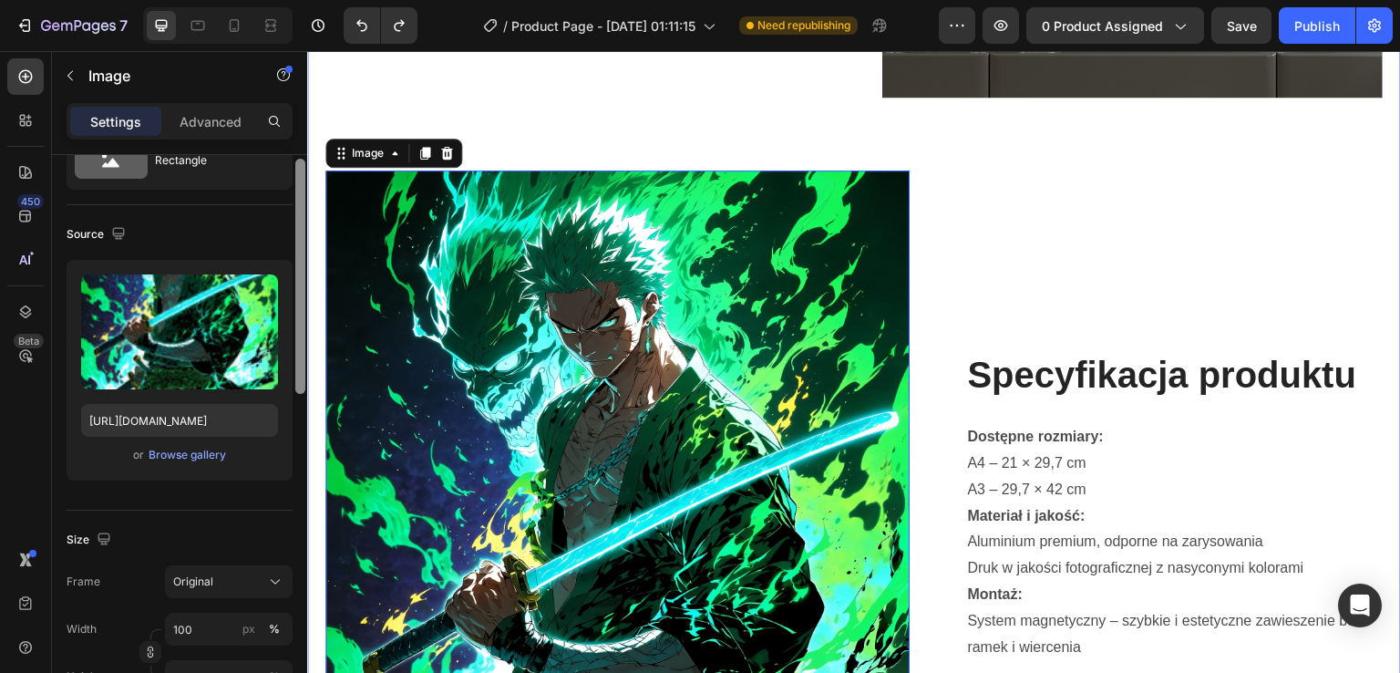
scroll to position [112, 0]
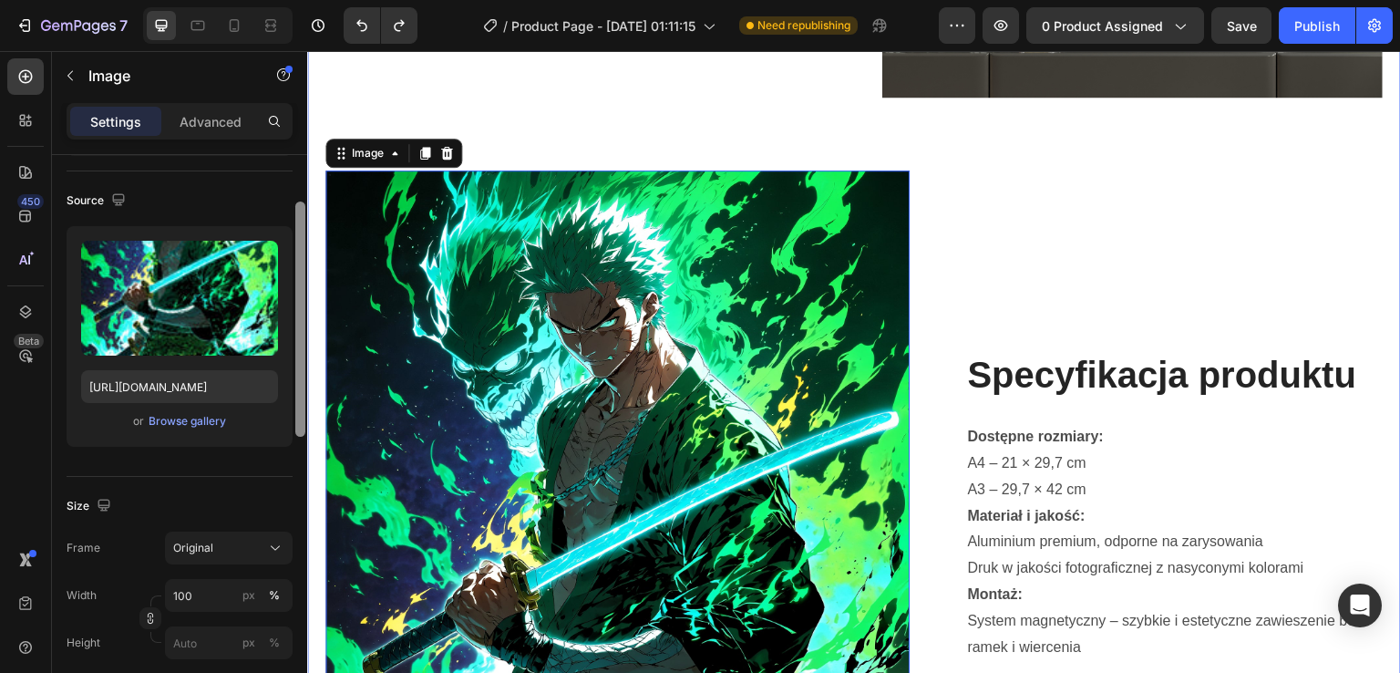
drag, startPoint x: 608, startPoint y: 273, endPoint x: 314, endPoint y: 319, distance: 298.1
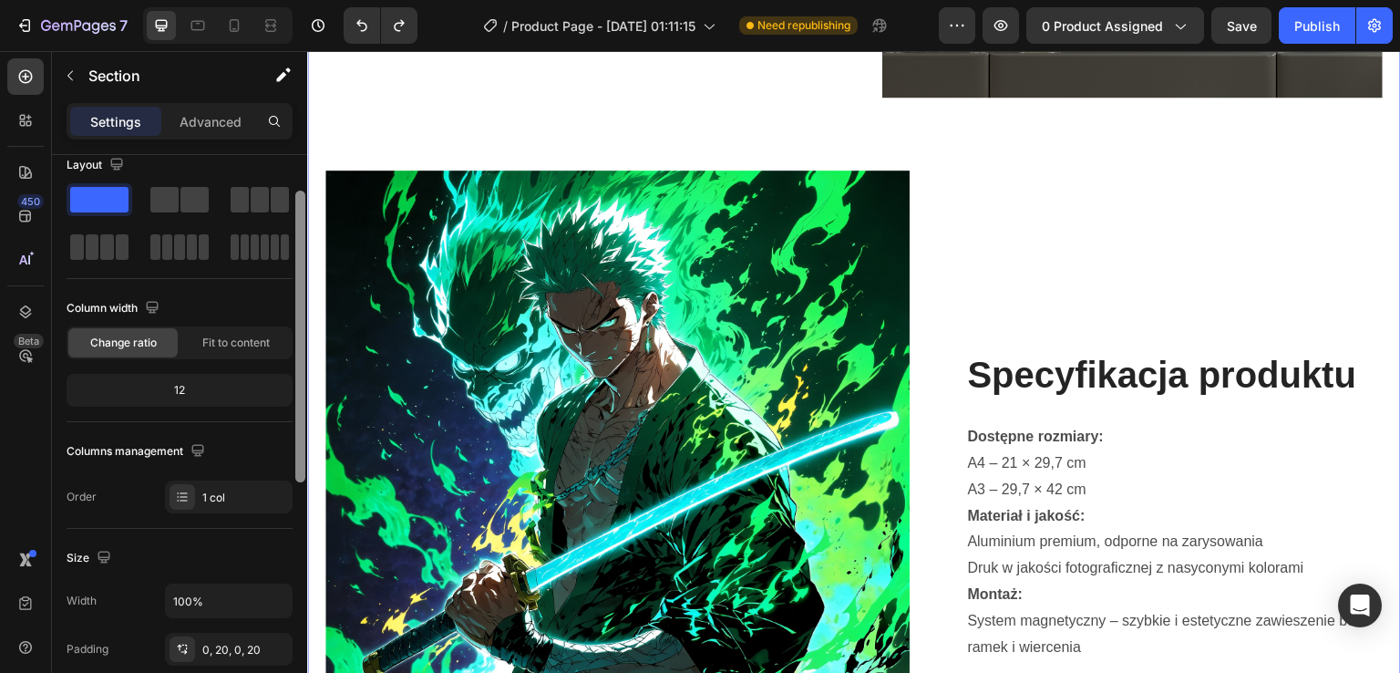
scroll to position [0, 0]
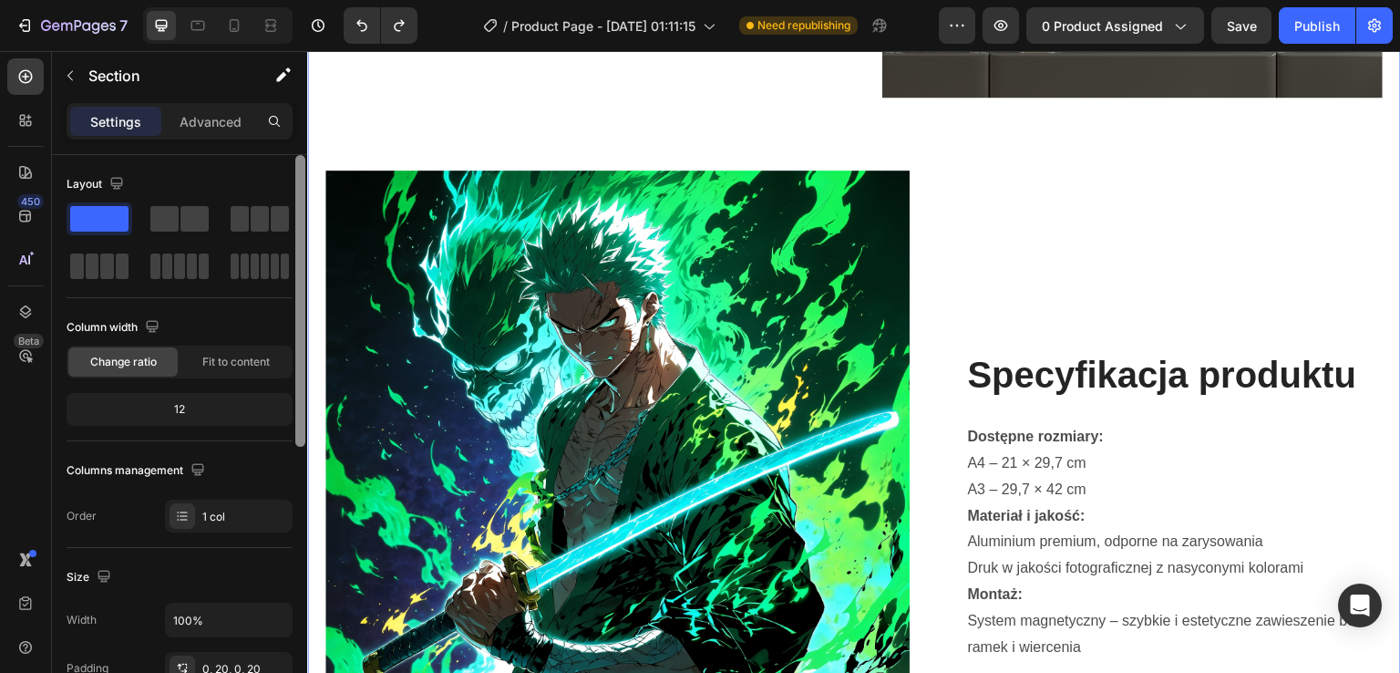
click at [294, 214] on div at bounding box center [301, 440] width 14 height 570
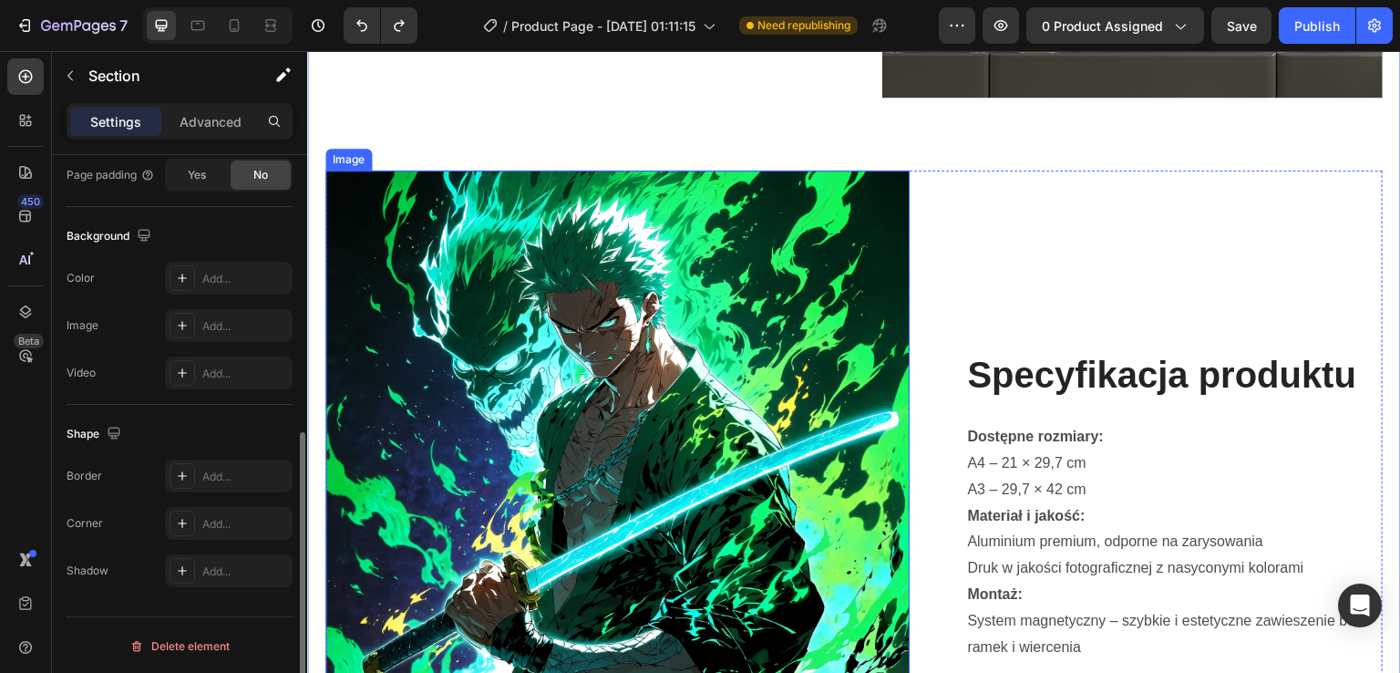
click at [379, 261] on img at bounding box center [617, 608] width 584 height 876
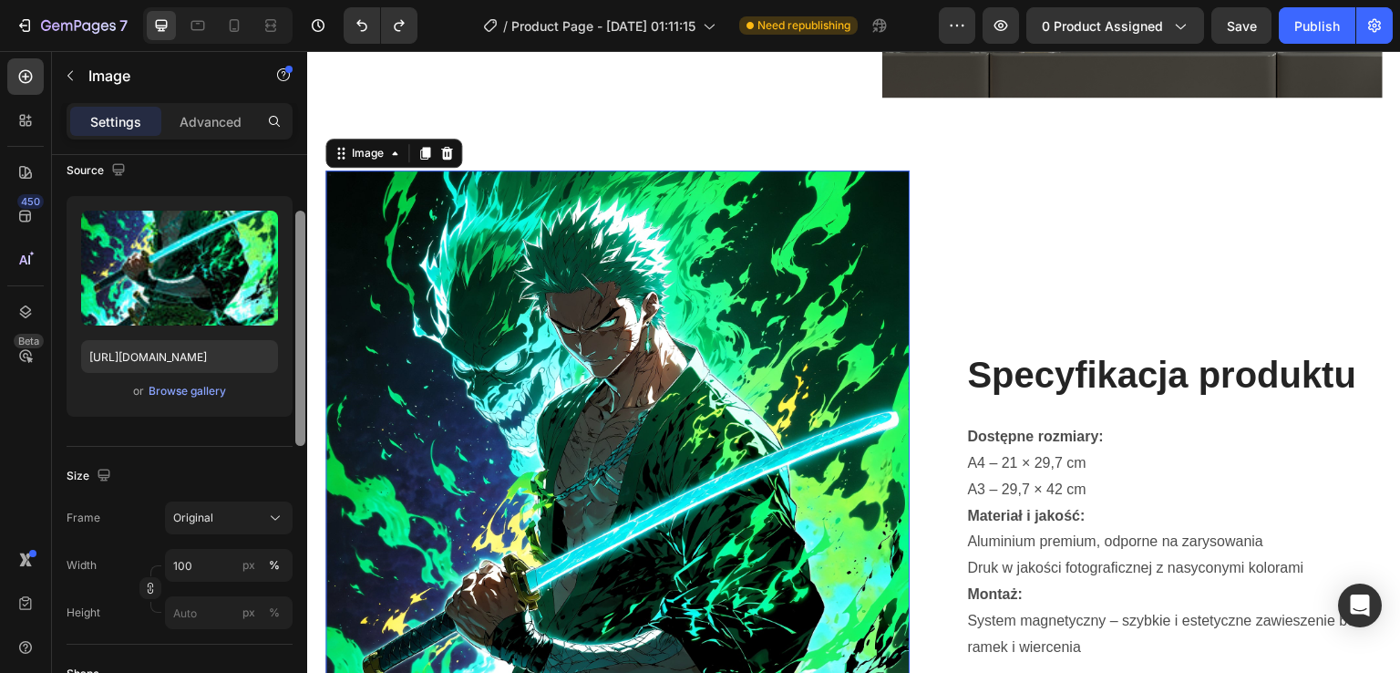
scroll to position [150, 0]
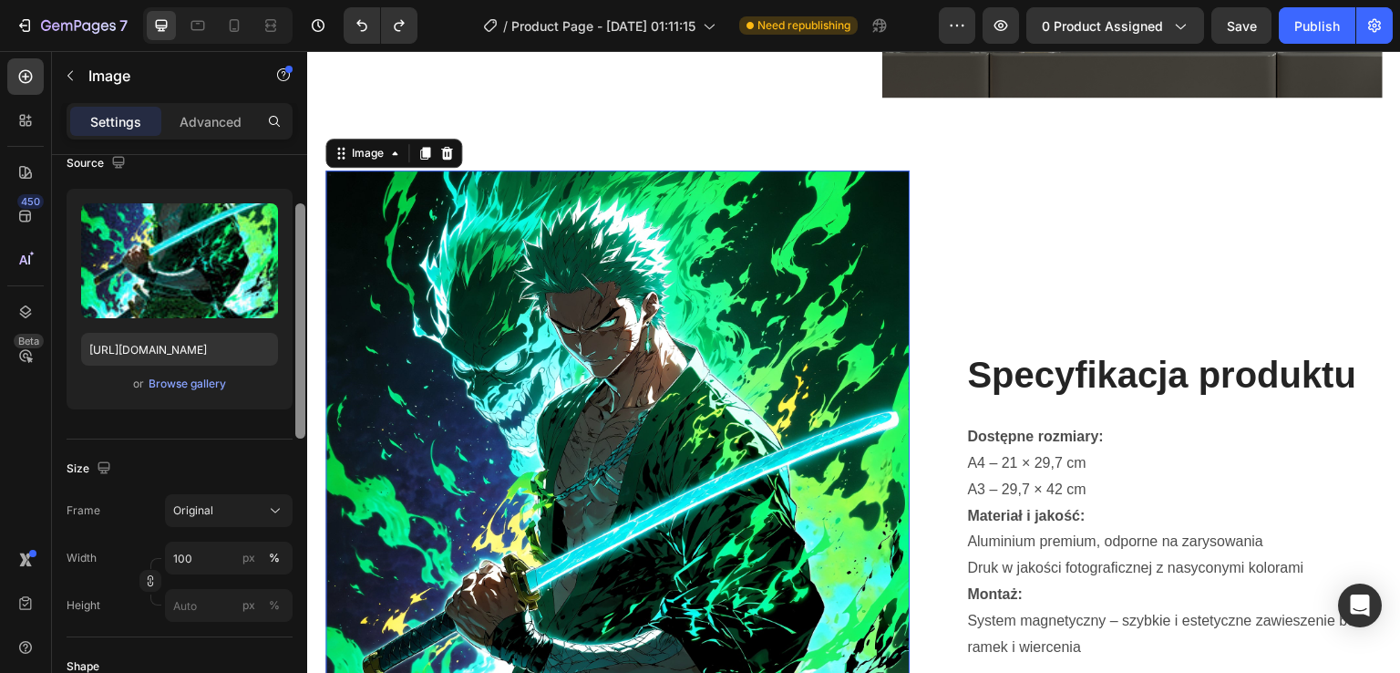
drag, startPoint x: 301, startPoint y: 337, endPoint x: 301, endPoint y: 395, distance: 57.4
click at [301, 395] on div at bounding box center [300, 320] width 10 height 235
click at [263, 504] on div "Original" at bounding box center [217, 510] width 89 height 16
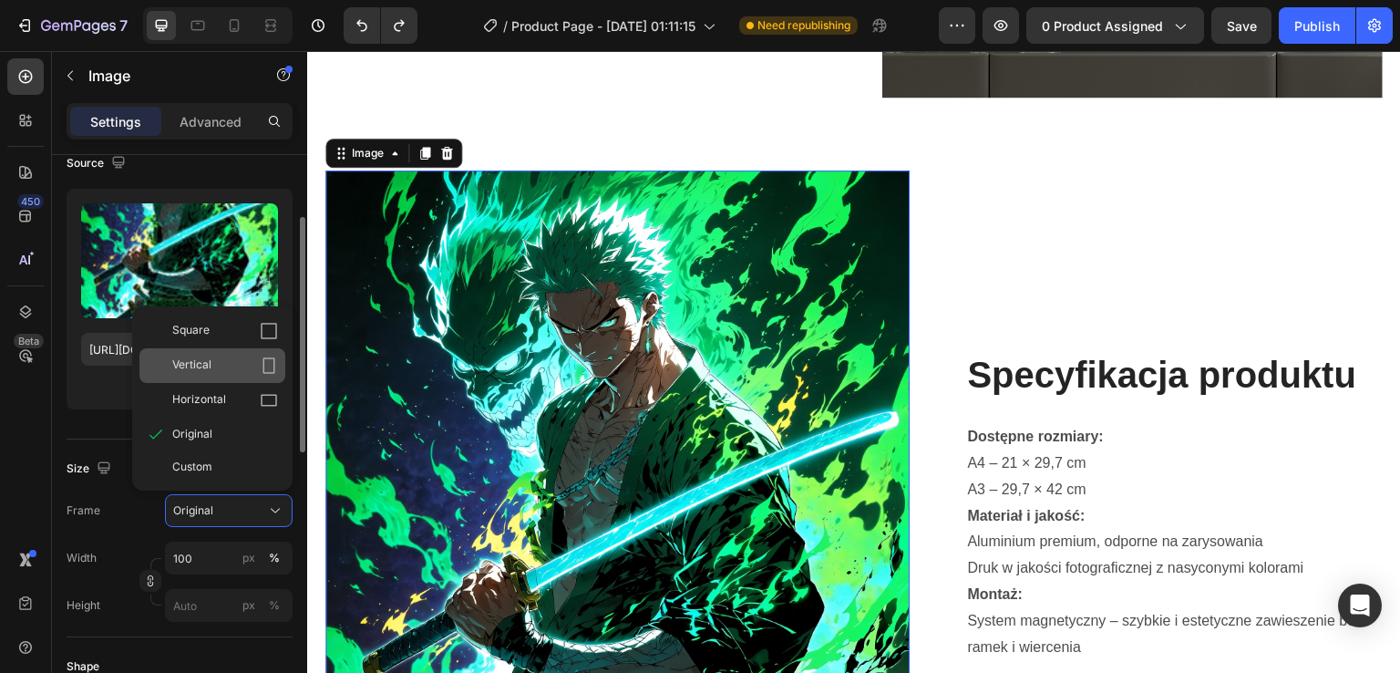
click at [251, 377] on div "Vertical" at bounding box center [212, 365] width 146 height 35
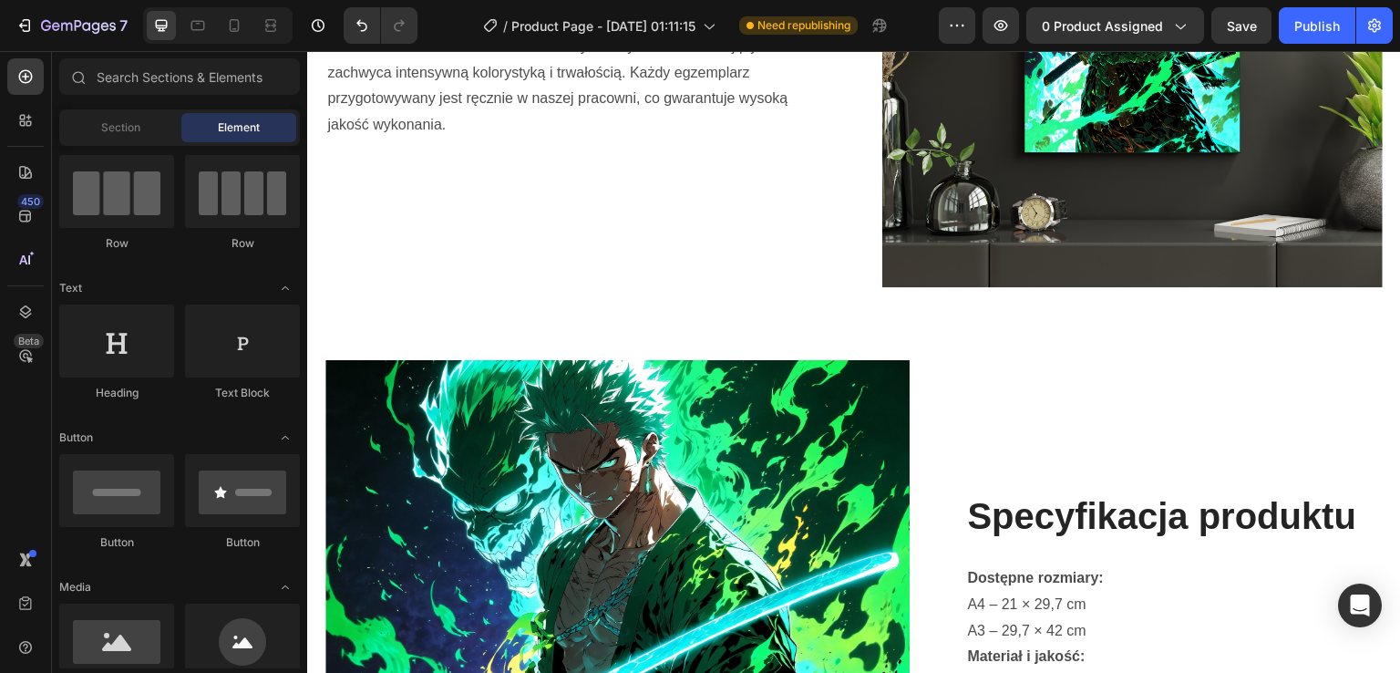
scroll to position [1359, 0]
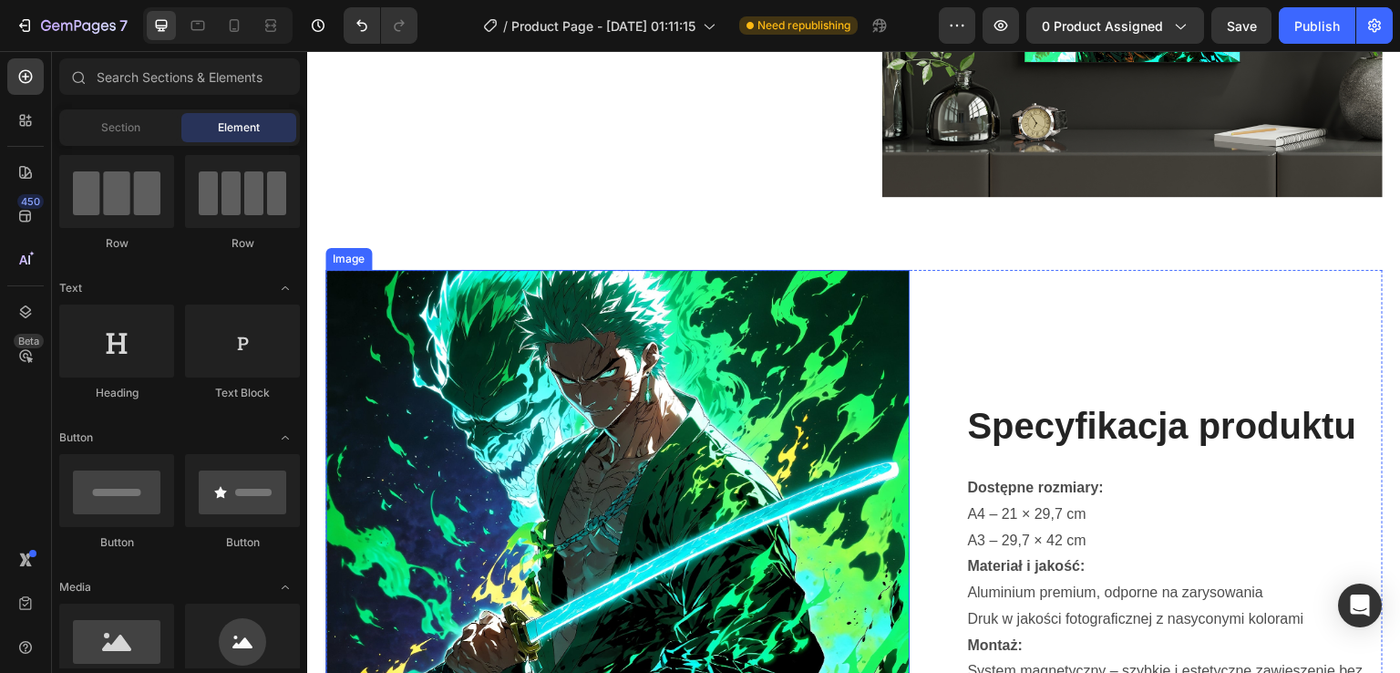
click at [416, 395] on img at bounding box center [617, 659] width 584 height 779
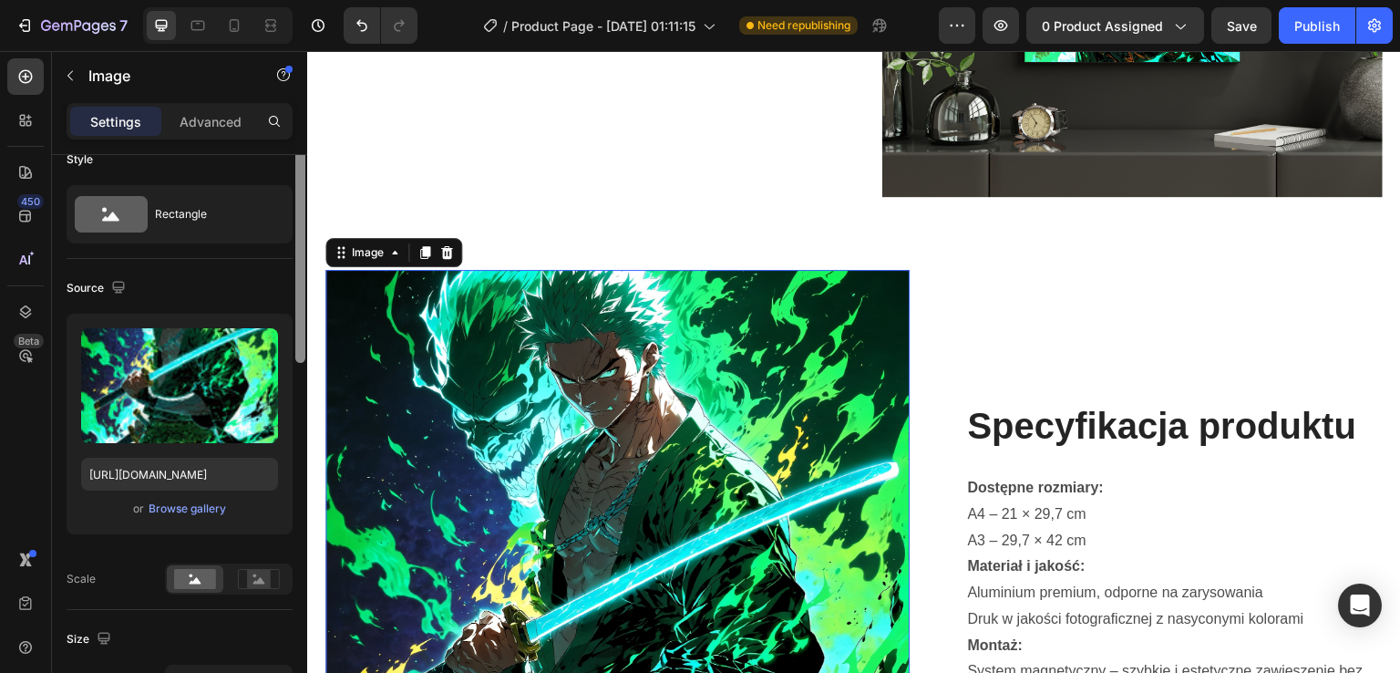
scroll to position [47, 0]
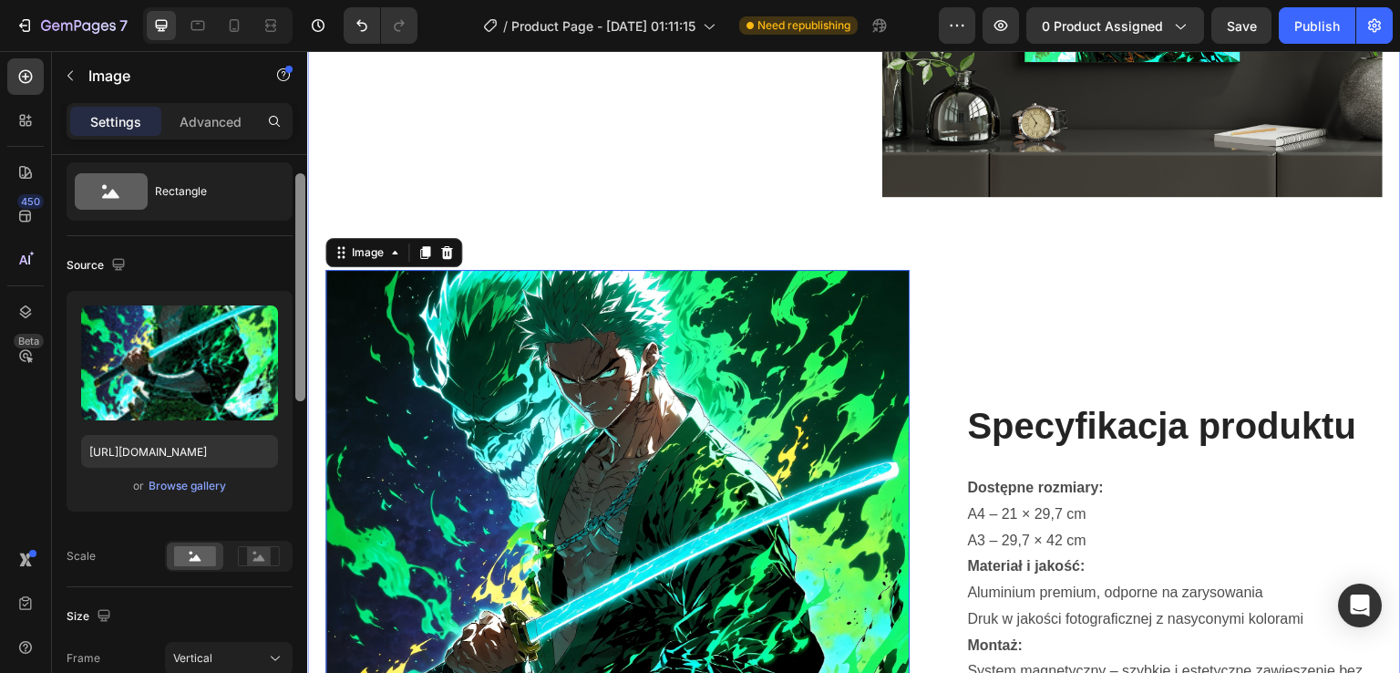
drag, startPoint x: 612, startPoint y: 418, endPoint x: 307, endPoint y: 450, distance: 306.2
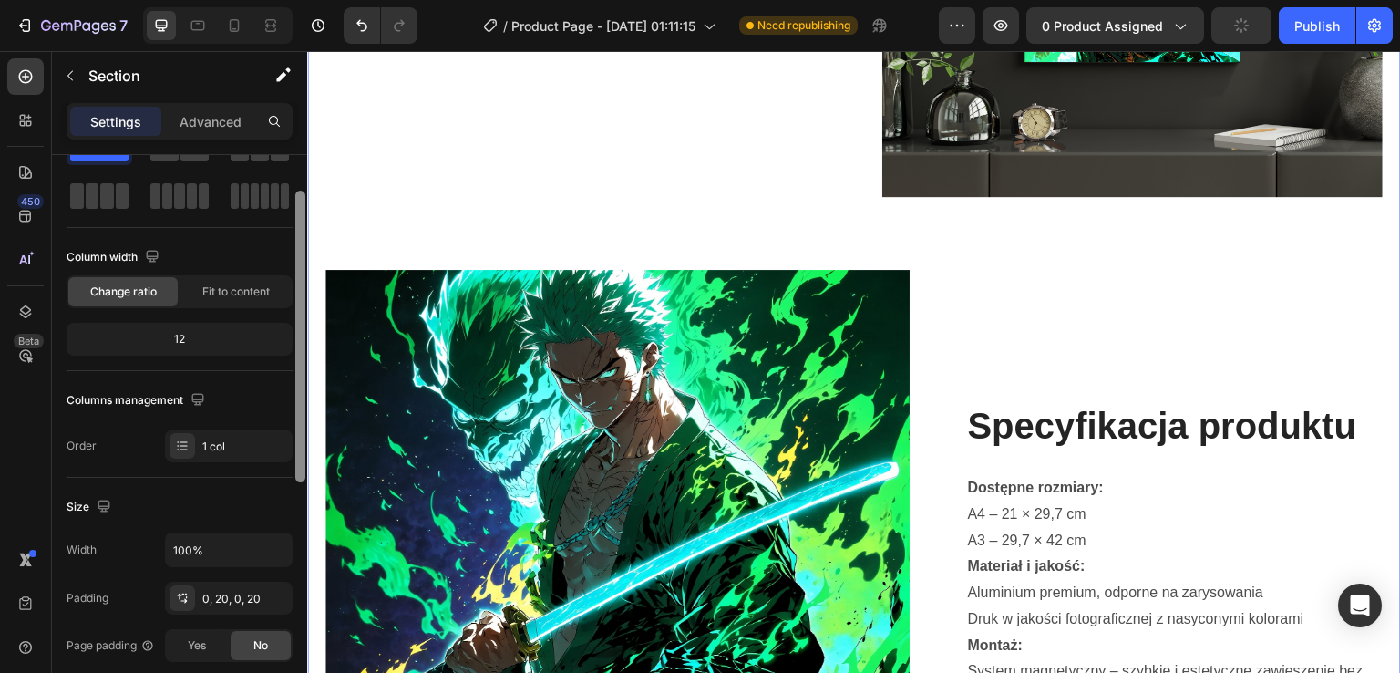
scroll to position [0, 0]
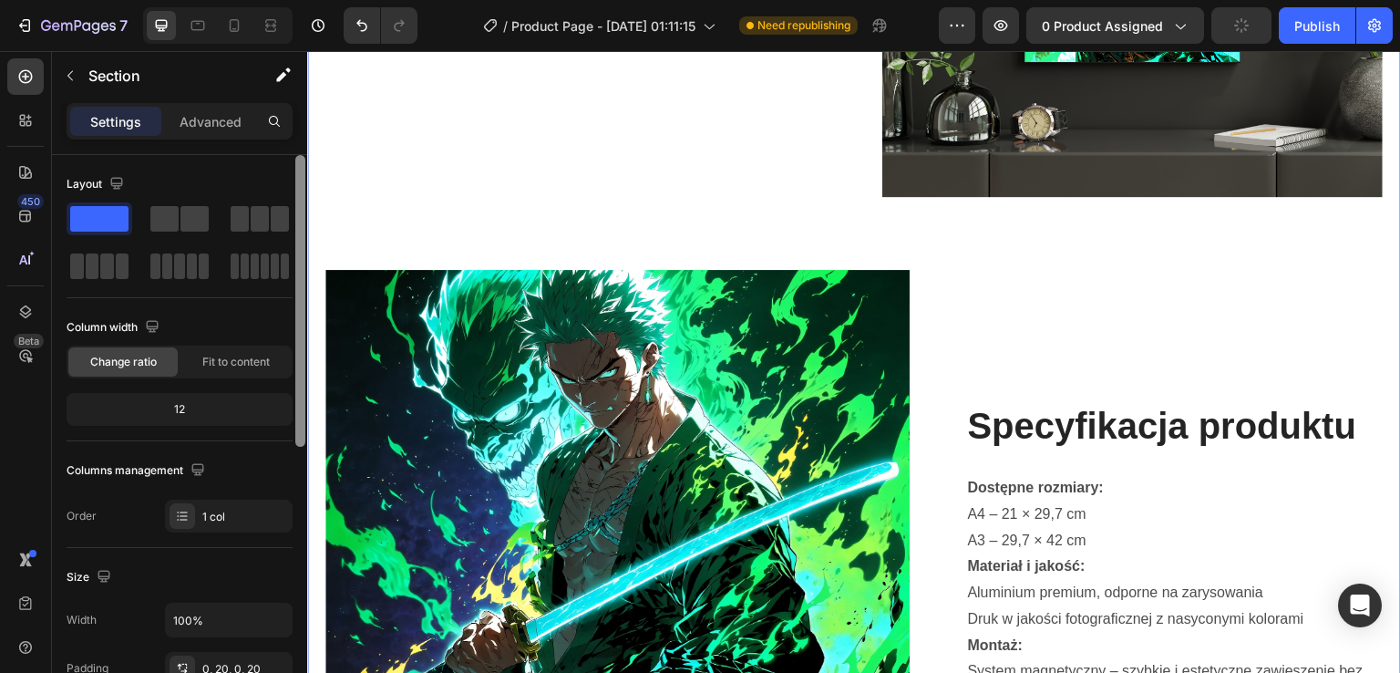
click at [304, 335] on div at bounding box center [300, 301] width 10 height 292
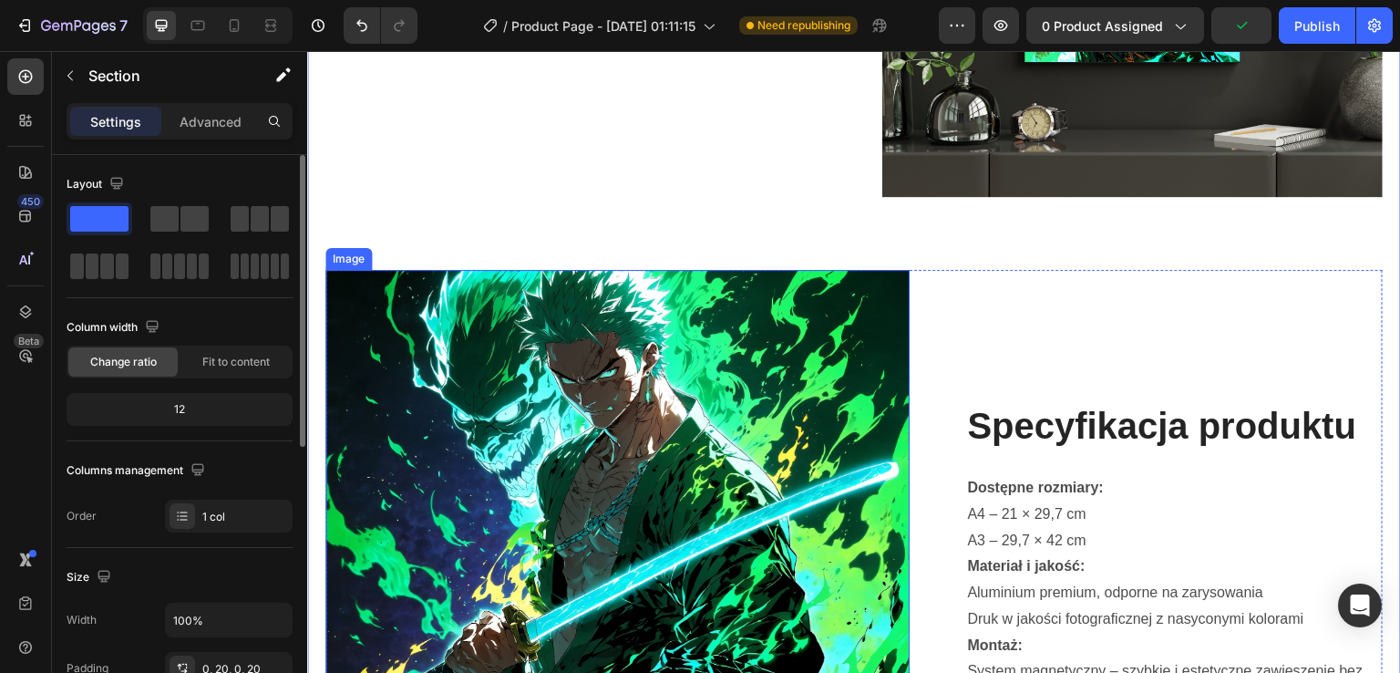
click at [419, 381] on img at bounding box center [617, 659] width 584 height 779
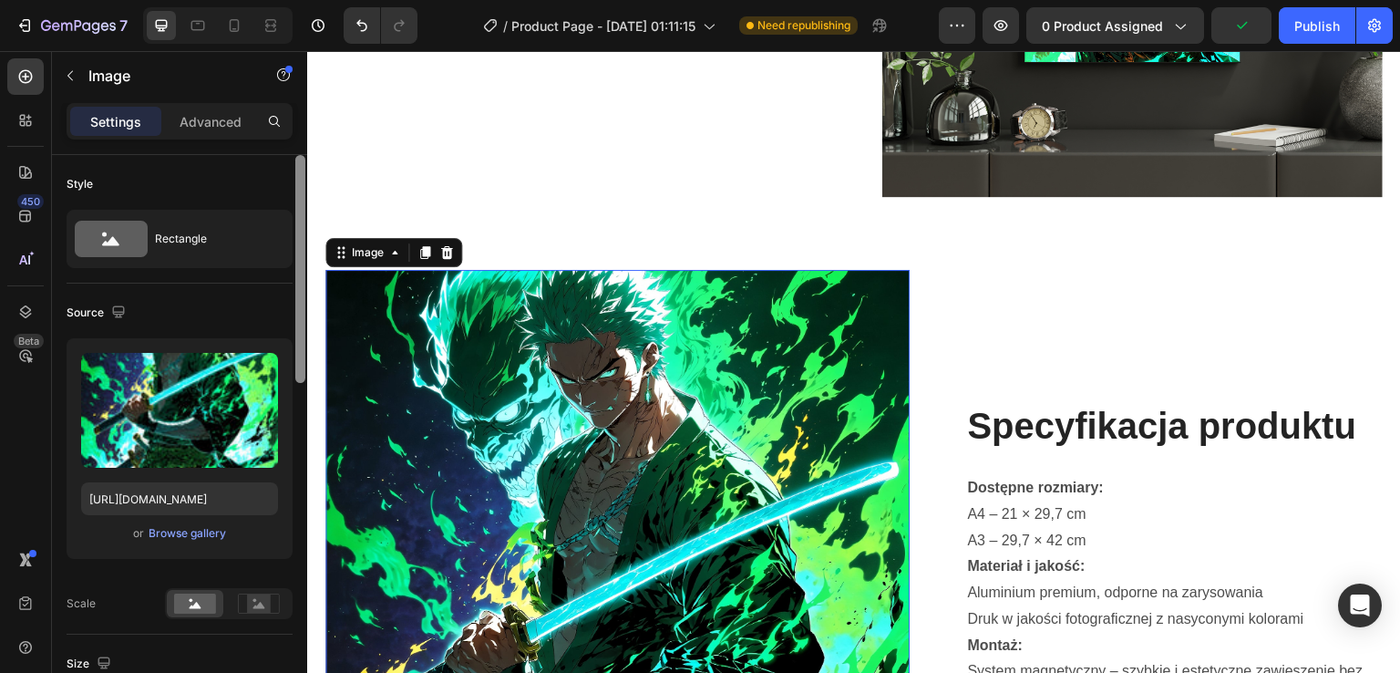
click at [297, 419] on div at bounding box center [301, 440] width 14 height 570
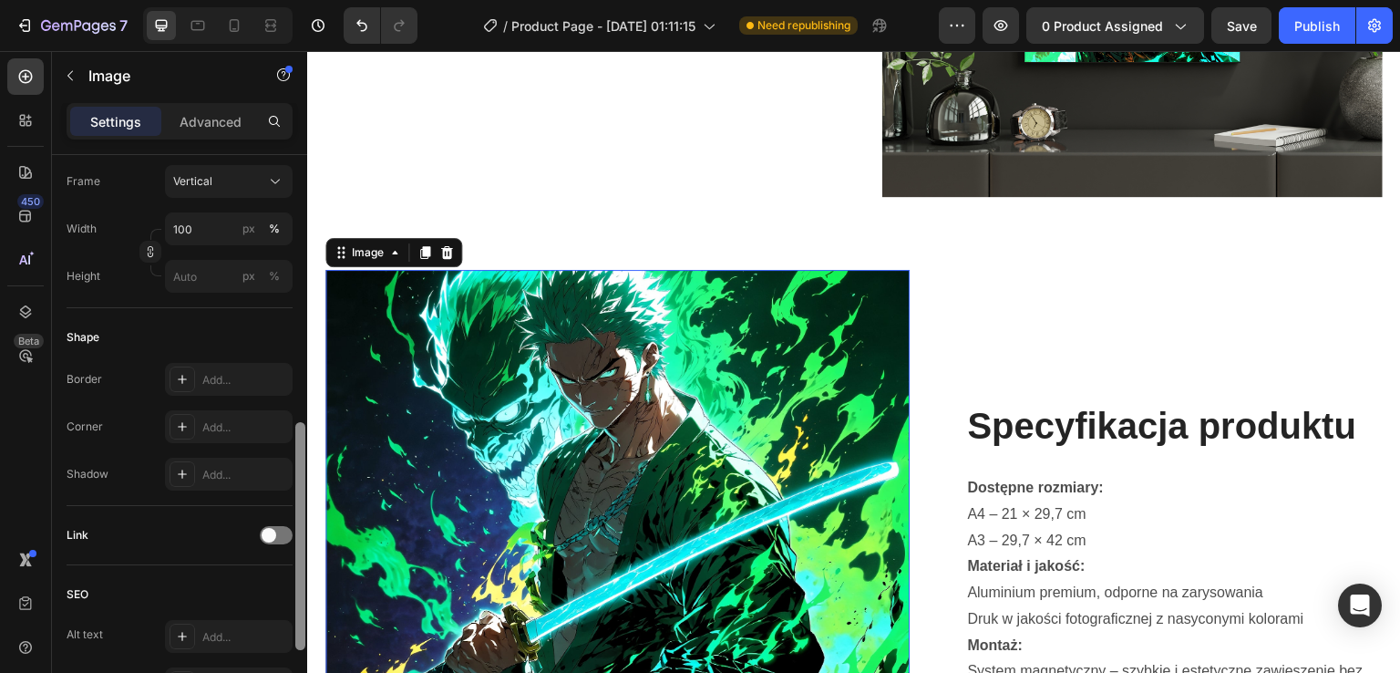
scroll to position [478, 0]
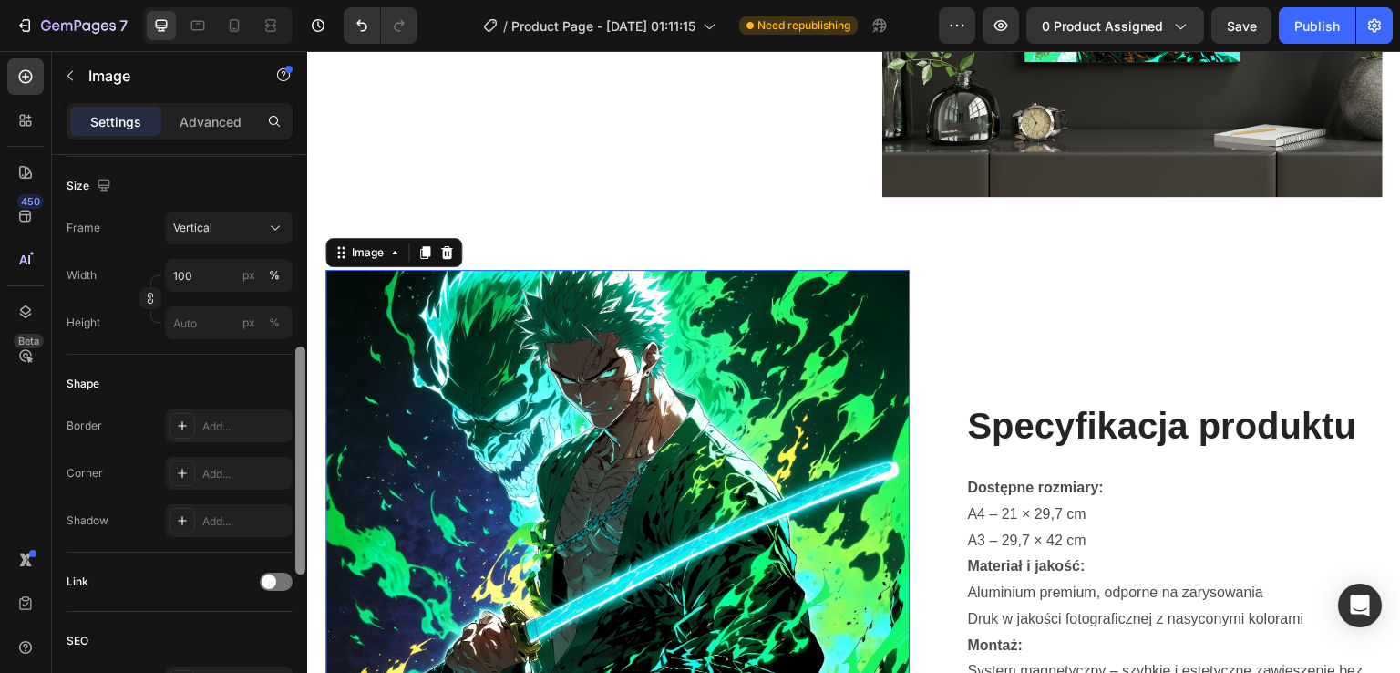
drag, startPoint x: 296, startPoint y: 417, endPoint x: 300, endPoint y: 380, distance: 36.6
click at [300, 380] on div at bounding box center [300, 460] width 10 height 228
click at [455, 443] on img at bounding box center [617, 659] width 584 height 779
click at [262, 229] on div "Vertical" at bounding box center [217, 228] width 89 height 16
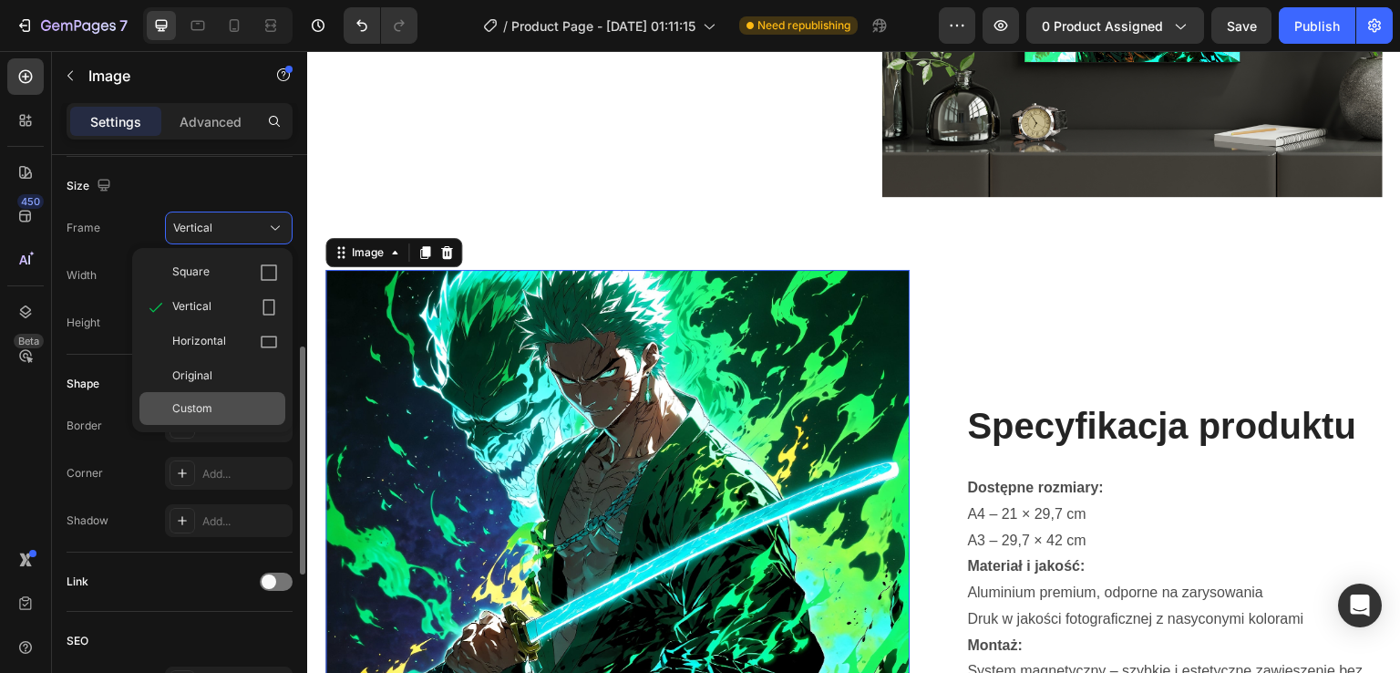
click at [242, 402] on div "Custom" at bounding box center [225, 408] width 106 height 16
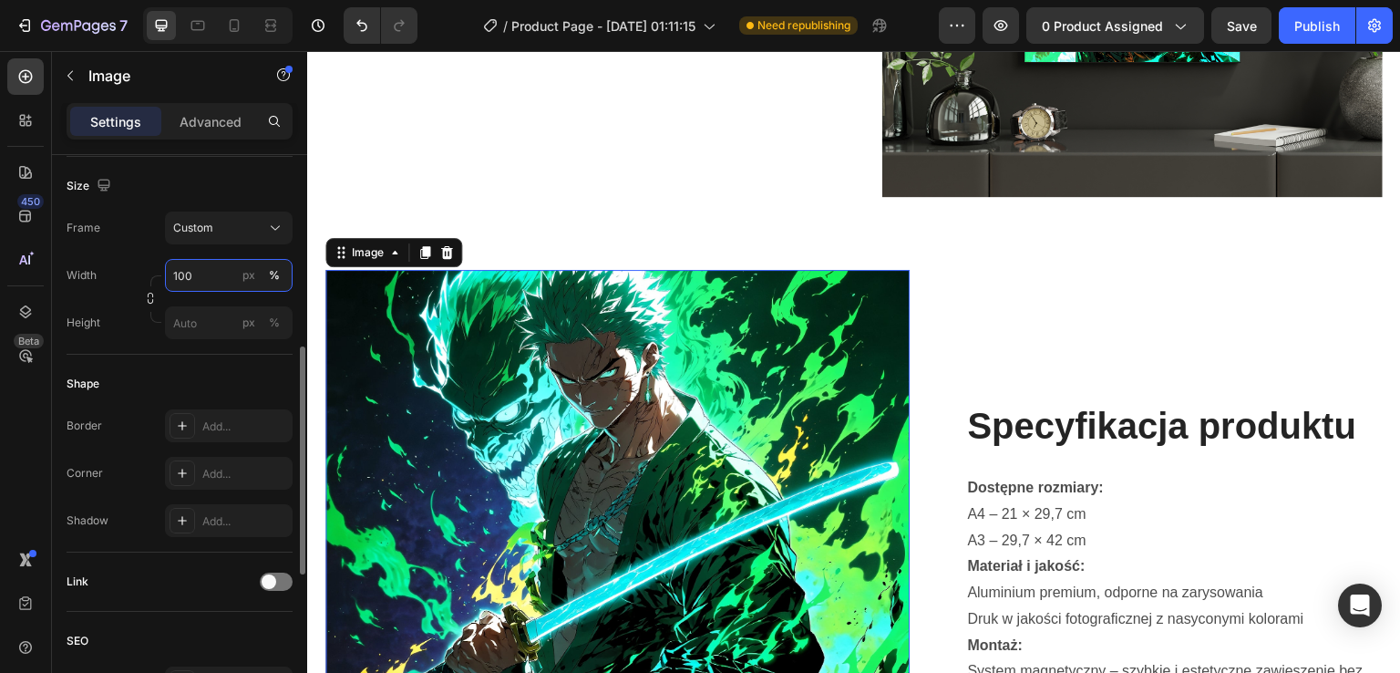
click at [204, 281] on input "100" at bounding box center [229, 275] width 128 height 33
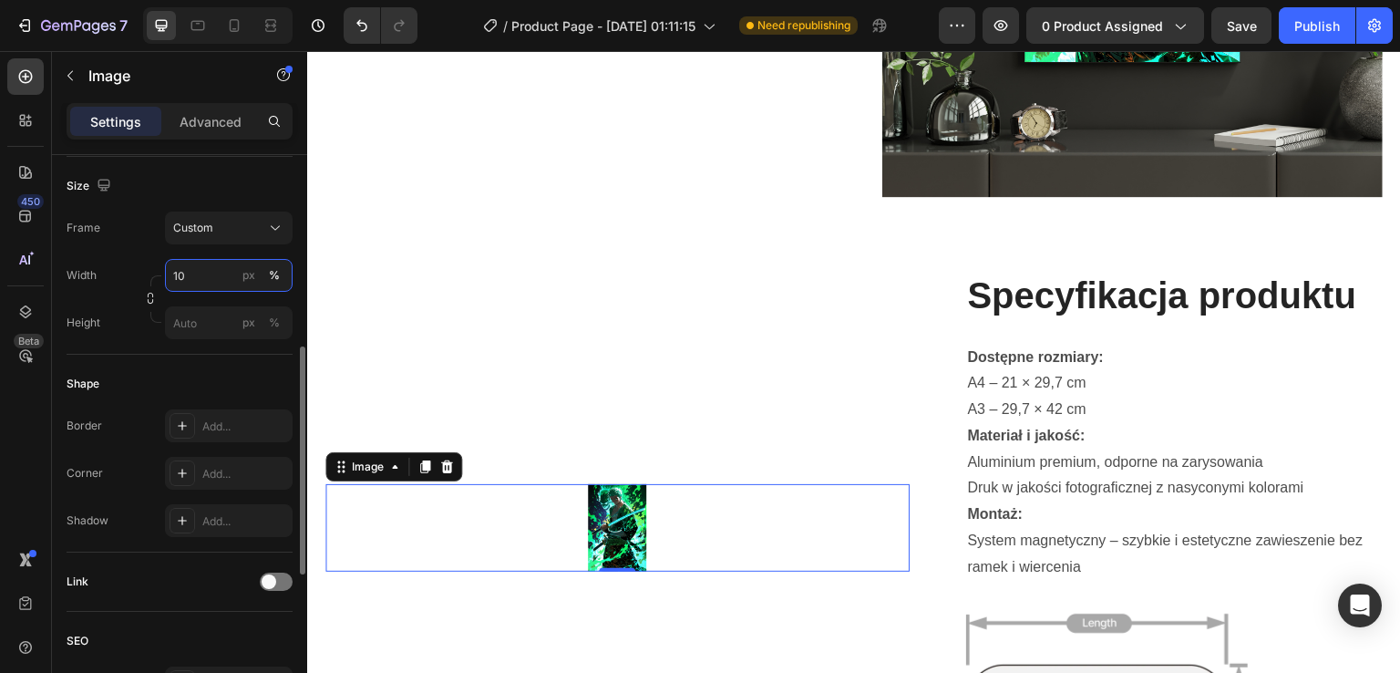
type input "1"
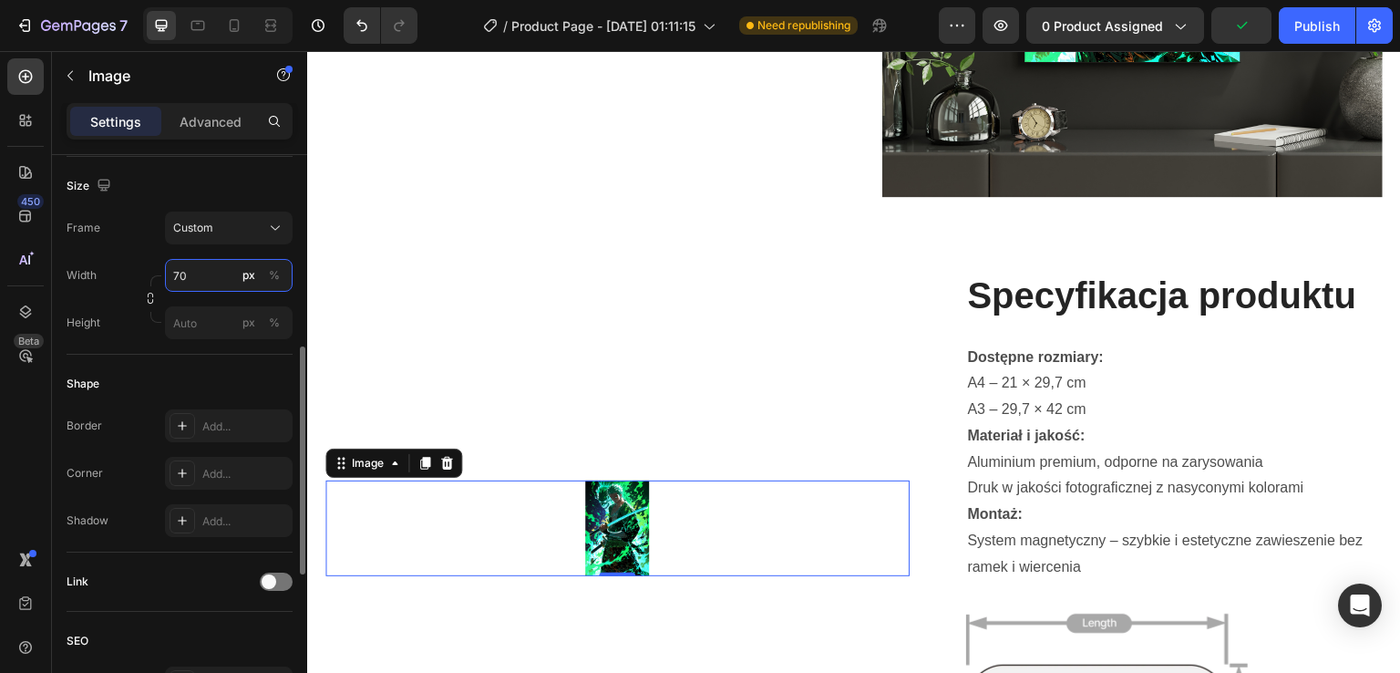
type input "7"
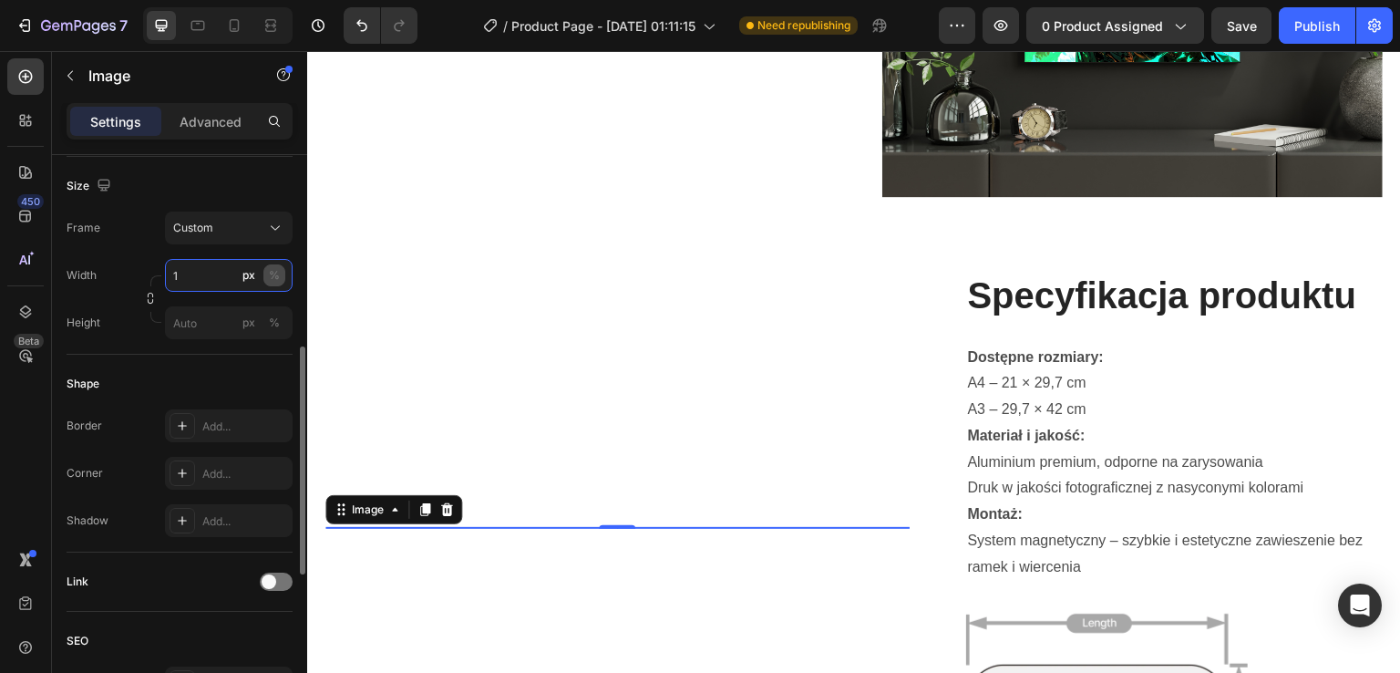
type input "1"
click at [271, 282] on div "%" at bounding box center [274, 275] width 11 height 16
click at [182, 268] on input "1" at bounding box center [229, 275] width 128 height 33
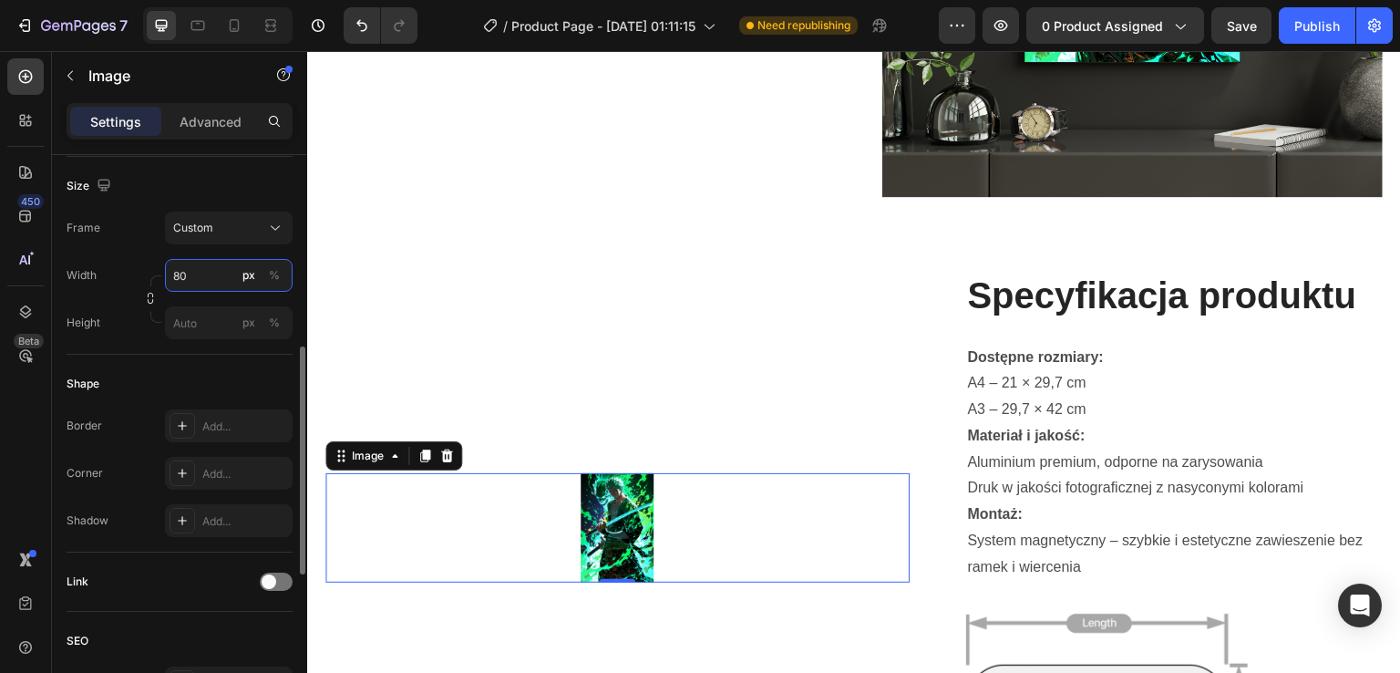
type input "8"
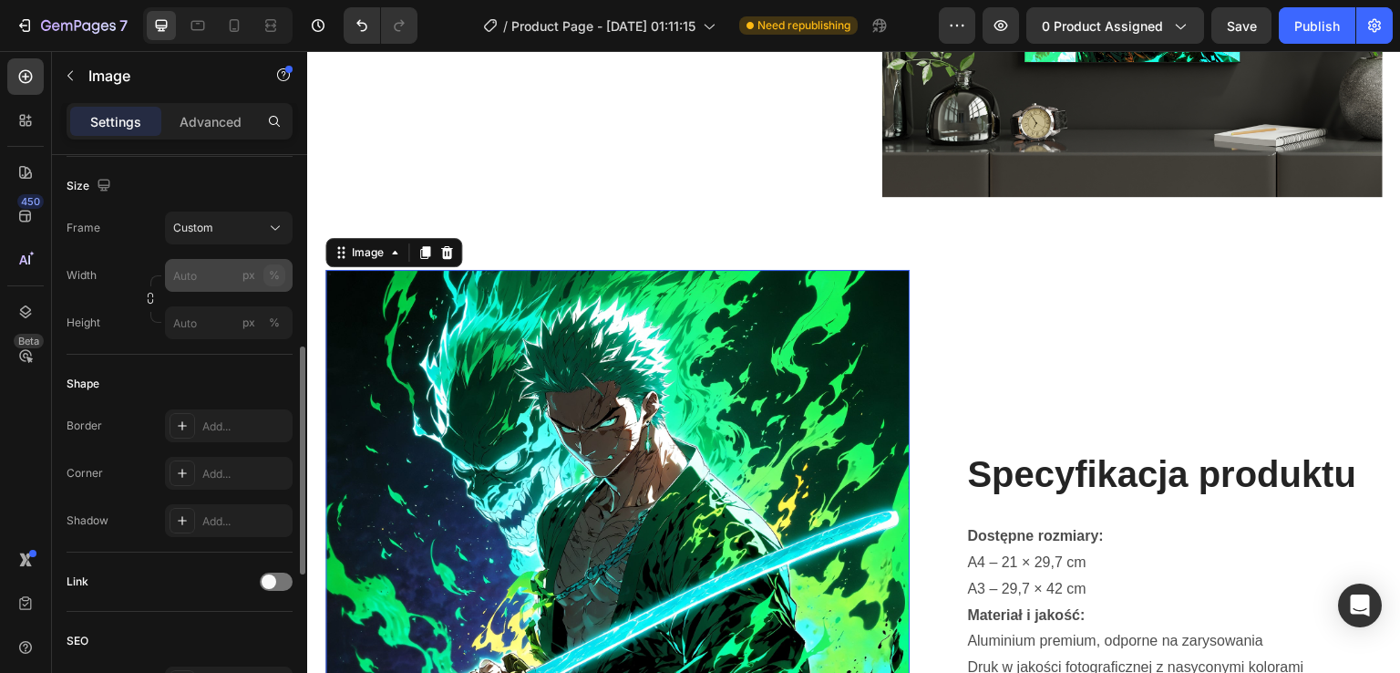
click at [277, 280] on div "Width px % Height px %" at bounding box center [180, 299] width 226 height 80
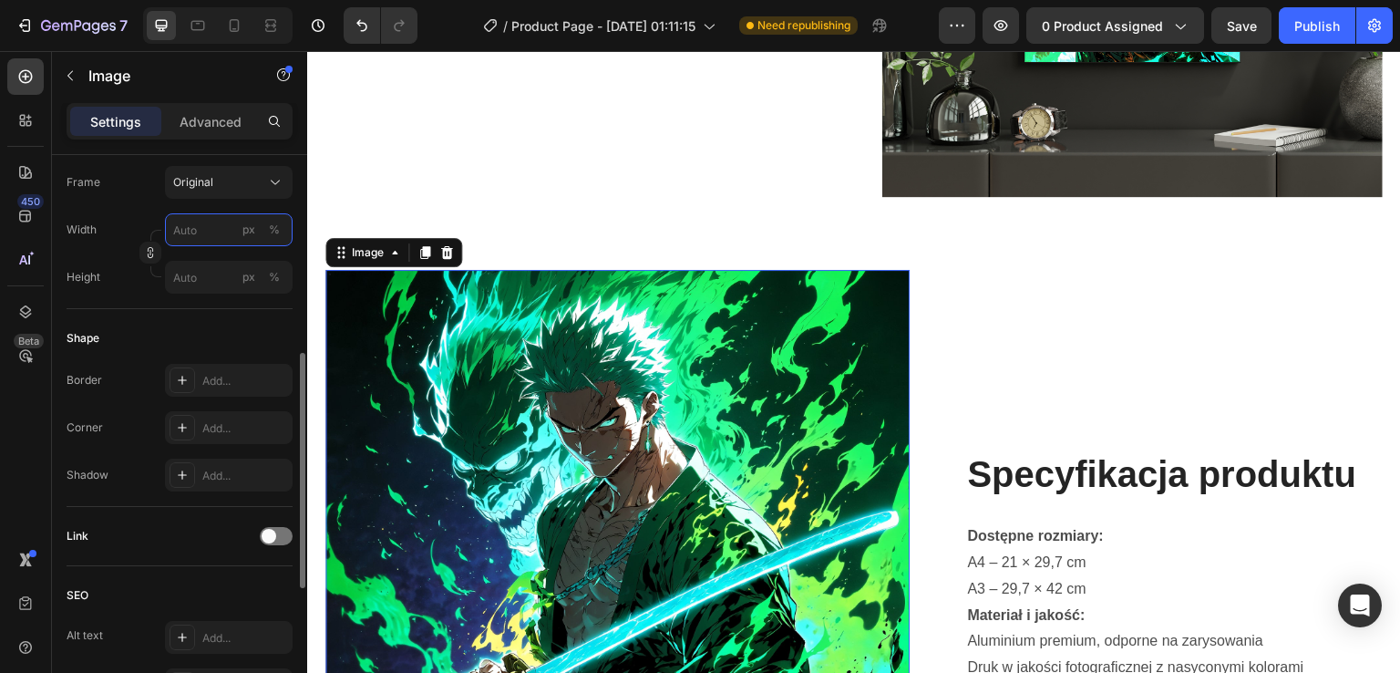
click at [205, 227] on input "px %" at bounding box center [229, 229] width 128 height 33
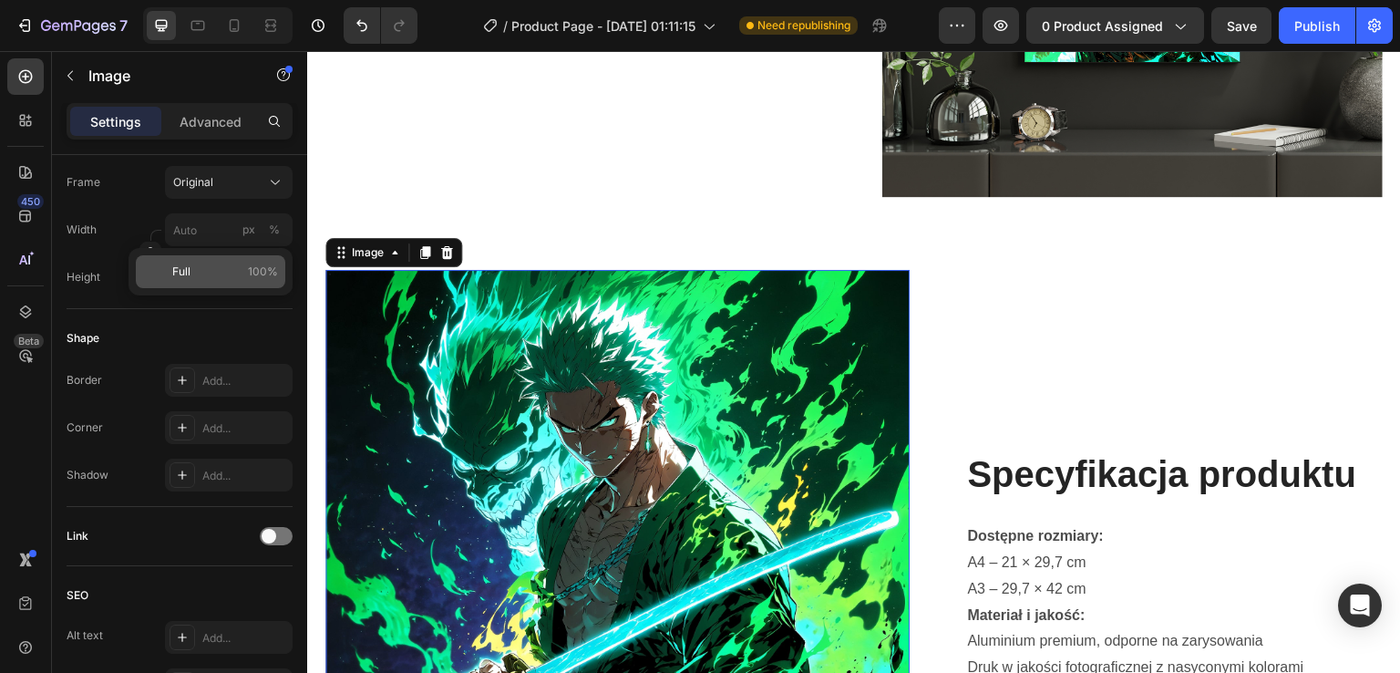
click at [225, 270] on p "Full 100%" at bounding box center [225, 271] width 106 height 16
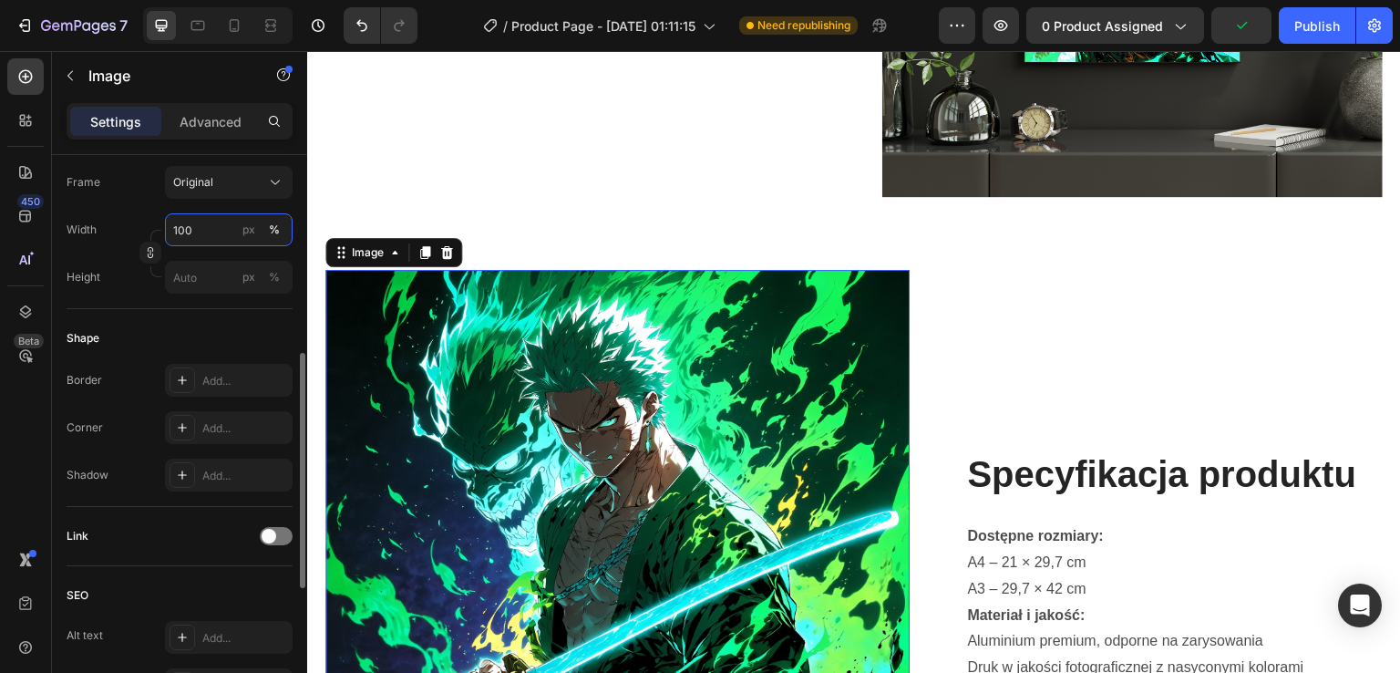
click at [208, 240] on input "100" at bounding box center [229, 229] width 128 height 33
click at [198, 229] on input "100" at bounding box center [229, 229] width 128 height 33
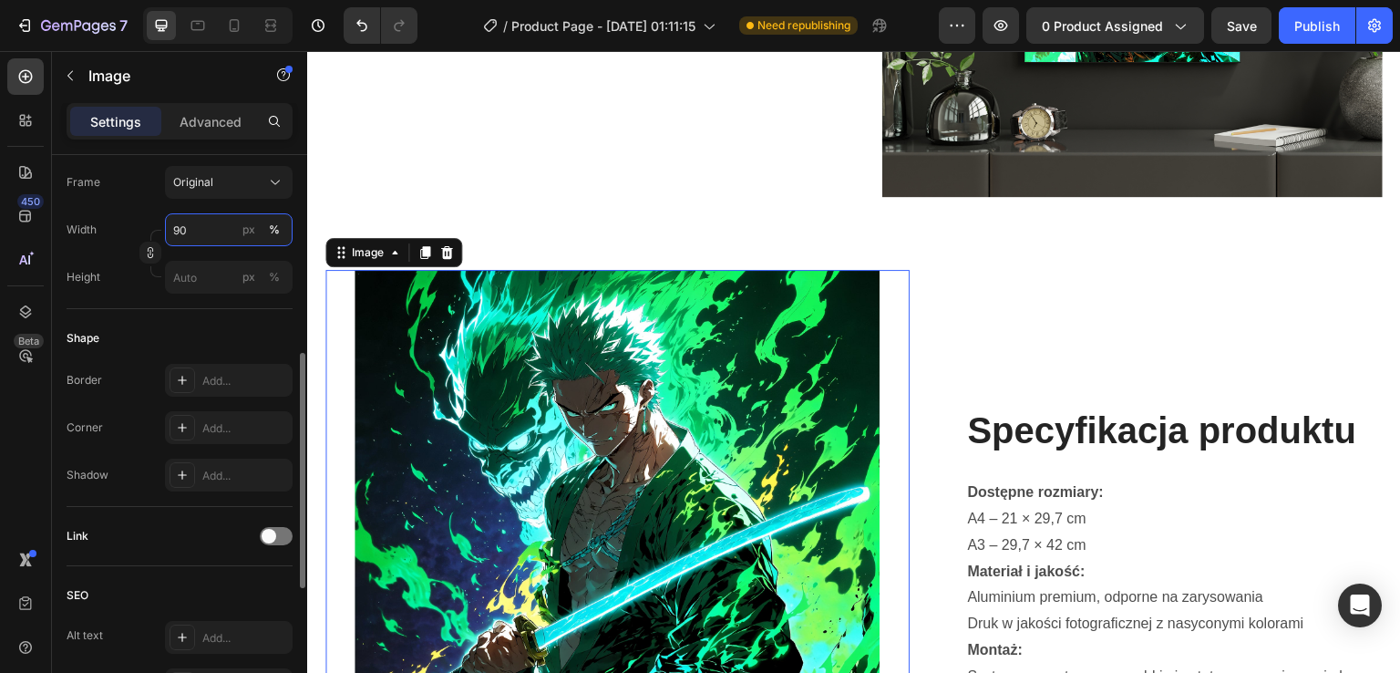
type input "9"
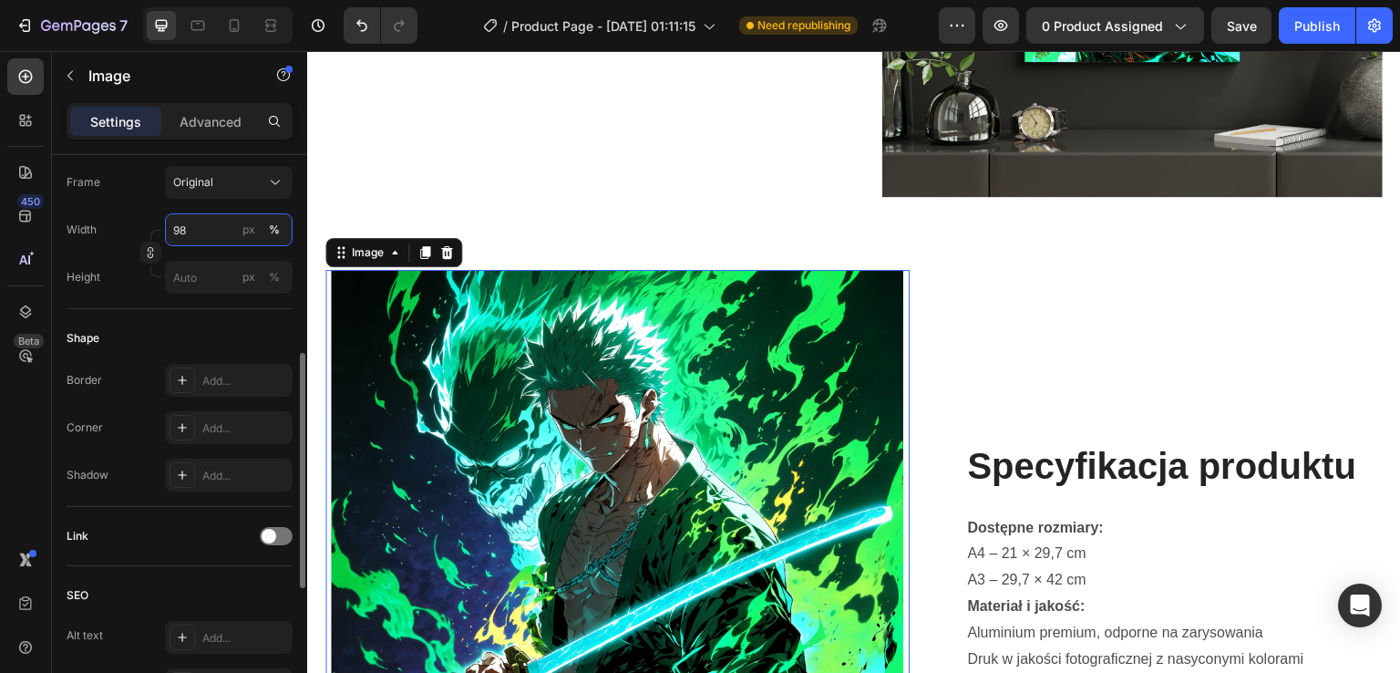
type input "9"
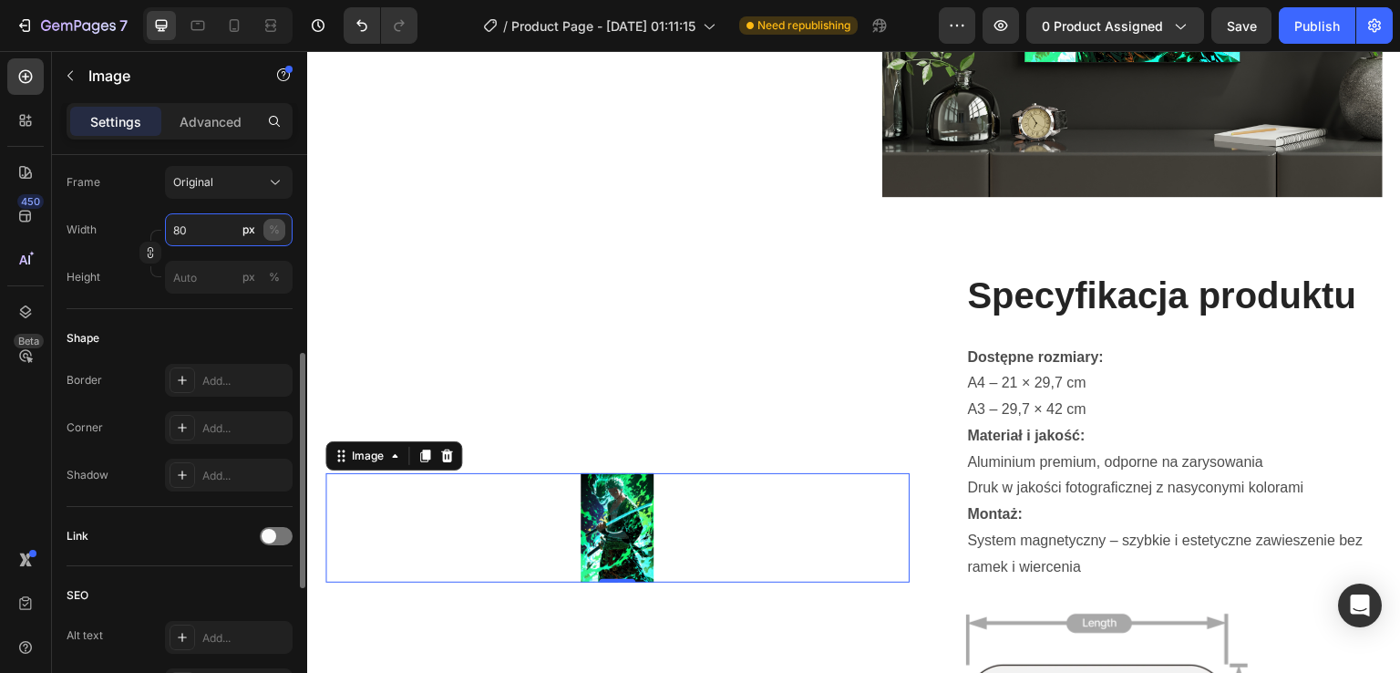
type input "80"
click at [275, 232] on div "%" at bounding box center [274, 230] width 11 height 16
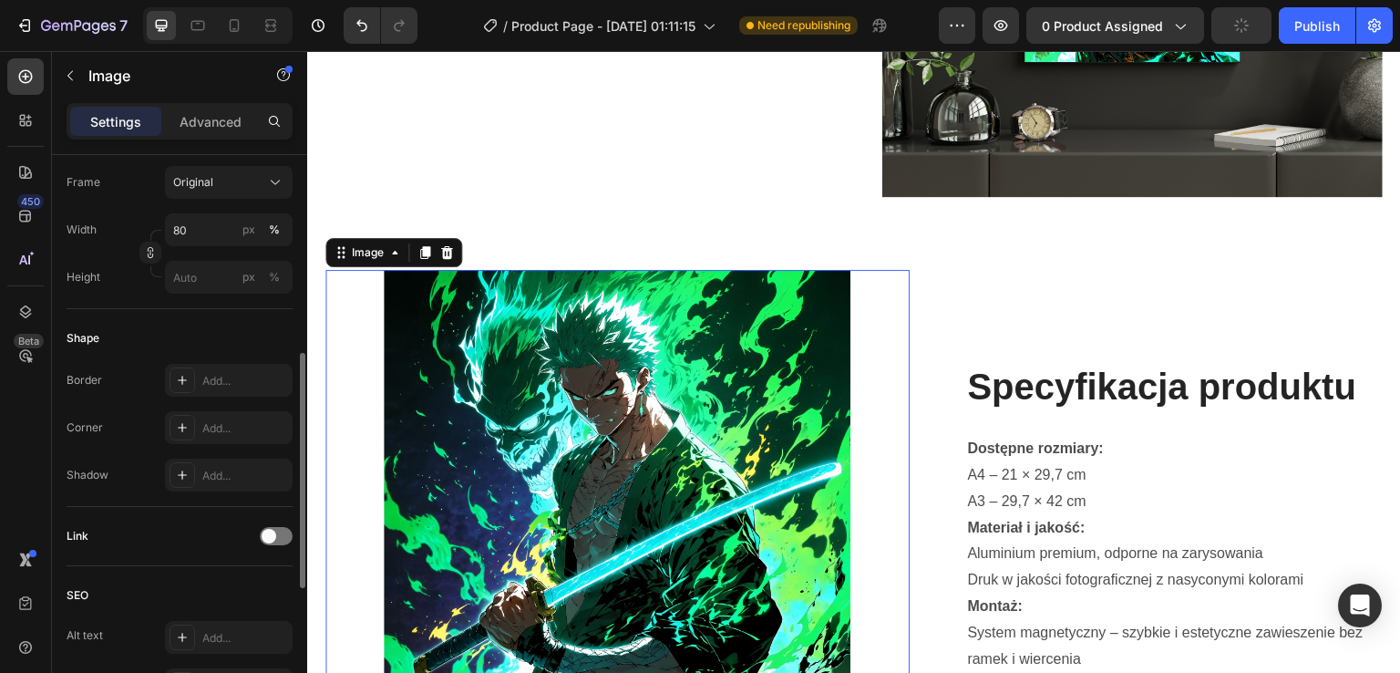
click at [219, 324] on div "Shape" at bounding box center [180, 338] width 226 height 29
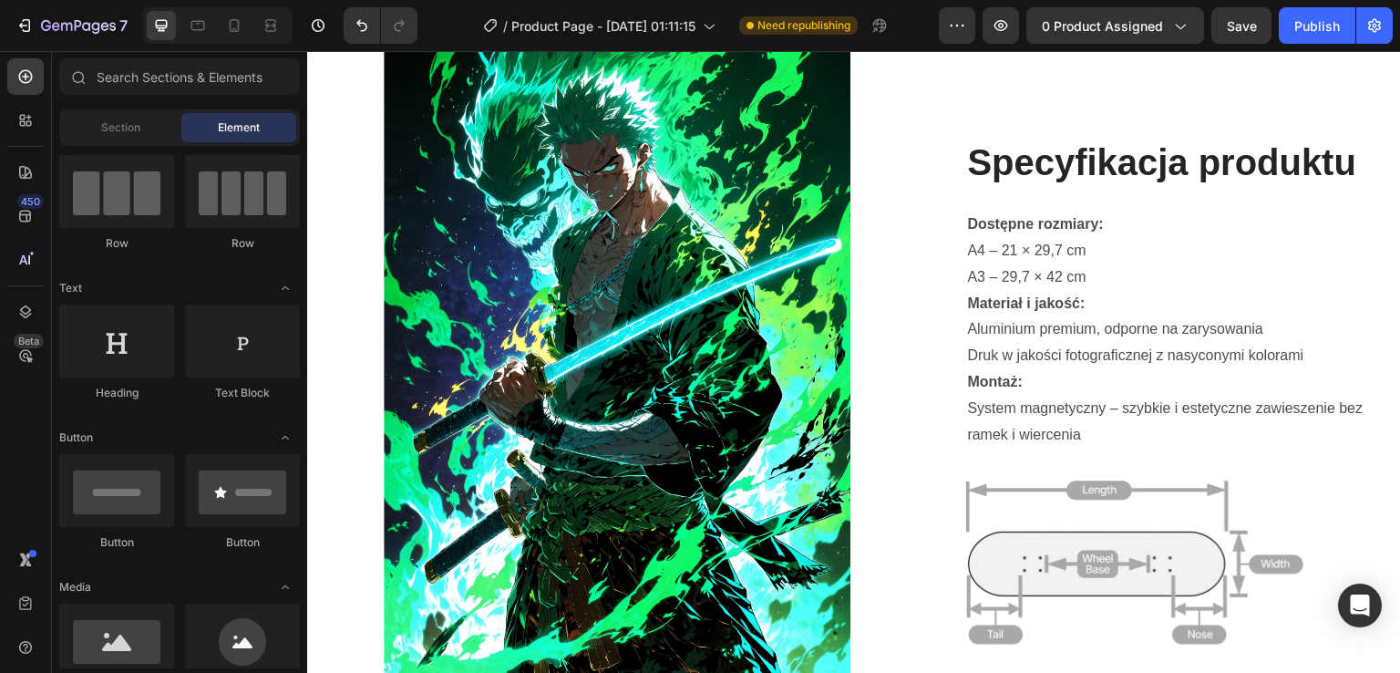
scroll to position [1336, 0]
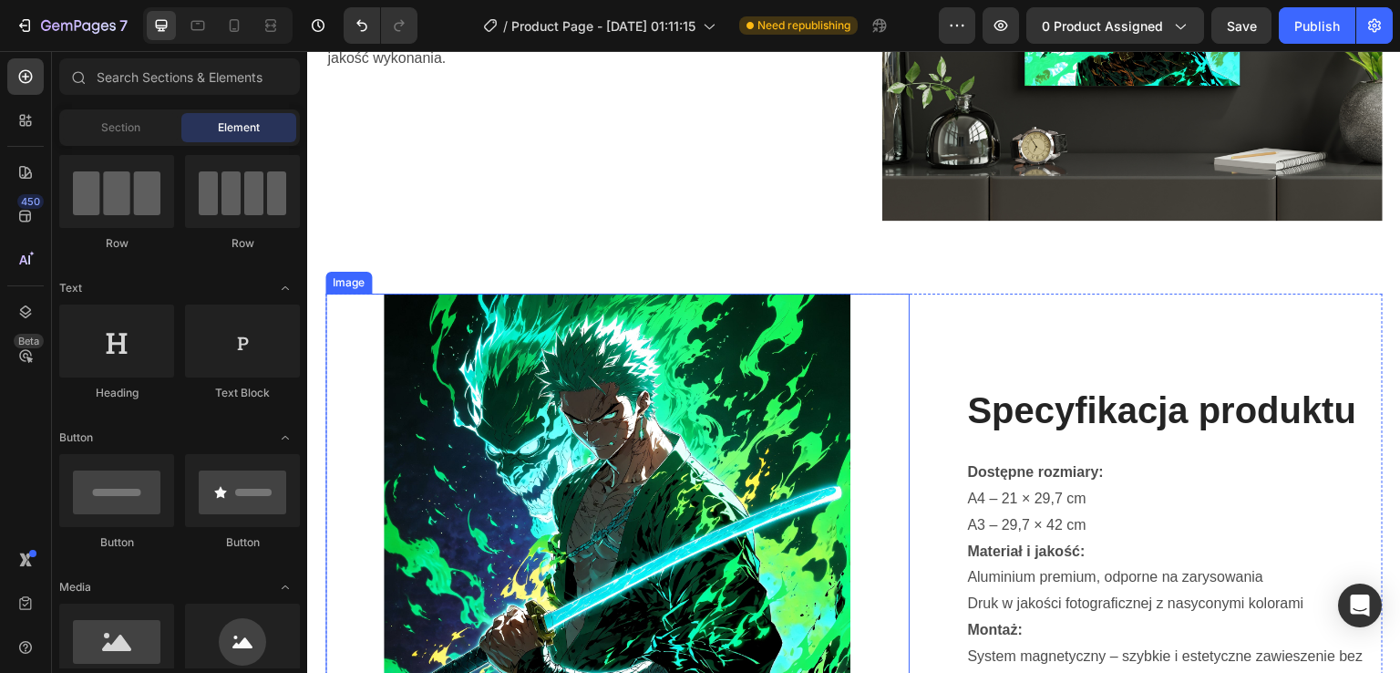
click at [548, 488] on img at bounding box center [617, 644] width 467 height 701
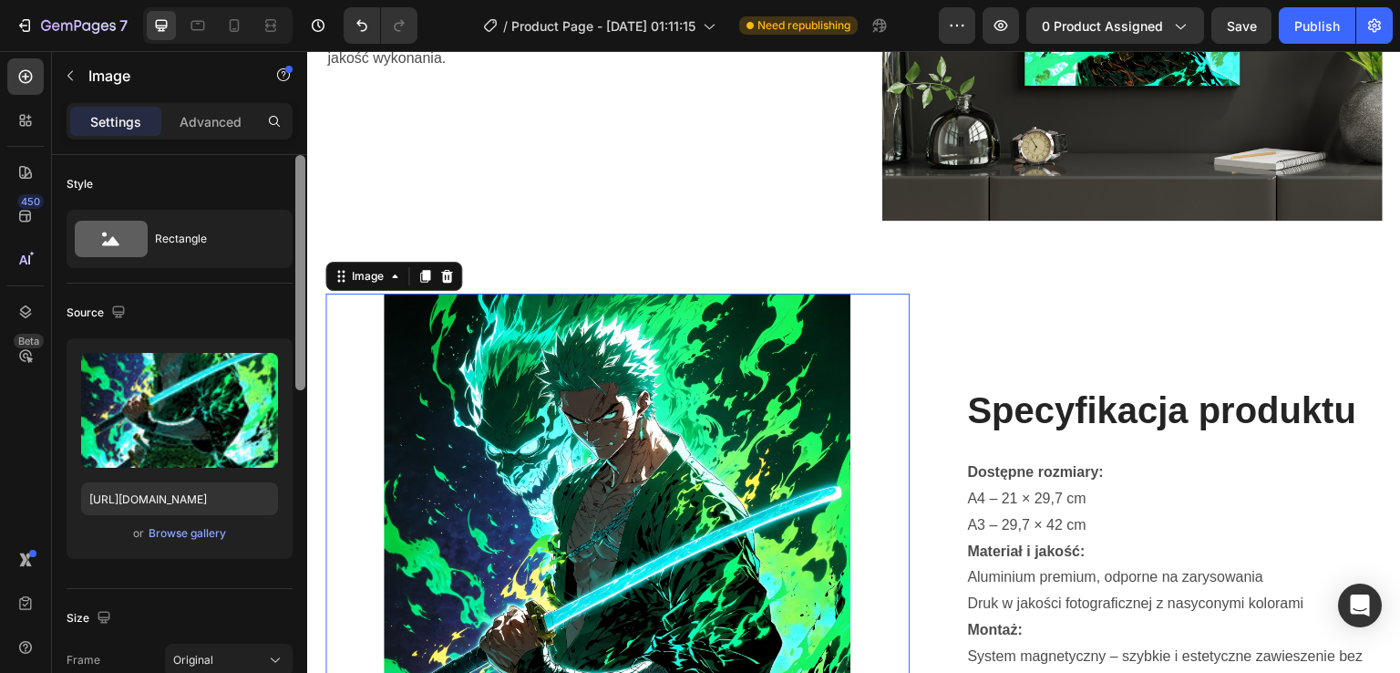
drag, startPoint x: 301, startPoint y: 254, endPoint x: 298, endPoint y: 202, distance: 52.0
click at [298, 202] on div at bounding box center [300, 272] width 10 height 235
click at [270, 654] on icon at bounding box center [275, 660] width 18 height 18
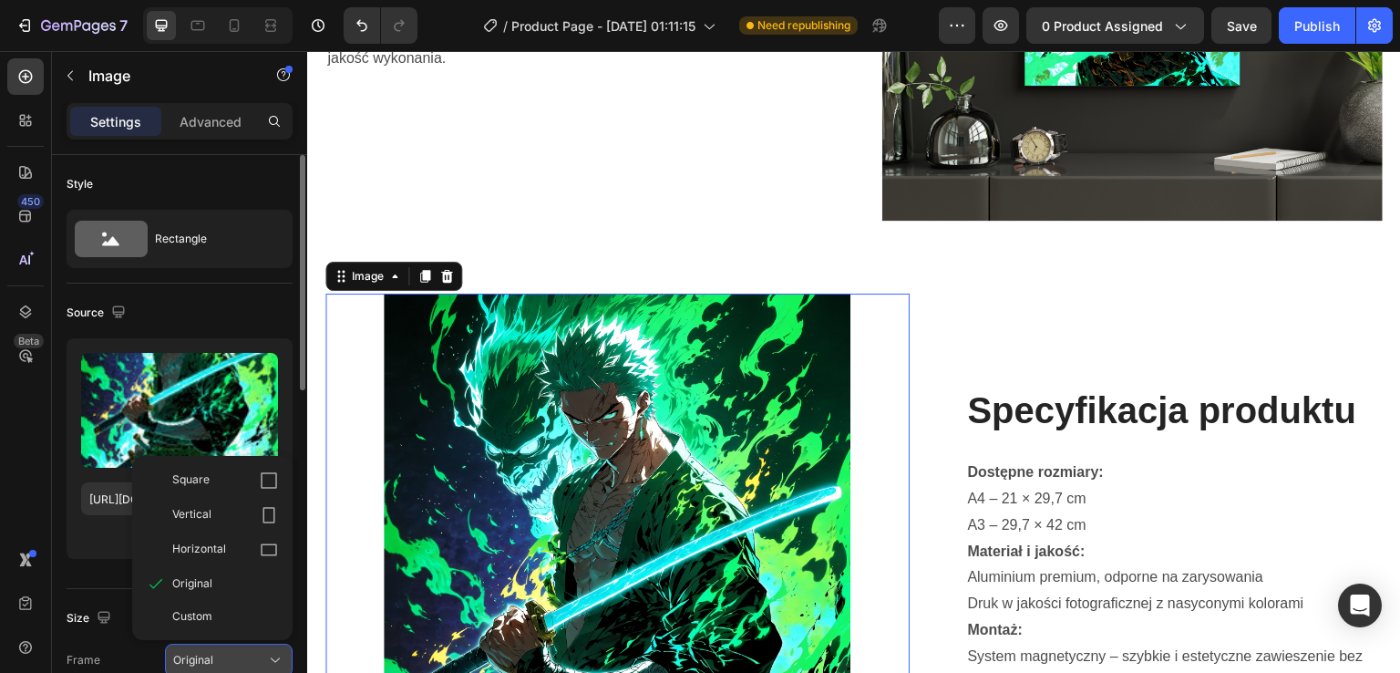
click at [268, 656] on icon at bounding box center [275, 660] width 18 height 18
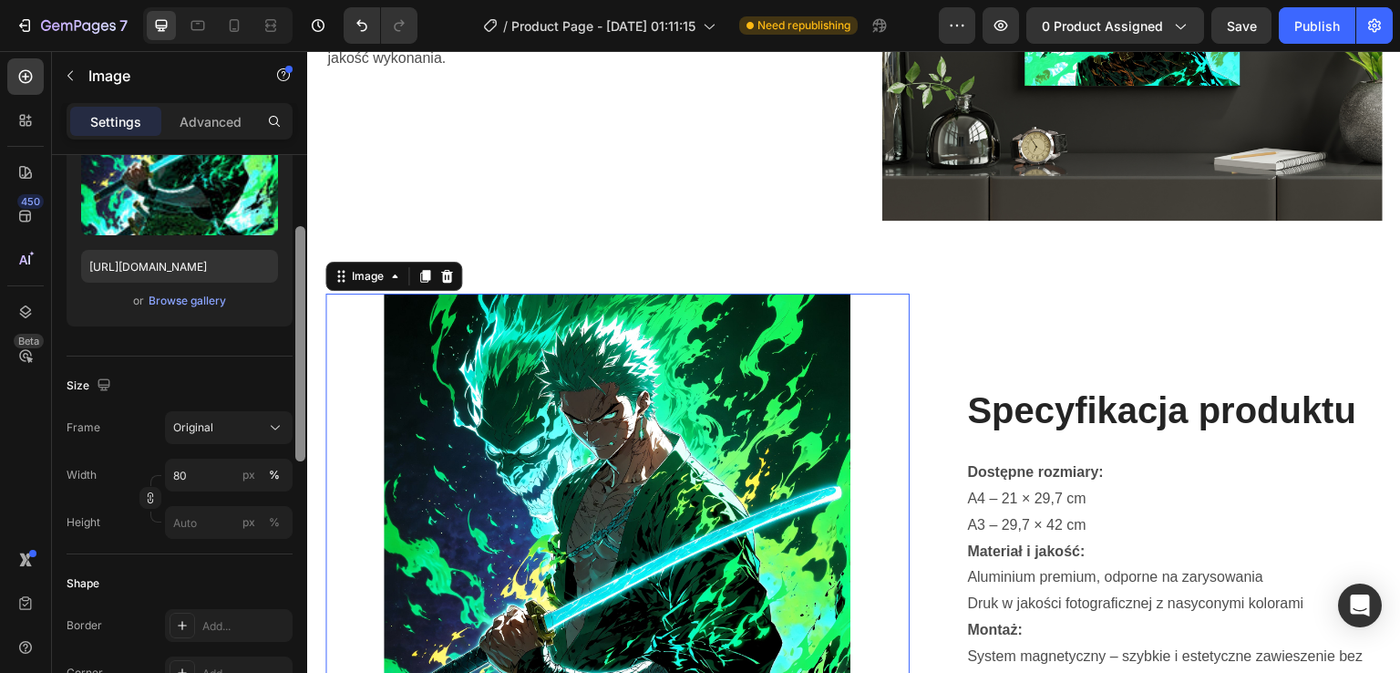
drag, startPoint x: 300, startPoint y: 377, endPoint x: 299, endPoint y: 467, distance: 89.3
click at [299, 461] on div at bounding box center [300, 343] width 10 height 235
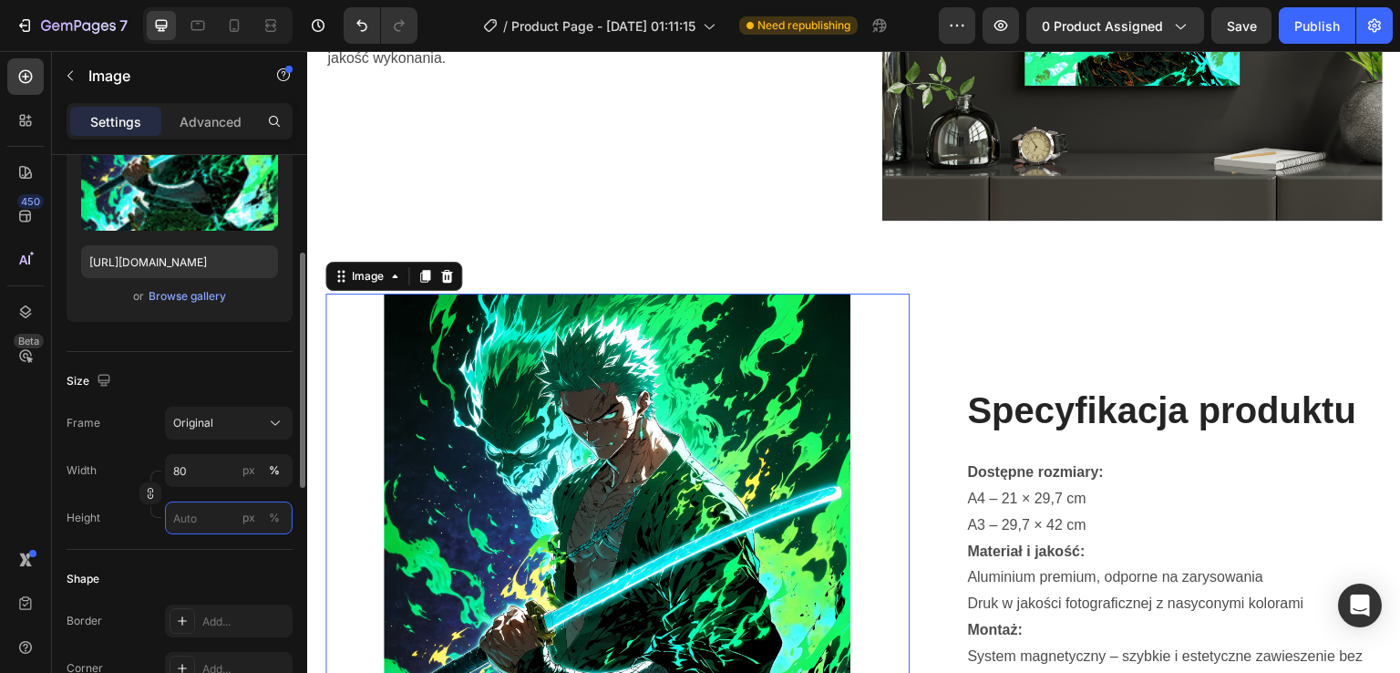
click at [205, 515] on input "px %" at bounding box center [229, 517] width 128 height 33
type input "8"
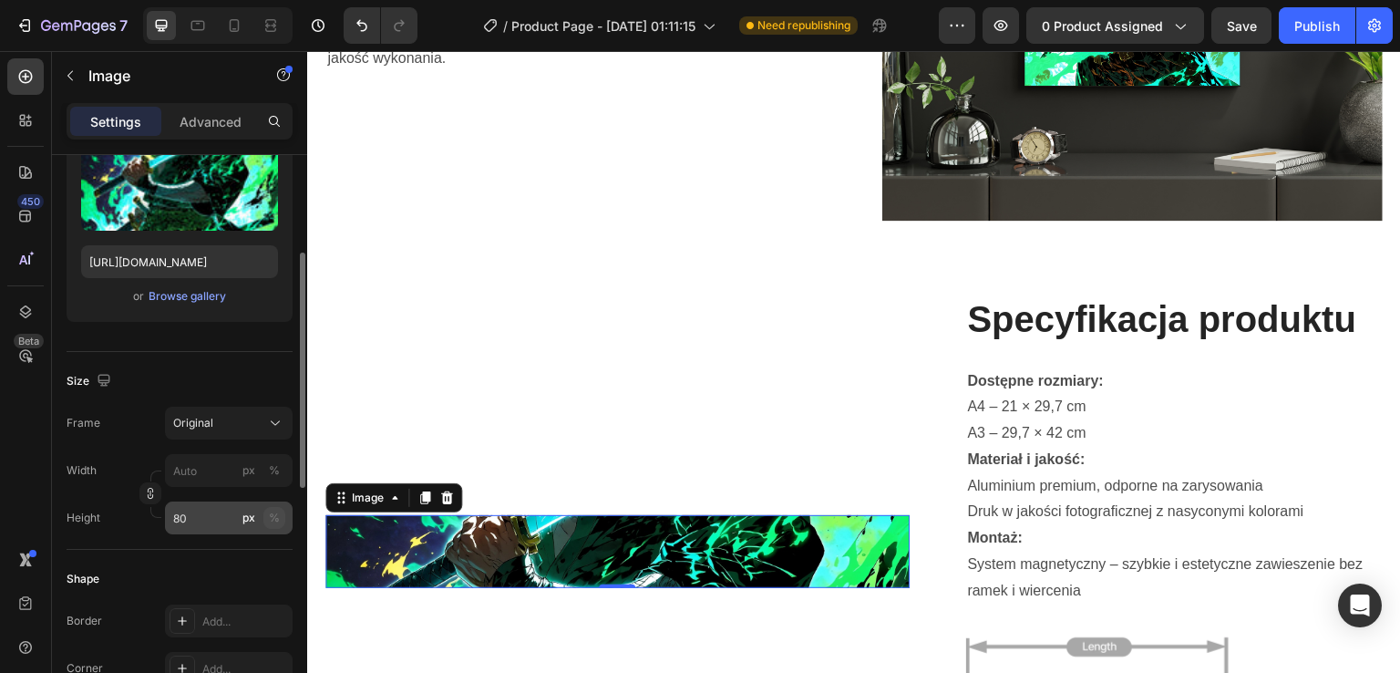
click at [275, 519] on div "%" at bounding box center [274, 518] width 11 height 16
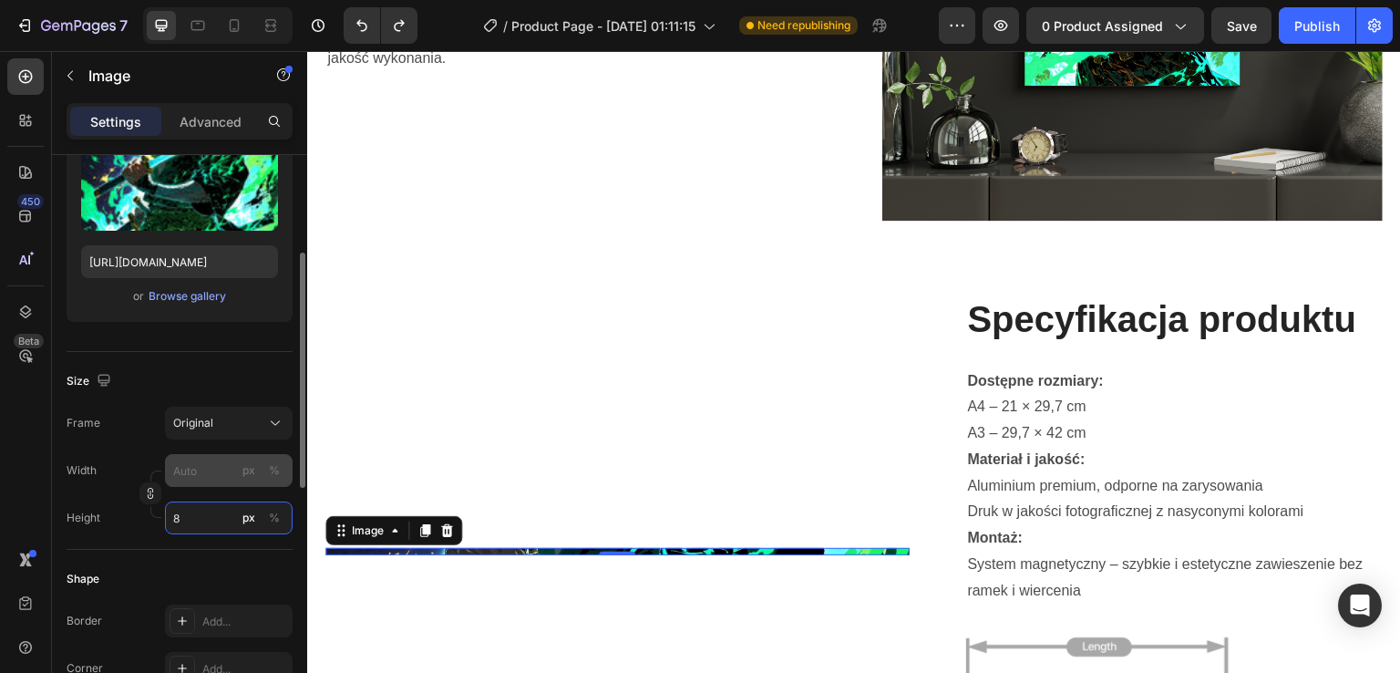
type input "80"
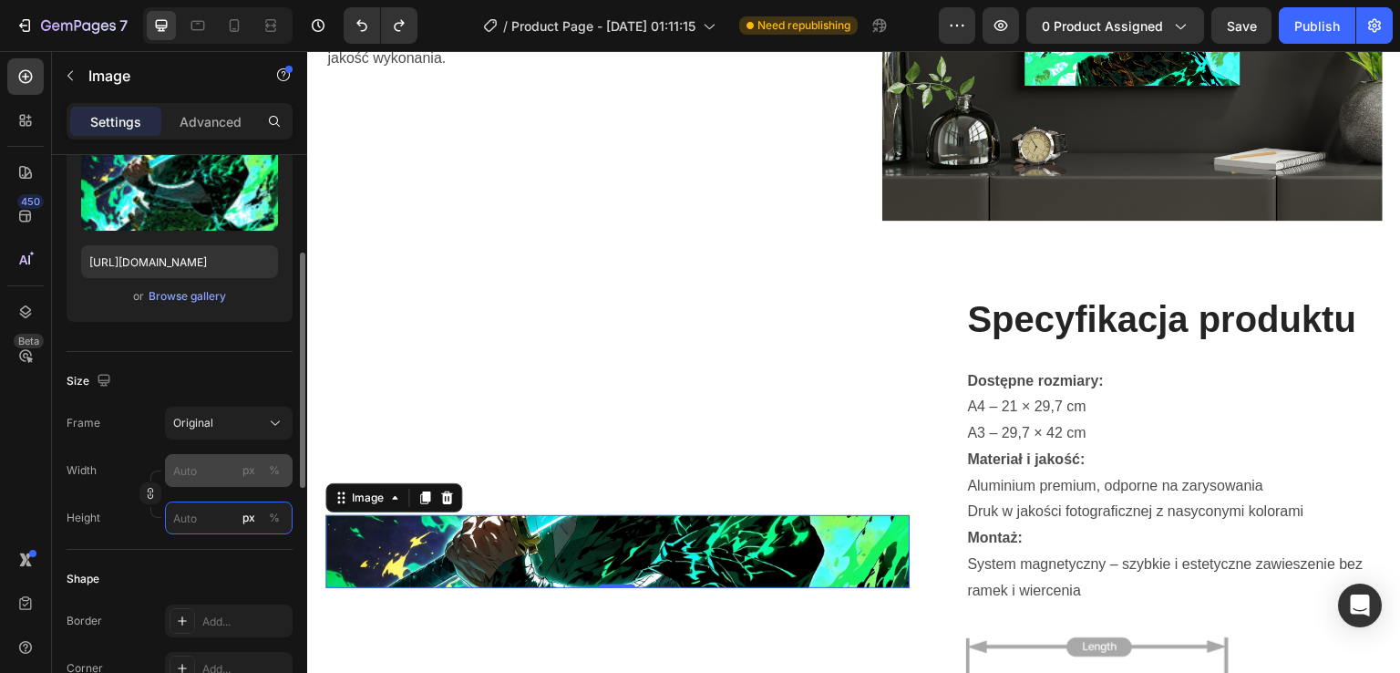
type input "80"
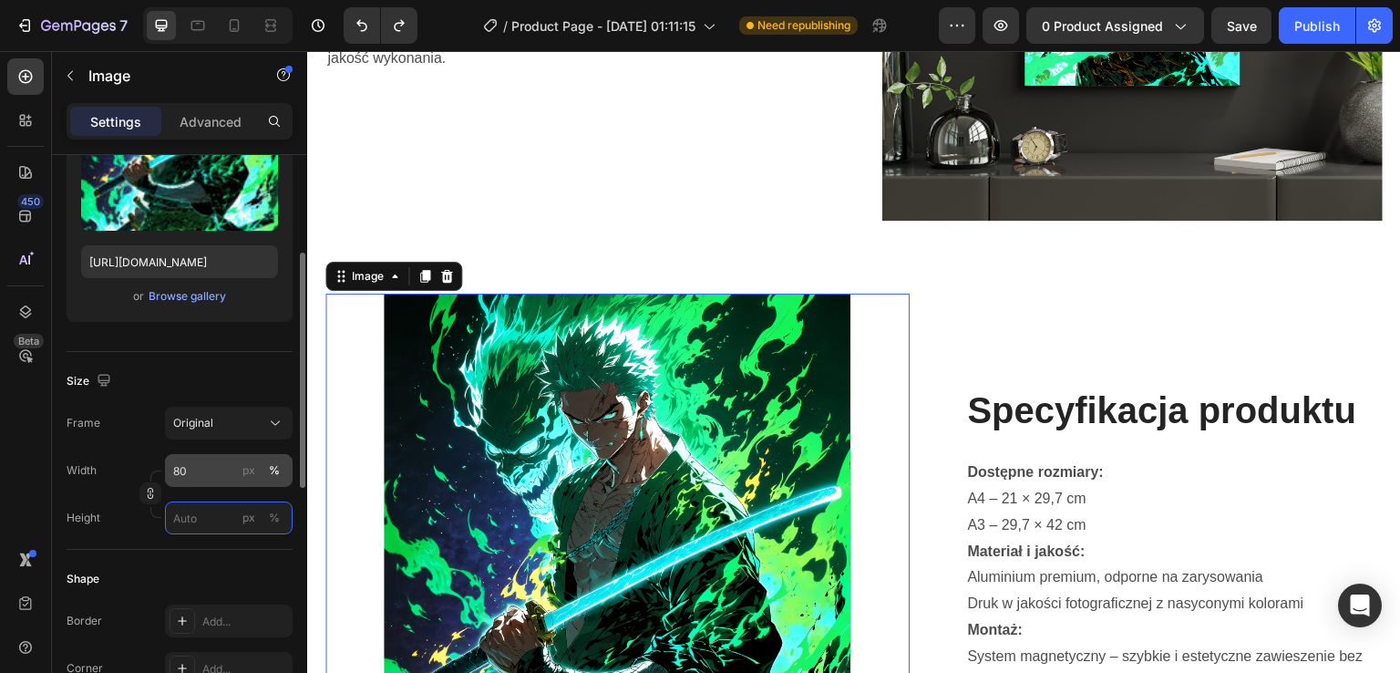
type input "80"
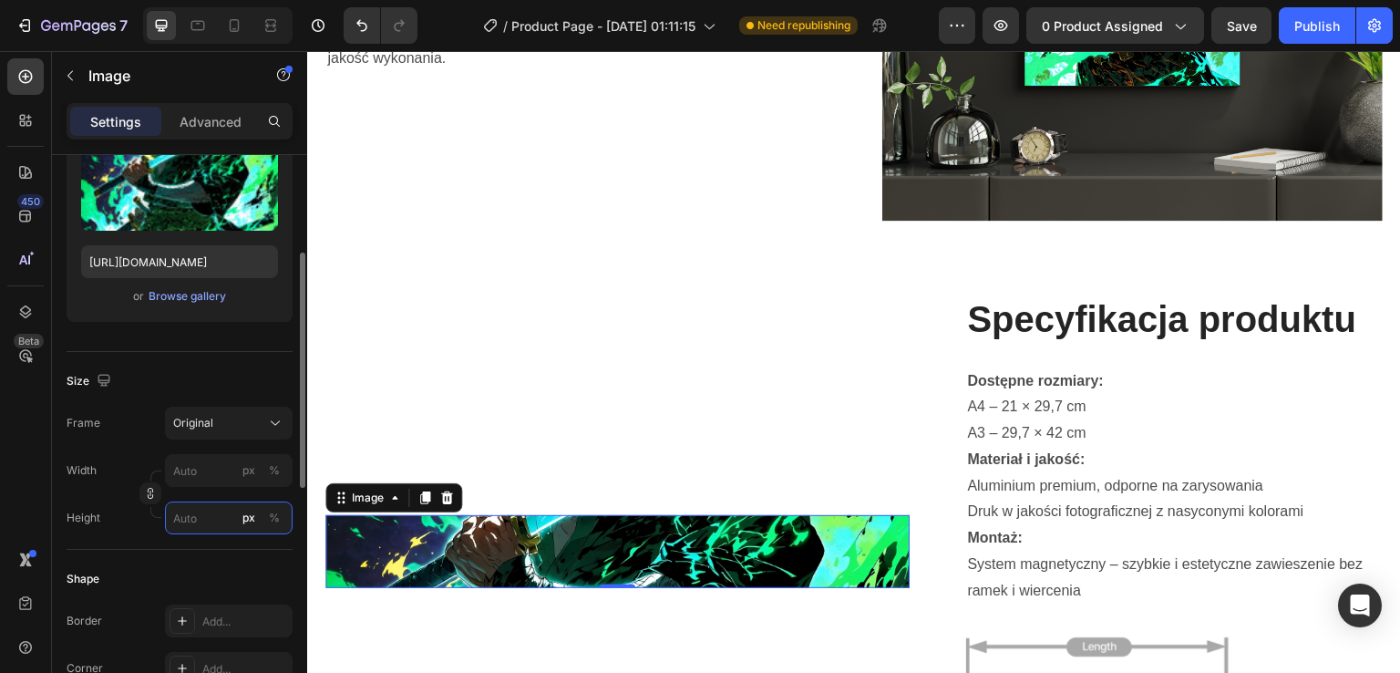
type input "80"
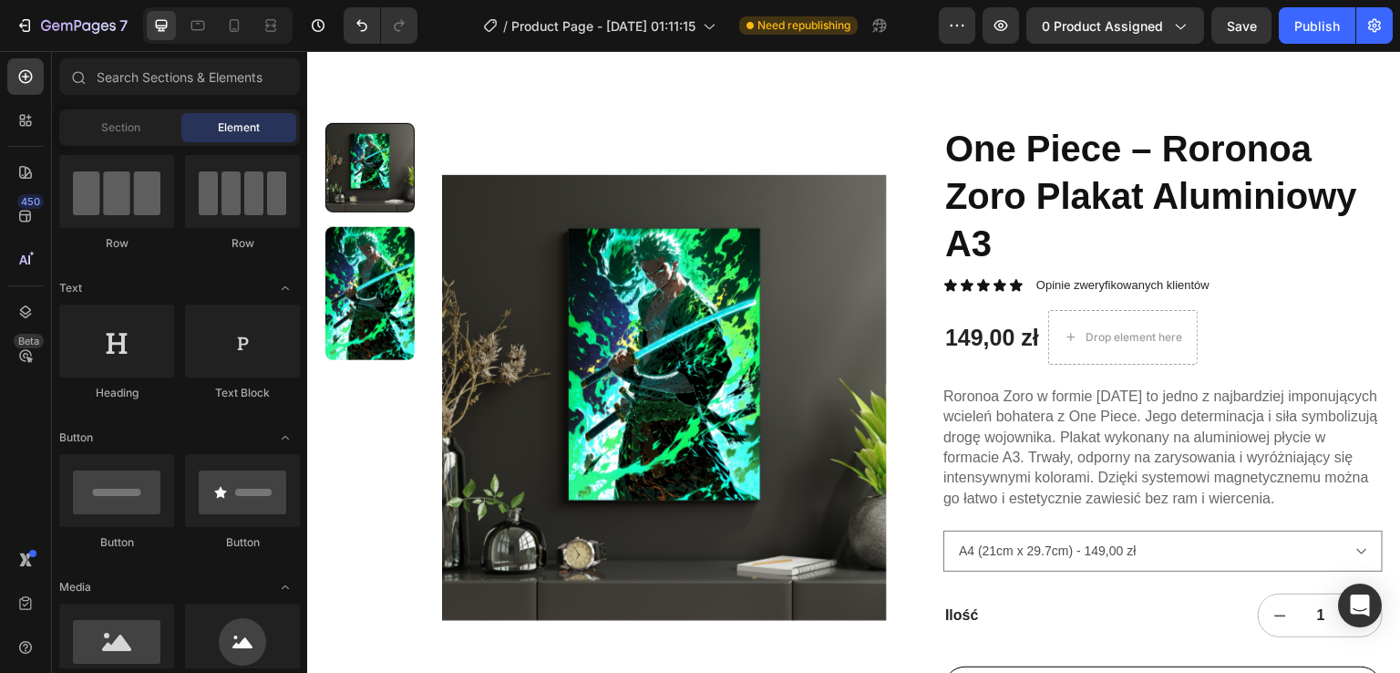
scroll to position [47, 0]
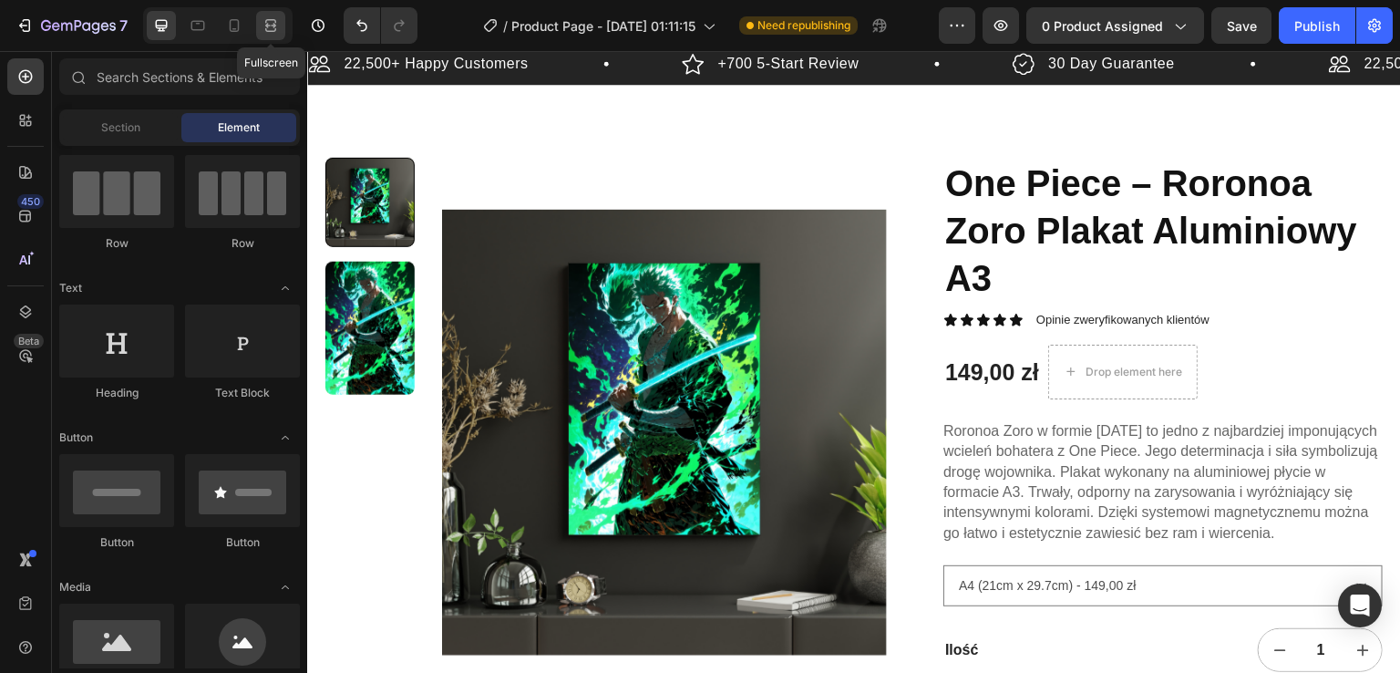
click at [270, 25] on icon at bounding box center [271, 25] width 18 height 18
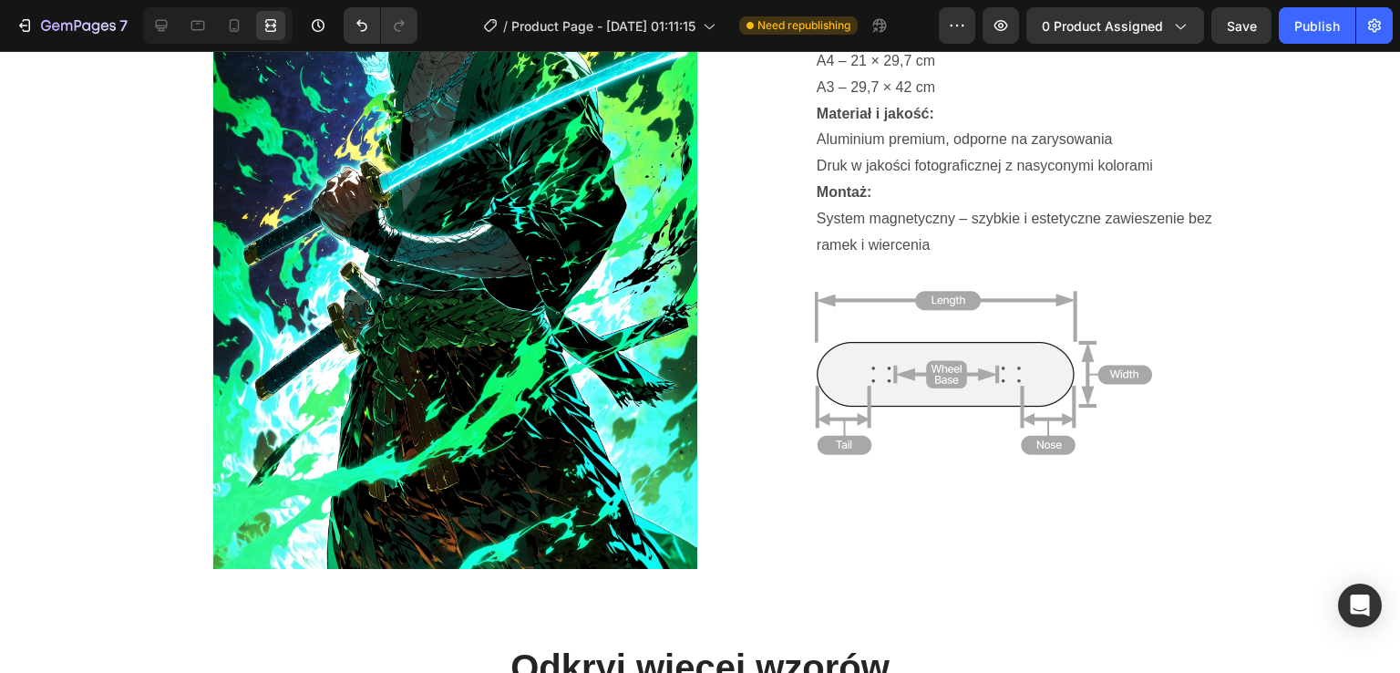
scroll to position [1797, 0]
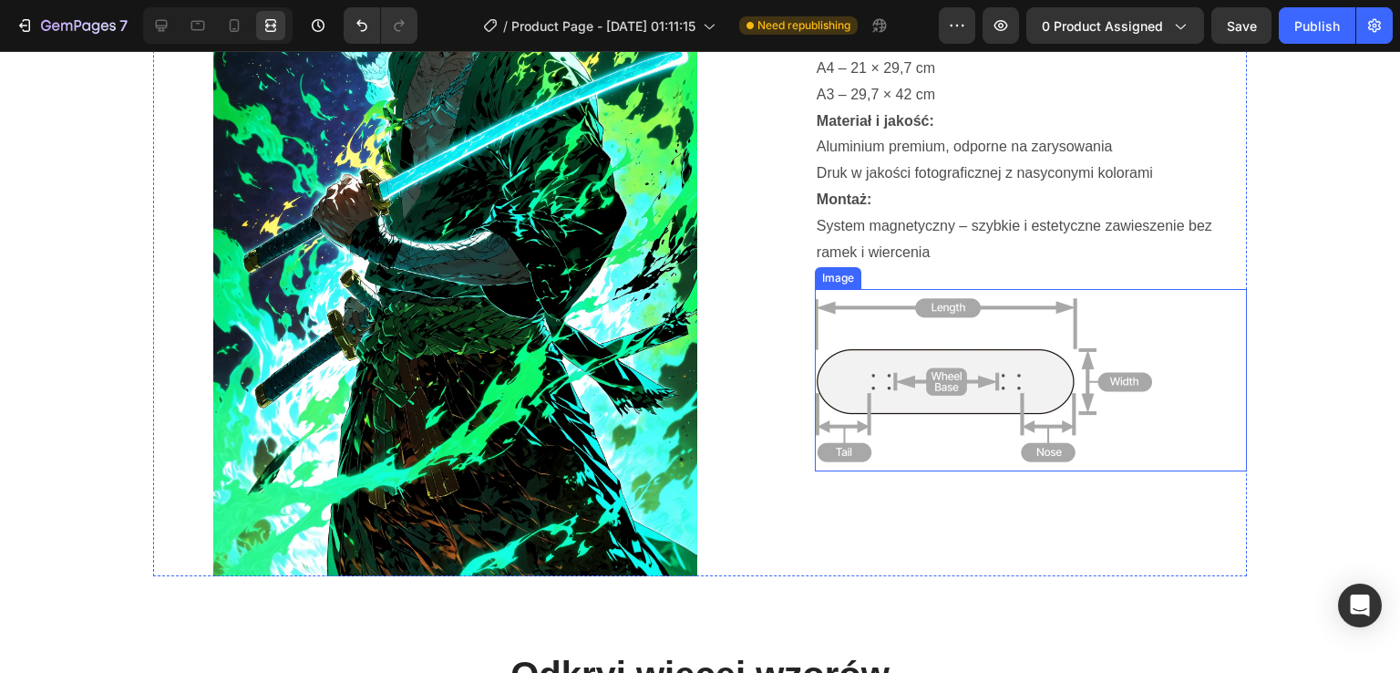
click at [1012, 333] on img at bounding box center [983, 380] width 337 height 182
click at [933, 269] on icon at bounding box center [936, 271] width 12 height 13
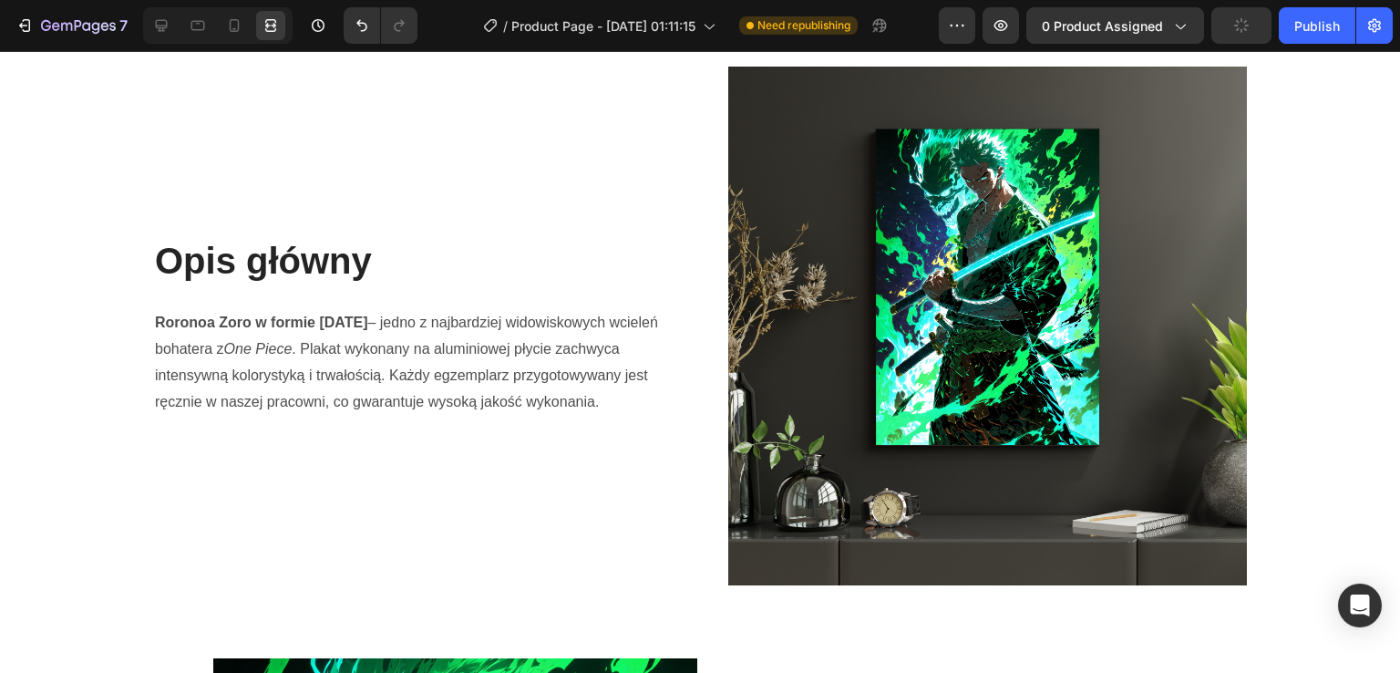
scroll to position [995, 0]
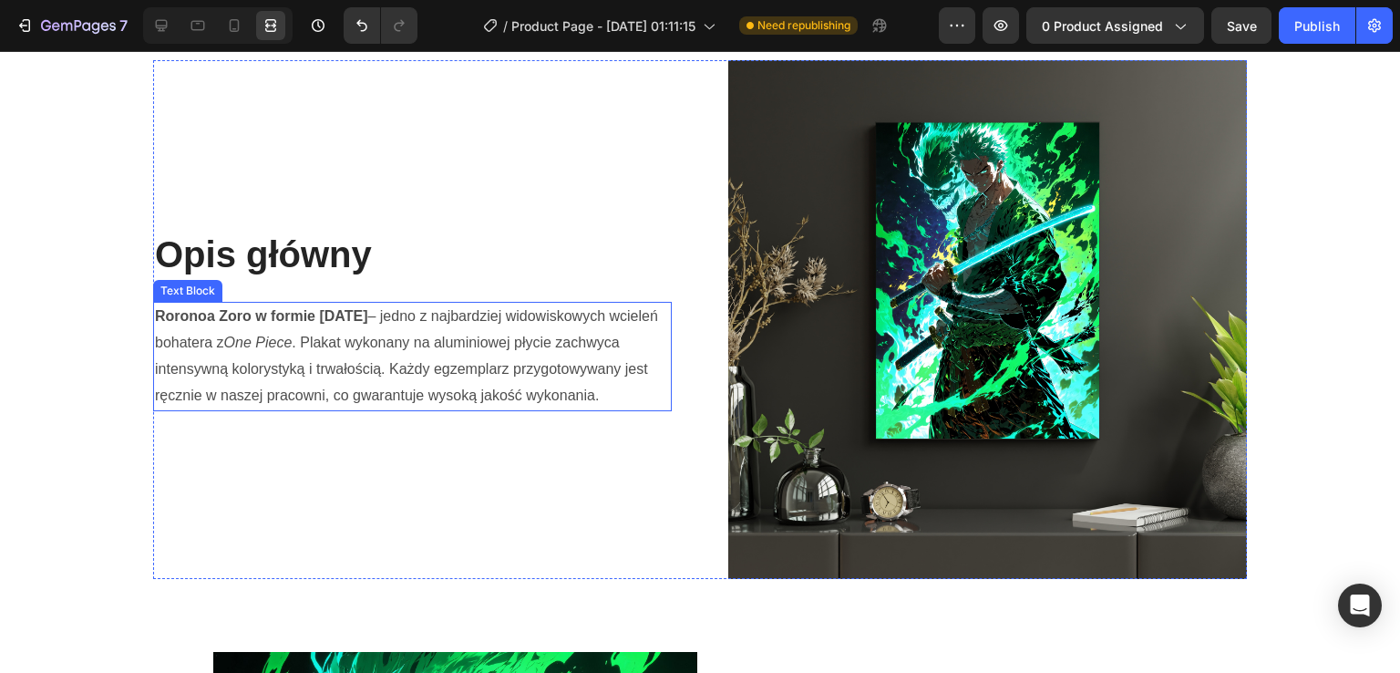
click at [546, 347] on p "Roronoa Zoro w formie [DATE] – jedno z najbardziej widowiskowych wcieleń bohate…" at bounding box center [412, 356] width 515 height 105
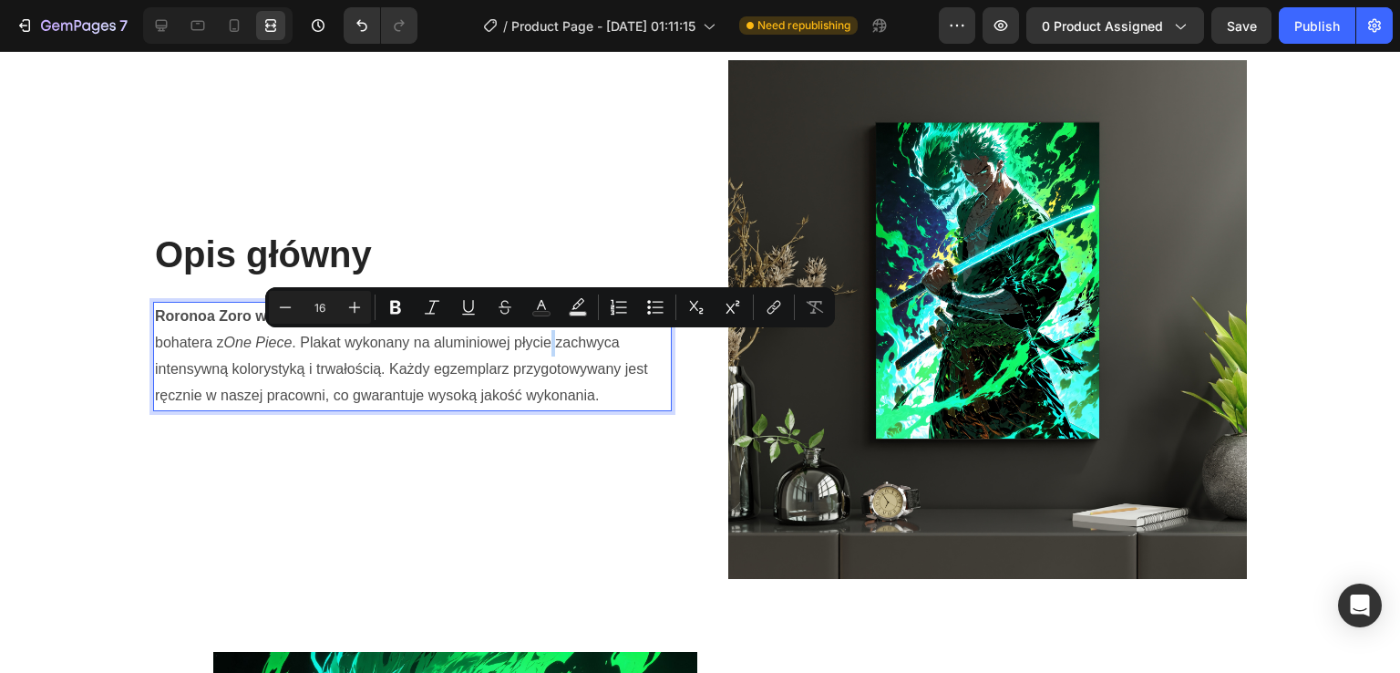
click at [202, 315] on strong "Roronoa Zoro w formie [DATE]" at bounding box center [261, 315] width 212 height 15
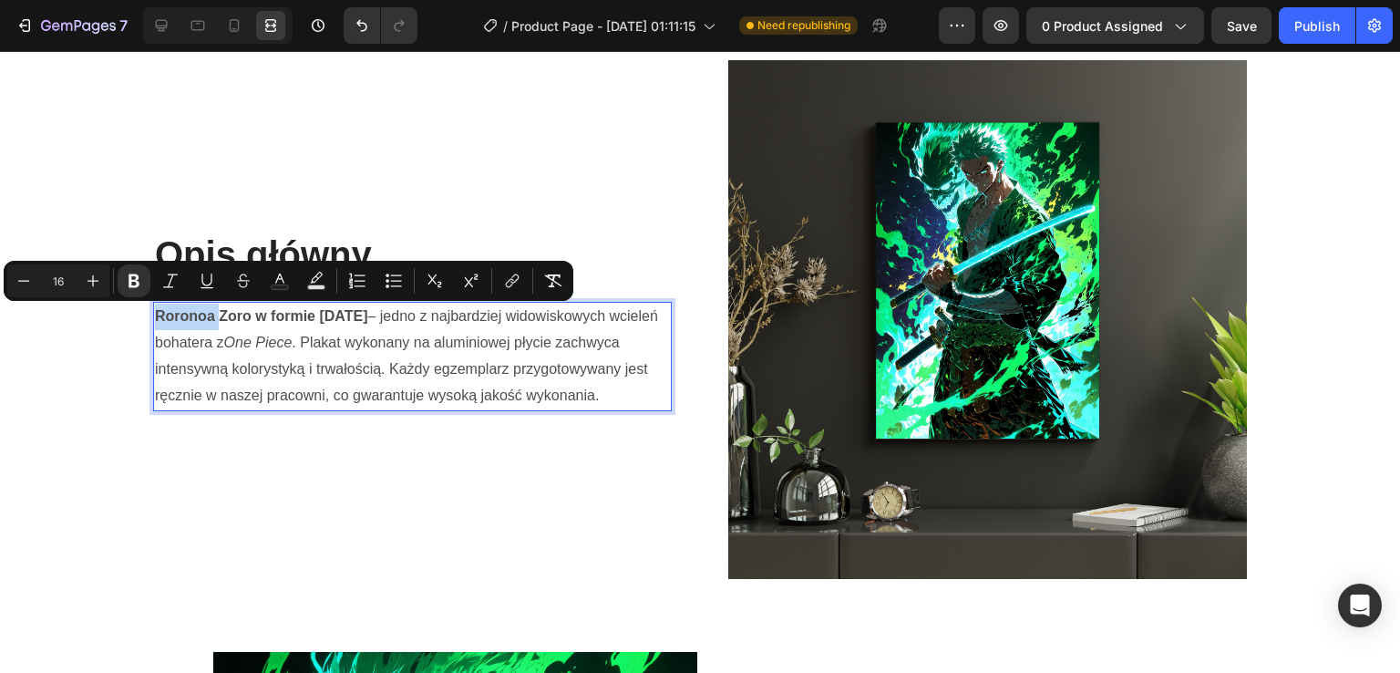
click at [202, 315] on strong "Roronoa Zoro w formie [DATE]" at bounding box center [261, 315] width 212 height 15
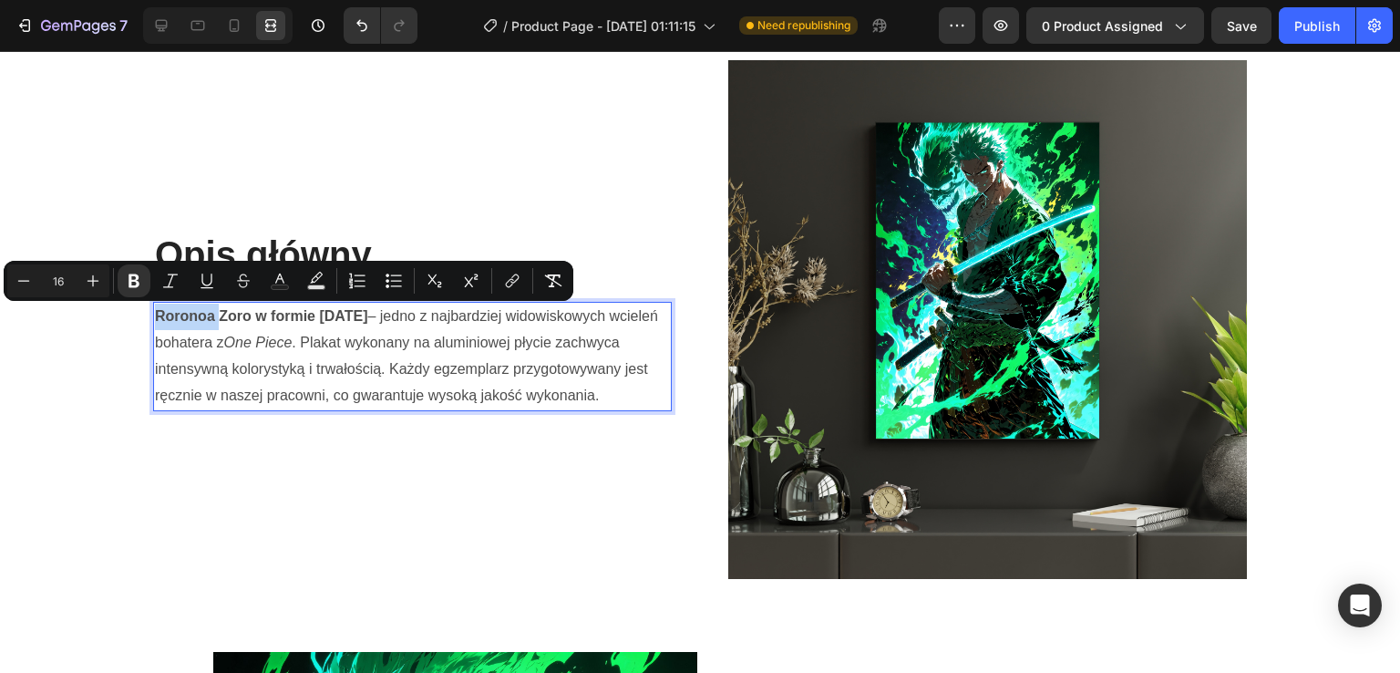
click at [202, 315] on strong "Roronoa Zoro w formie [DATE]" at bounding box center [261, 315] width 212 height 15
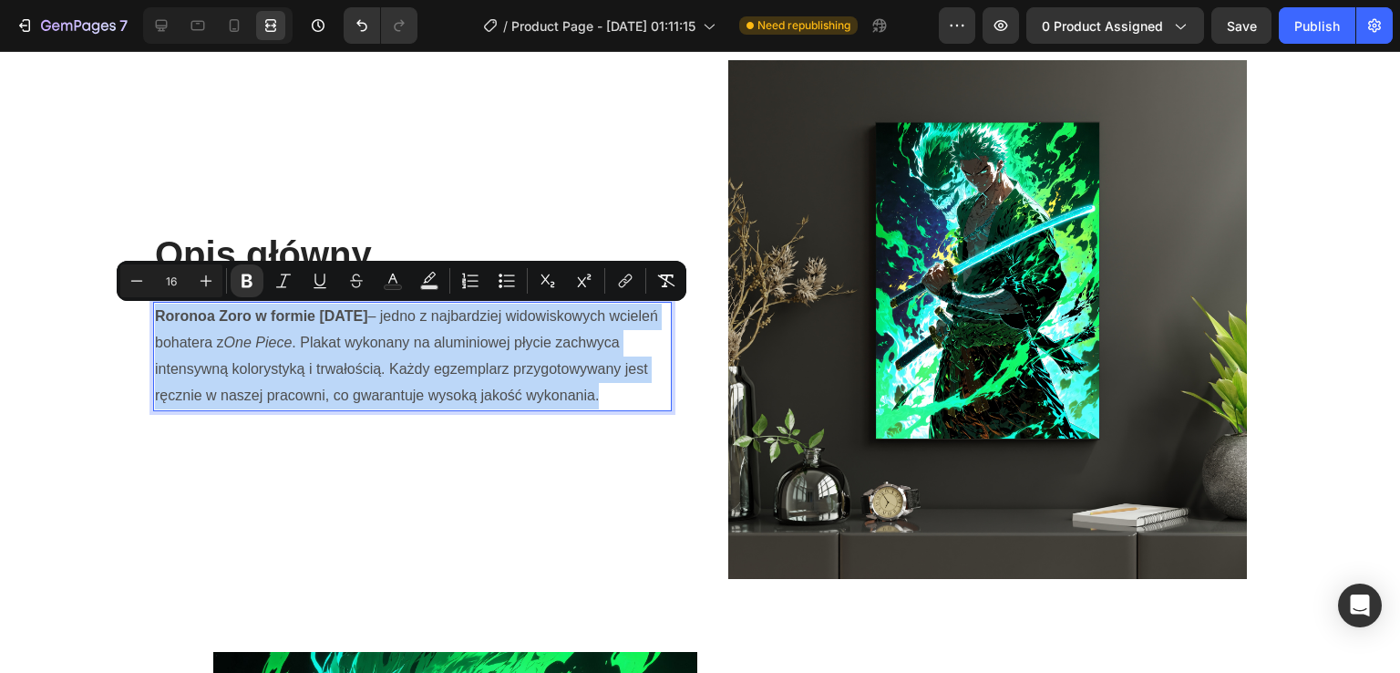
click at [202, 315] on strong "Roronoa Zoro w formie [DATE]" at bounding box center [261, 315] width 212 height 15
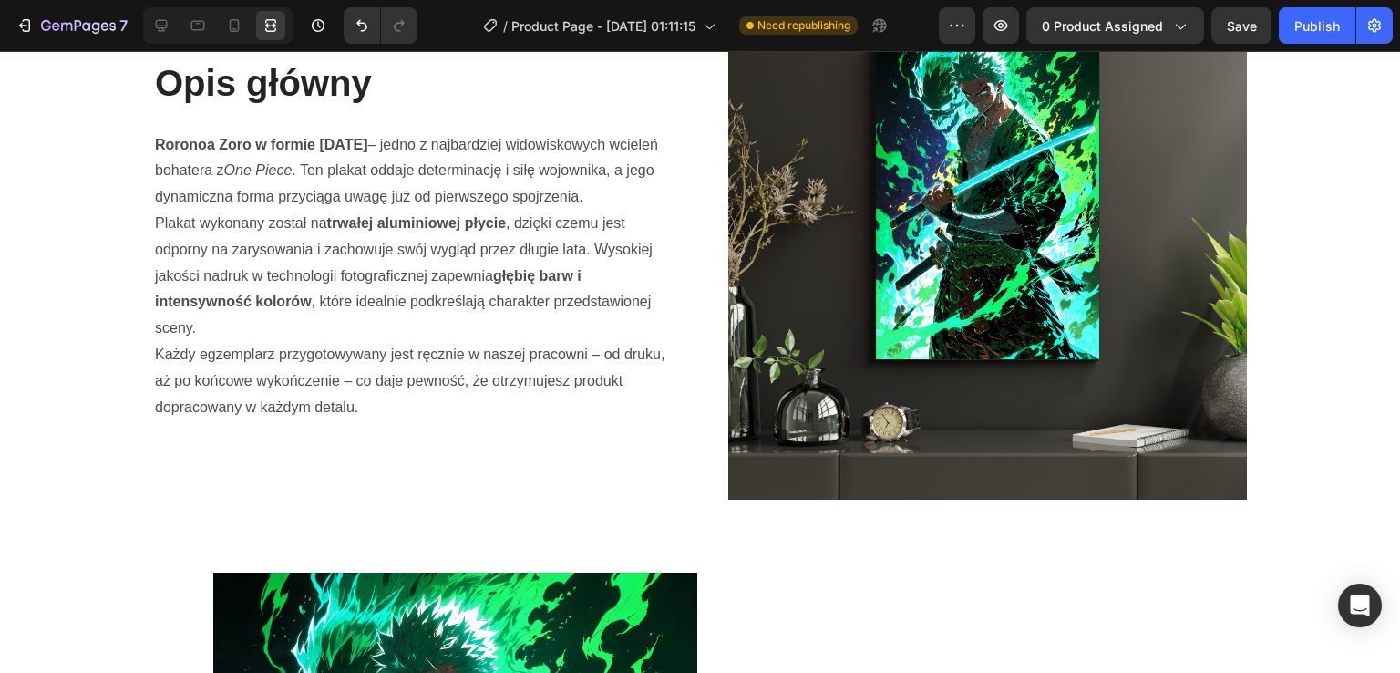
scroll to position [998, 0]
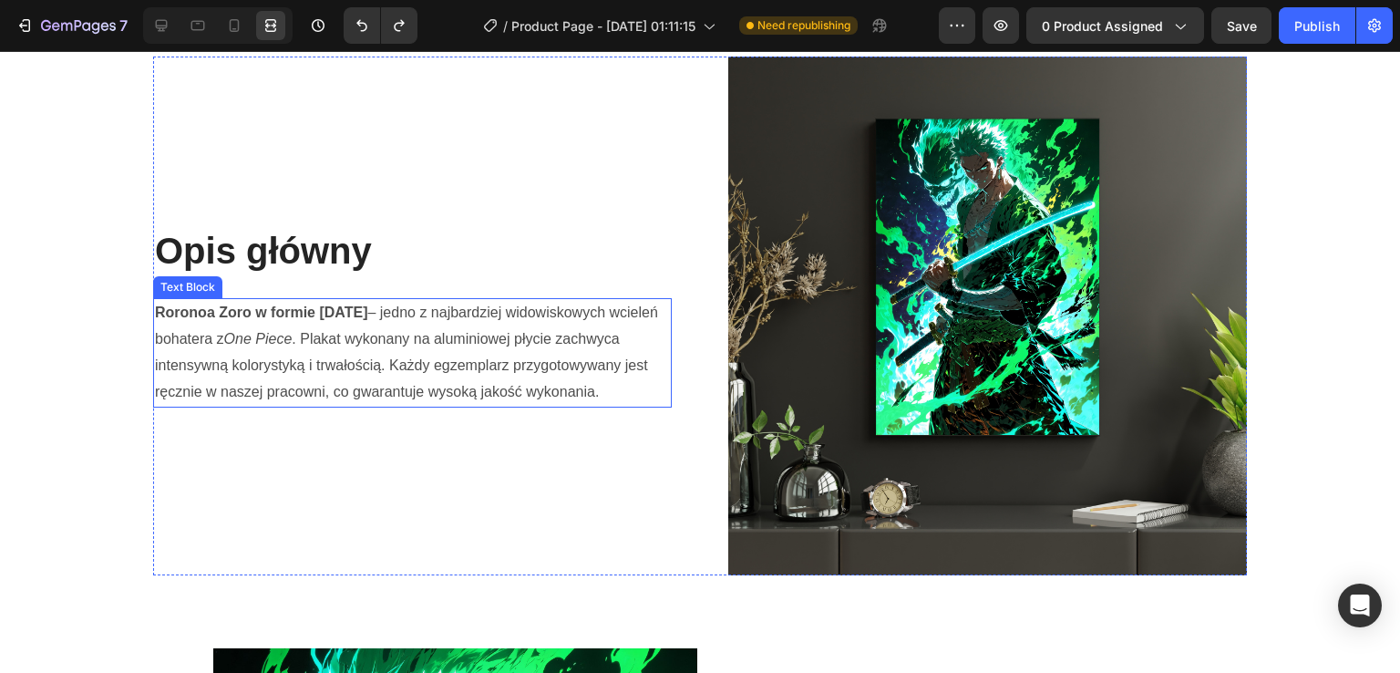
click at [405, 342] on p "Roronoa Zoro w formie [DATE] – jedno z najbardziej widowiskowych wcieleń bohate…" at bounding box center [412, 352] width 515 height 105
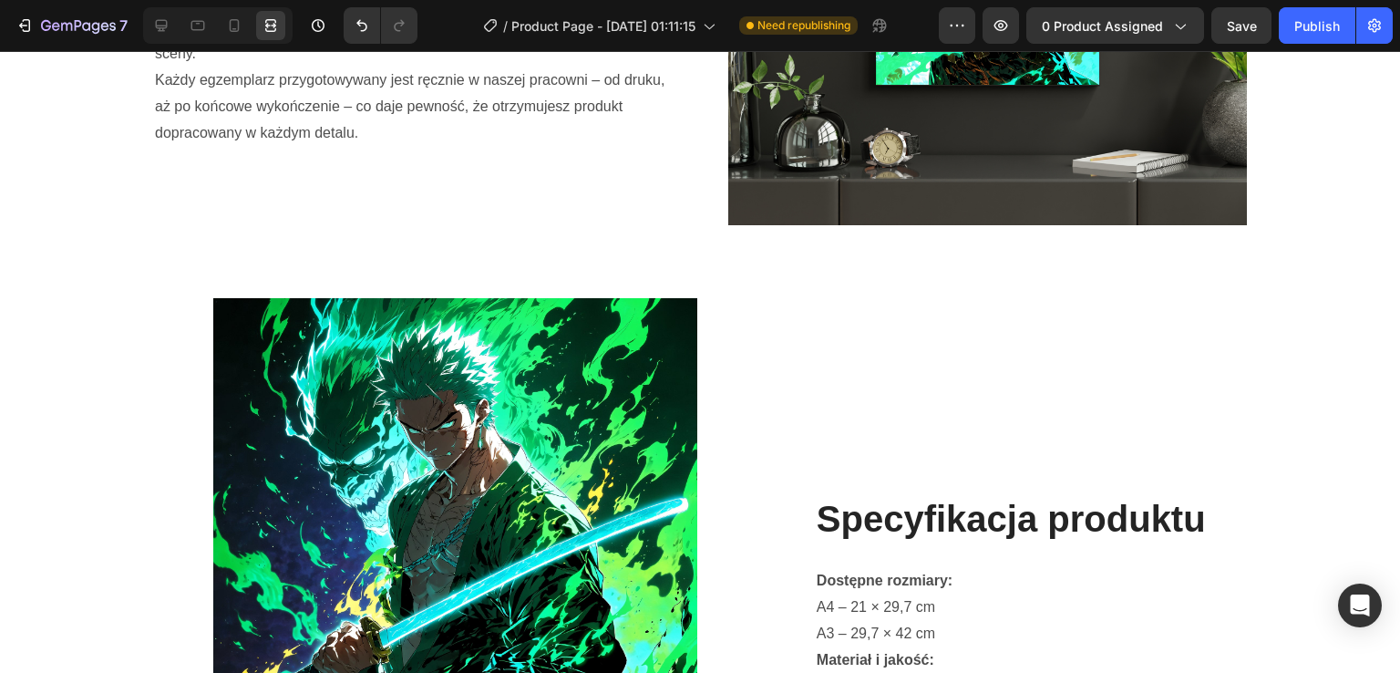
scroll to position [1537, 0]
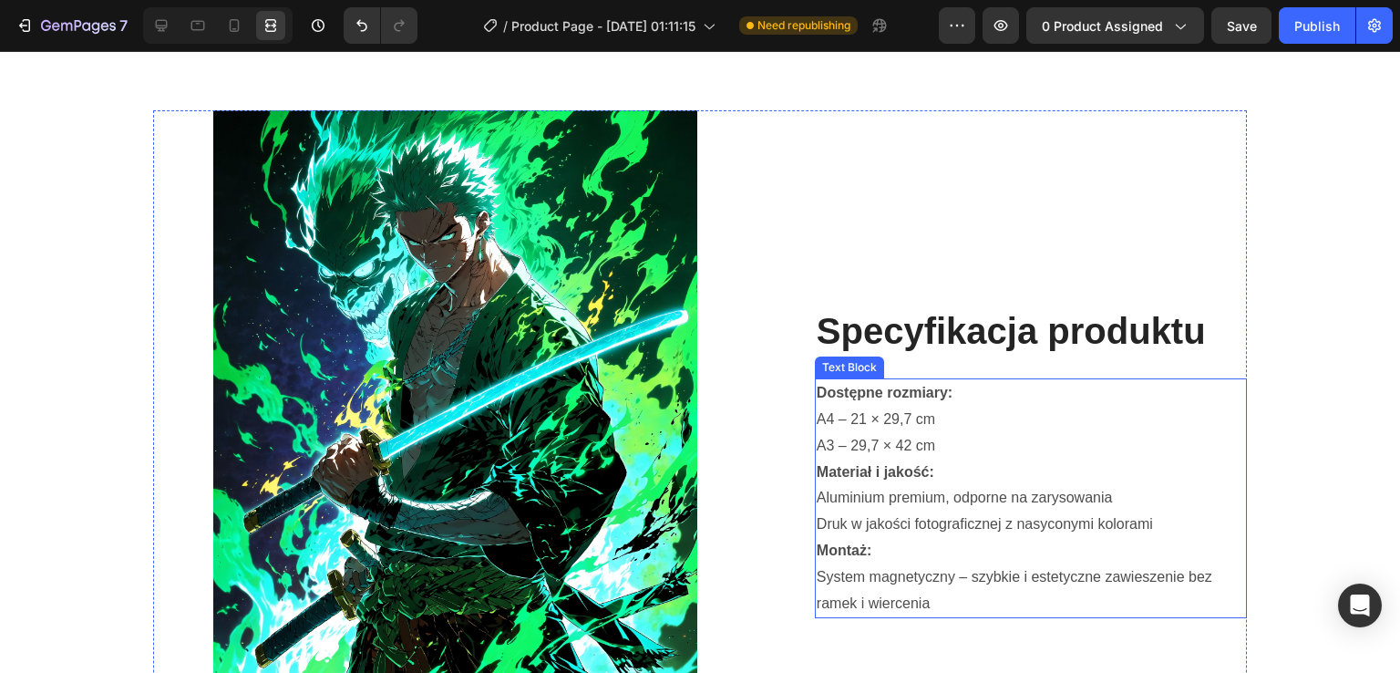
click at [956, 407] on p "A4 – 21 × 29,7 cm" at bounding box center [1031, 420] width 428 height 26
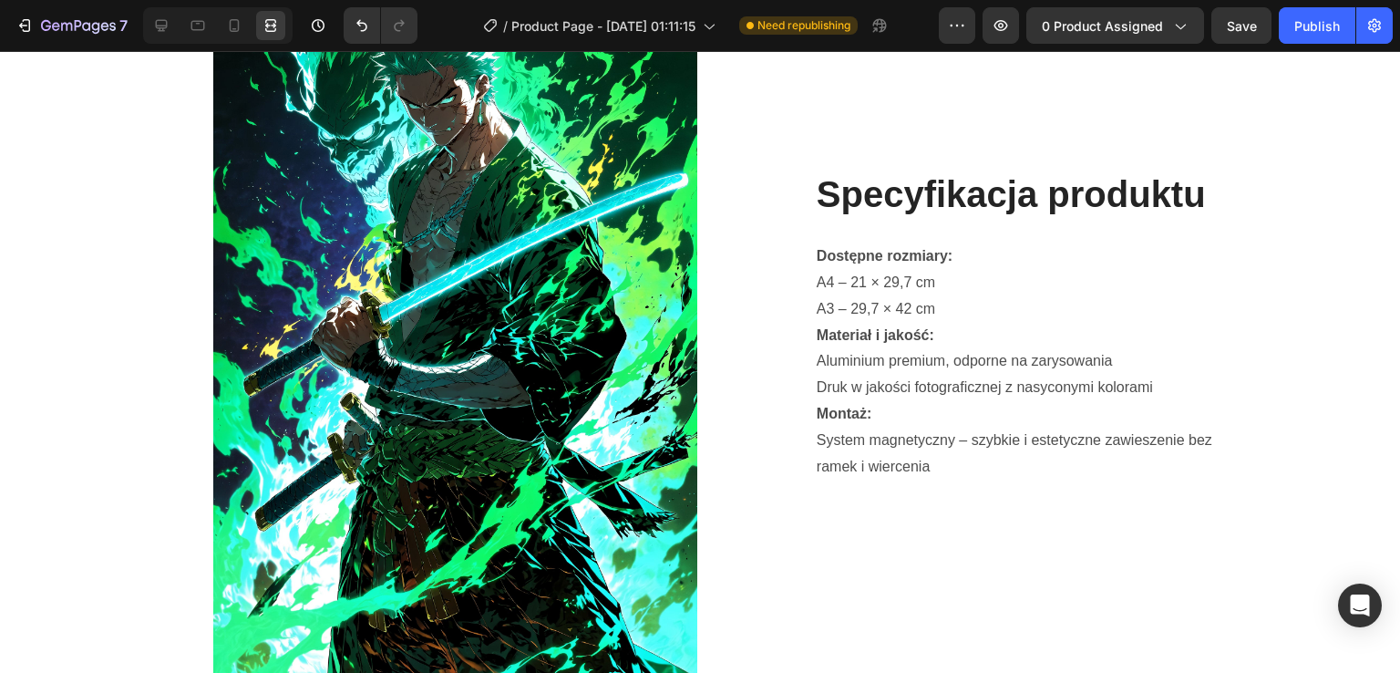
scroll to position [1688, 0]
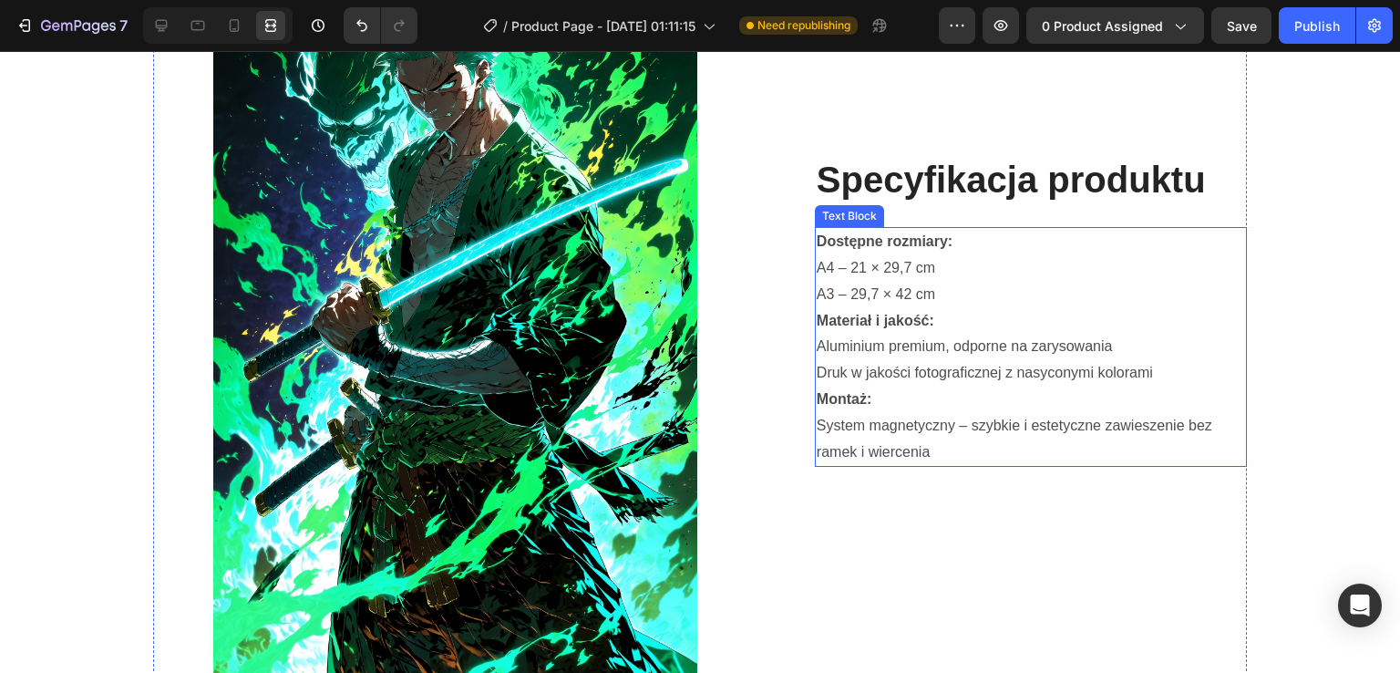
click at [850, 247] on strong "Dostępne rozmiary:" at bounding box center [885, 240] width 136 height 15
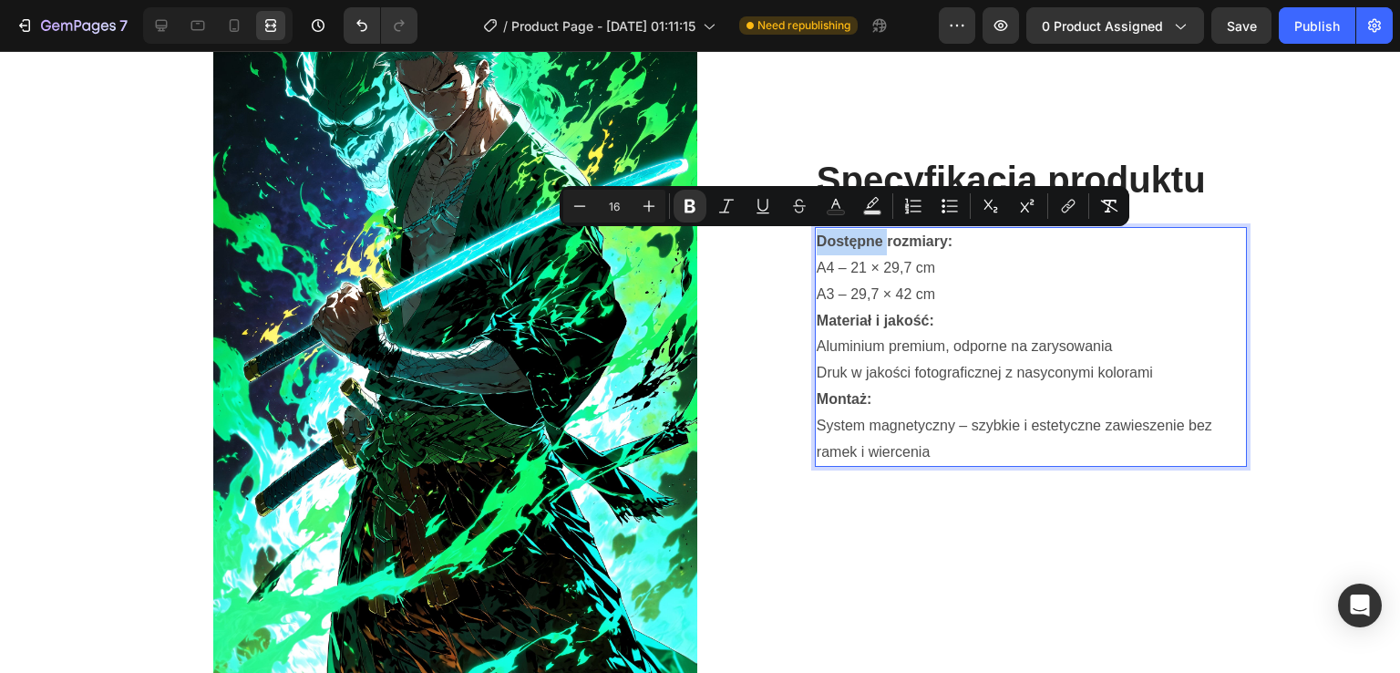
click at [850, 247] on strong "Dostępne rozmiary:" at bounding box center [885, 240] width 136 height 15
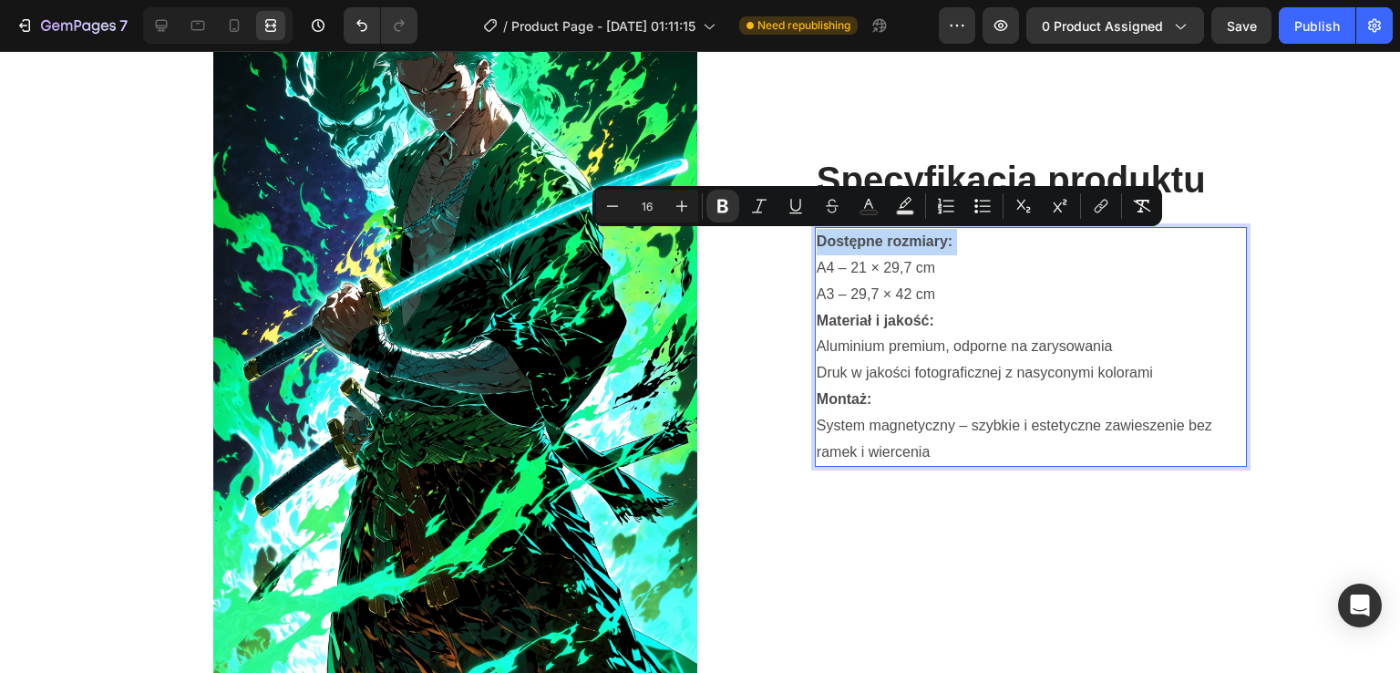
click at [850, 247] on strong "Dostępne rozmiary:" at bounding box center [885, 240] width 136 height 15
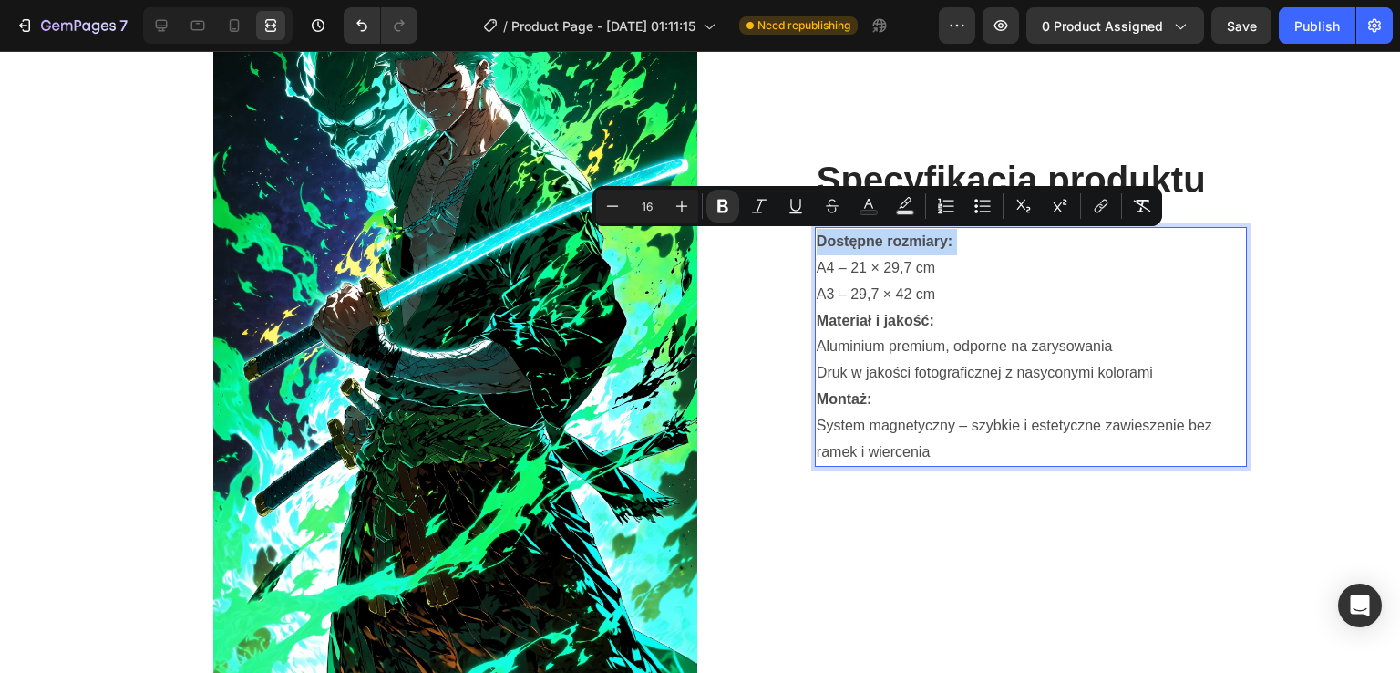
click at [851, 270] on p "A4 – 21 × 29,7 cm" at bounding box center [1031, 268] width 428 height 26
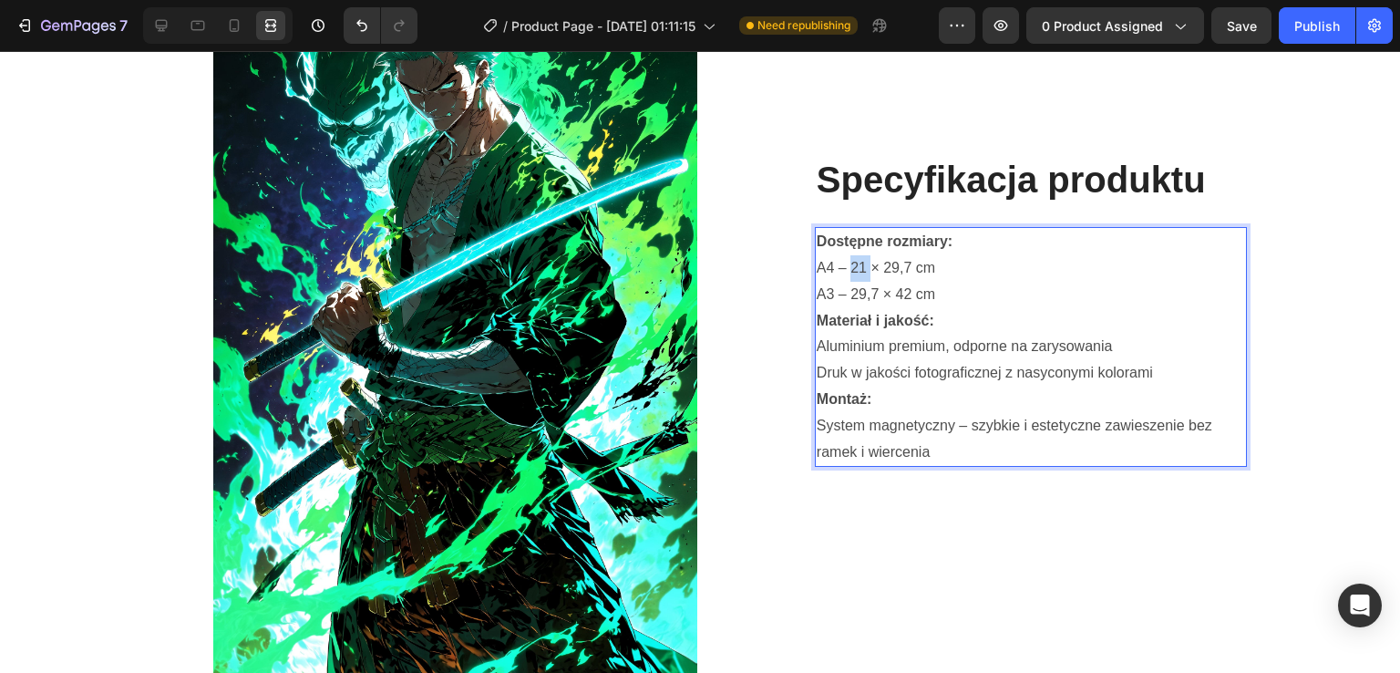
click at [851, 270] on p "A4 – 21 × 29,7 cm" at bounding box center [1031, 268] width 428 height 26
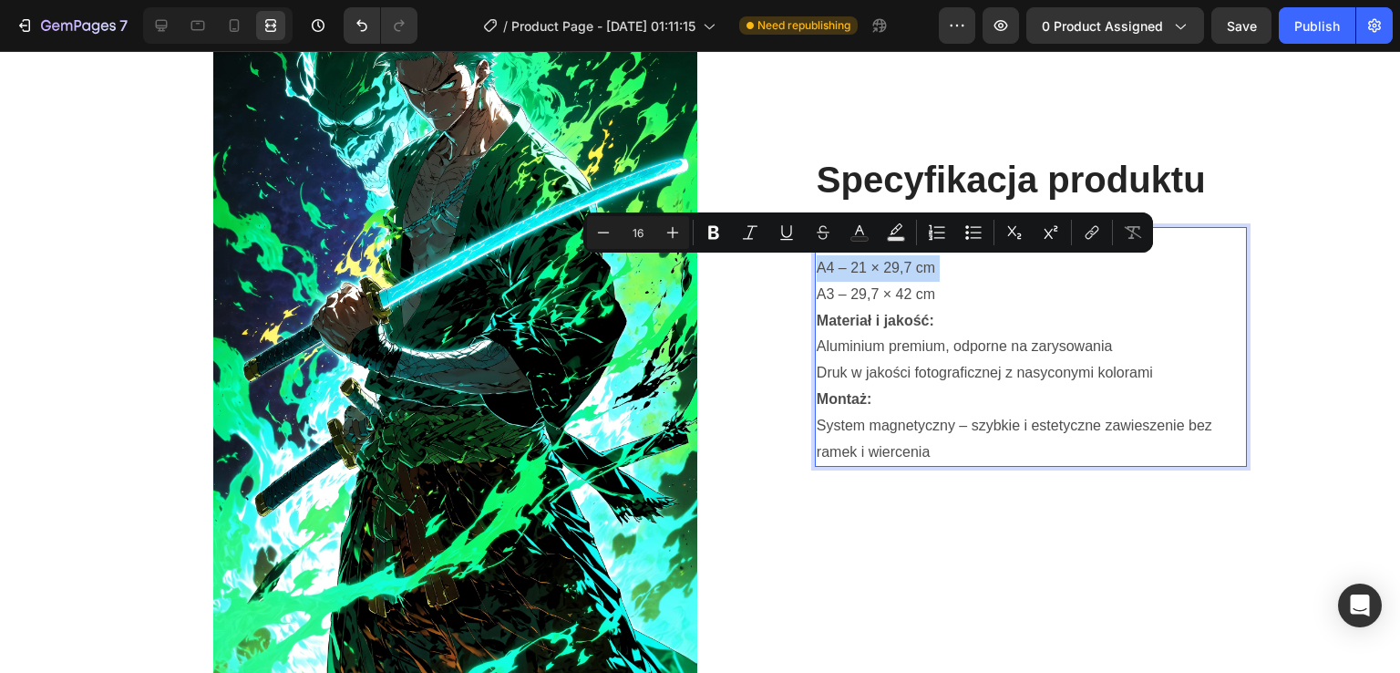
click at [851, 270] on p "A4 – 21 × 29,7 cm" at bounding box center [1031, 268] width 428 height 26
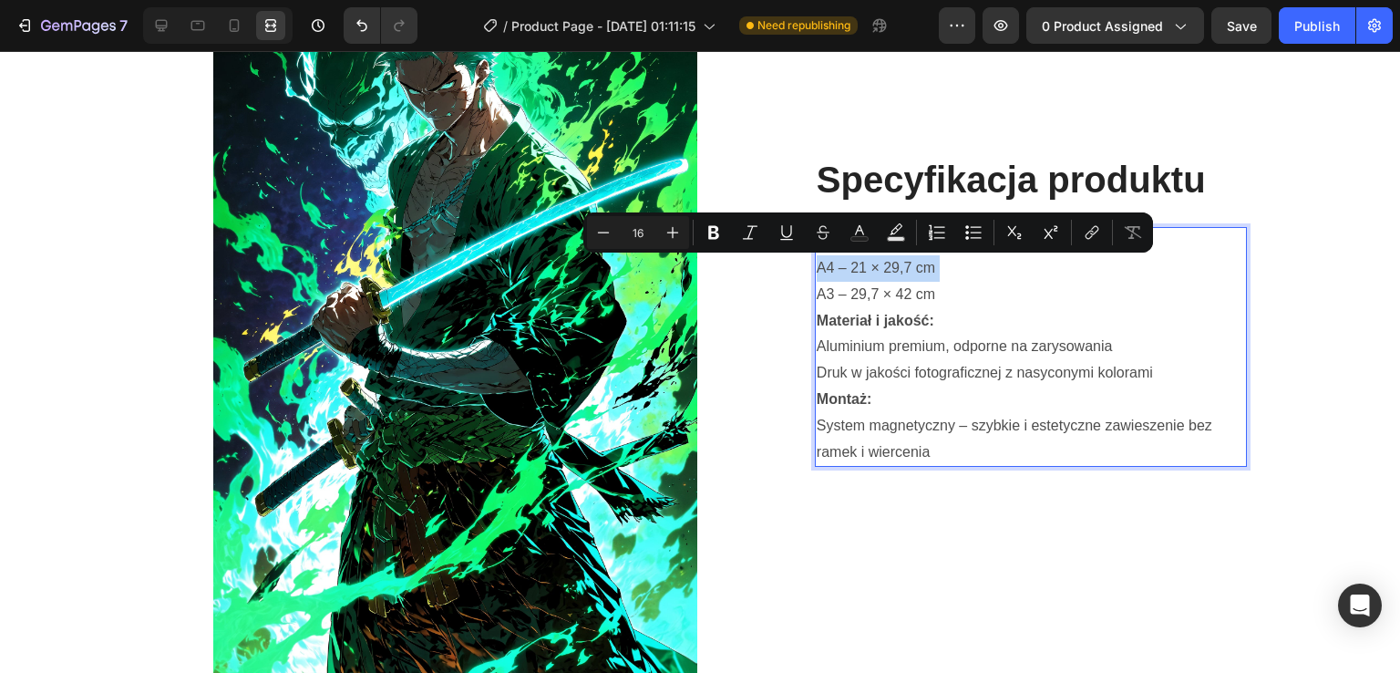
click at [851, 270] on p "A4 – 21 × 29,7 cm" at bounding box center [1031, 268] width 428 height 26
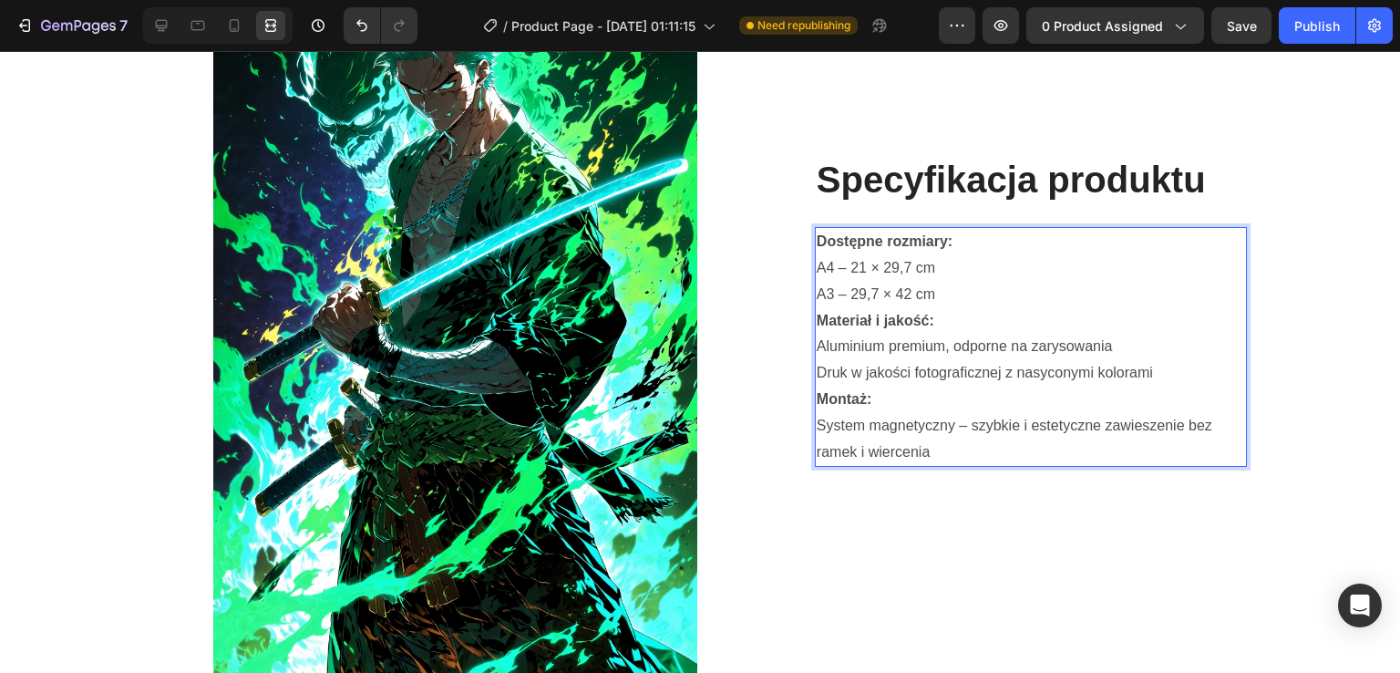
click at [851, 270] on p "A4 – 21 × 29,7 cm" at bounding box center [1031, 268] width 428 height 26
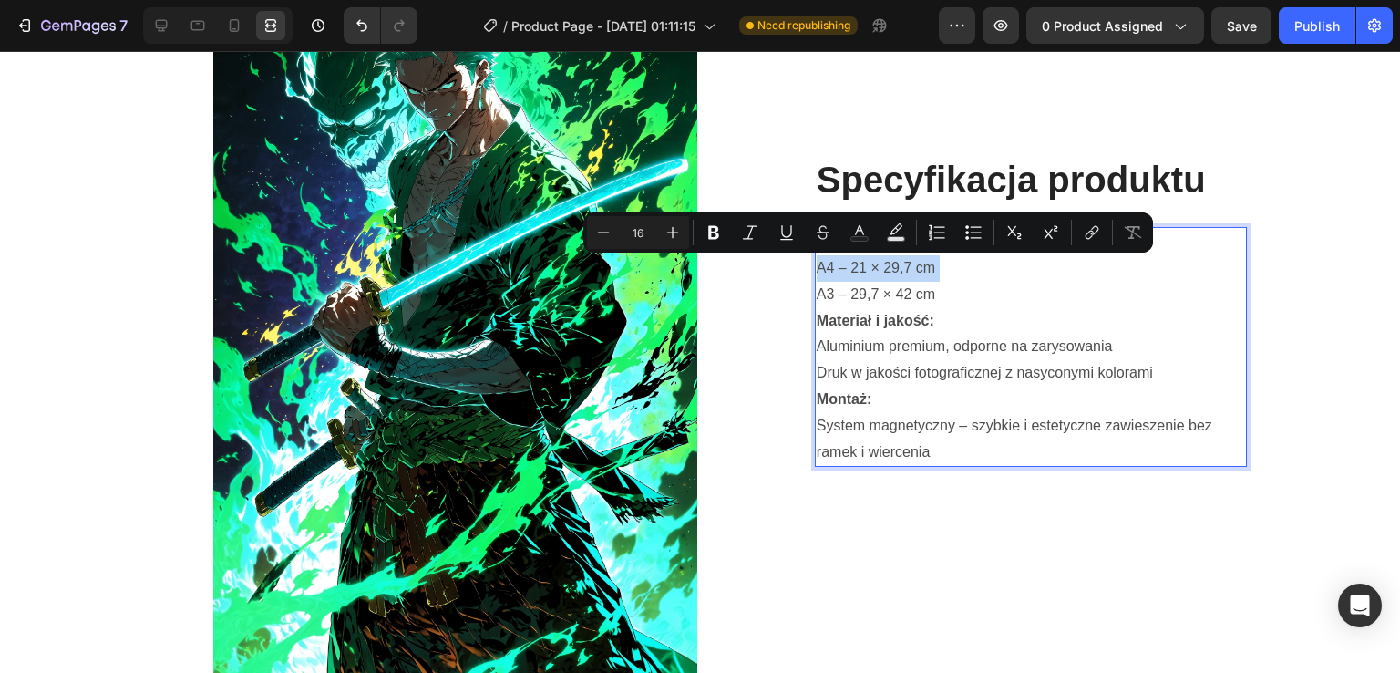
click at [851, 270] on p "A4 – 21 × 29,7 cm" at bounding box center [1031, 268] width 428 height 26
click at [842, 270] on p "A4 – 21 × 29,7 cm" at bounding box center [1031, 268] width 428 height 26
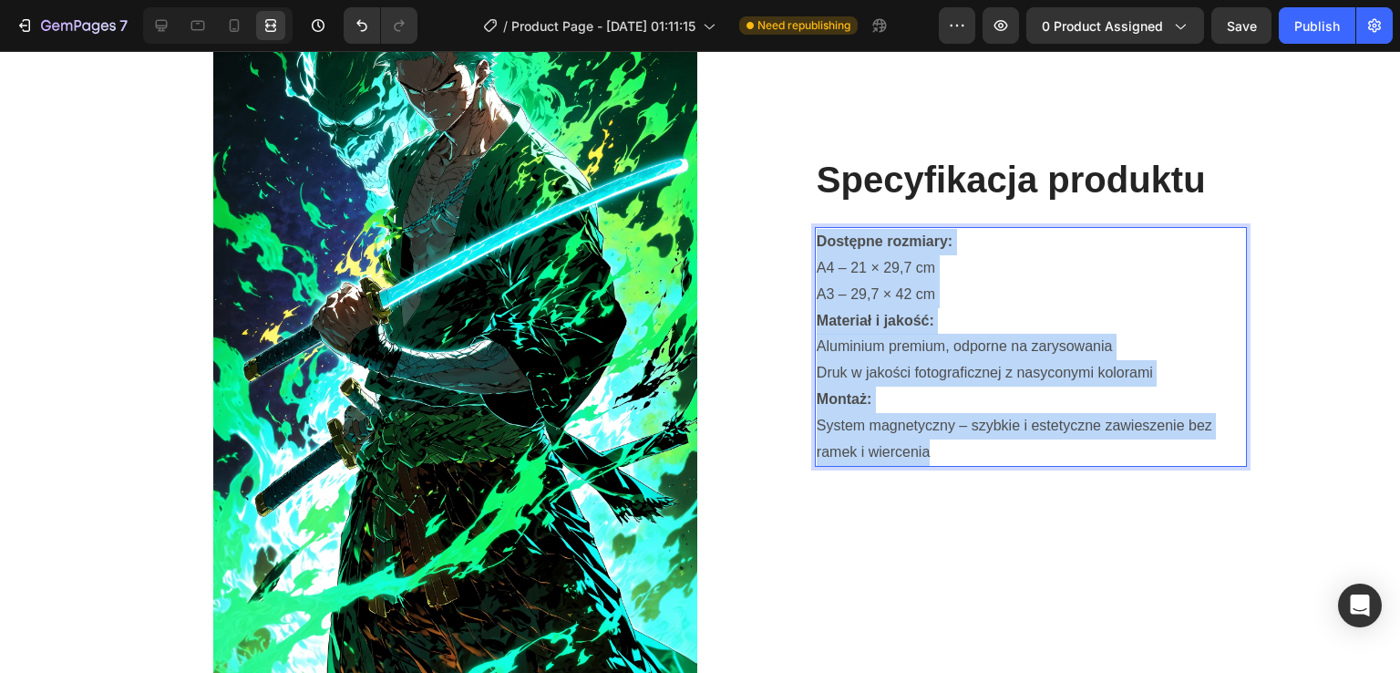
drag, startPoint x: 814, startPoint y: 241, endPoint x: 976, endPoint y: 466, distance: 277.6
click at [976, 466] on div "Dostępne rozmiary: A4 – 21 × 29,7 cm A3 – 29,7 × 42 cm Materiał i jakość: Alumi…" at bounding box center [1031, 347] width 432 height 240
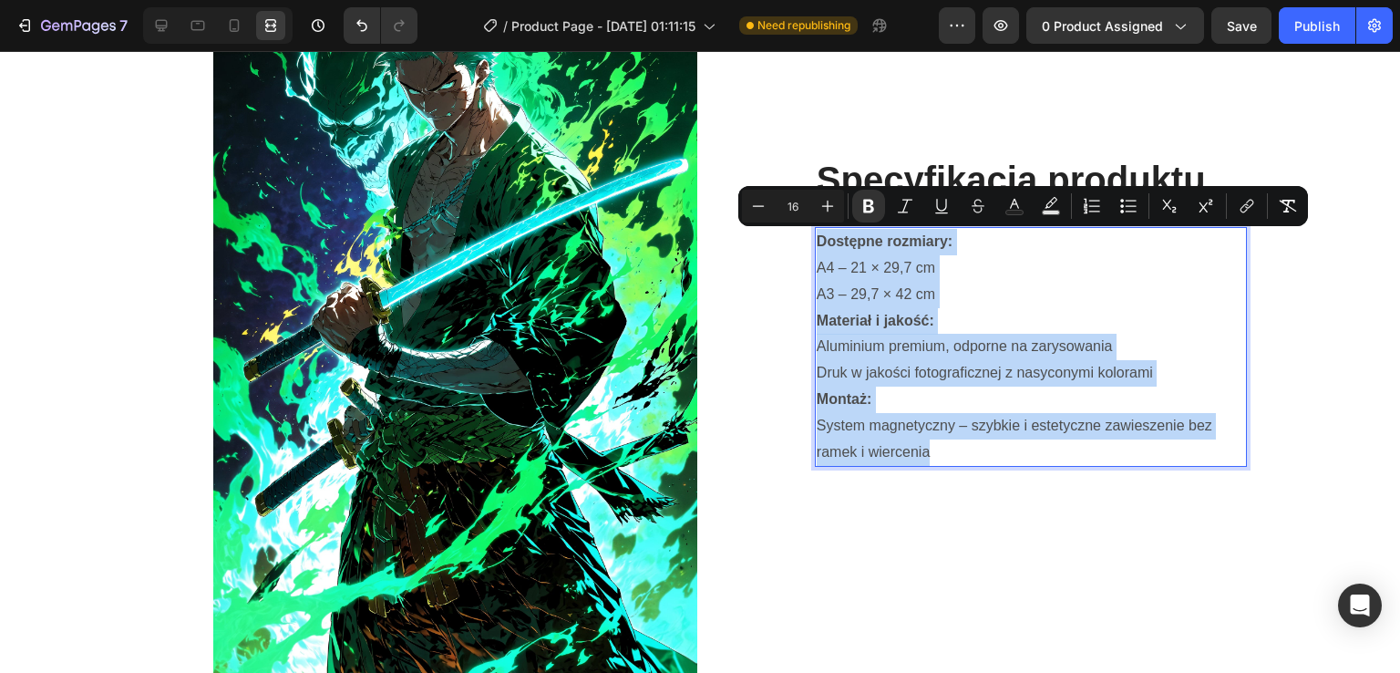
scroll to position [1598, 0]
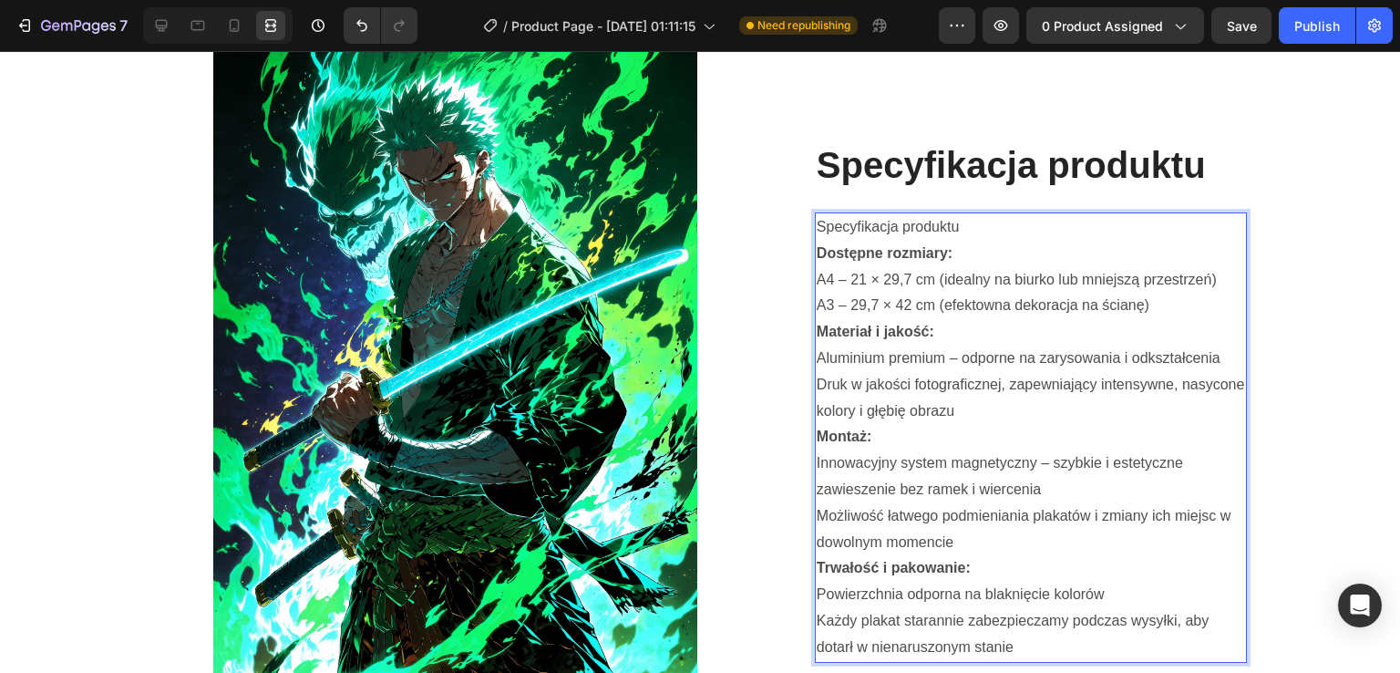
click at [933, 216] on p "Specyfikacja produktu" at bounding box center [1031, 227] width 428 height 26
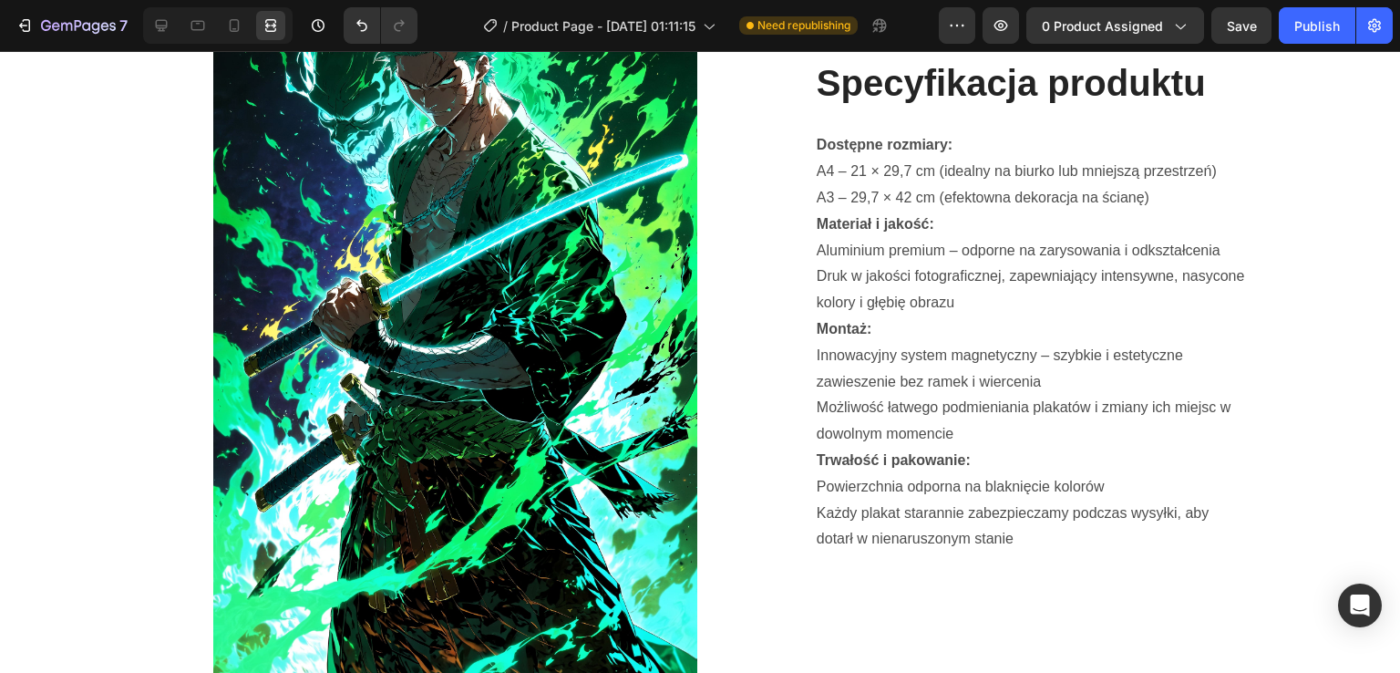
scroll to position [1707, 0]
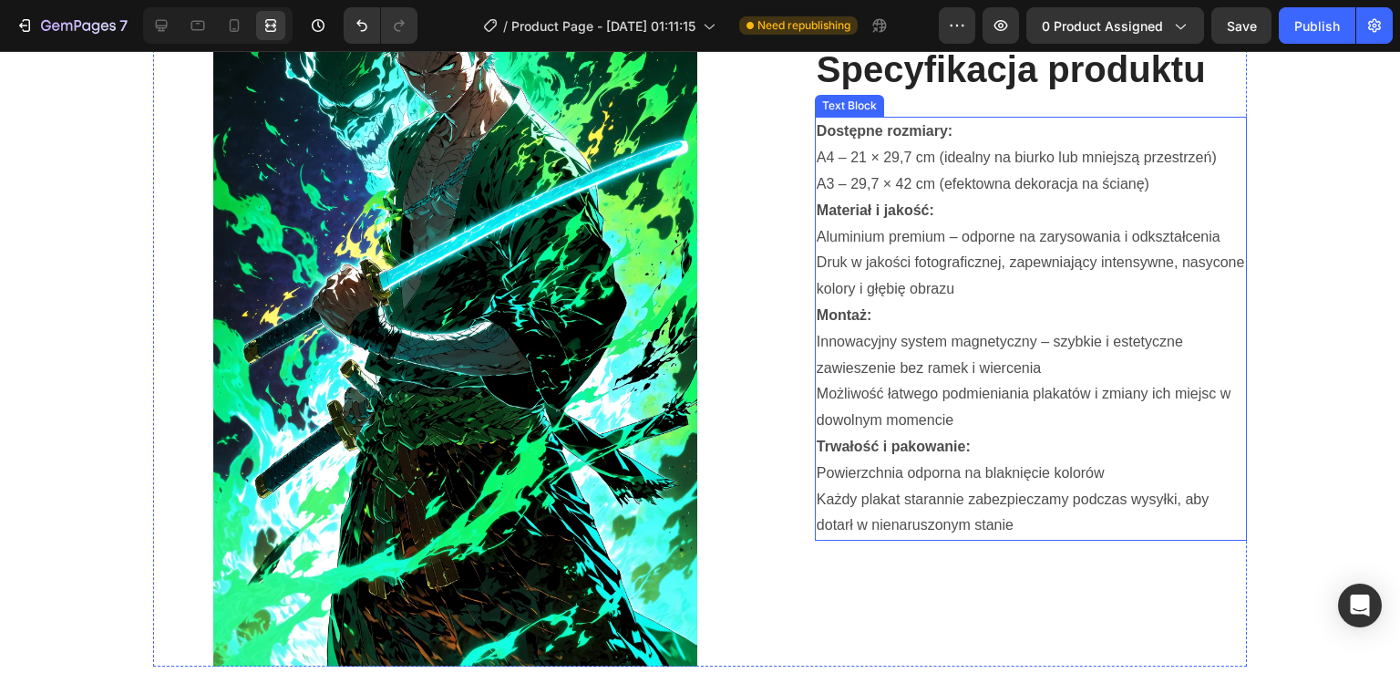
click at [815, 336] on div "Dostępne rozmiary: A4 – 21 × 29,7 cm (idealny na biurko lub mniejszą przestrzeń…" at bounding box center [1031, 329] width 432 height 424
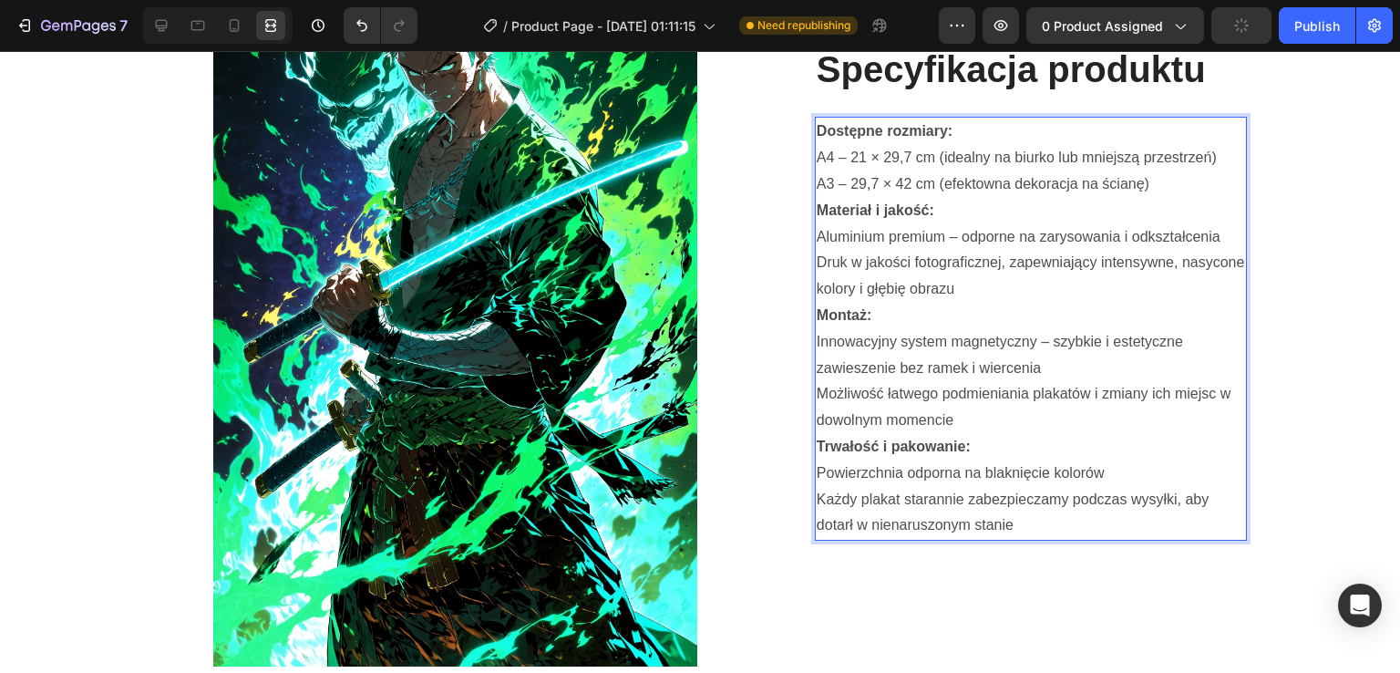
click at [817, 340] on p "Innowacyjny system magnetyczny – szybkie i estetyczne zawieszenie bez ramek i w…" at bounding box center [1031, 355] width 428 height 53
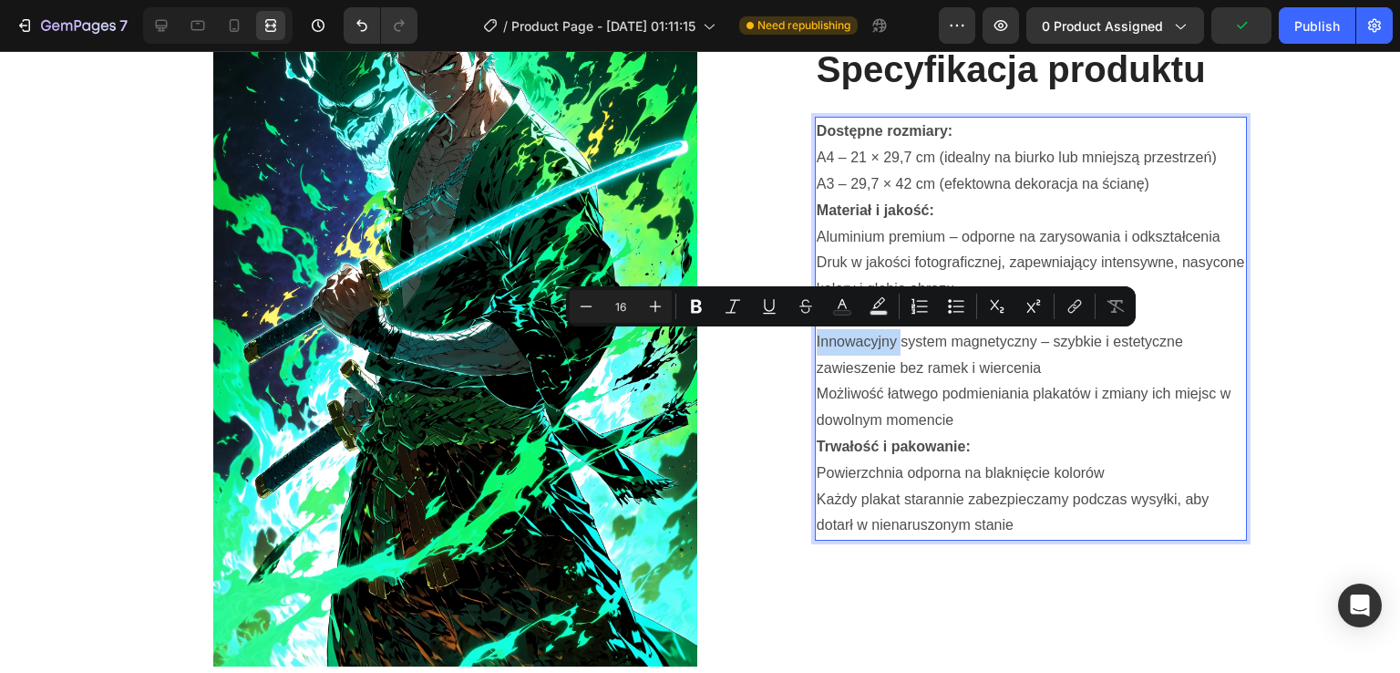
click at [817, 340] on p "Innowacyjny system magnetyczny – szybkie i estetyczne zawieszenie bez ramek i w…" at bounding box center [1031, 355] width 428 height 53
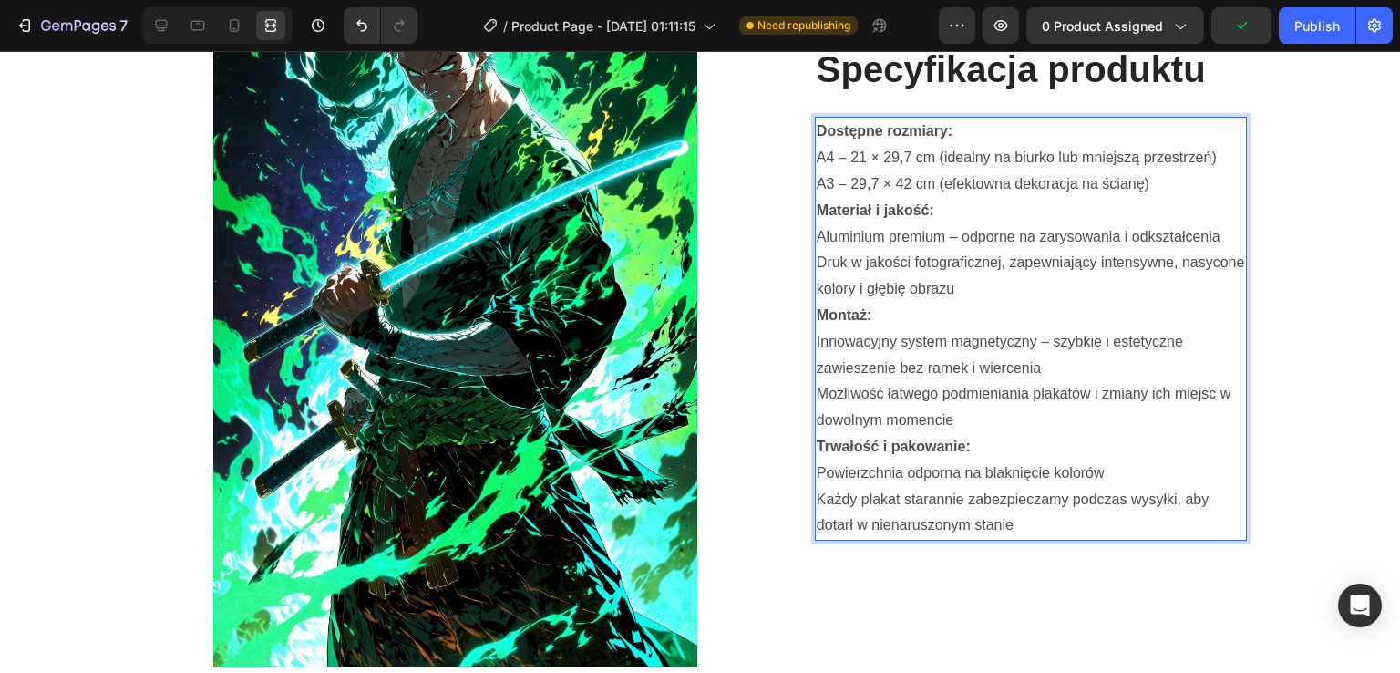
click at [826, 340] on p "Innowacyjny system magnetyczny – szybkie i estetyczne zawieszenie bez ramek i w…" at bounding box center [1031, 355] width 428 height 53
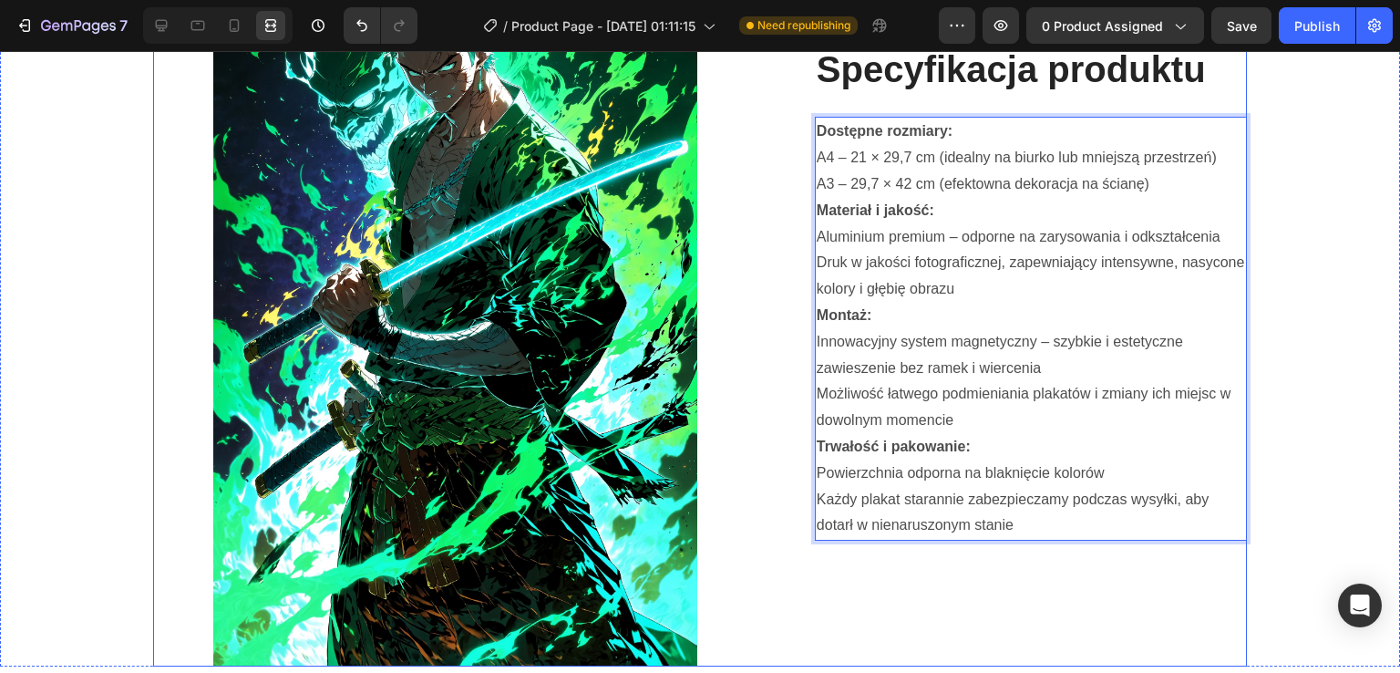
click at [806, 344] on div "Image Specyfikacja produktu Heading Dostępne rozmiary: A4 – 21 × 29,7 cm (ideal…" at bounding box center [700, 304] width 1094 height 727
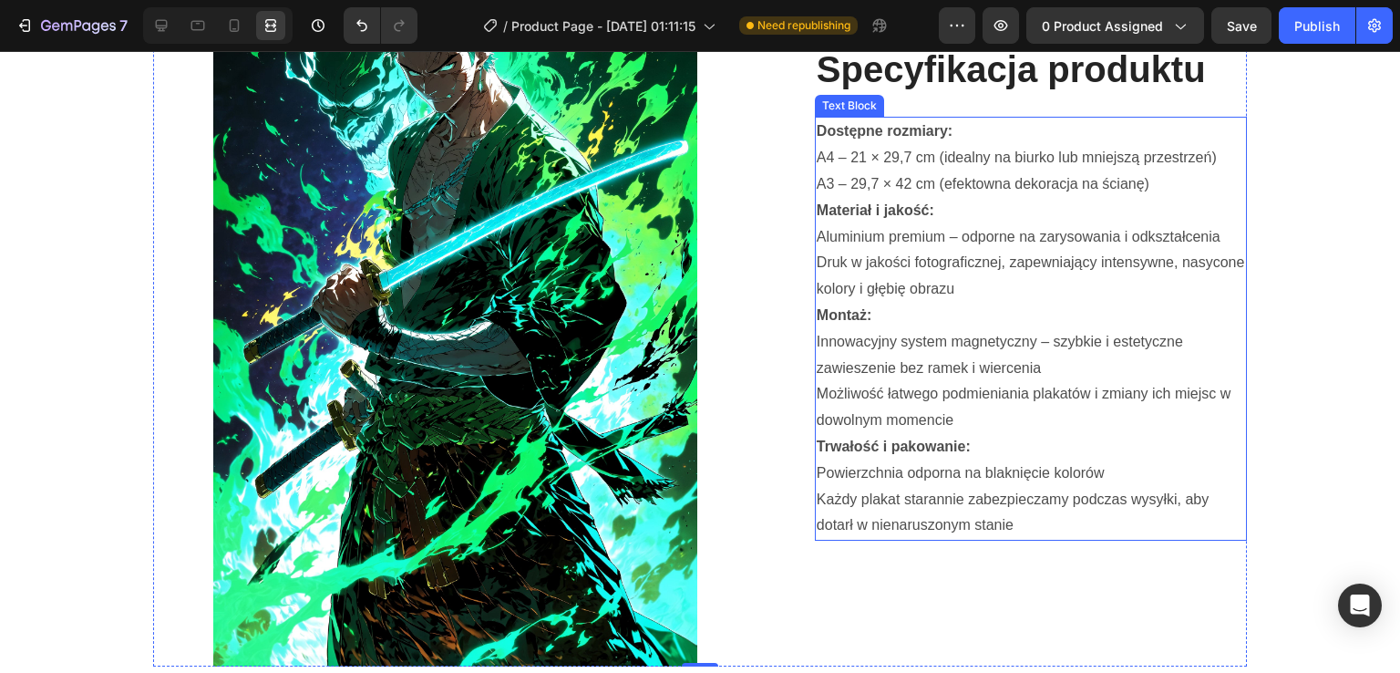
click at [817, 341] on p "Innowacyjny system magnetyczny – szybkie i estetyczne zawieszenie bez ramek i w…" at bounding box center [1031, 355] width 428 height 53
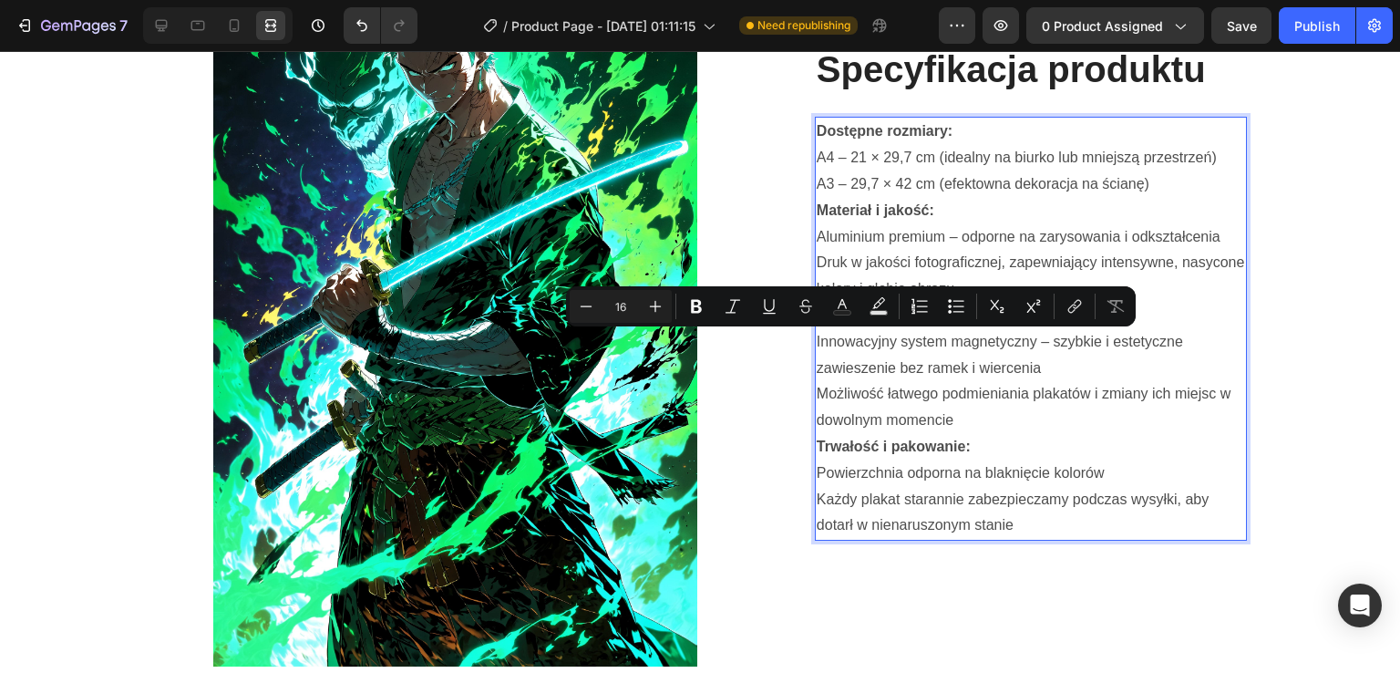
click at [817, 341] on p "Innowacyjny system magnetyczny – szybkie i estetyczne zawieszenie bez ramek i w…" at bounding box center [1031, 355] width 428 height 53
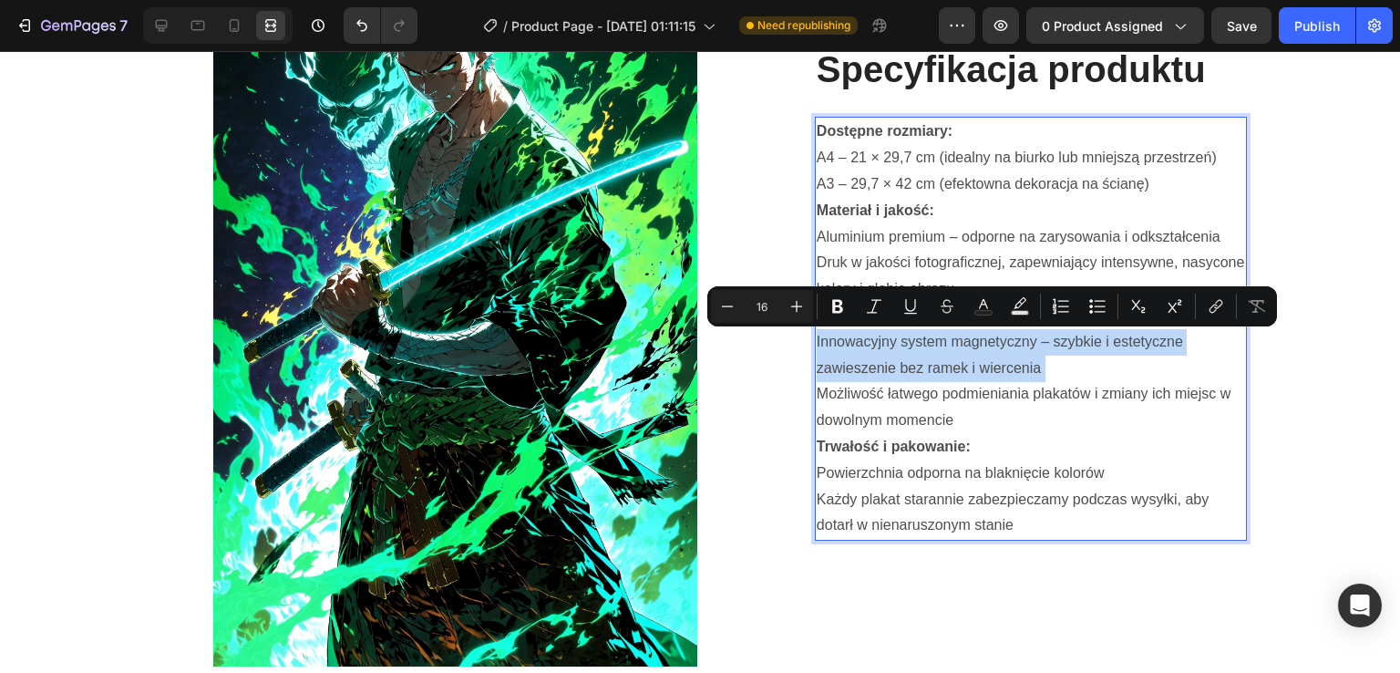
click at [817, 341] on p "Innowacyjny system magnetyczny – szybkie i estetyczne zawieszenie bez ramek i w…" at bounding box center [1031, 355] width 428 height 53
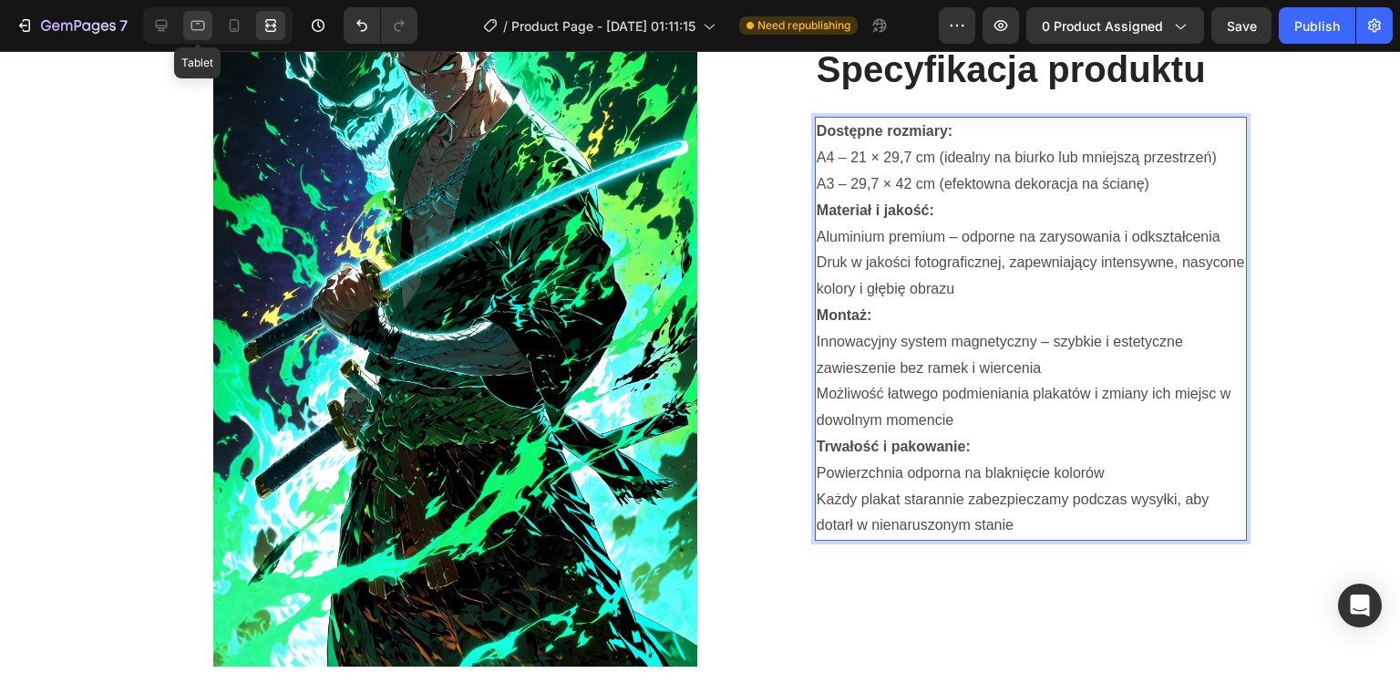
click at [182, 24] on div "Tablet" at bounding box center [218, 25] width 150 height 36
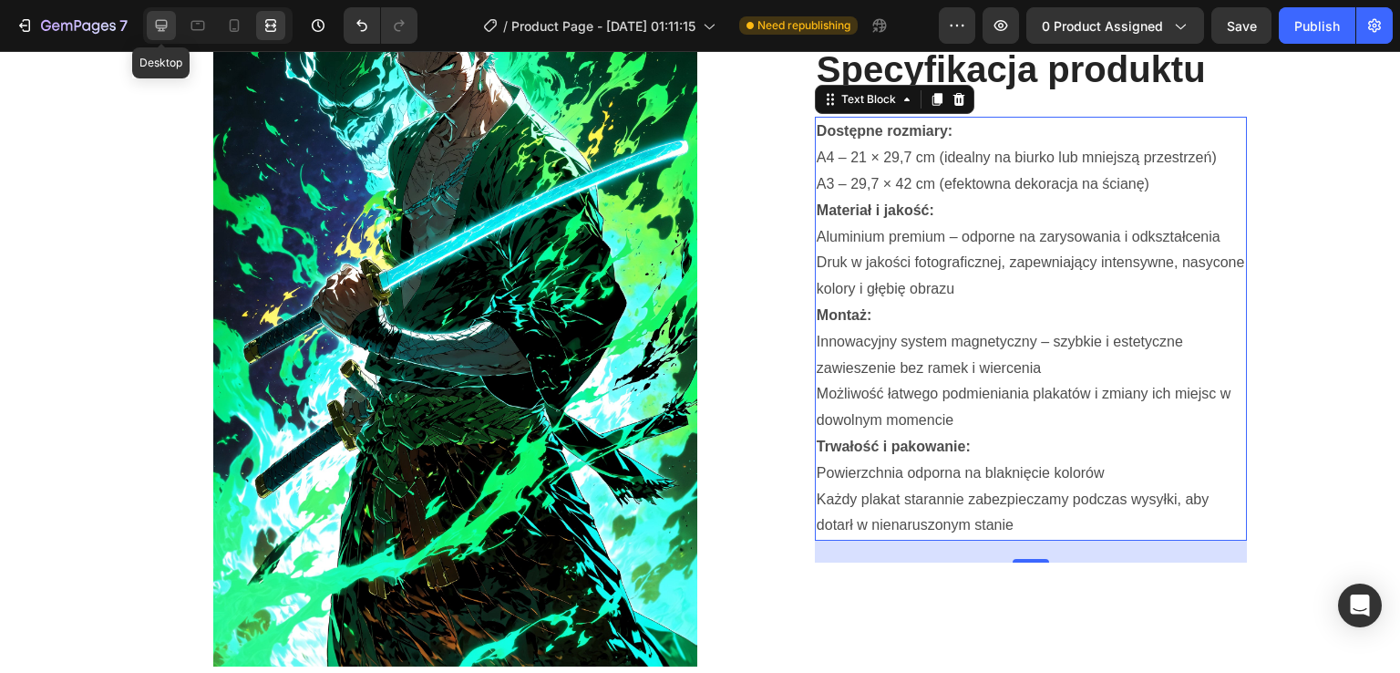
click at [168, 25] on icon at bounding box center [161, 25] width 18 height 18
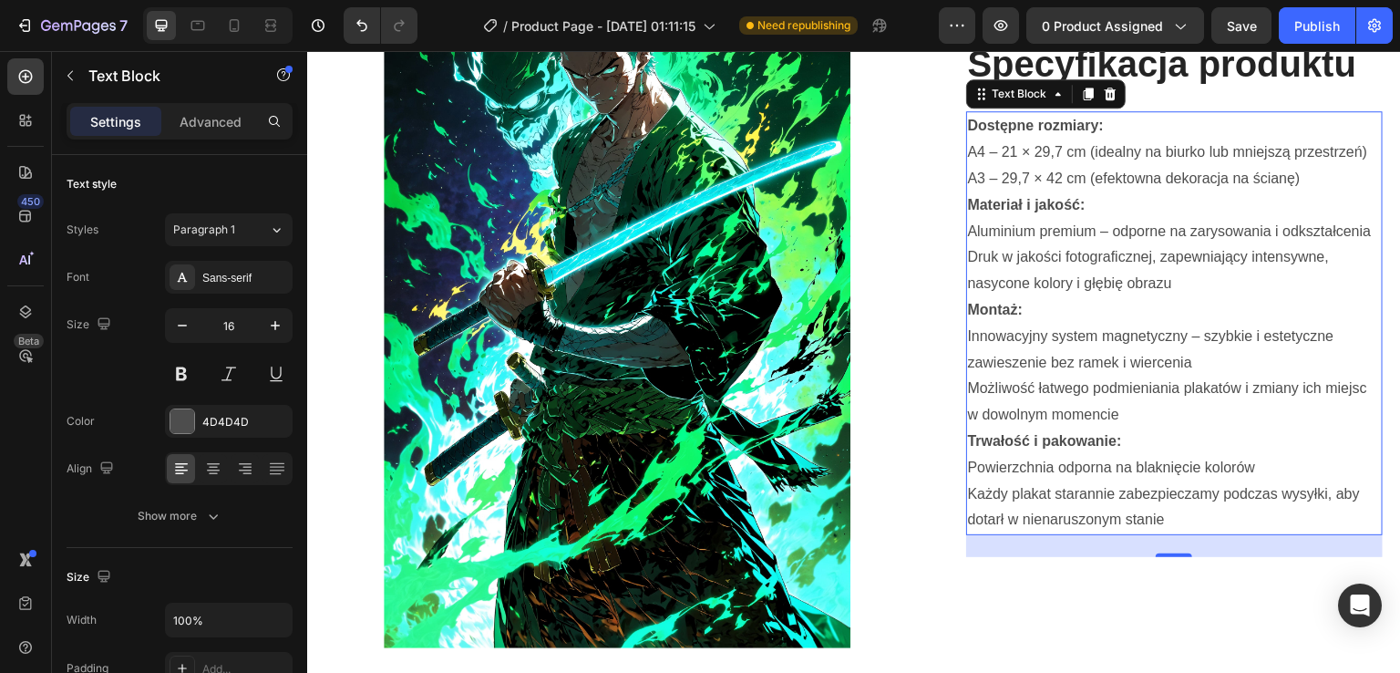
click at [1305, 535] on div "24" at bounding box center [1175, 546] width 418 height 22
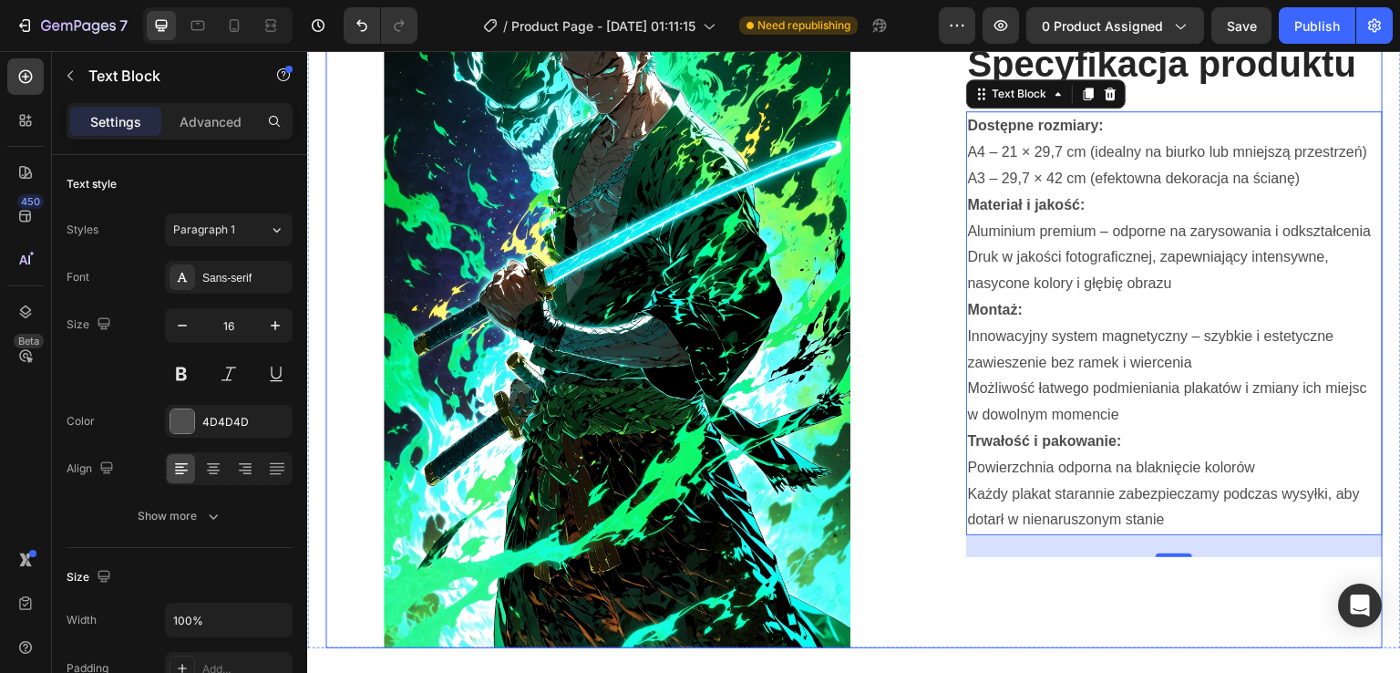
click at [1267, 603] on div "Specyfikacja produktu Heading Dostępne rozmiary: A4 – 21 × 29,7 cm (idealny na …" at bounding box center [1175, 298] width 418 height 701
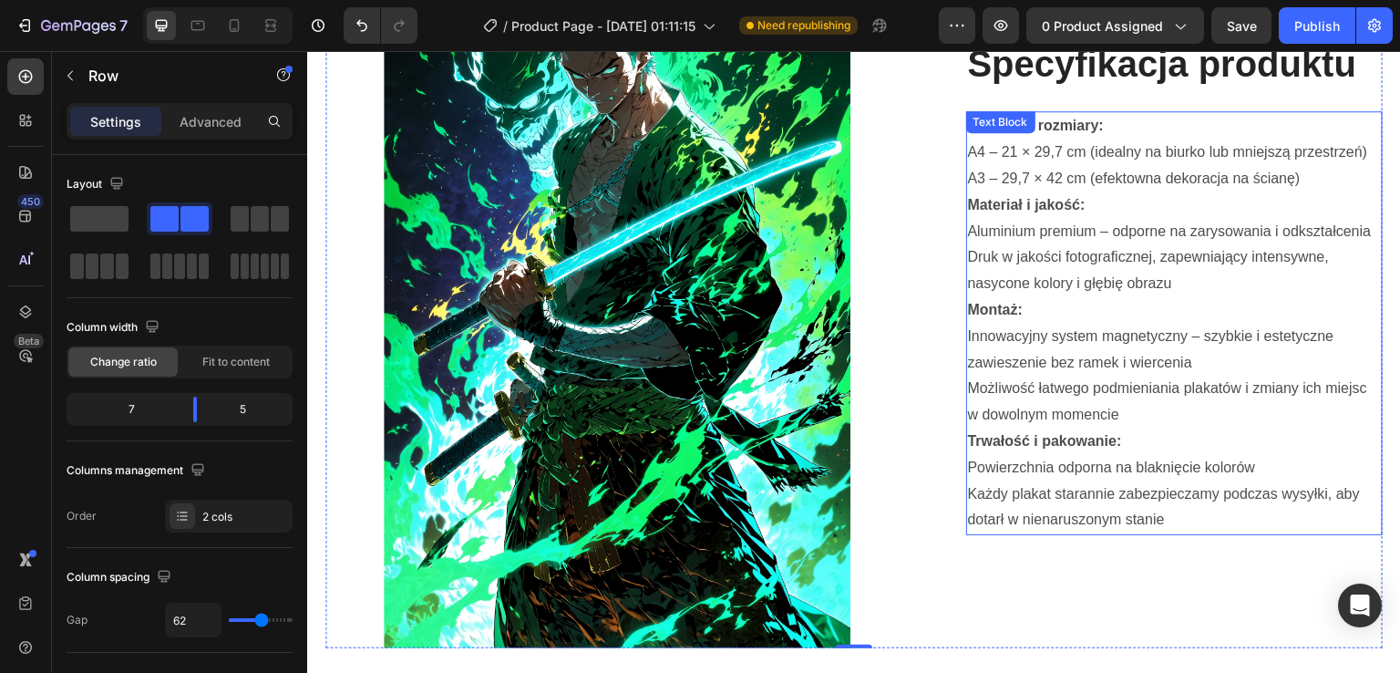
click at [968, 142] on p "A4 – 21 × 29,7 cm (idealny na biurko lub mniejszą przestrzeń)" at bounding box center [1175, 152] width 414 height 26
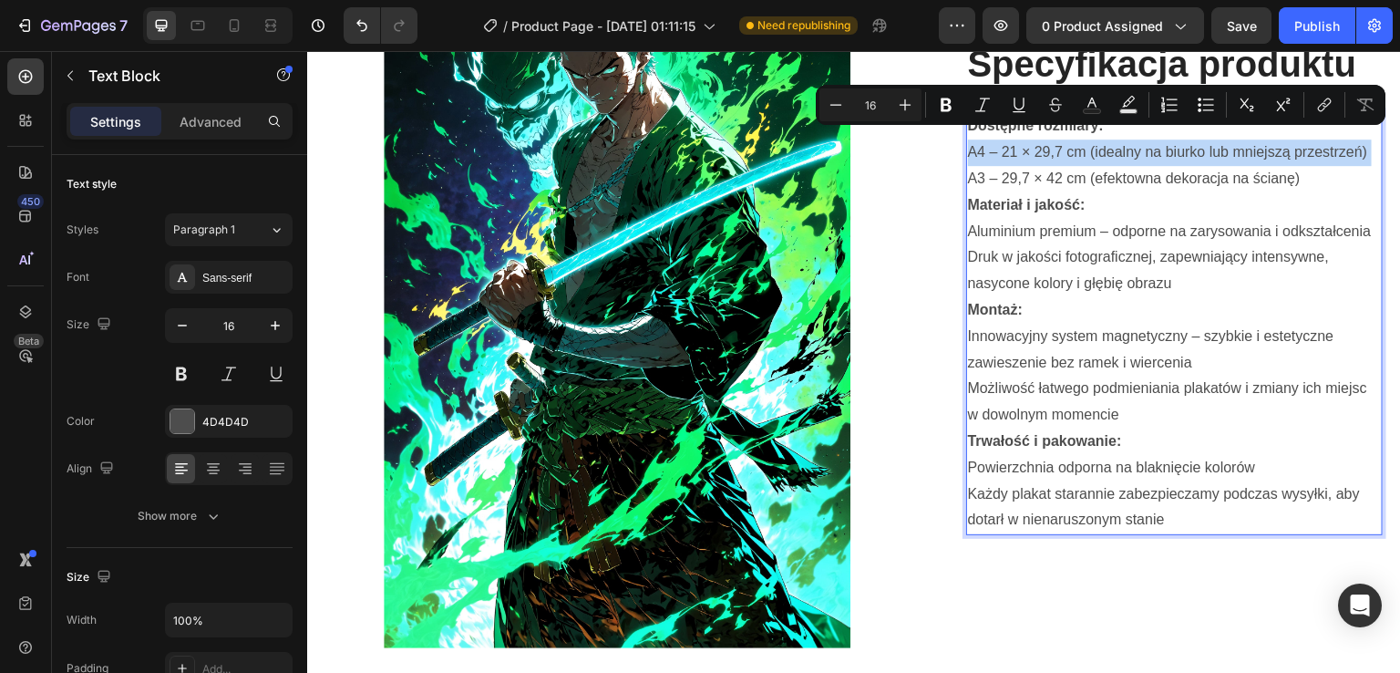
click at [968, 142] on p "A4 – 21 × 29,7 cm (idealny na biurko lub mniejszą przestrzeń)" at bounding box center [1175, 152] width 414 height 26
click at [1203, 112] on icon "Editor contextual toolbar" at bounding box center [1206, 105] width 18 height 18
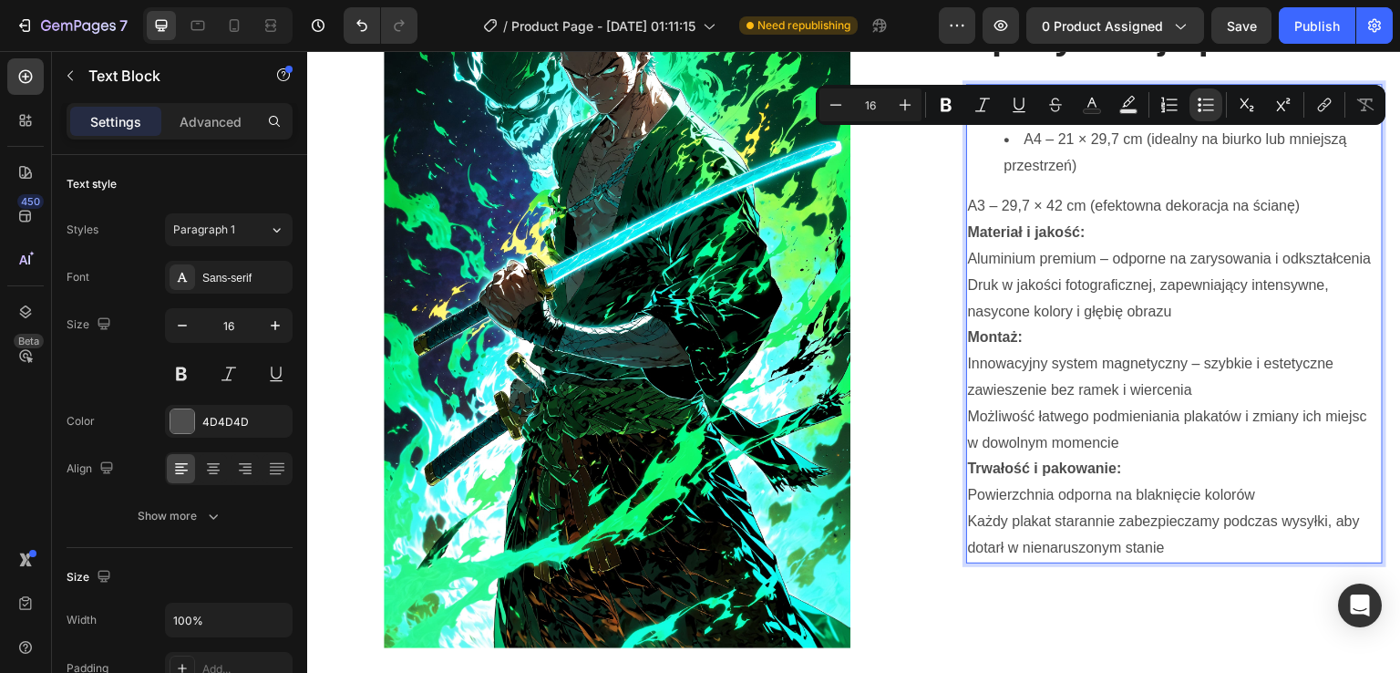
click at [1140, 193] on p "A3 – 29,7 × 42 cm (efektowna dekoracja na ścianę)" at bounding box center [1175, 206] width 414 height 26
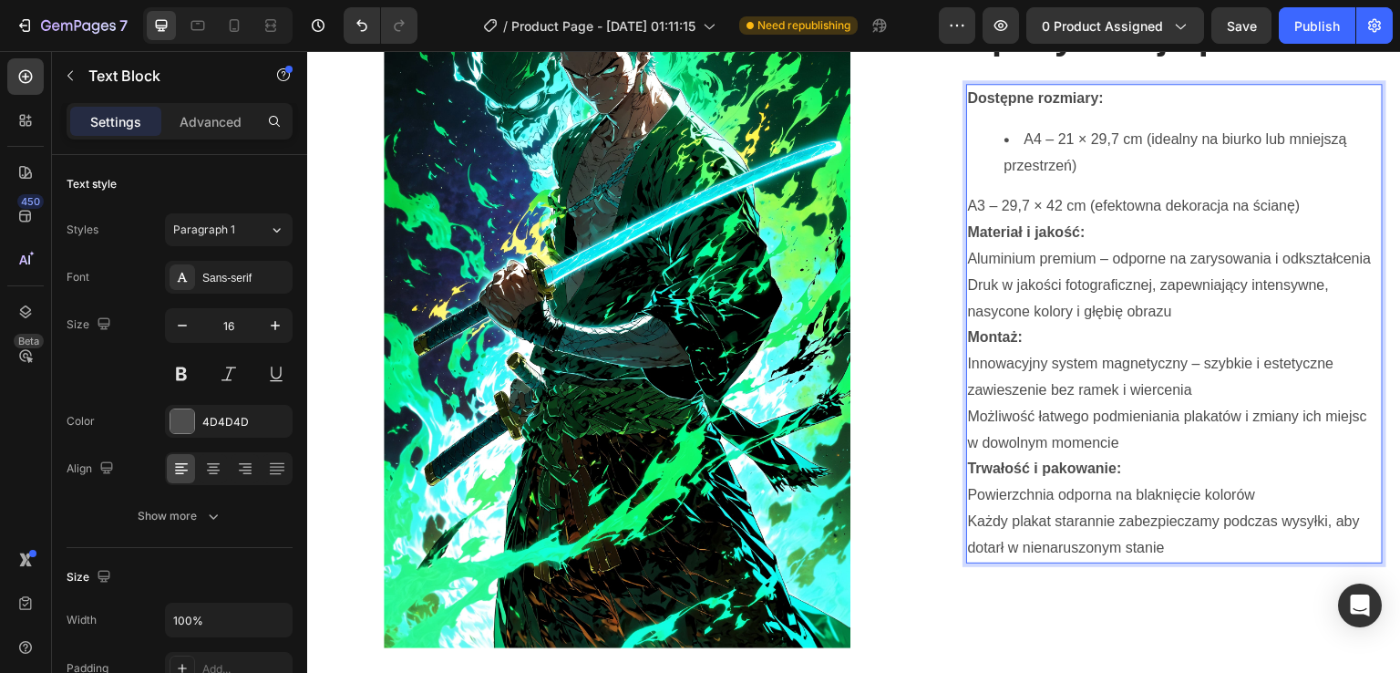
click at [968, 194] on p "A3 – 29,7 × 42 cm (efektowna dekoracja na ścianę)" at bounding box center [1175, 206] width 414 height 26
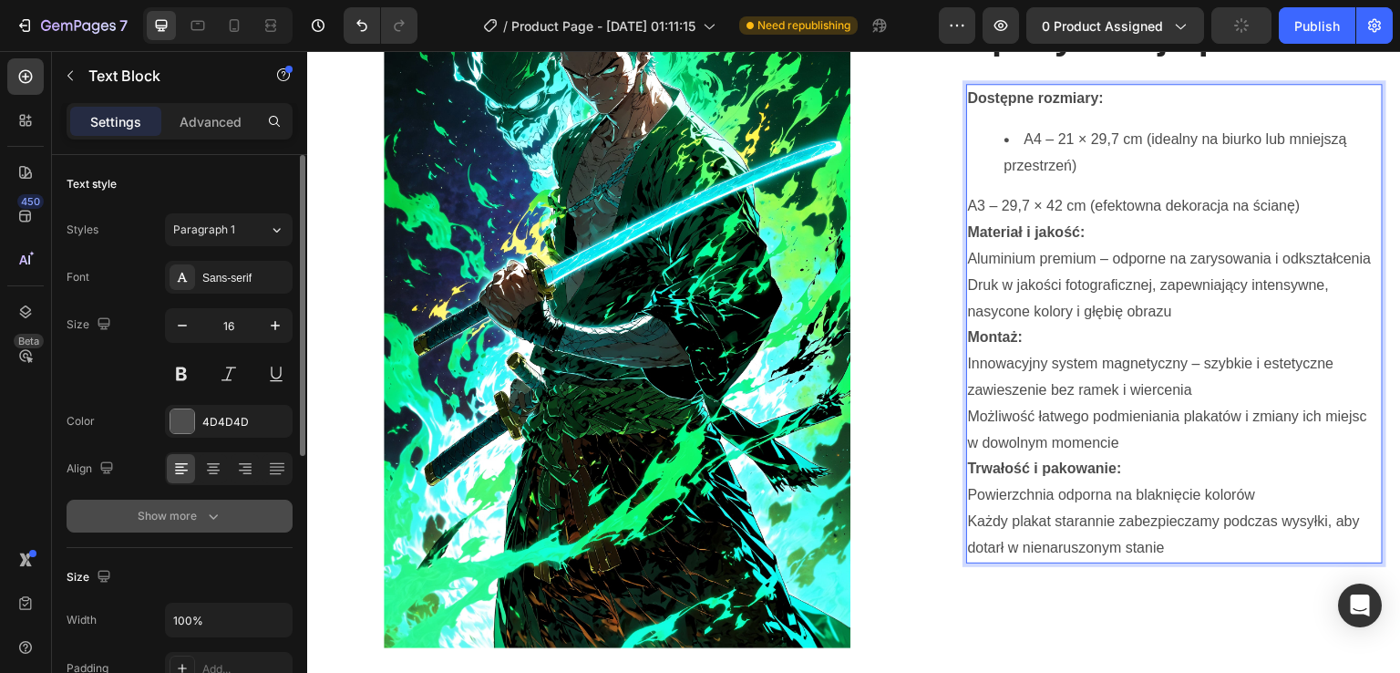
click at [213, 512] on icon "button" at bounding box center [213, 516] width 18 height 18
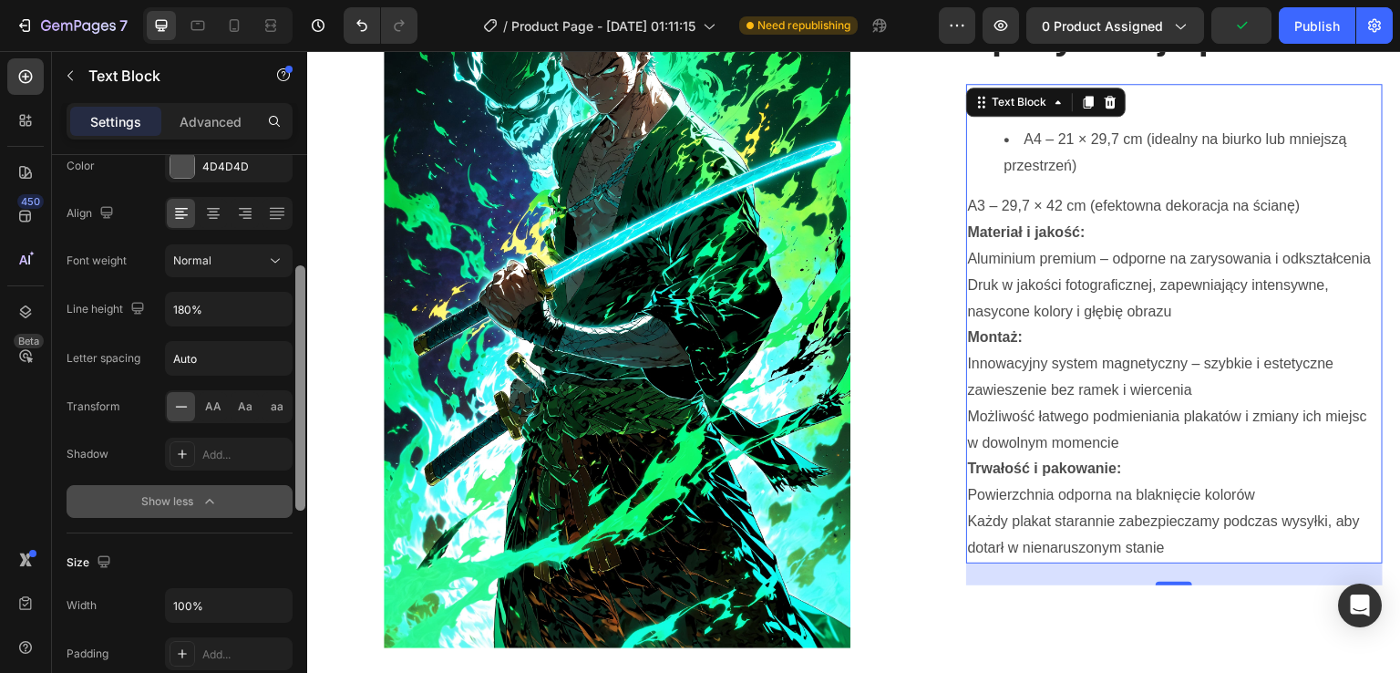
drag, startPoint x: 299, startPoint y: 405, endPoint x: 290, endPoint y: 526, distance: 121.6
click at [290, 526] on div "Text style Styles Paragraph 1 Font Sans-serif Size 16 Color 4D4D4D Align Font w…" at bounding box center [179, 440] width 255 height 570
click at [1058, 193] on p "A3 – 29,7 × 42 cm (efektowna dekoracja na ścianę)" at bounding box center [1175, 206] width 414 height 26
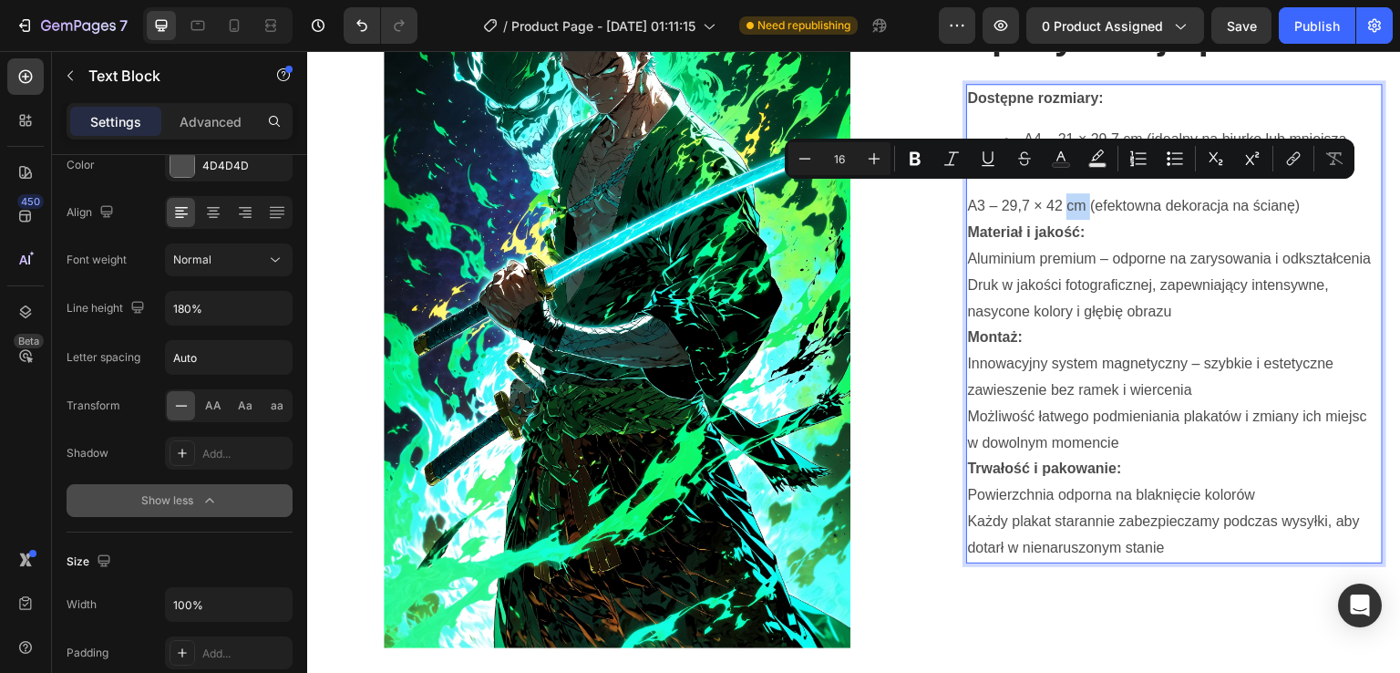
click at [1058, 193] on p "A3 – 29,7 × 42 cm (efektowna dekoracja na ścianę)" at bounding box center [1175, 206] width 414 height 26
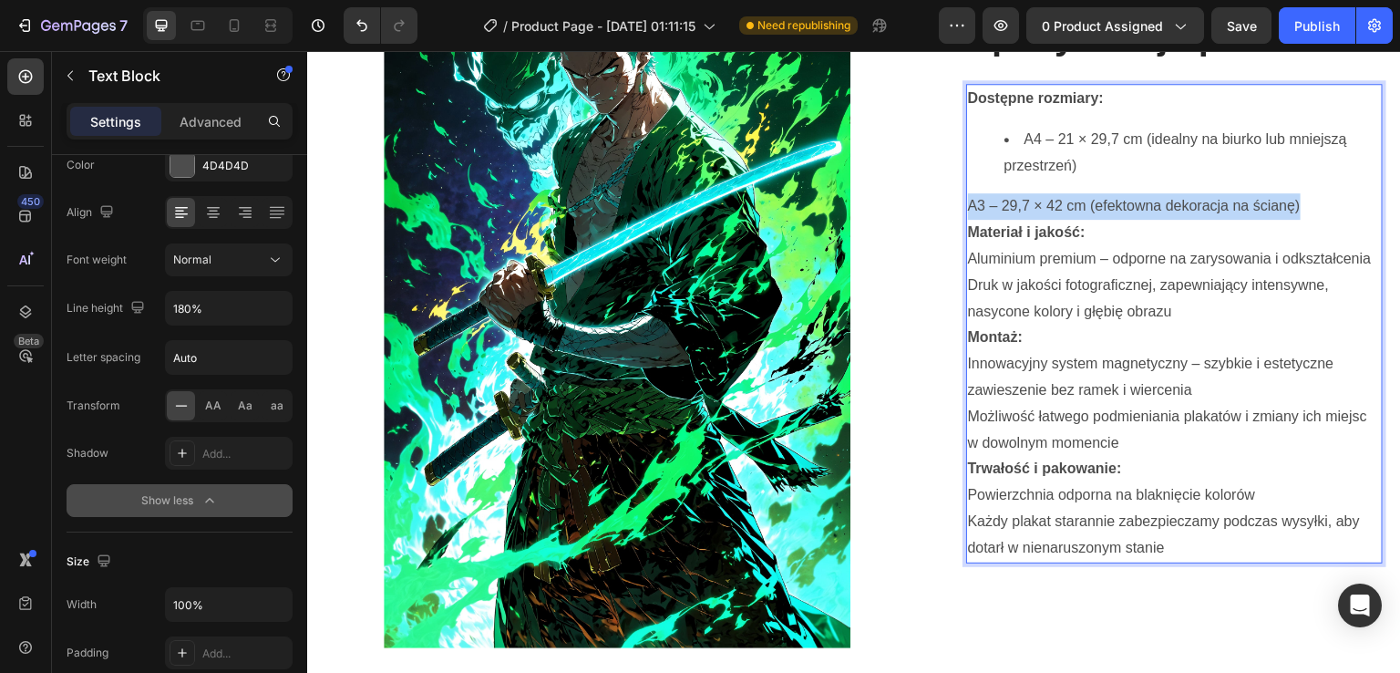
click at [1058, 193] on p "A3 – 29,7 × 42 cm (efektowna dekoracja na ścianę)" at bounding box center [1175, 206] width 414 height 26
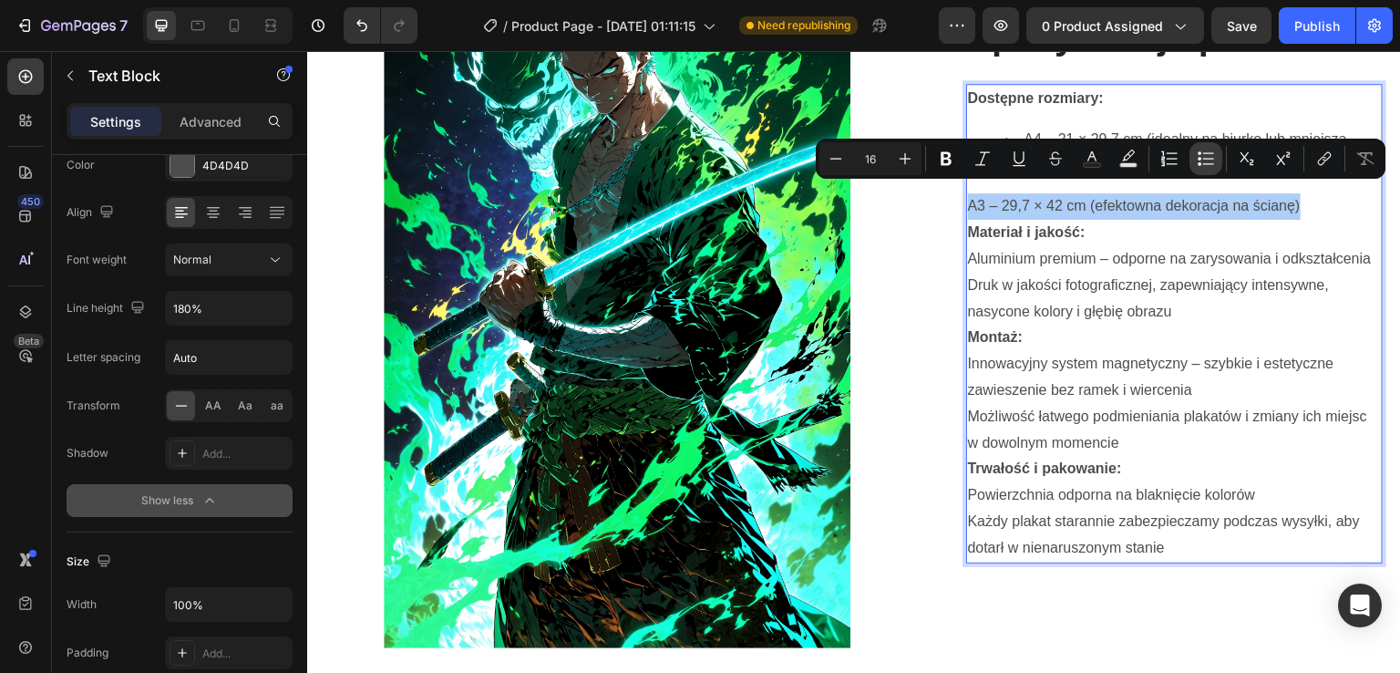
click at [1203, 160] on icon "Editor contextual toolbar" at bounding box center [1206, 159] width 18 height 18
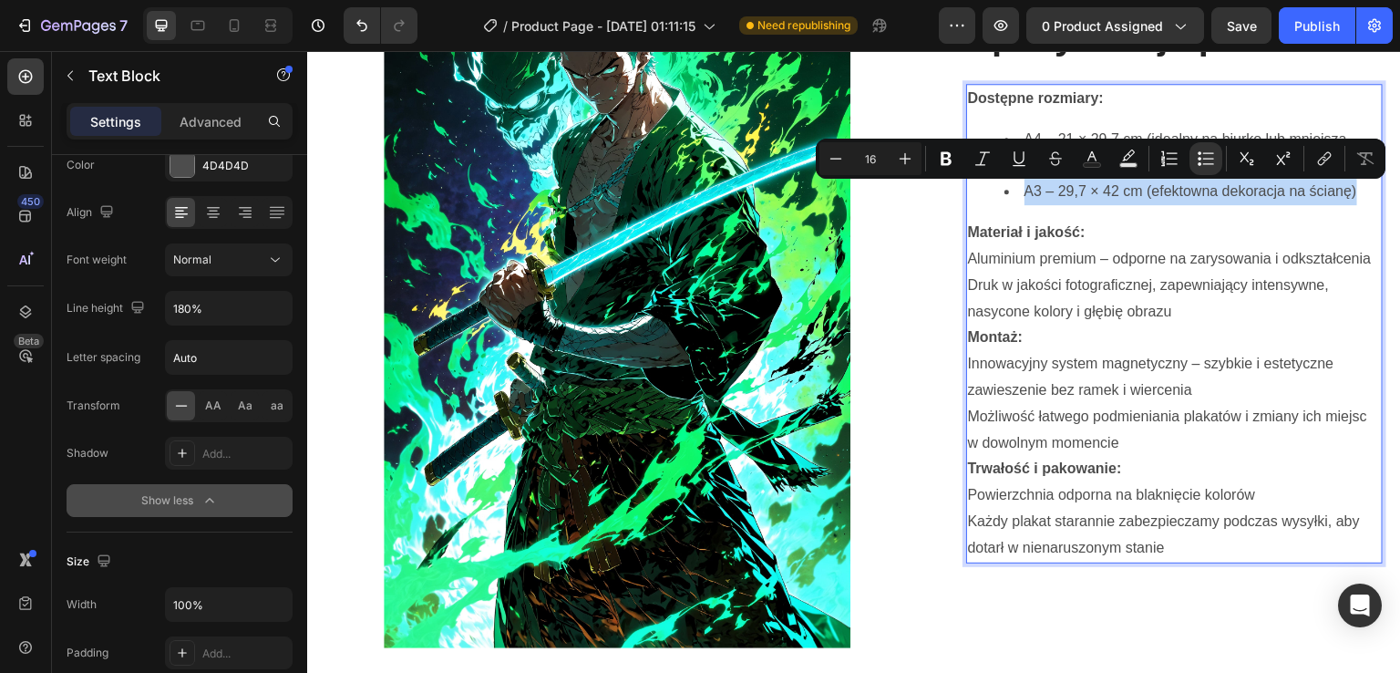
click at [1158, 246] on p "Aluminium premium – odporne na zarysowania i odkształcenia" at bounding box center [1175, 259] width 414 height 26
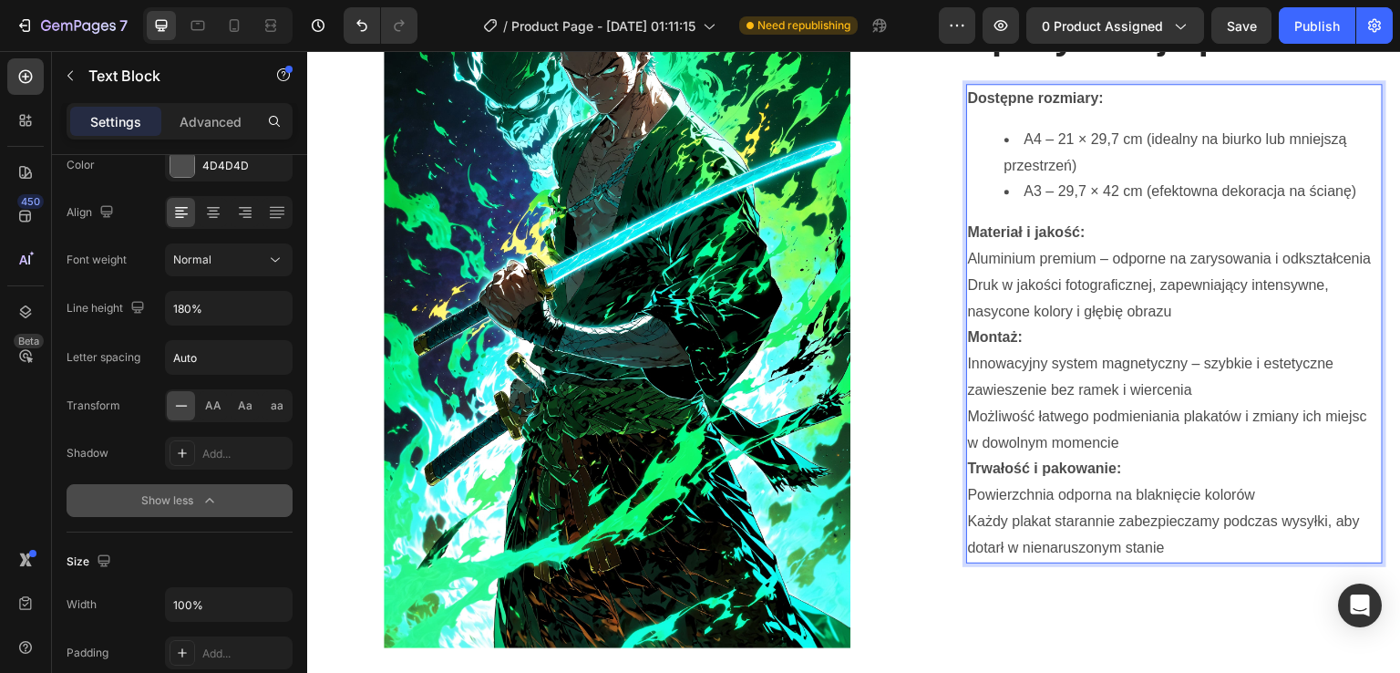
click at [1001, 108] on div "Dostępne rozmiary: A4 – 21 × 29,7 cm (idealny na biurko lub mniejszą przestrzeń…" at bounding box center [1175, 324] width 418 height 480
click at [1005, 127] on li "A4 – 21 × 29,7 cm (idealny na biurko lub mniejszą przestrzeń)" at bounding box center [1193, 153] width 377 height 53
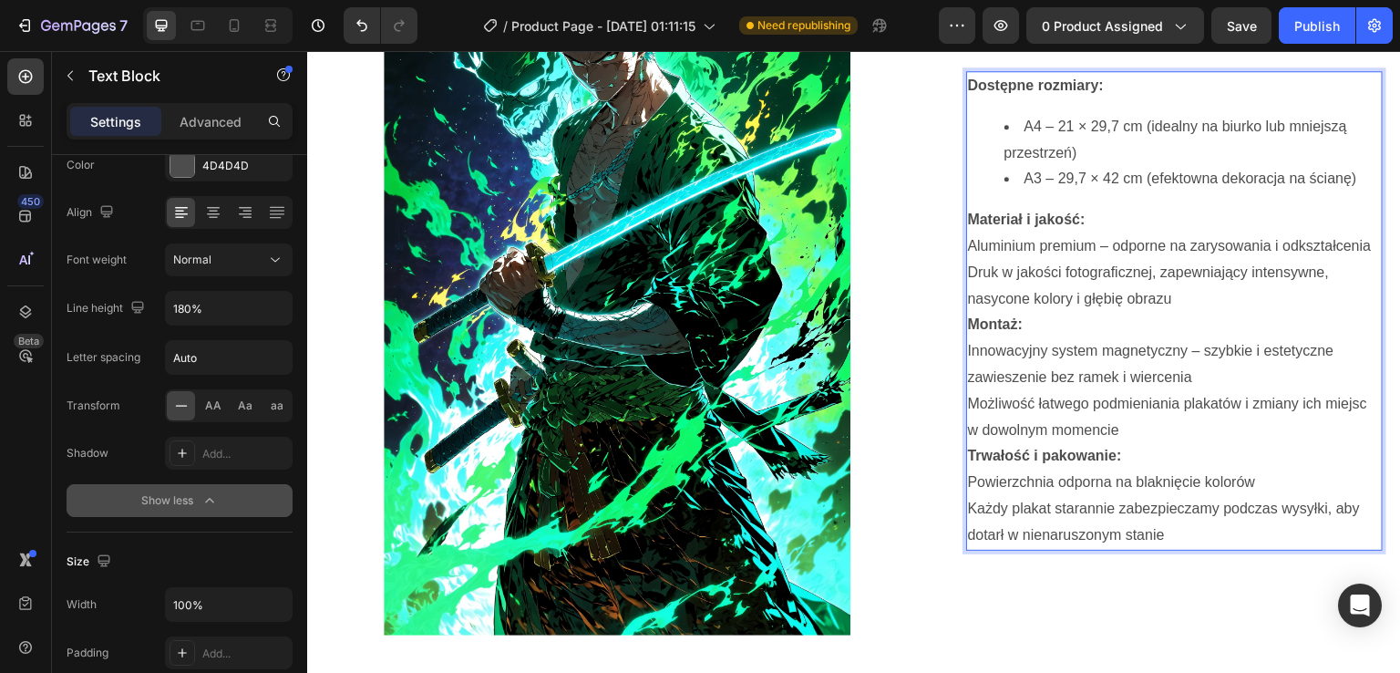
scroll to position [1681, 0]
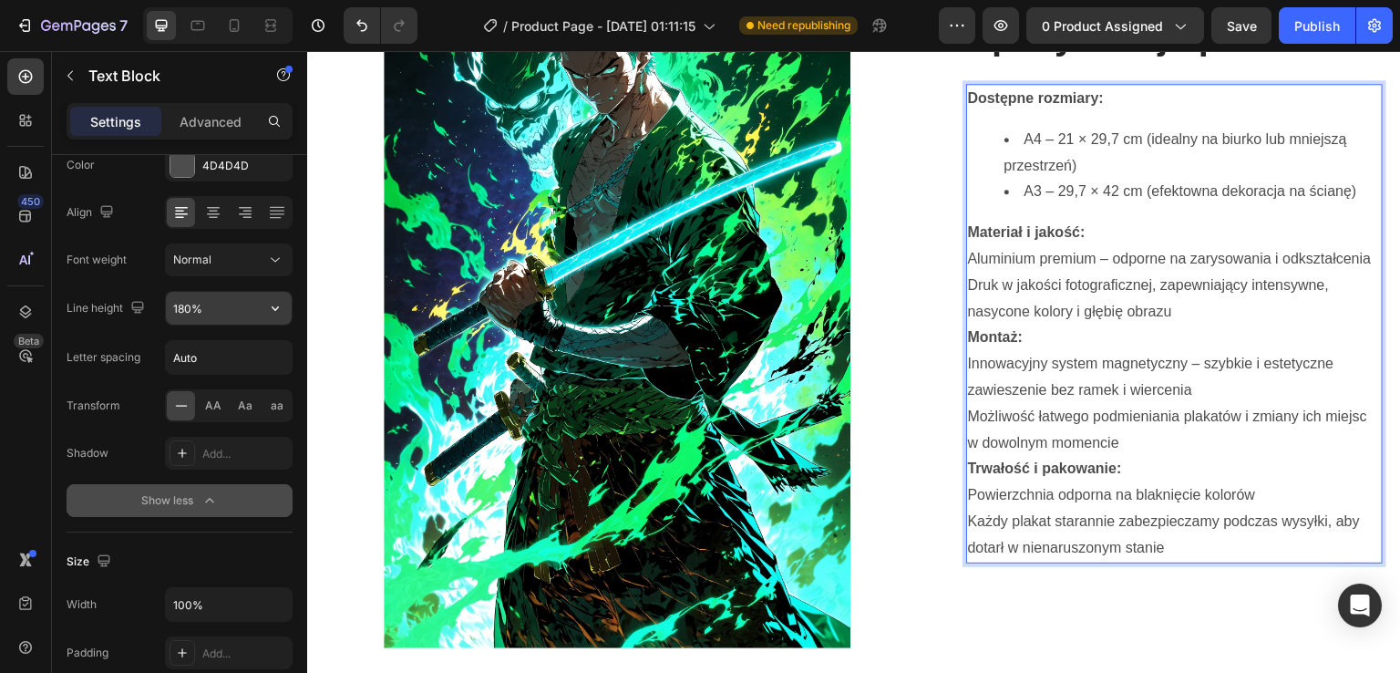
click at [179, 312] on input "180%" at bounding box center [229, 308] width 126 height 33
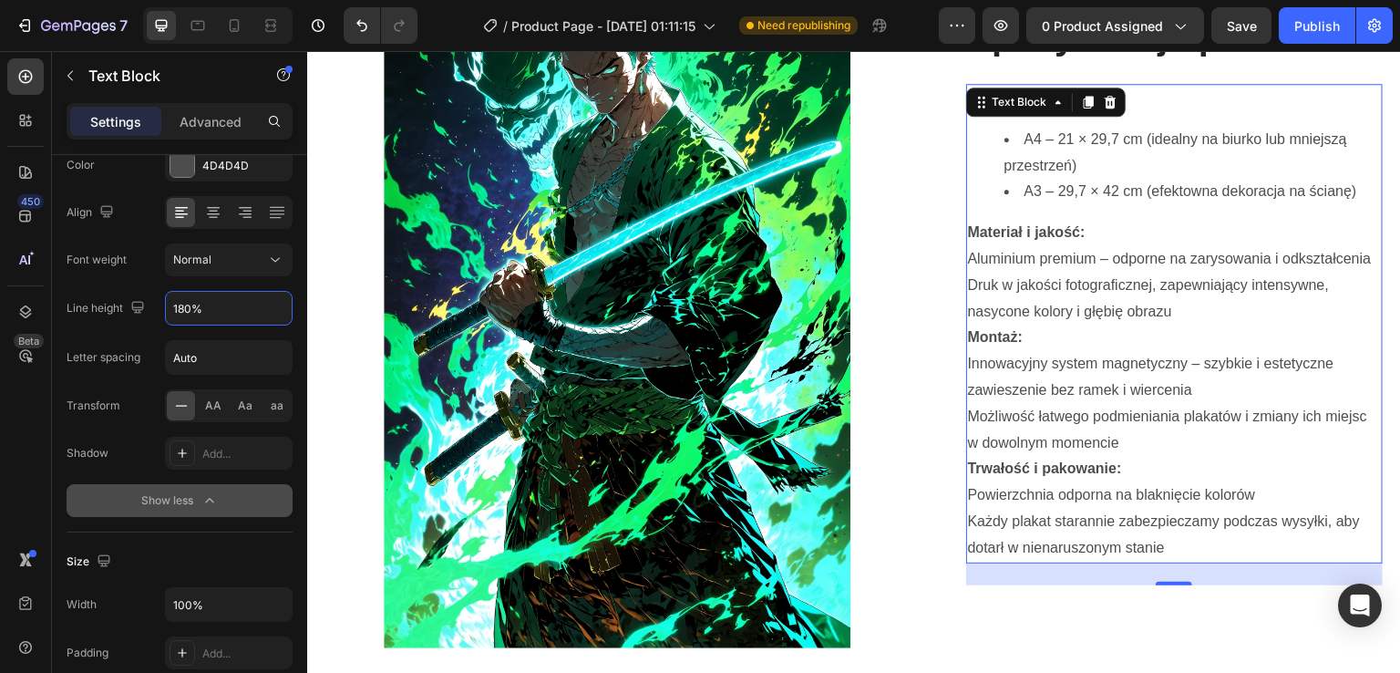
click at [88, 485] on button "Show less" at bounding box center [180, 500] width 226 height 33
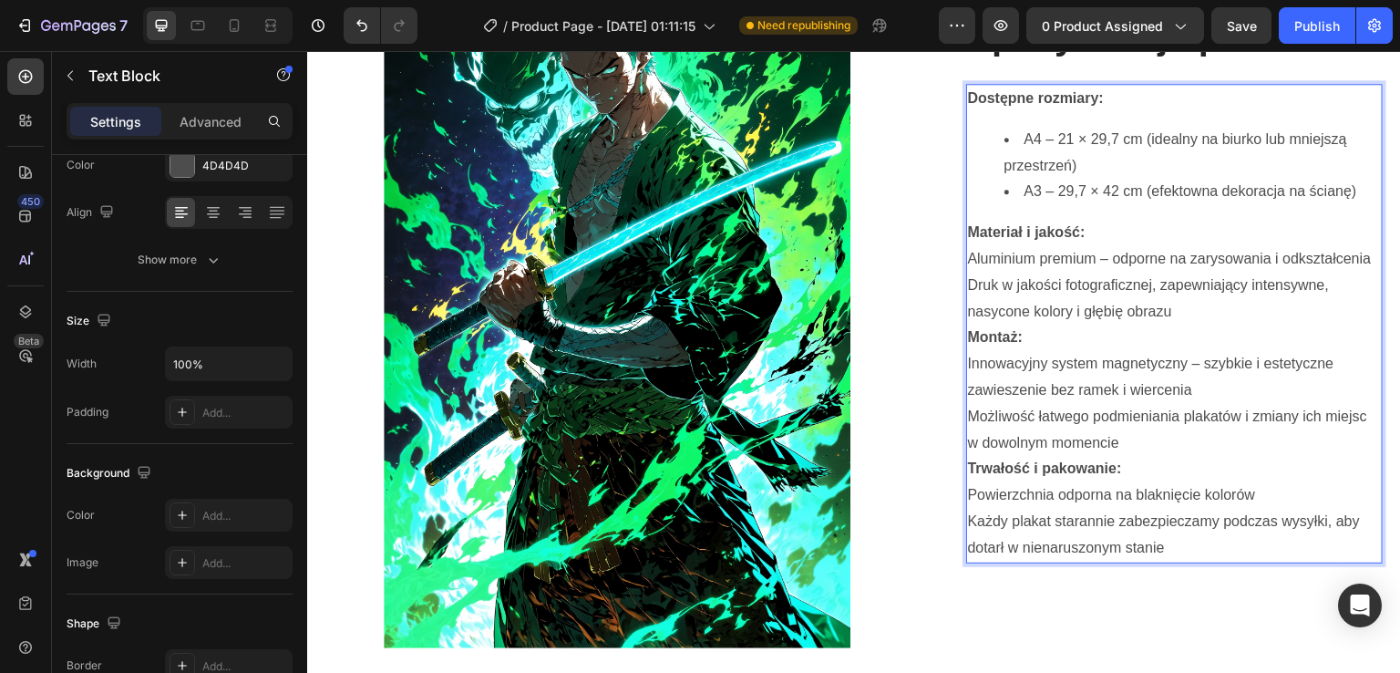
click at [982, 246] on p "Aluminium premium – odporne na zarysowania i odkształcenia" at bounding box center [1175, 259] width 414 height 26
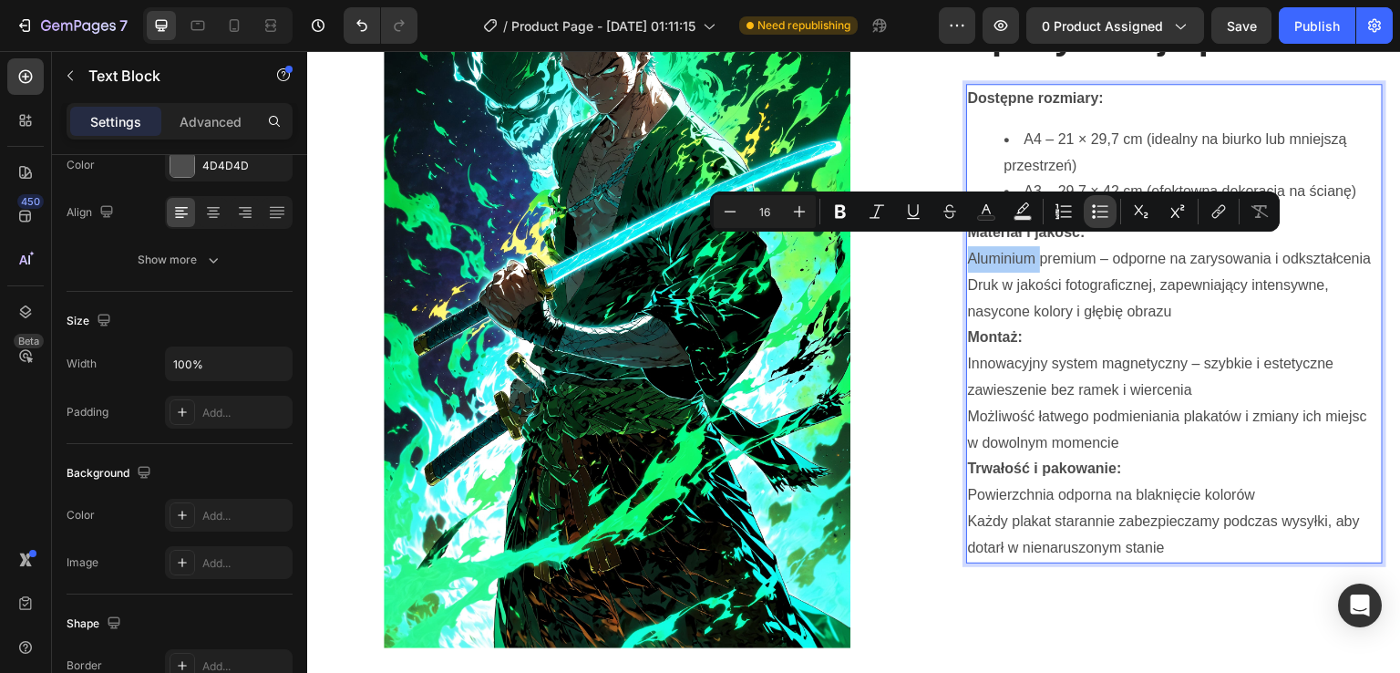
click at [1104, 217] on icon "Editor contextual toolbar" at bounding box center [1103, 216] width 11 height 1
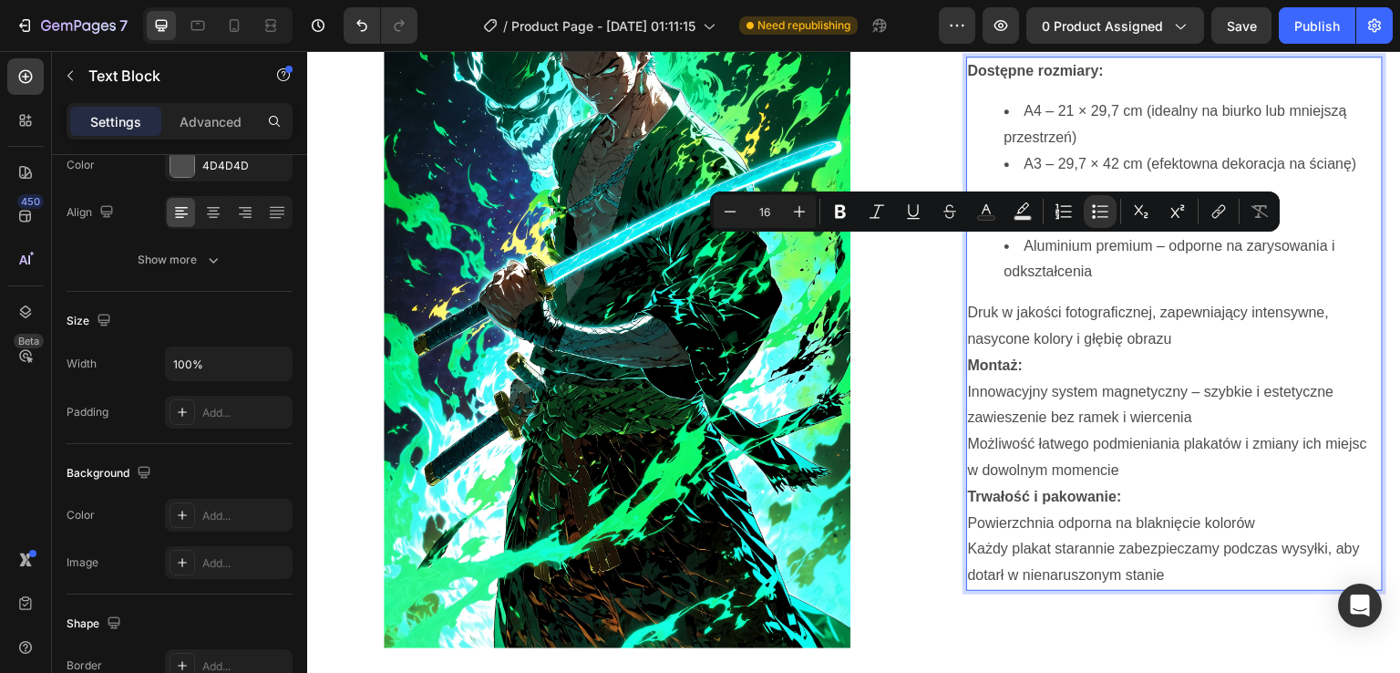
click at [1051, 306] on p "Druk w jakości fotograficznej, zapewniający intensywne, nasycone kolory i głębi…" at bounding box center [1175, 326] width 414 height 53
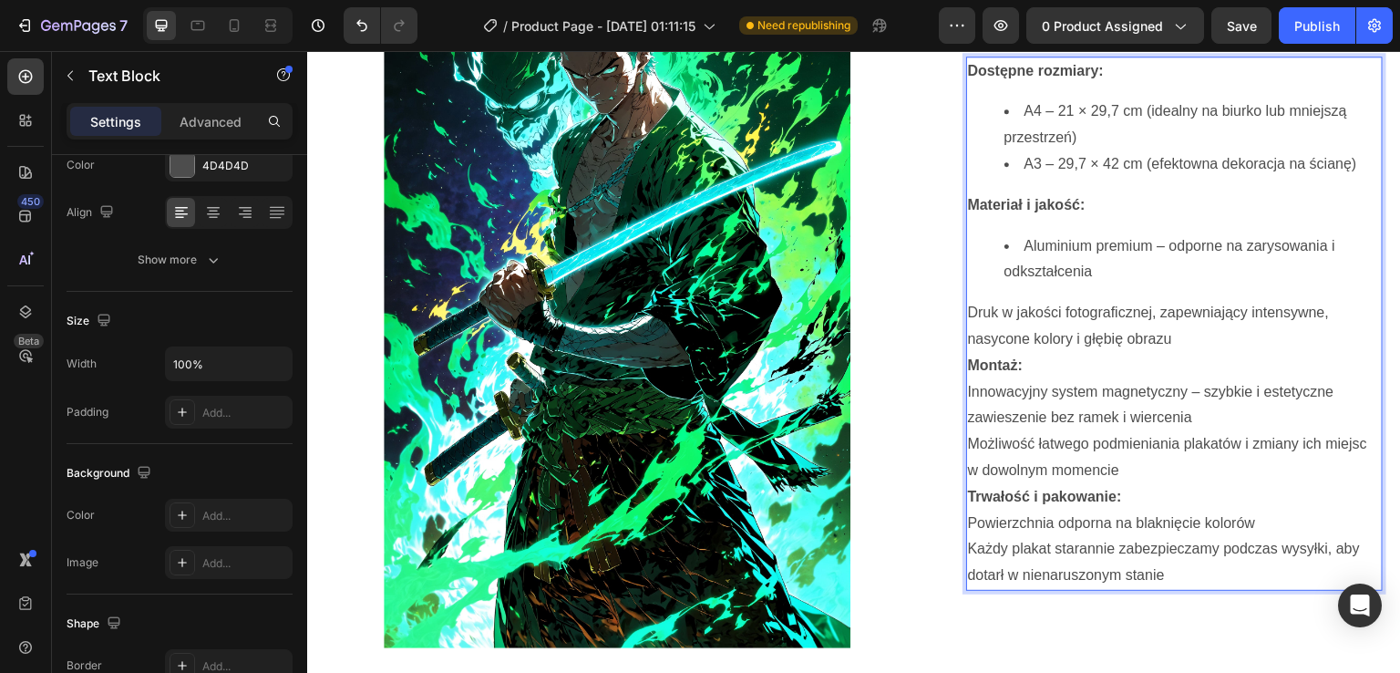
click at [1051, 306] on p "Druk w jakości fotograficznej, zapewniający intensywne, nasycone kolory i głębi…" at bounding box center [1175, 326] width 414 height 53
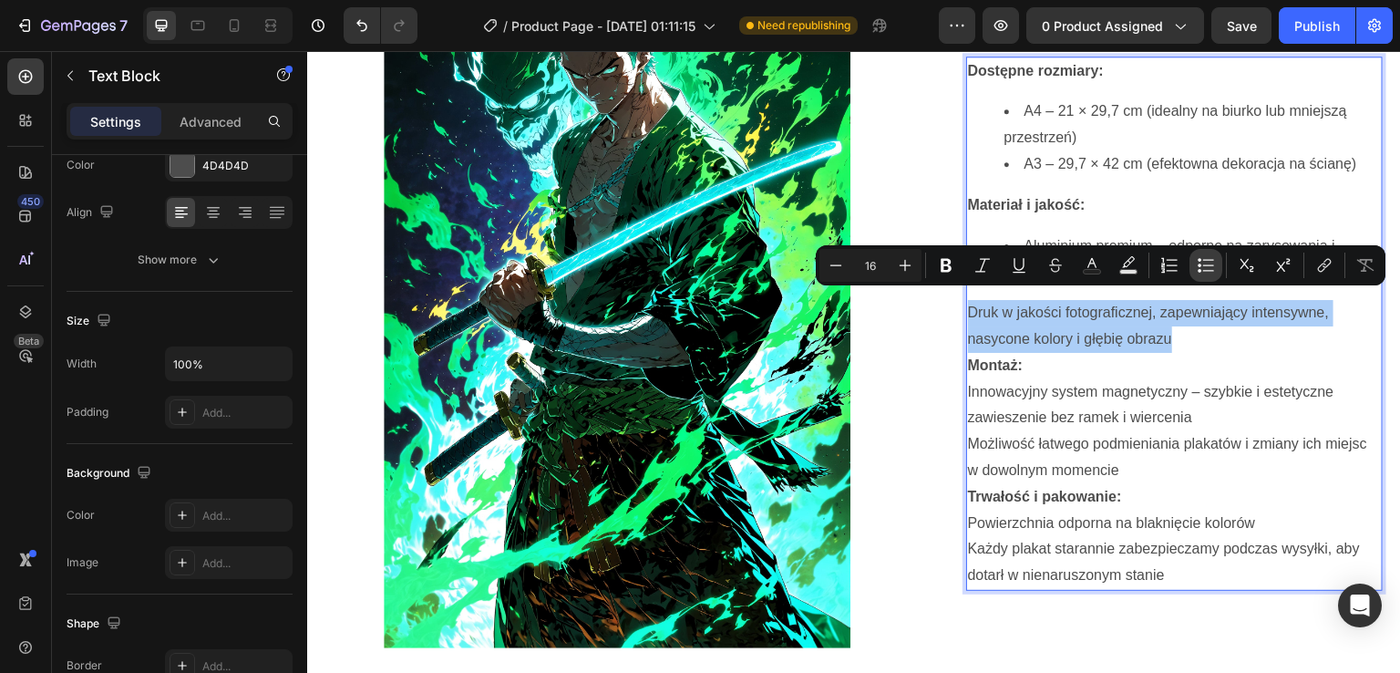
click at [1211, 256] on icon "Editor contextual toolbar" at bounding box center [1206, 265] width 18 height 18
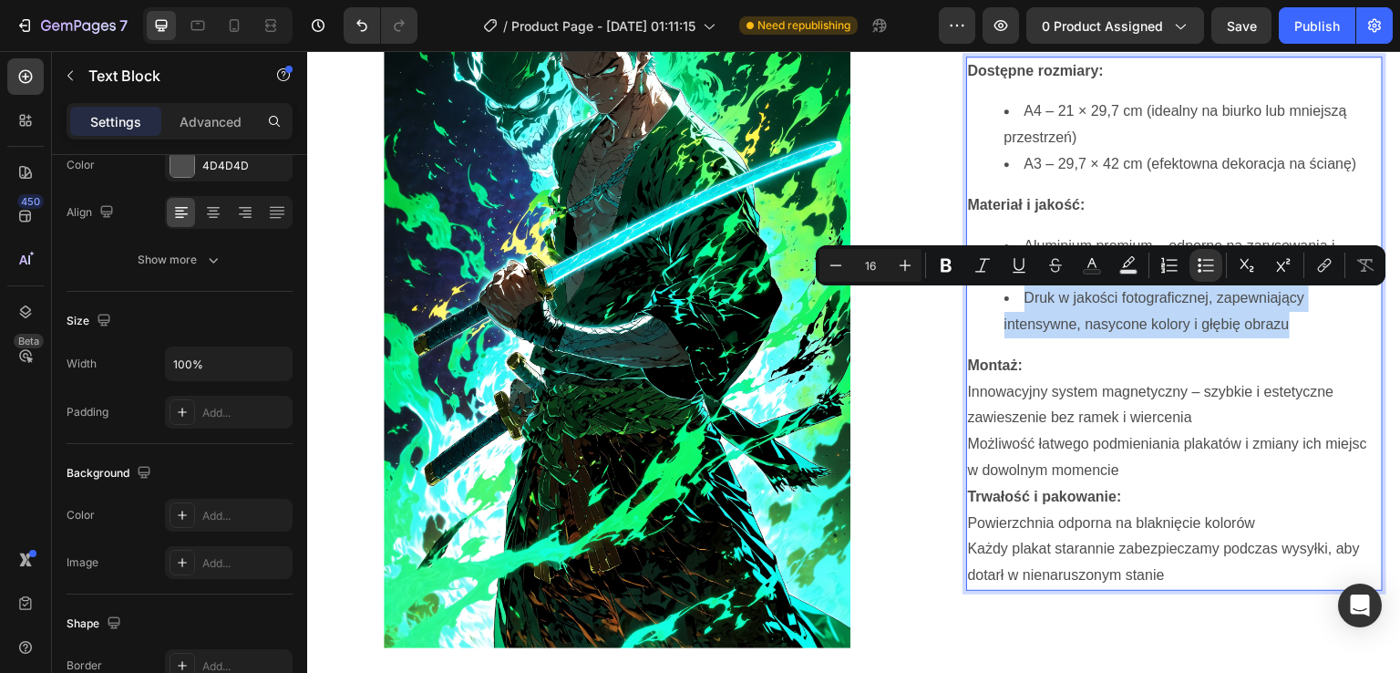
click at [1011, 387] on p "Innowacyjny system magnetyczny – szybkie i estetyczne zawieszenie bez ramek i w…" at bounding box center [1175, 405] width 414 height 53
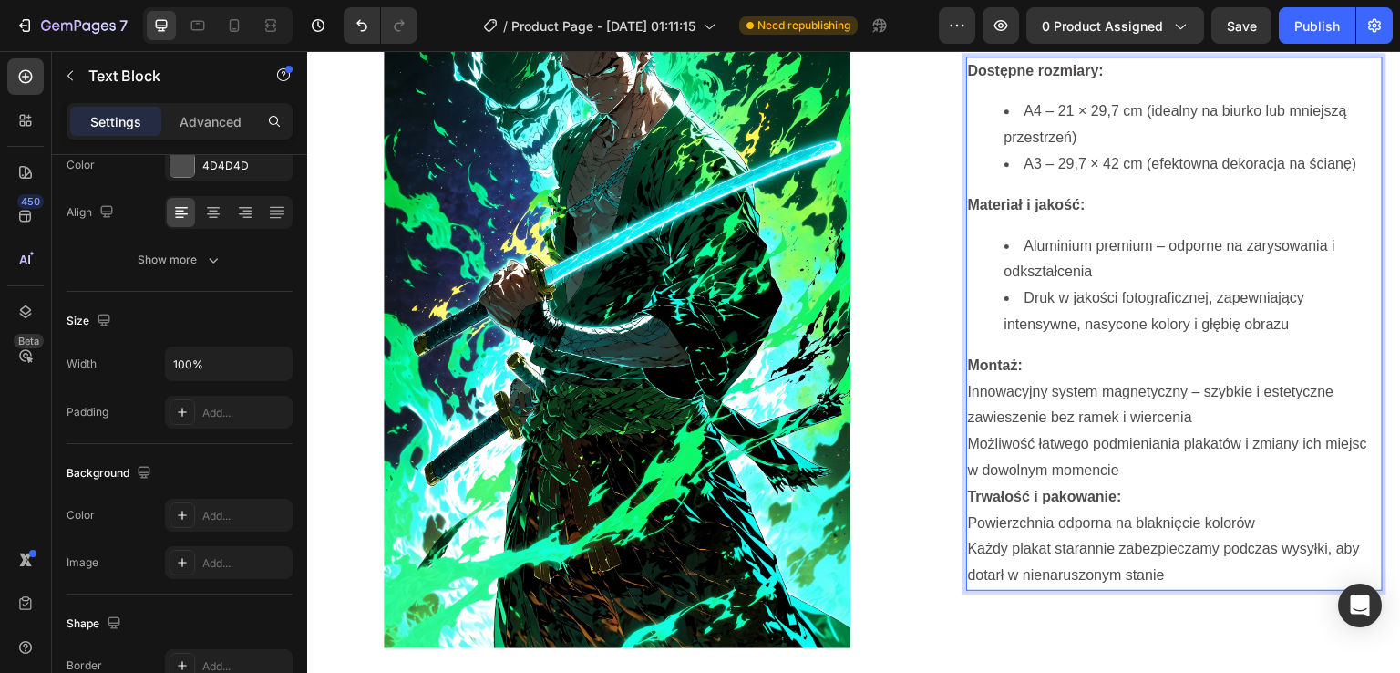
click at [1011, 387] on p "Innowacyjny system magnetyczny – szybkie i estetyczne zawieszenie bez ramek i w…" at bounding box center [1175, 405] width 414 height 53
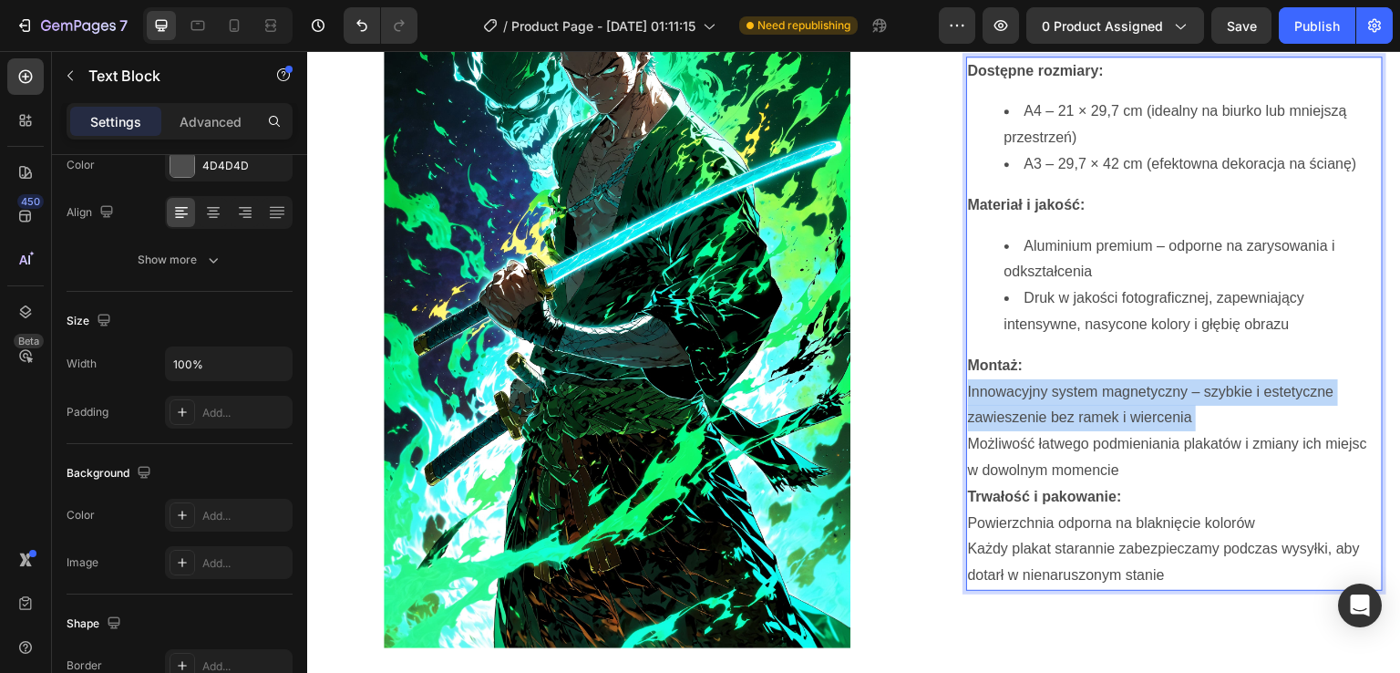
click at [1011, 387] on p "Innowacyjny system magnetyczny – szybkie i estetyczne zawieszenie bez ramek i w…" at bounding box center [1175, 405] width 414 height 53
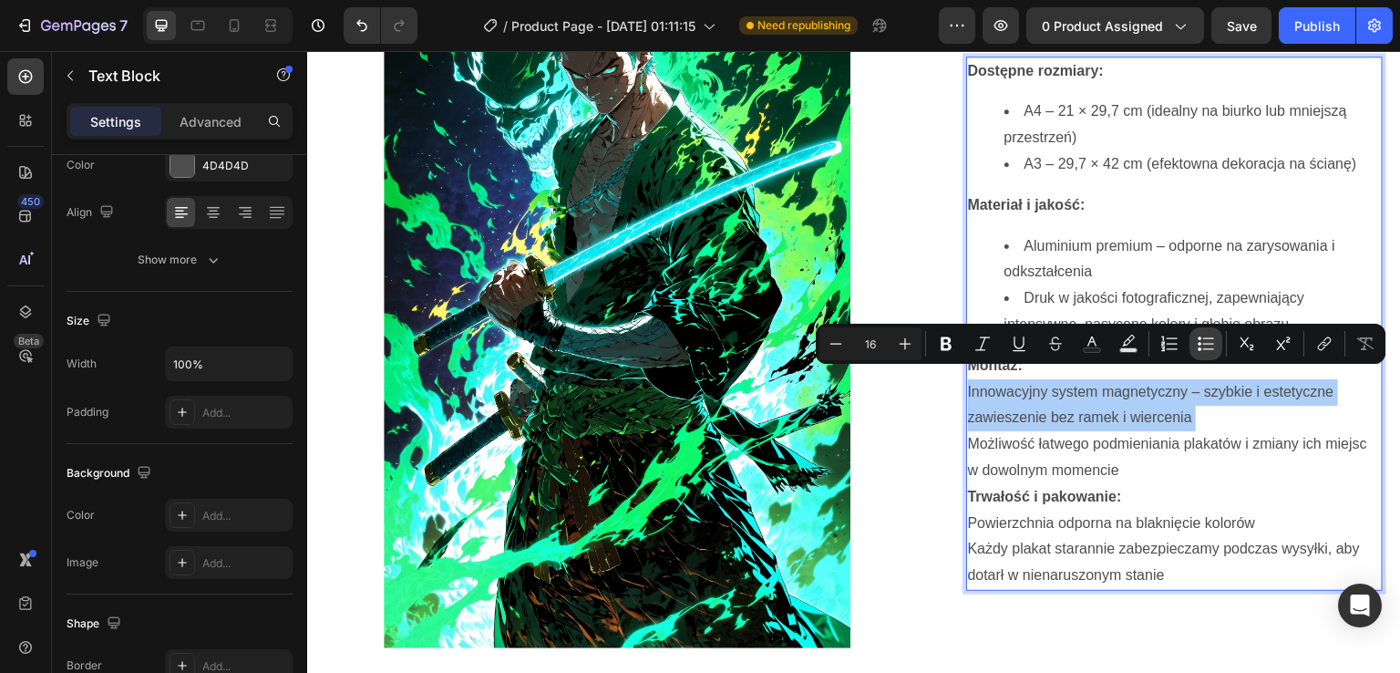
click at [1203, 344] on icon "Editor contextual toolbar" at bounding box center [1208, 343] width 11 height 1
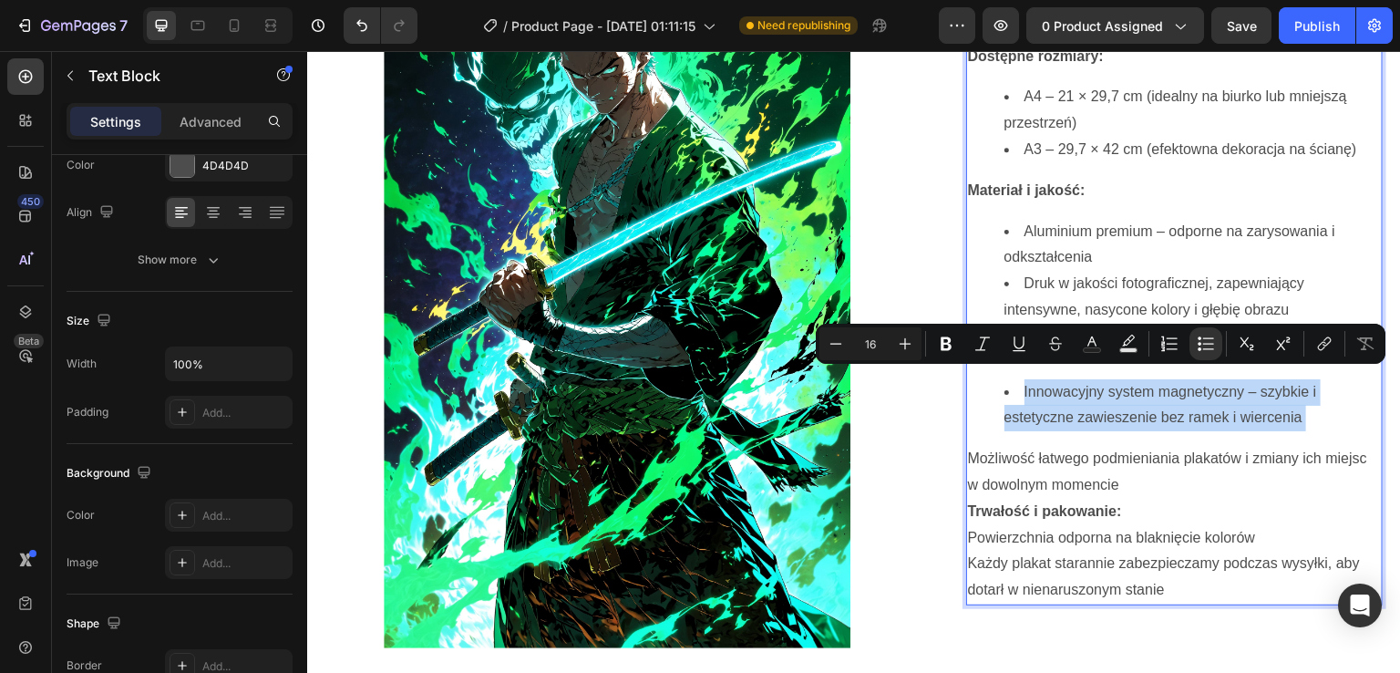
click at [1068, 448] on p "Możliwość łatwego podmieniania plakatów i zmiany ich miejsc w dowolnym momencie" at bounding box center [1175, 472] width 414 height 53
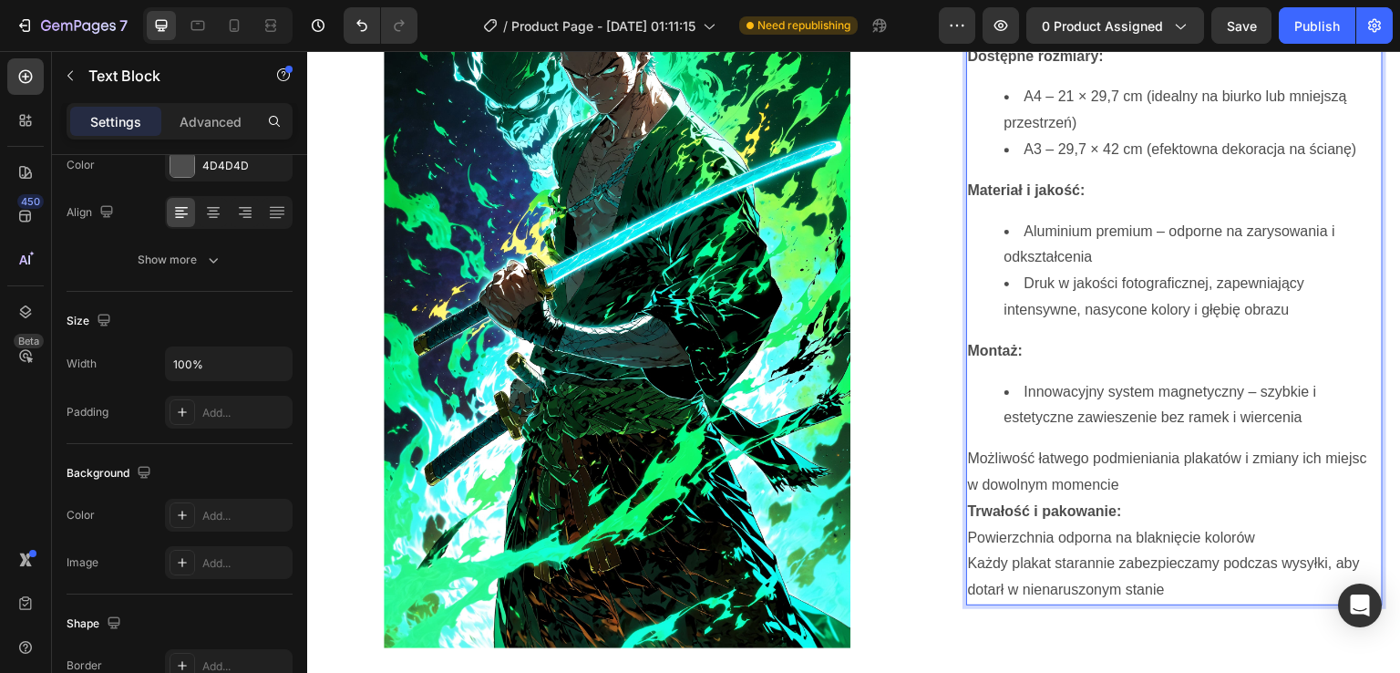
click at [1068, 448] on p "Możliwość łatwego podmieniania plakatów i zmiany ich miejsc w dowolnym momencie" at bounding box center [1175, 472] width 414 height 53
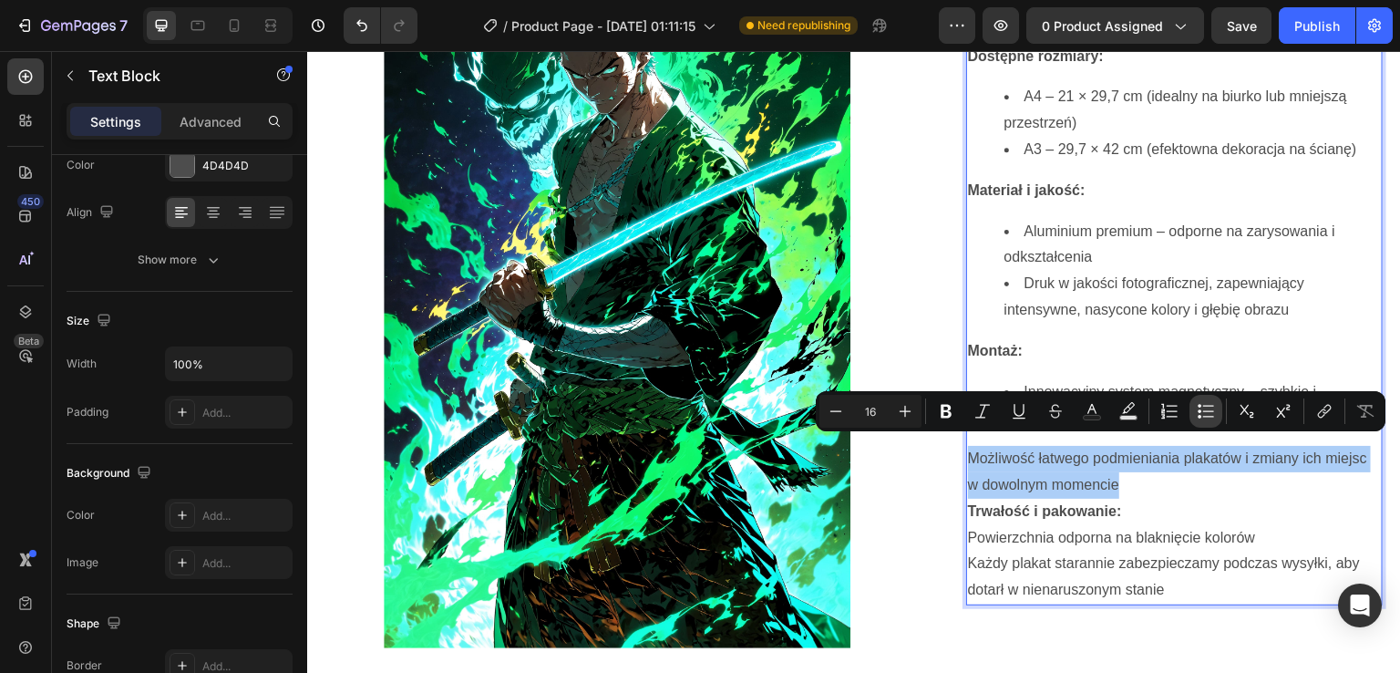
click at [1211, 408] on icon "Editor contextual toolbar" at bounding box center [1206, 411] width 18 height 18
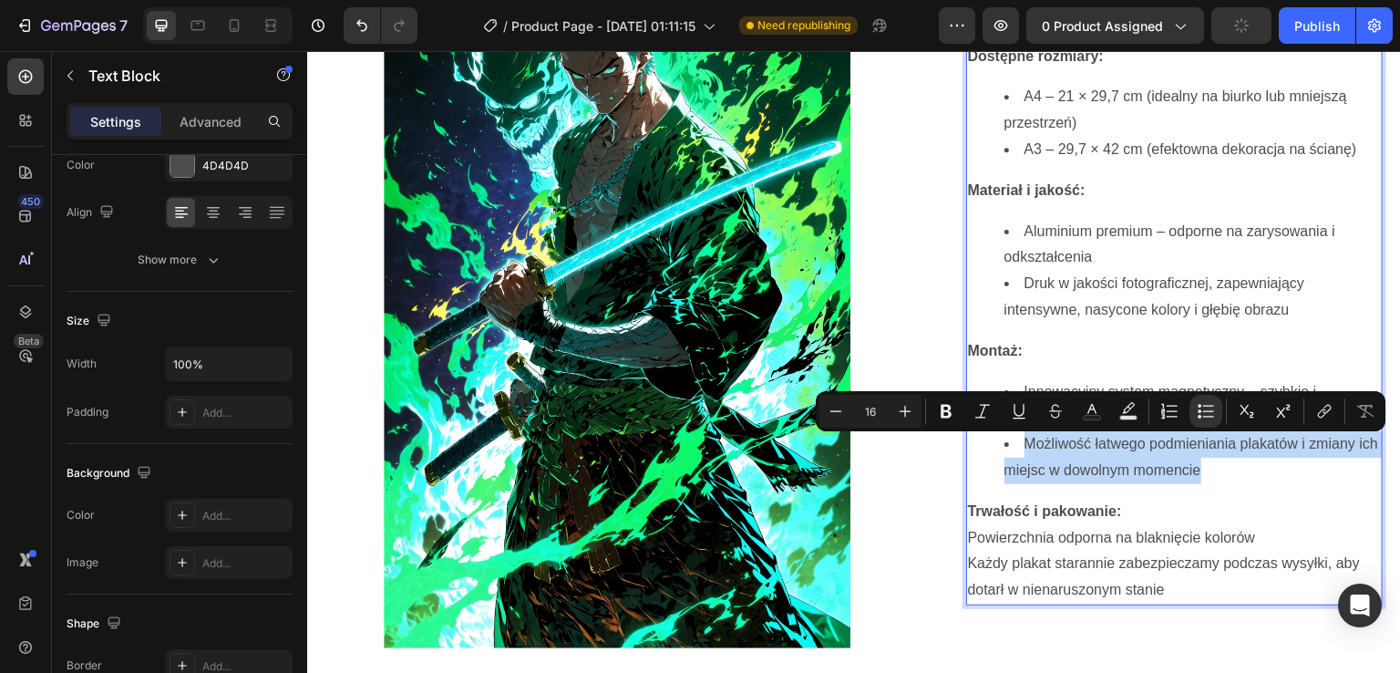
click at [1039, 530] on p "Powierzchnia odporna na blaknięcie kolorów" at bounding box center [1175, 538] width 414 height 26
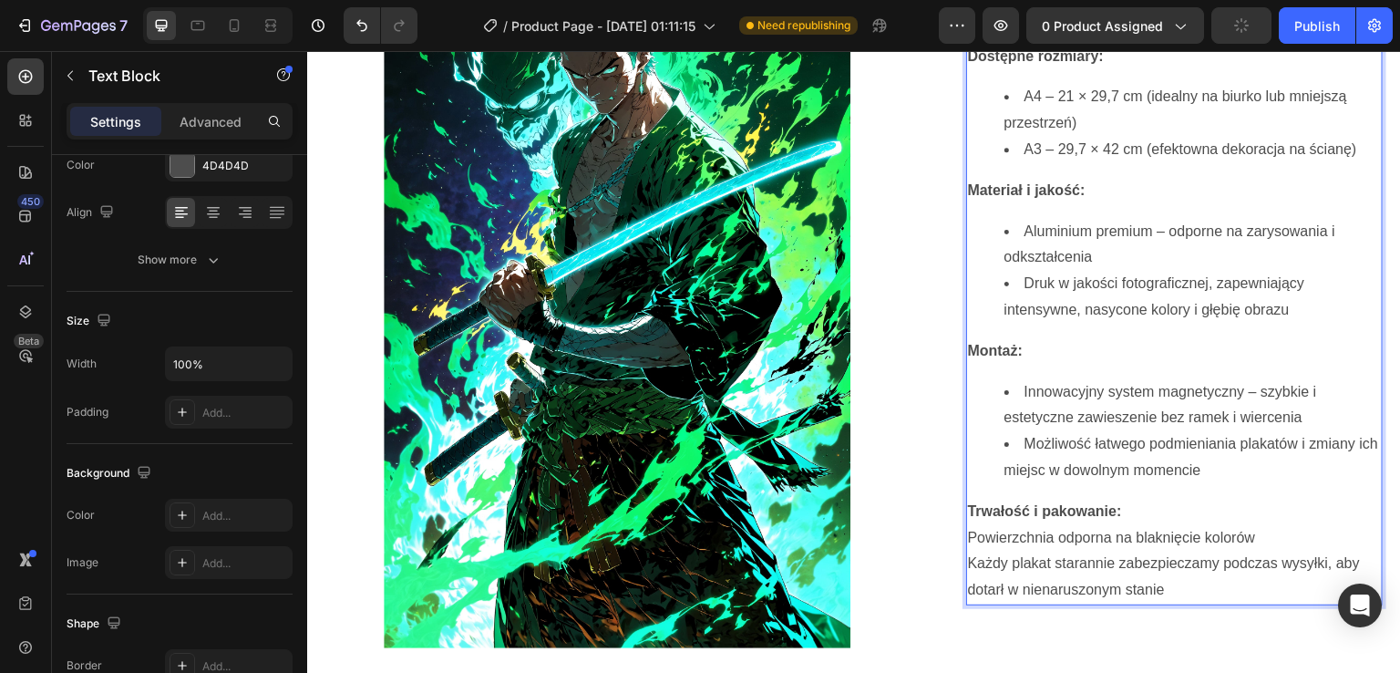
click at [1039, 530] on p "Powierzchnia odporna na blaknięcie kolorów" at bounding box center [1175, 538] width 414 height 26
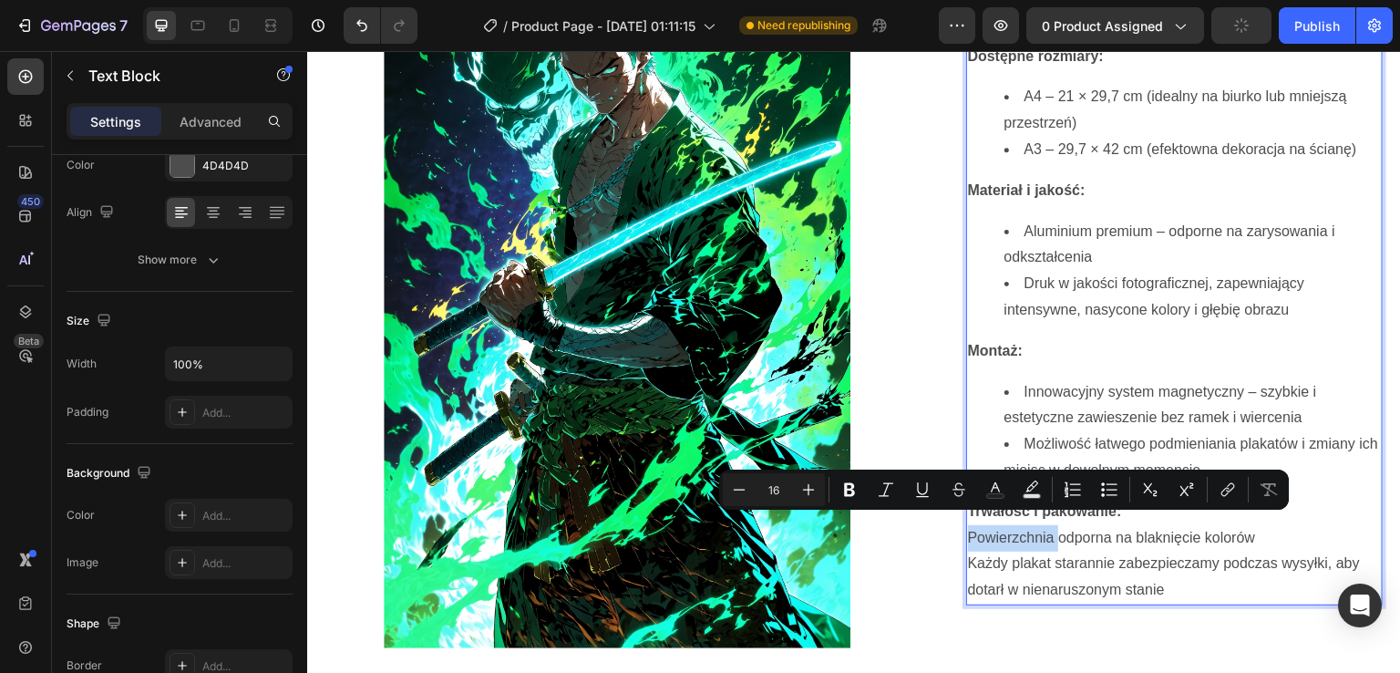
click at [1039, 530] on p "Powierzchnia odporna na blaknięcie kolorów" at bounding box center [1175, 538] width 414 height 26
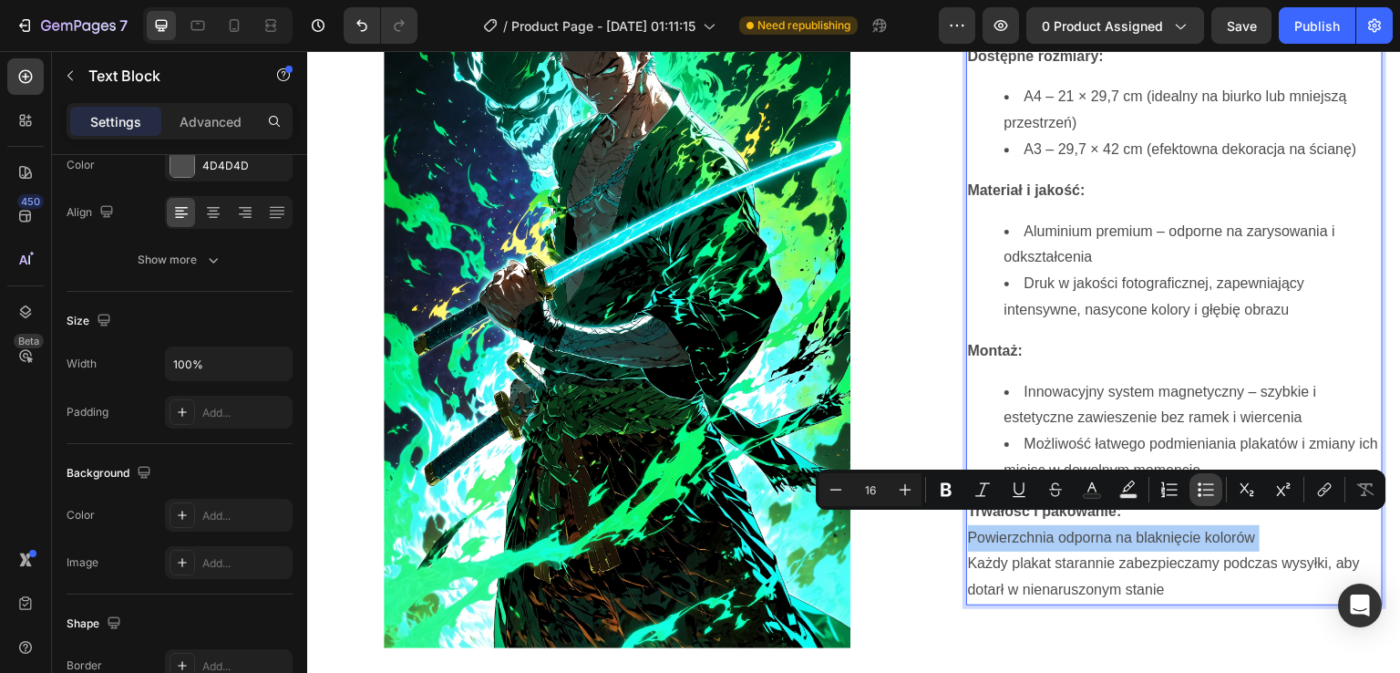
click at [1202, 486] on icon "Editor contextual toolbar" at bounding box center [1206, 489] width 18 height 18
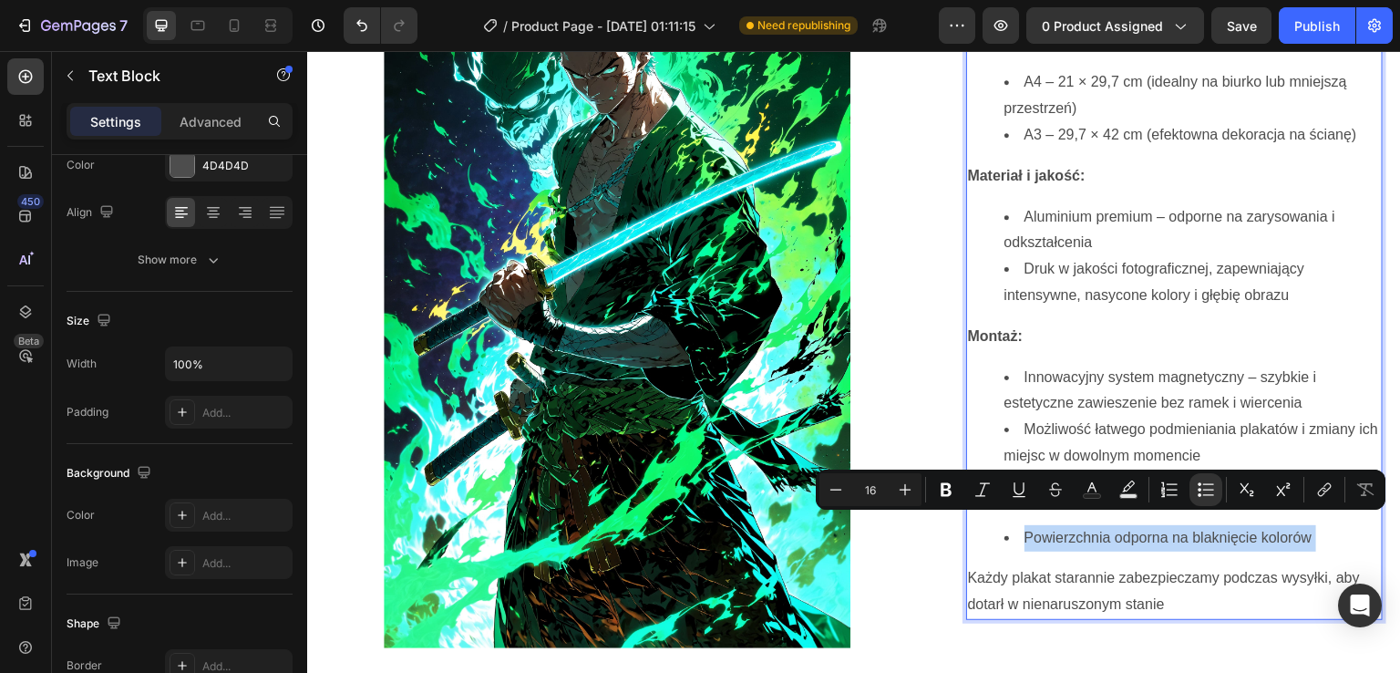
click at [1121, 575] on p "Każdy plakat starannie zabezpieczamy podczas wysyłki, aby dotarł w nienaruszony…" at bounding box center [1175, 591] width 414 height 53
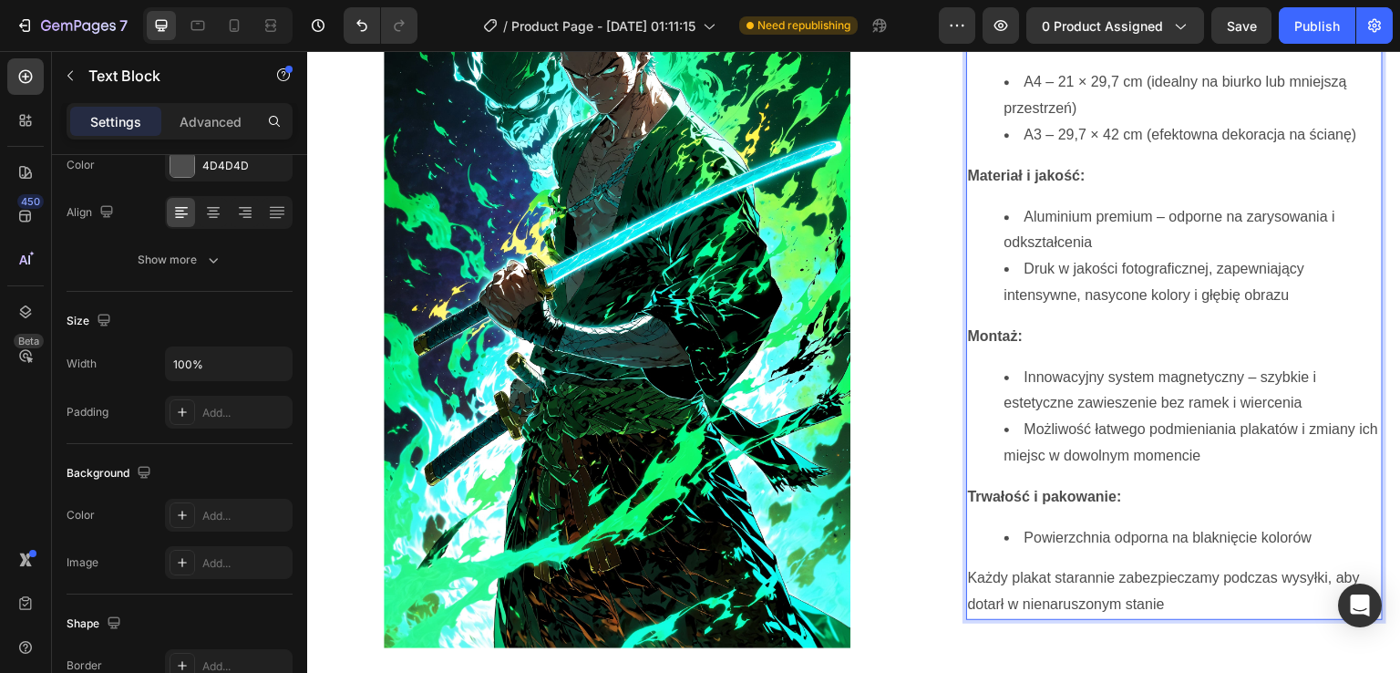
click at [1121, 575] on p "Każdy plakat starannie zabezpieczamy podczas wysyłki, aby dotarł w nienaruszony…" at bounding box center [1175, 591] width 414 height 53
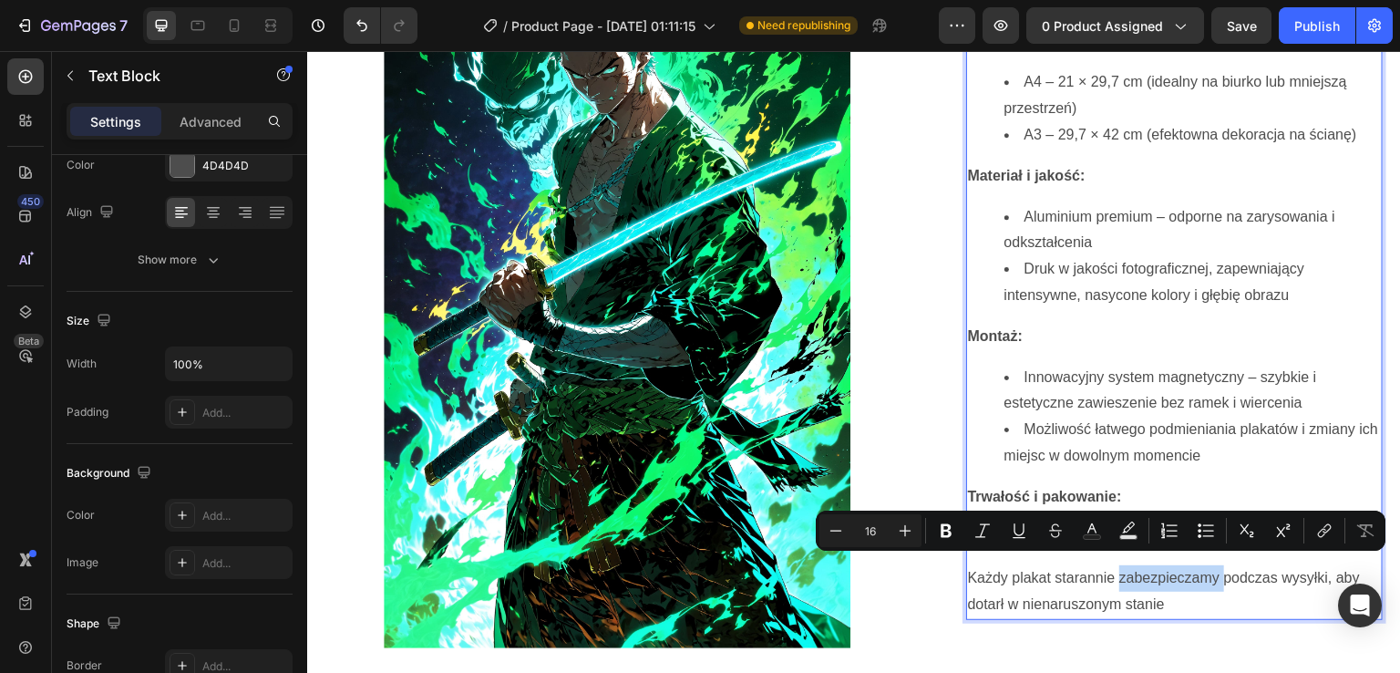
click at [1121, 575] on p "Każdy plakat starannie zabezpieczamy podczas wysyłki, aby dotarł w nienaruszony…" at bounding box center [1175, 591] width 414 height 53
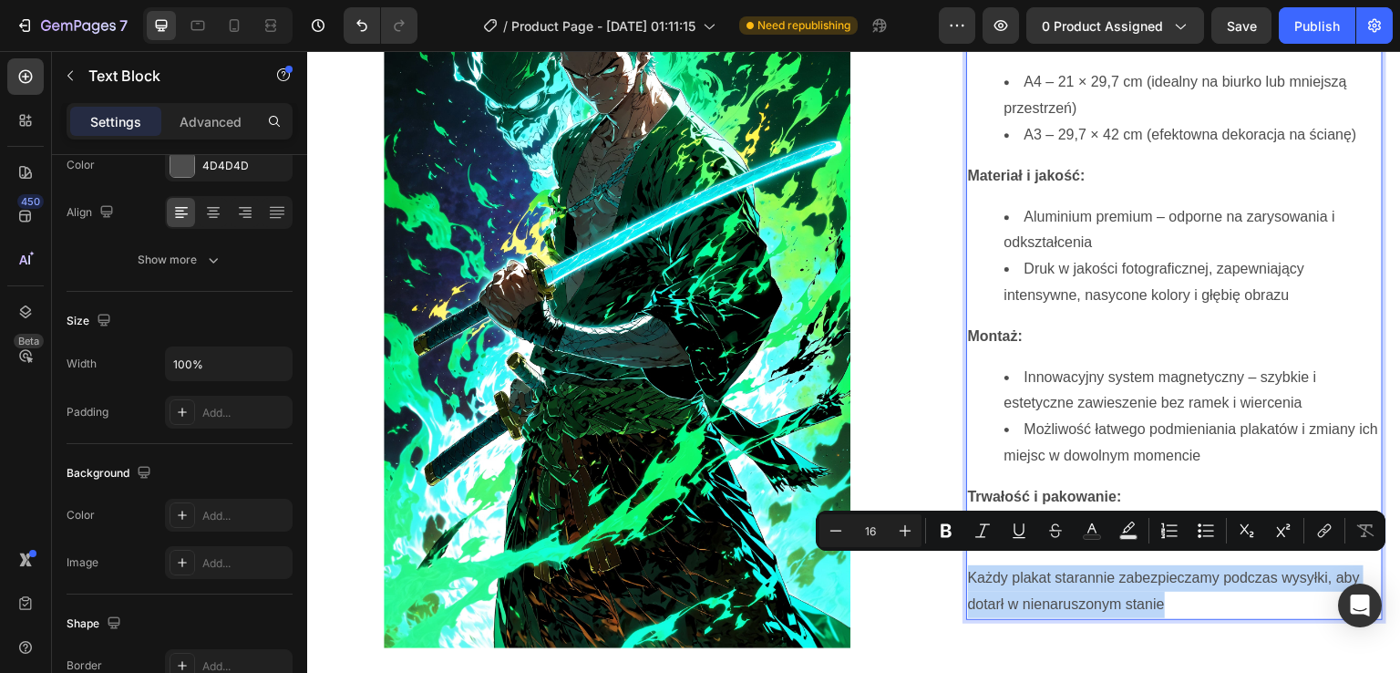
click at [1121, 575] on p "Każdy plakat starannie zabezpieczamy podczas wysyłki, aby dotarł w nienaruszony…" at bounding box center [1175, 591] width 414 height 53
click at [1206, 532] on icon "Editor contextual toolbar" at bounding box center [1206, 530] width 18 height 18
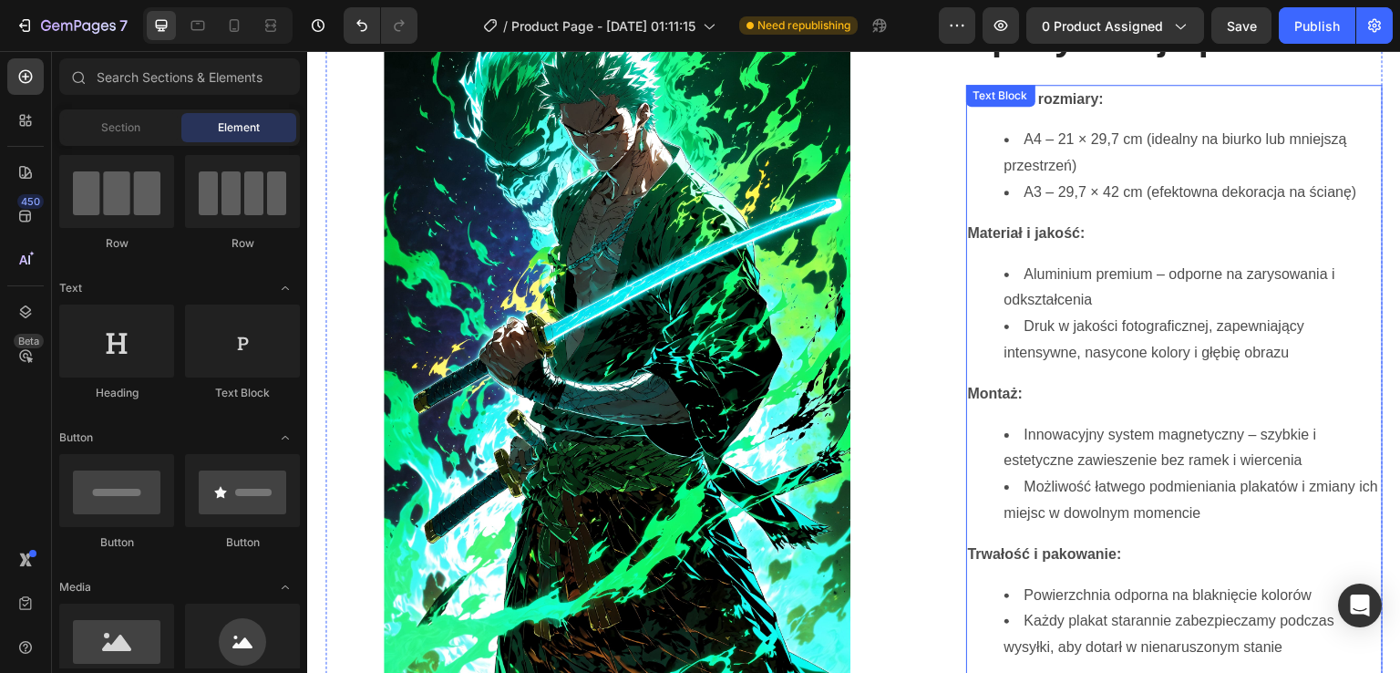
scroll to position [1672, 0]
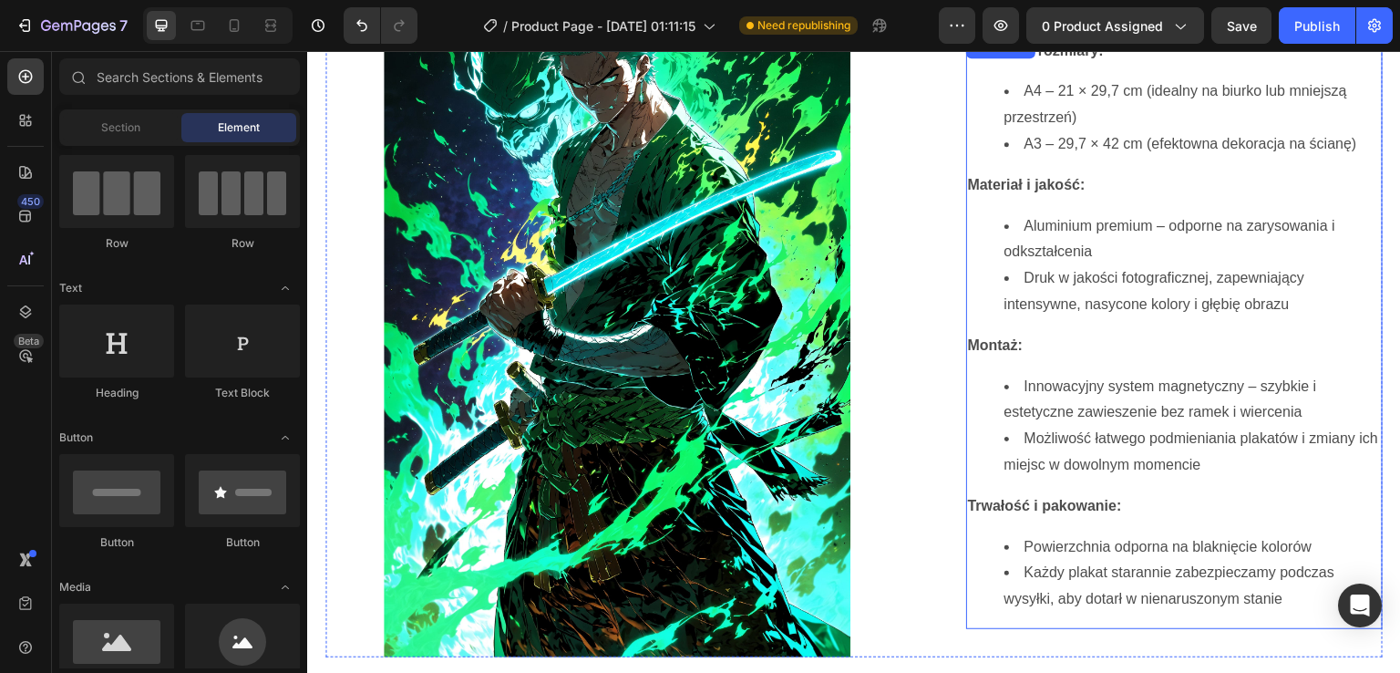
click at [1227, 344] on p "Montaż:" at bounding box center [1175, 346] width 414 height 26
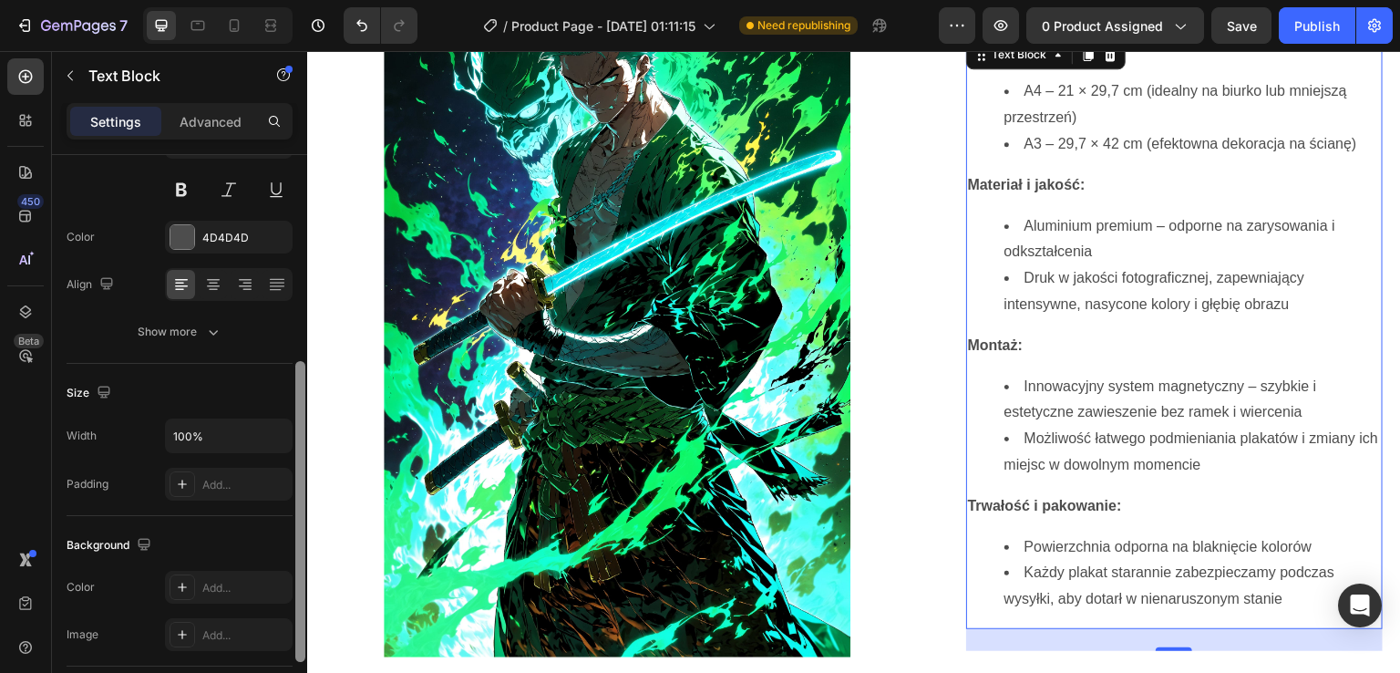
scroll to position [259, 0]
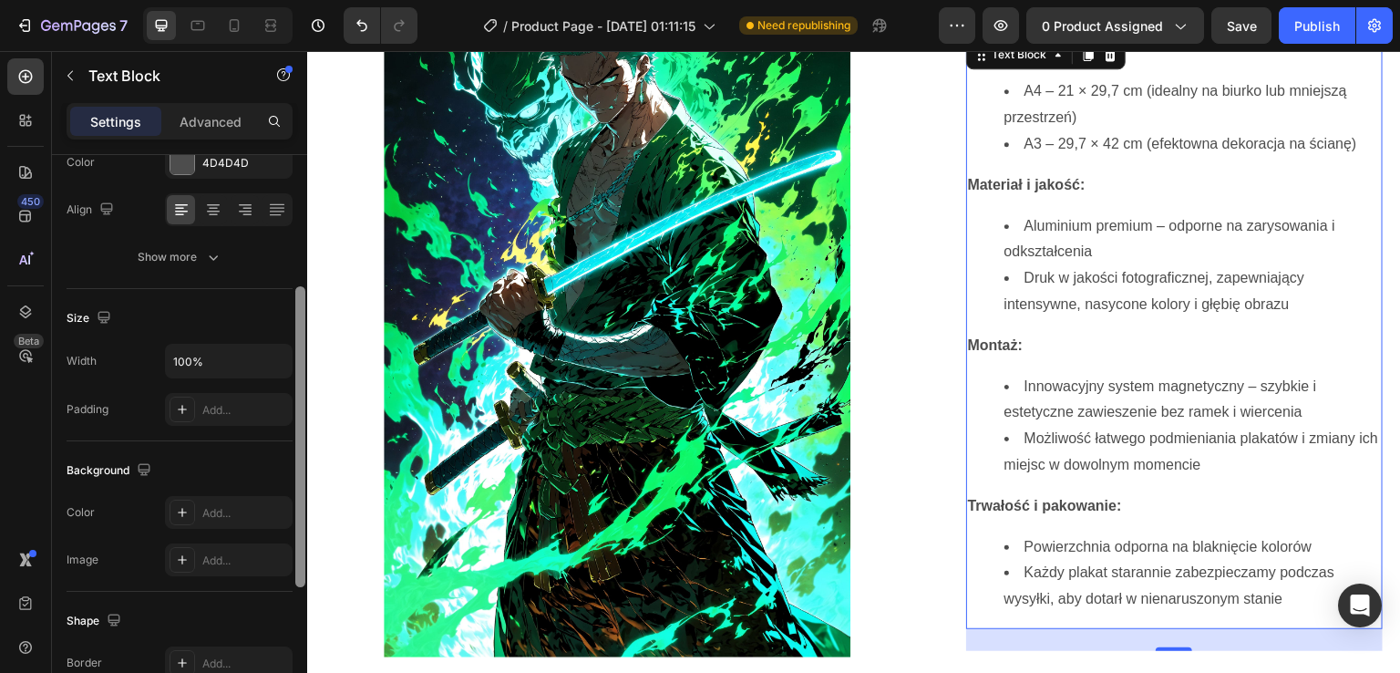
drag, startPoint x: 302, startPoint y: 342, endPoint x: 281, endPoint y: 479, distance: 138.3
click at [281, 479] on div "Text style Styles Paragraph 1 Font Sans-serif Size 16 Color 4D4D4D Align Show m…" at bounding box center [179, 440] width 255 height 570
click at [268, 361] on icon "button" at bounding box center [275, 361] width 18 height 18
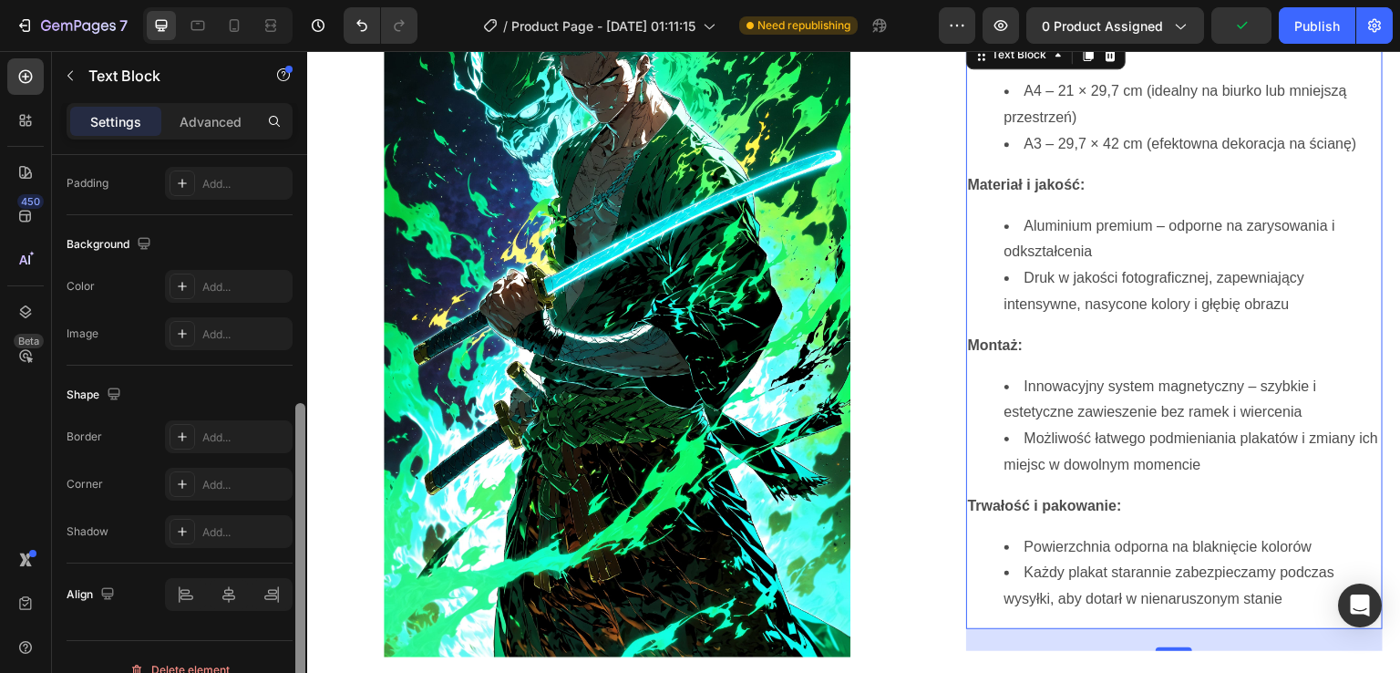
scroll to position [509, 0]
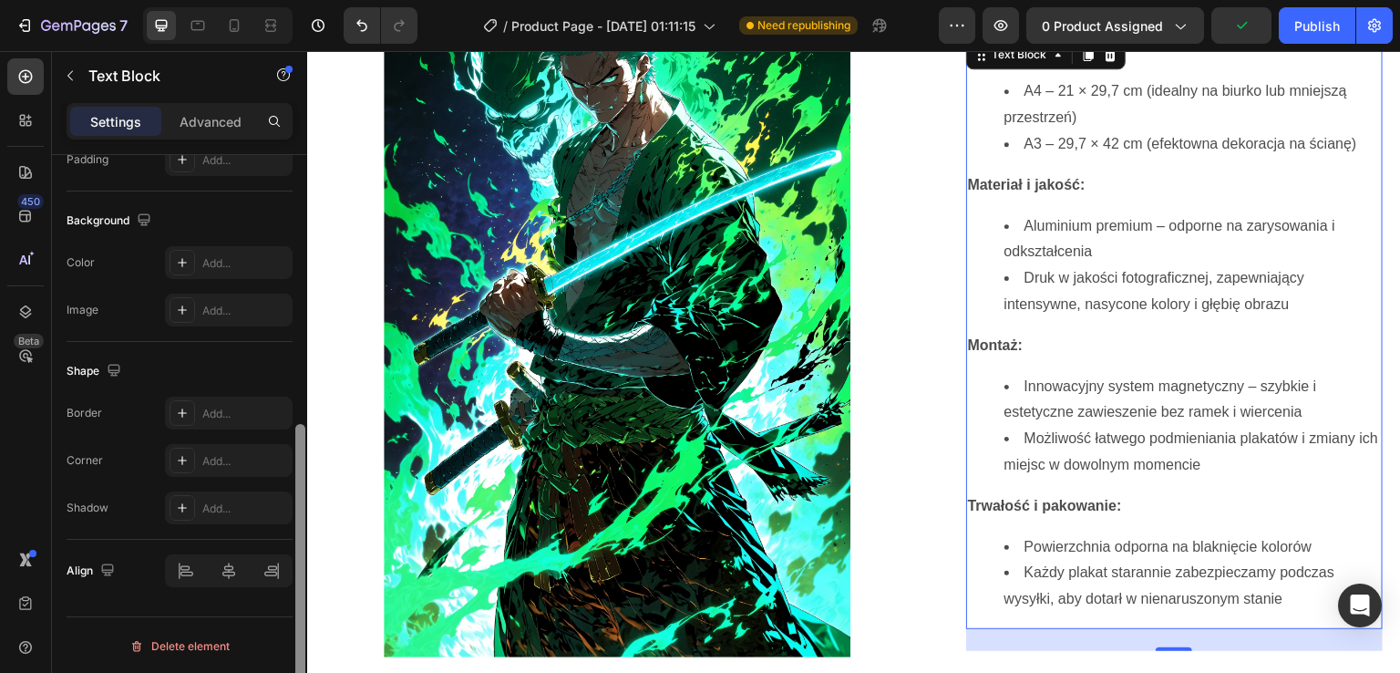
drag, startPoint x: 299, startPoint y: 391, endPoint x: 293, endPoint y: 552, distance: 160.6
click at [294, 552] on div at bounding box center [301, 440] width 14 height 570
click at [303, 356] on div at bounding box center [301, 440] width 14 height 570
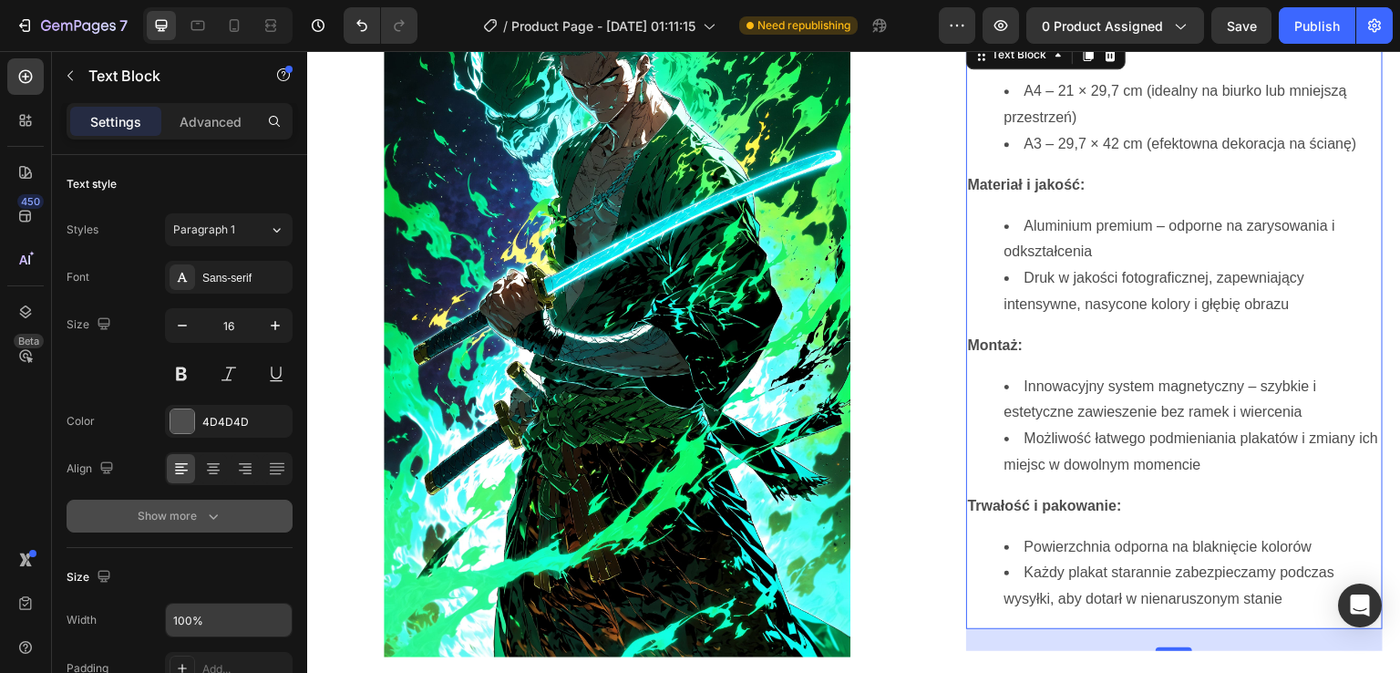
click at [190, 521] on div "Show more" at bounding box center [180, 516] width 85 height 18
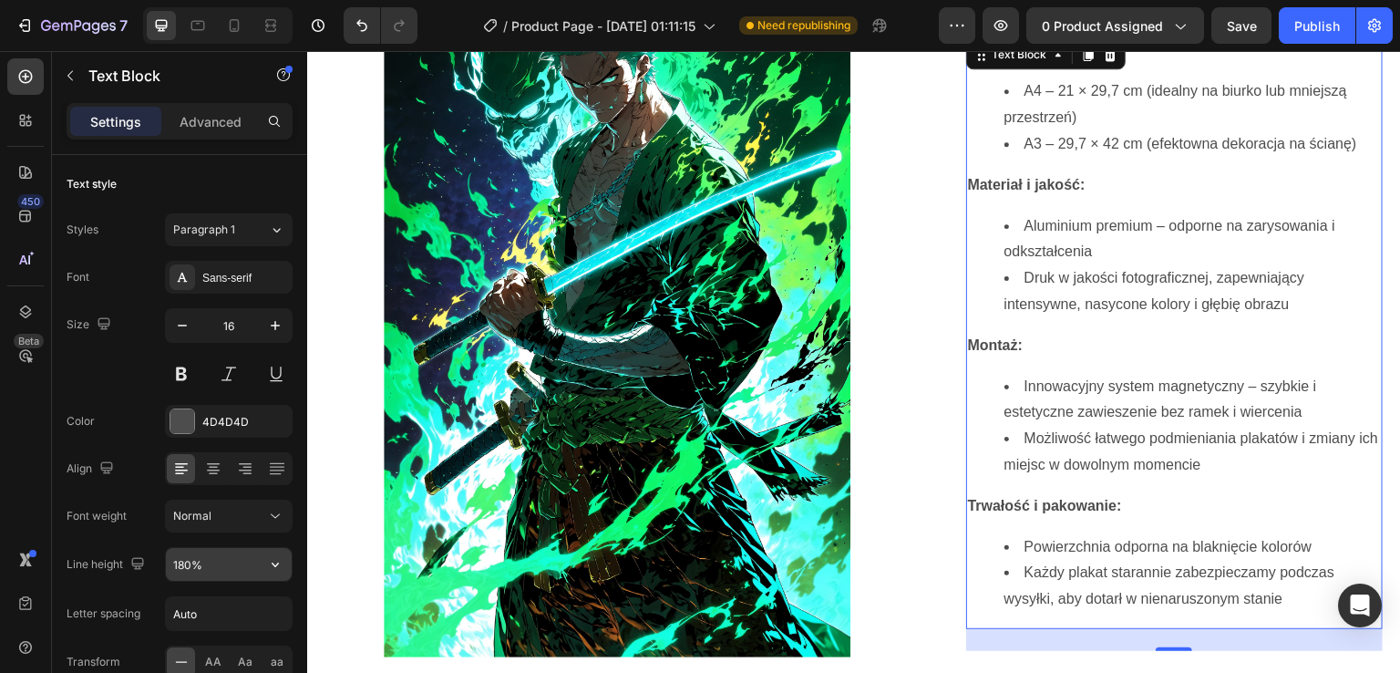
click at [244, 570] on input "180%" at bounding box center [229, 564] width 126 height 33
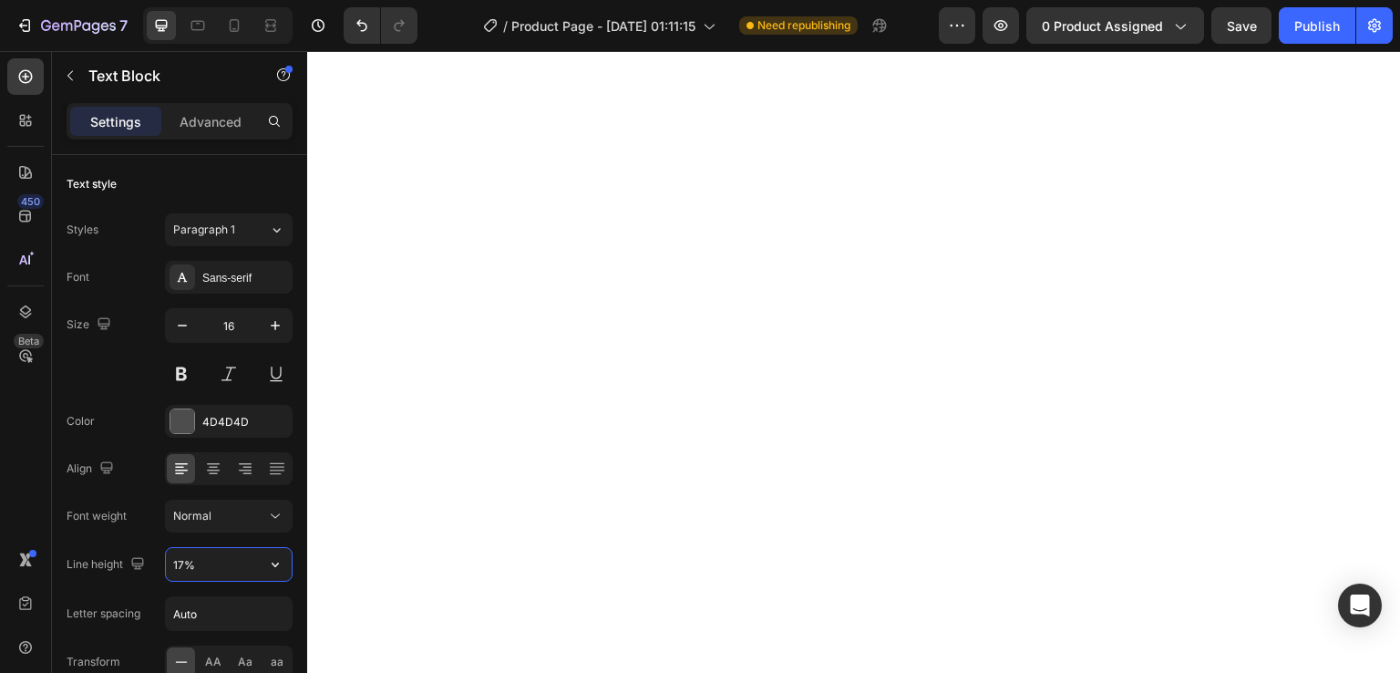
scroll to position [1672, 0]
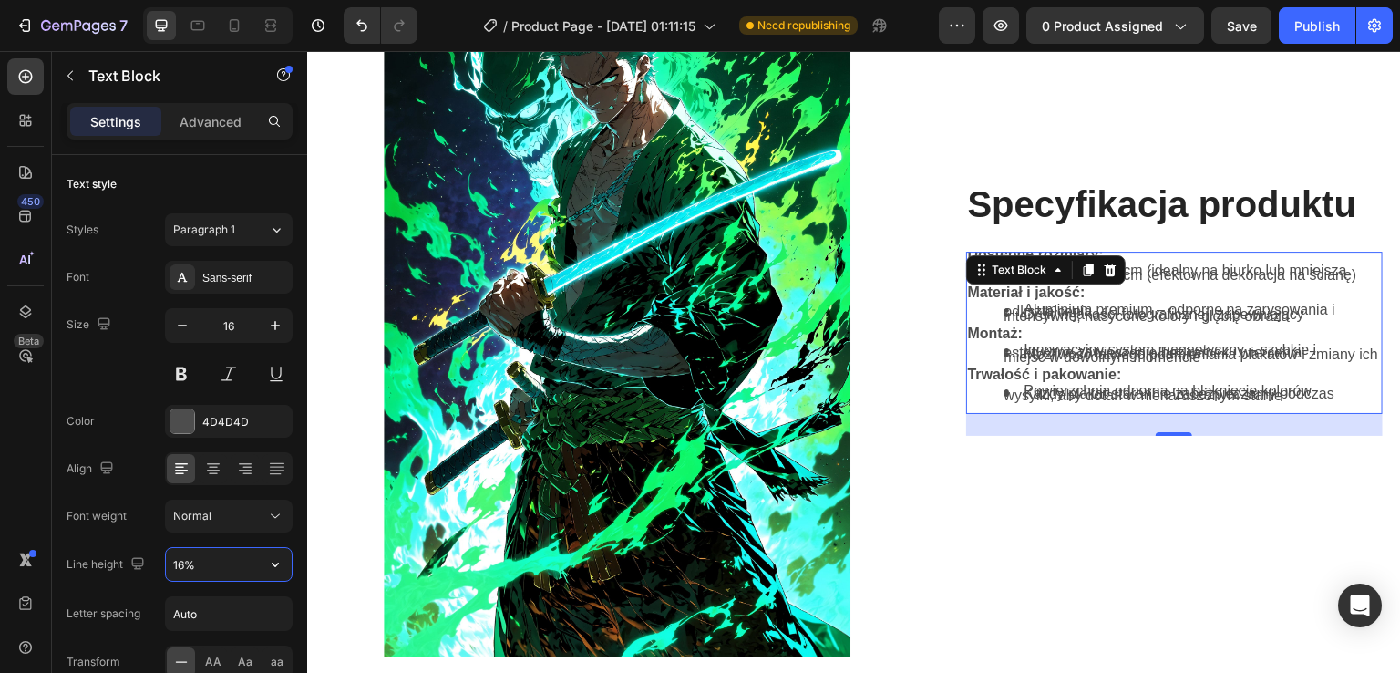
type input "160%"
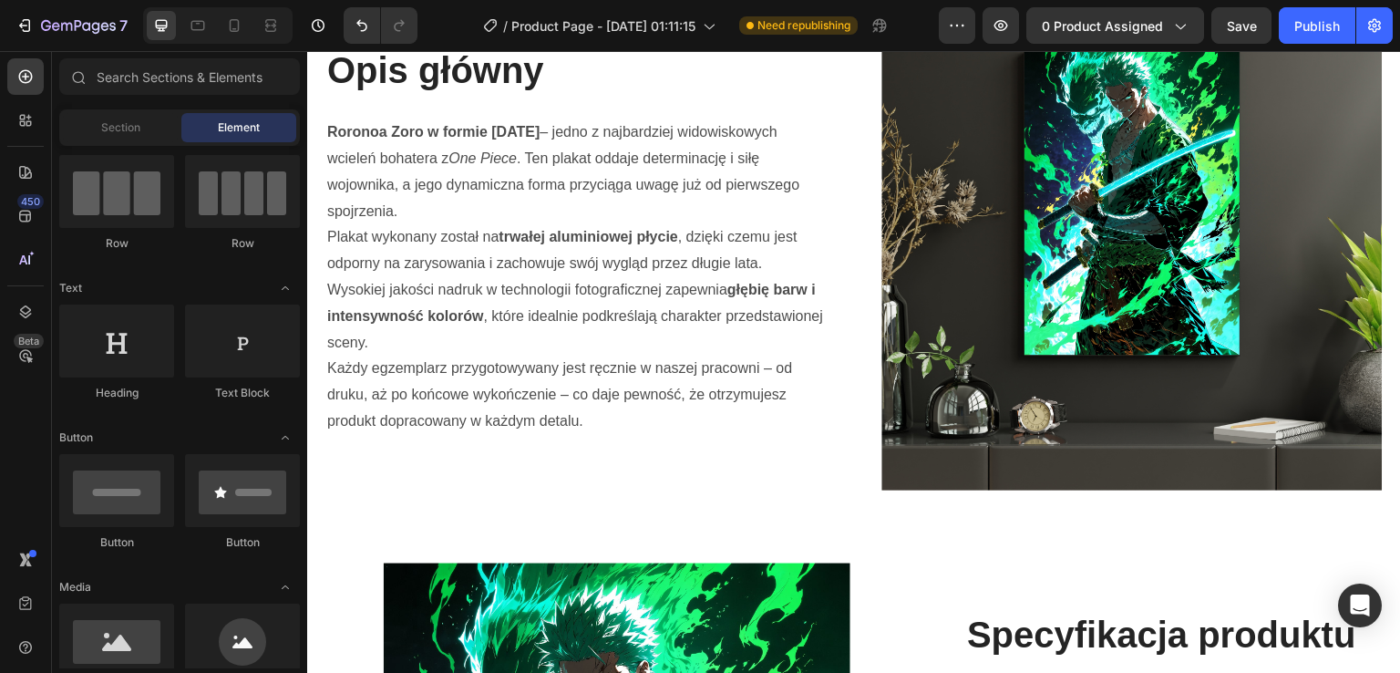
scroll to position [904, 0]
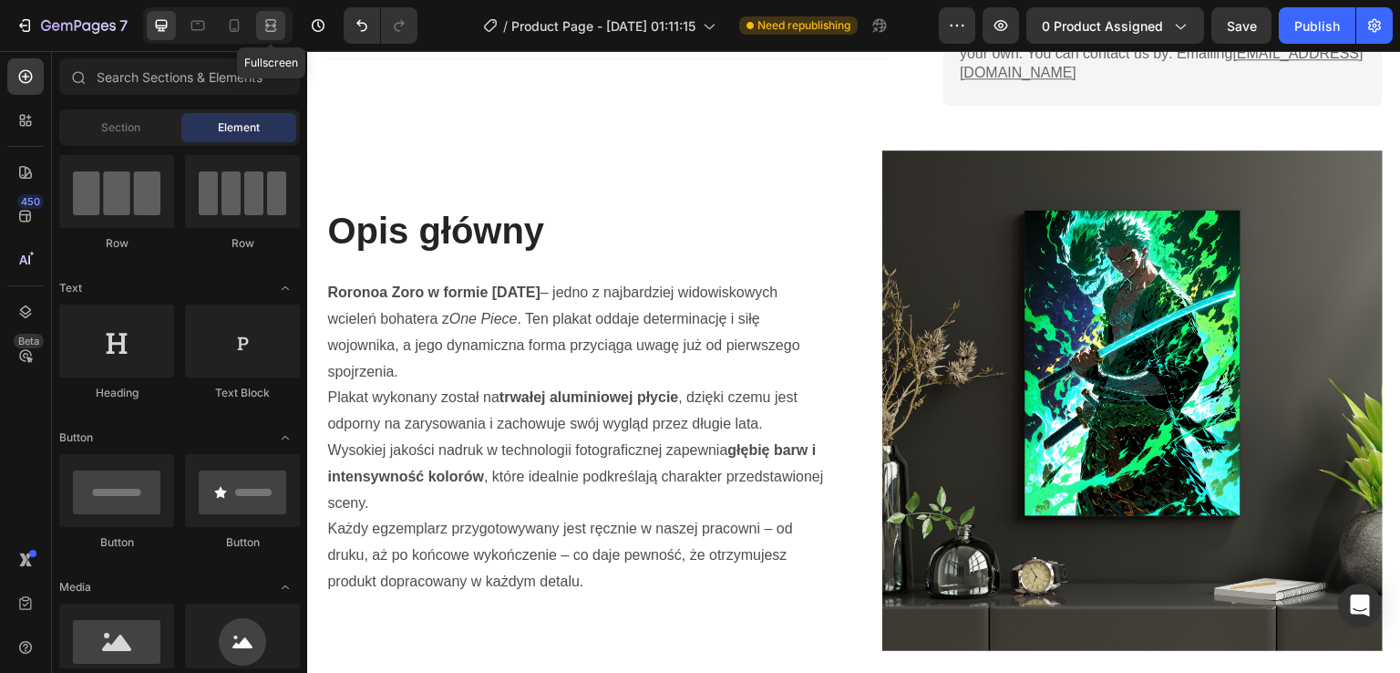
click at [271, 27] on icon at bounding box center [267, 25] width 5 height 5
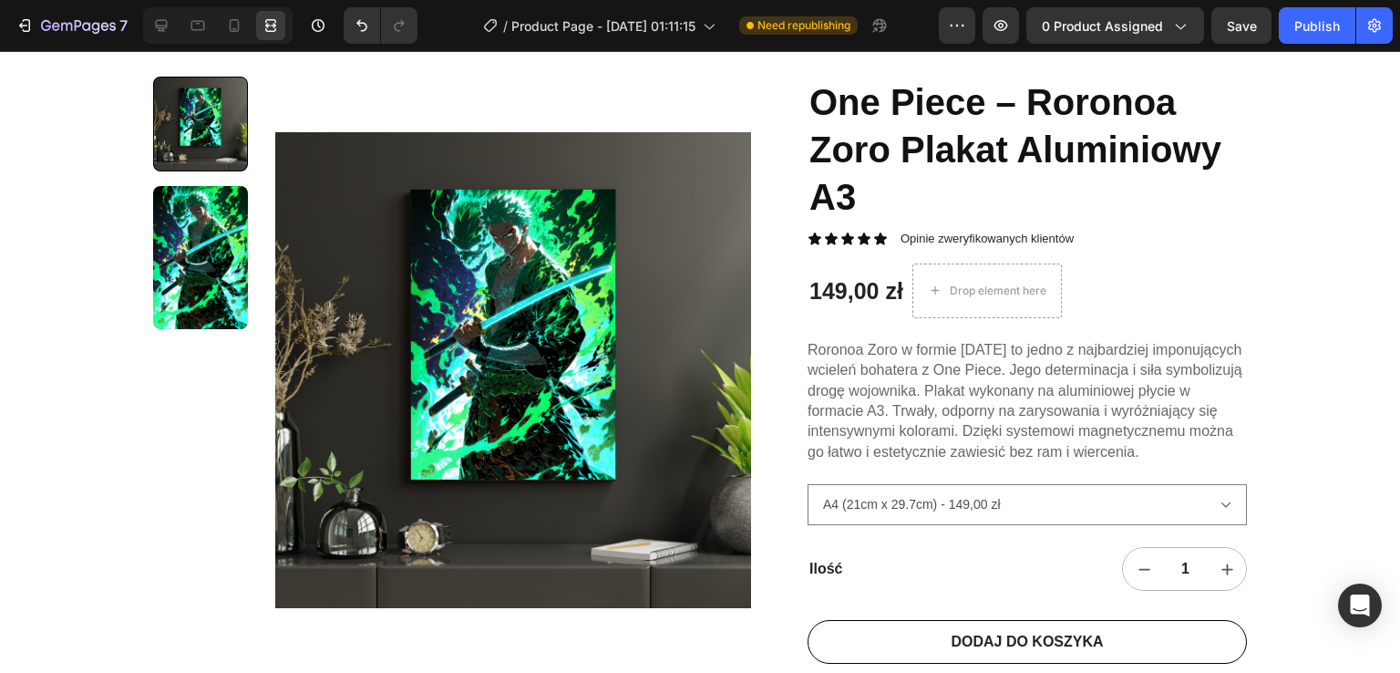
scroll to position [135, 0]
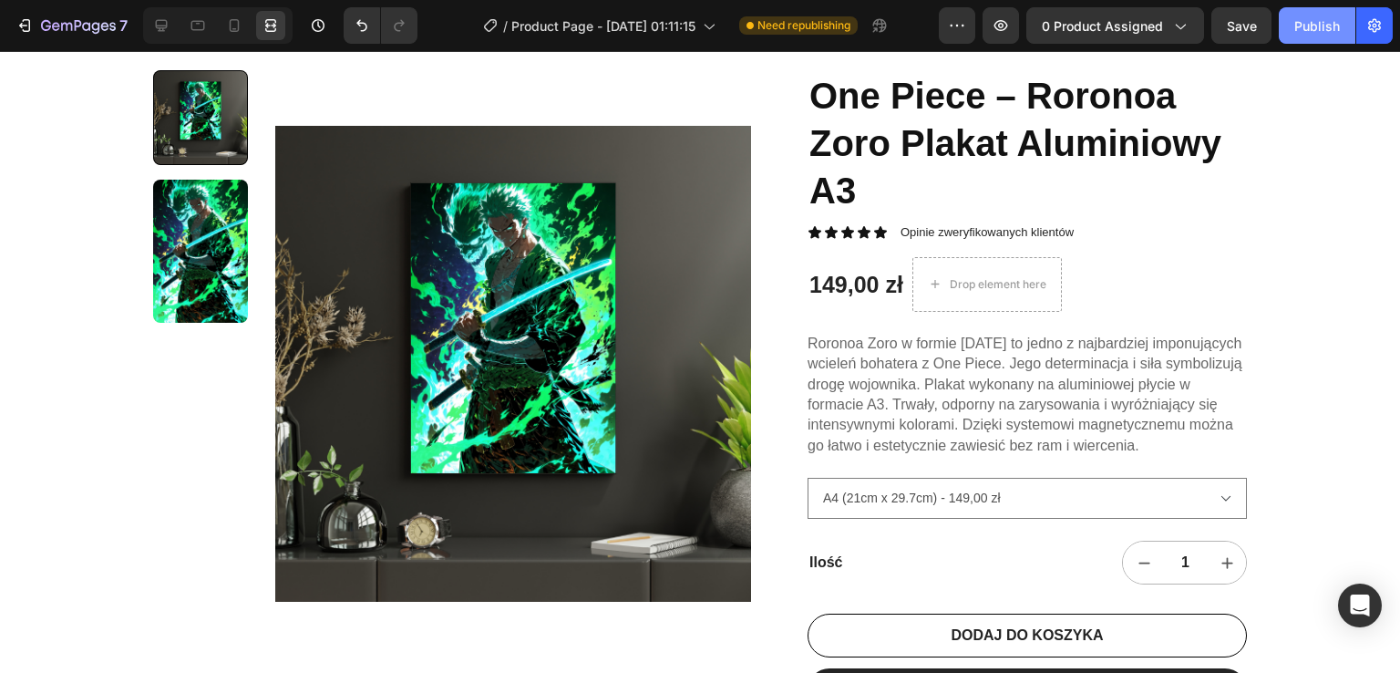
click at [1339, 28] on div "Publish" at bounding box center [1318, 25] width 46 height 19
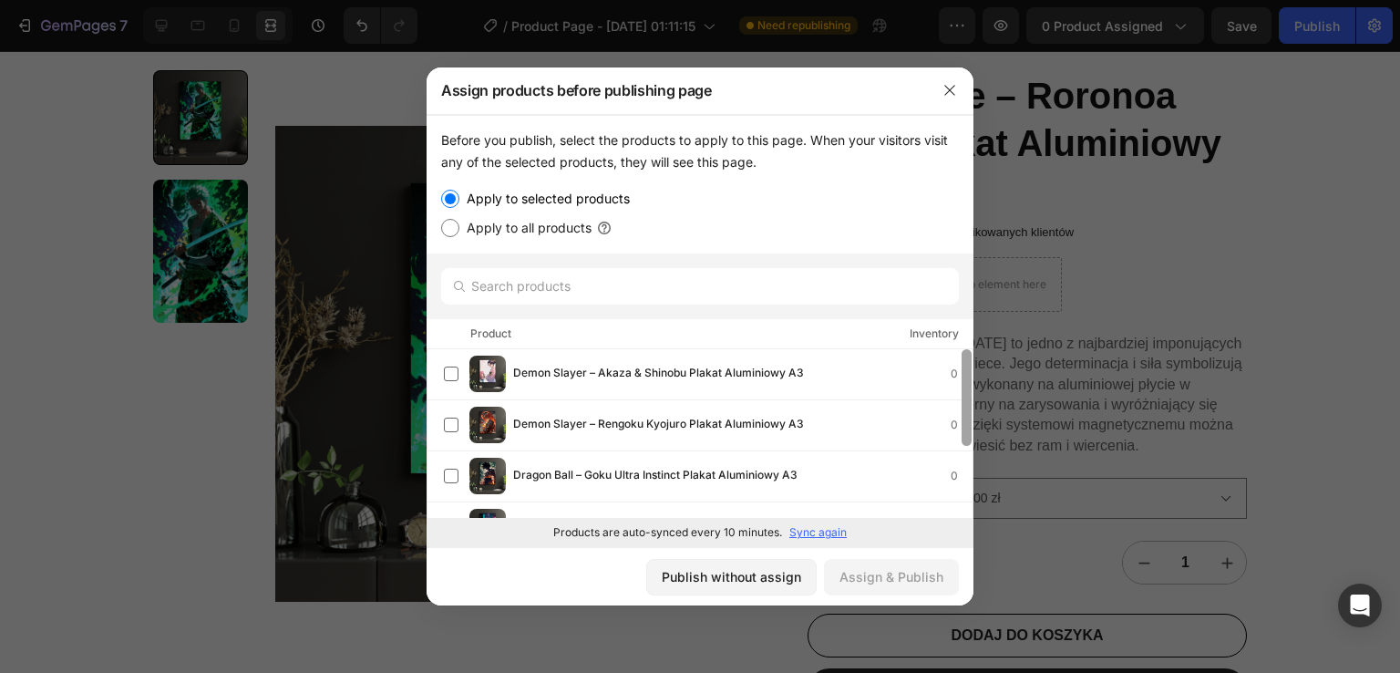
click at [967, 492] on div at bounding box center [967, 435] width 14 height 172
click at [967, 475] on div at bounding box center [967, 435] width 14 height 172
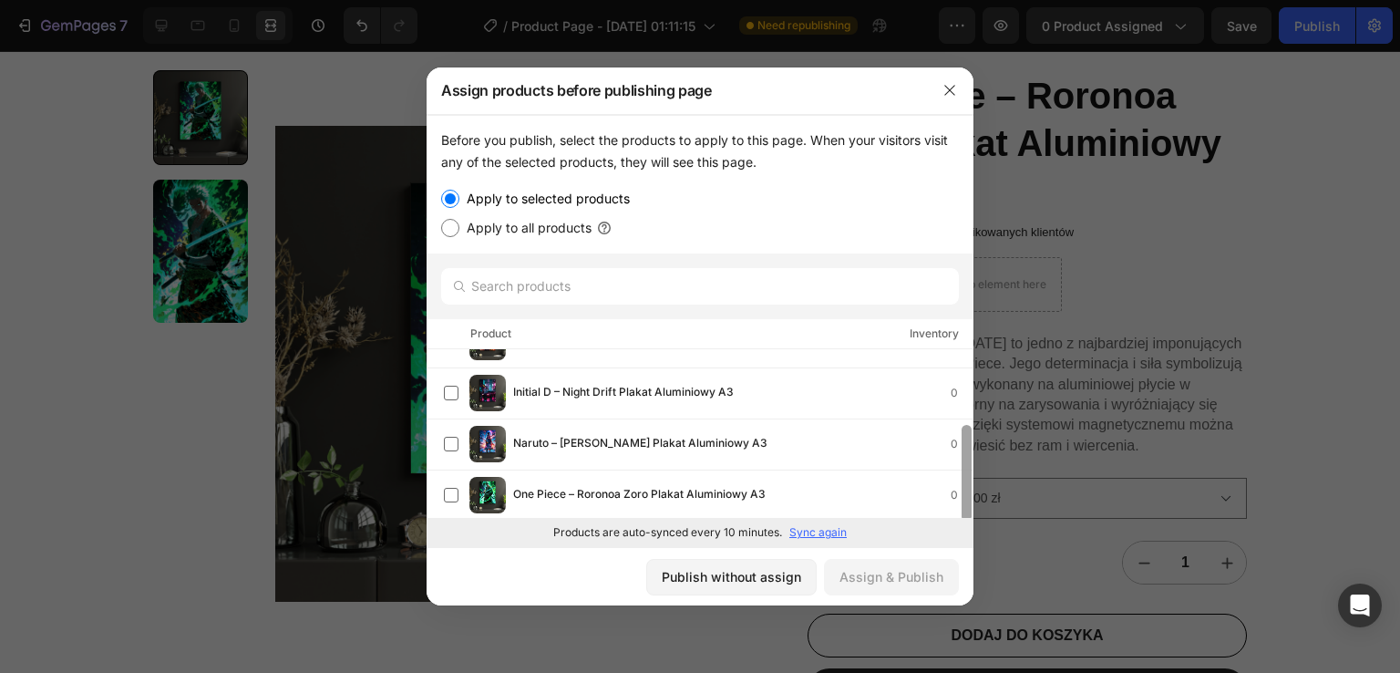
click at [967, 475] on div at bounding box center [967, 473] width 10 height 97
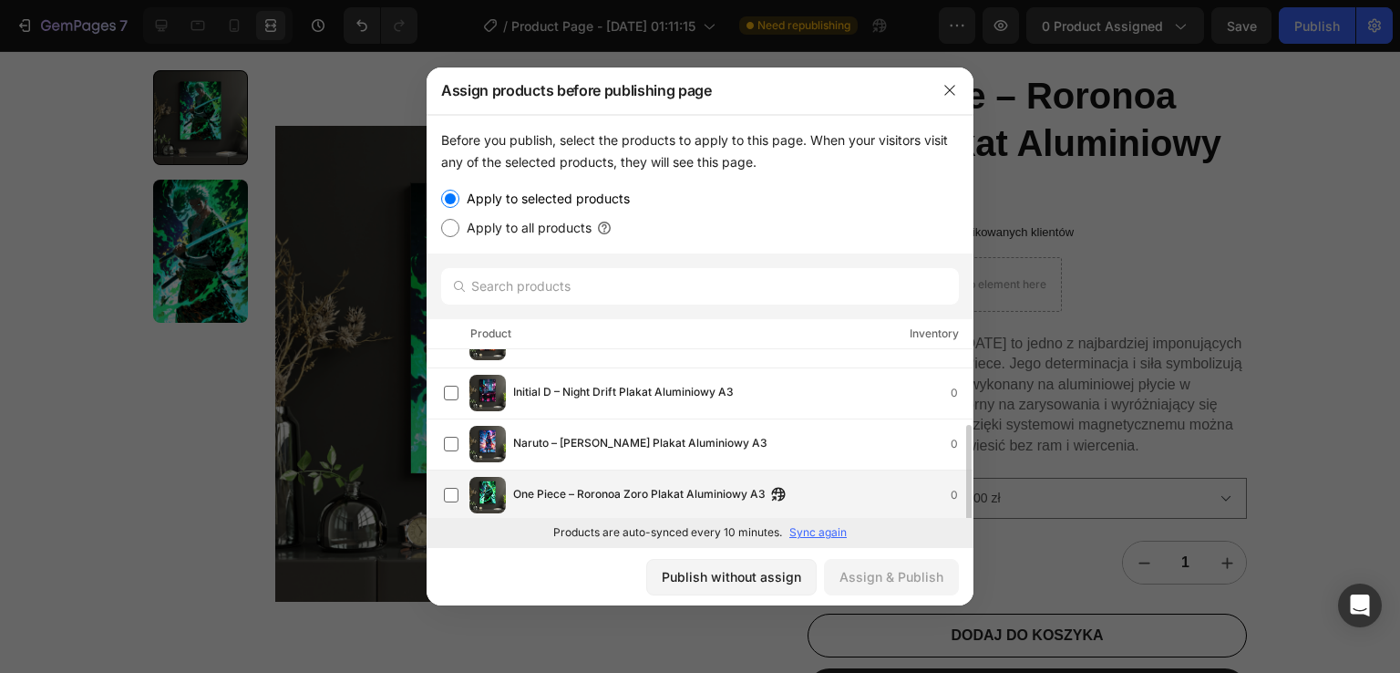
click at [607, 504] on span "One Piece – Roronoa Zoro Plakat Aluminiowy A3" at bounding box center [639, 495] width 253 height 20
click at [944, 577] on button "Assign & Publish" at bounding box center [891, 577] width 135 height 36
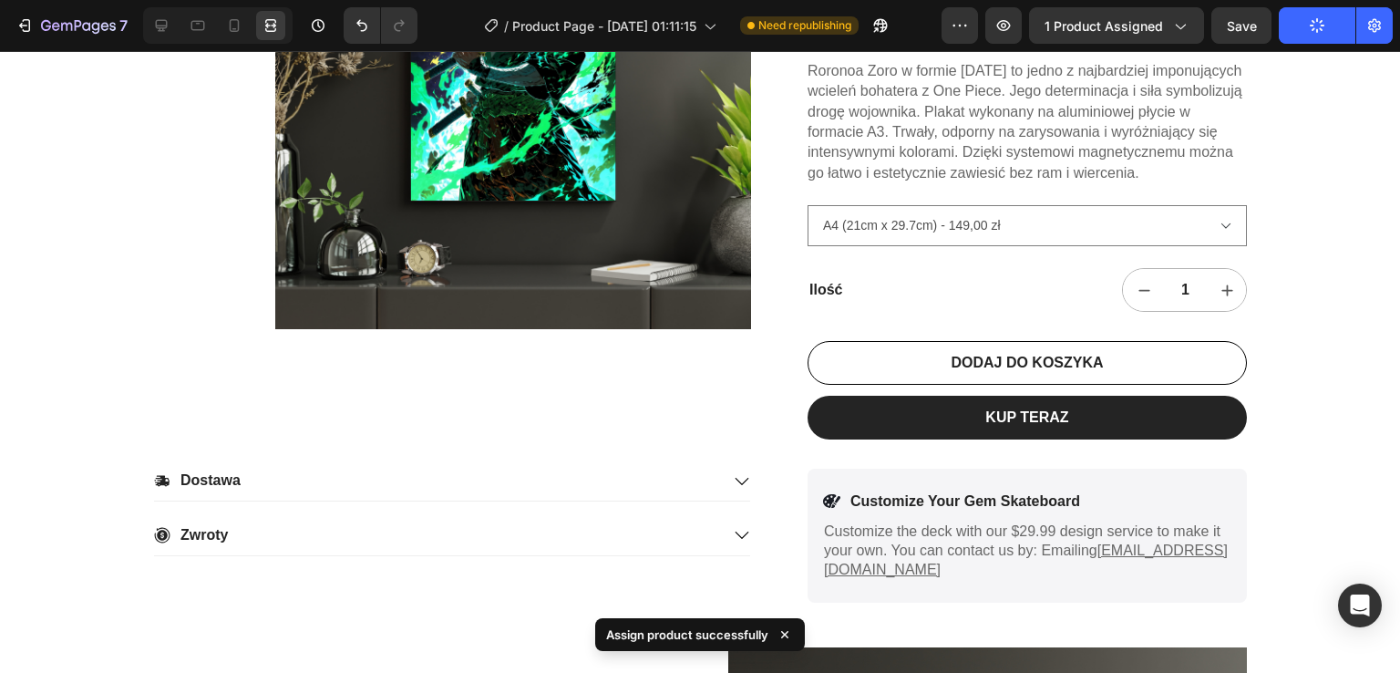
scroll to position [589, 0]
